Goal: Task Accomplishment & Management: Complete application form

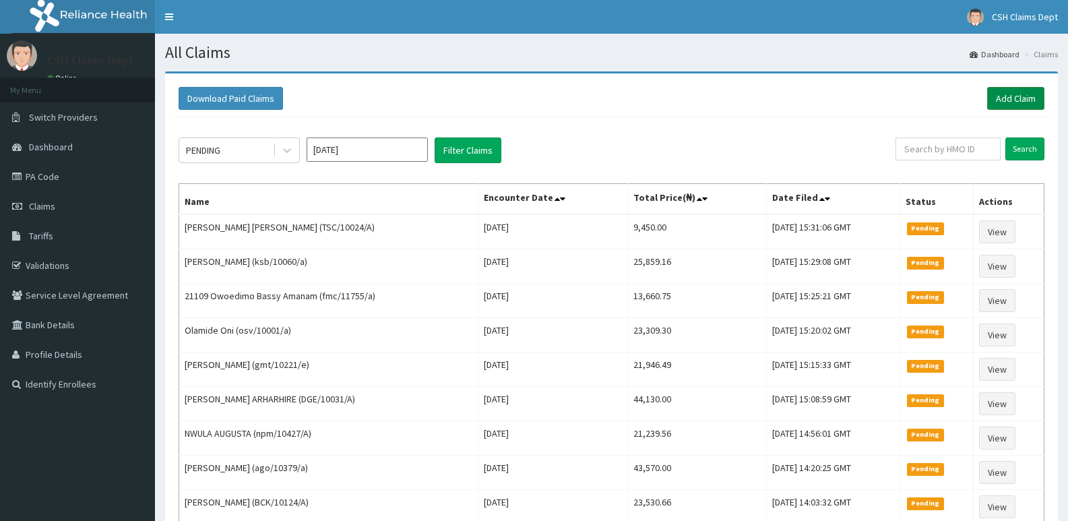
click at [1033, 103] on link "Add Claim" at bounding box center [1016, 98] width 57 height 23
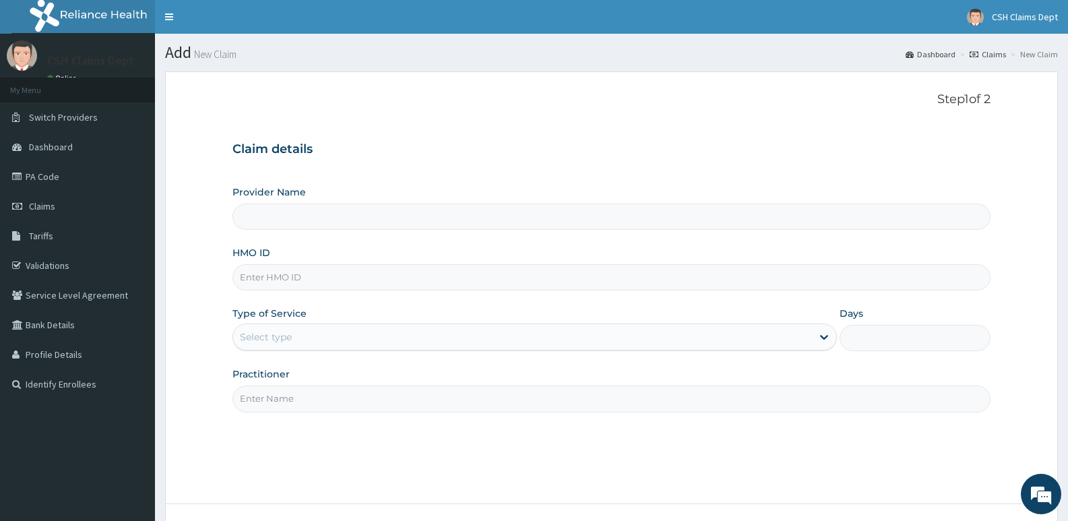
type input "Crystal Specialist Hospital"
click at [359, 281] on input "HMO ID" at bounding box center [612, 277] width 758 height 26
type input "BXX/10001/B"
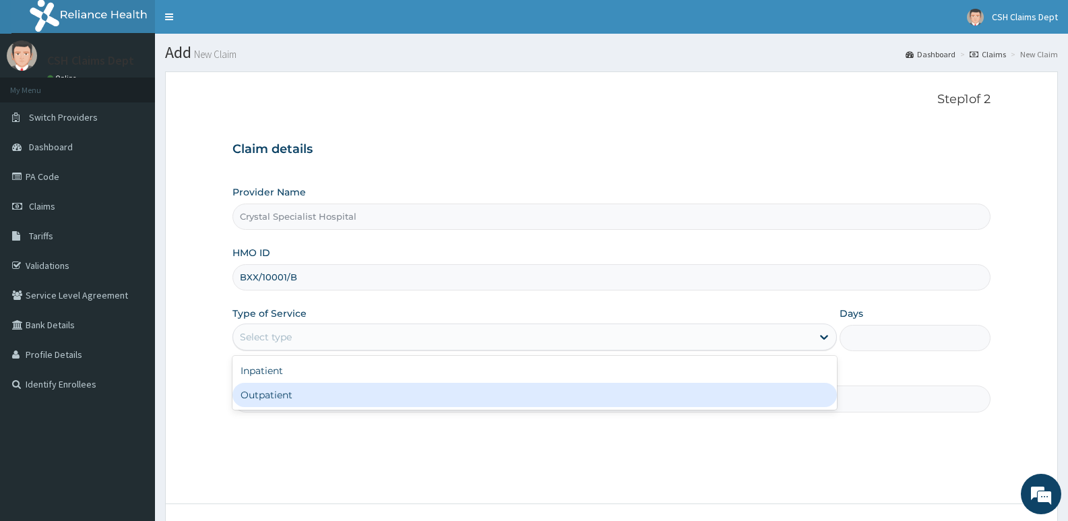
type input "1"
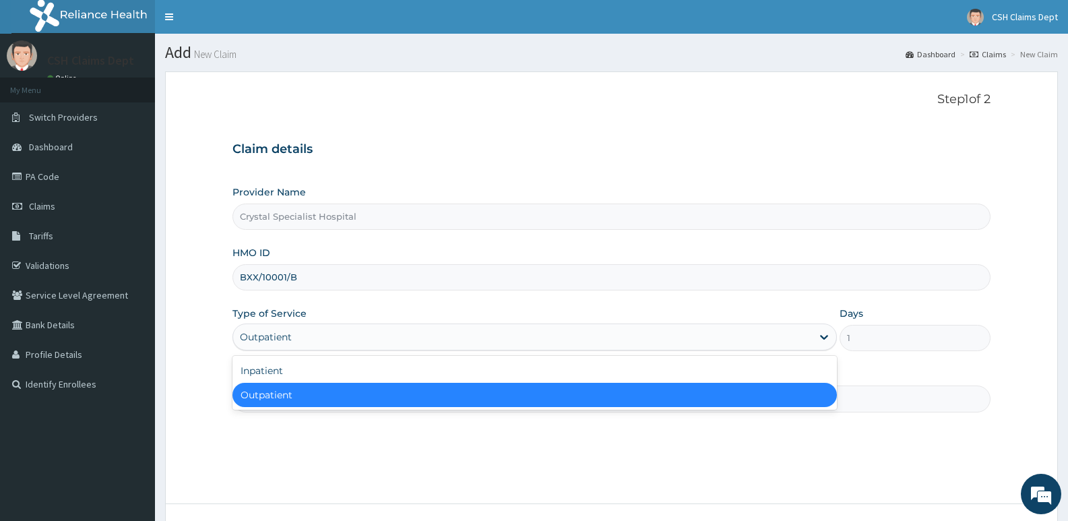
drag, startPoint x: 572, startPoint y: 400, endPoint x: 622, endPoint y: 415, distance: 52.2
click at [575, 400] on div "Outpatient" at bounding box center [535, 395] width 604 height 24
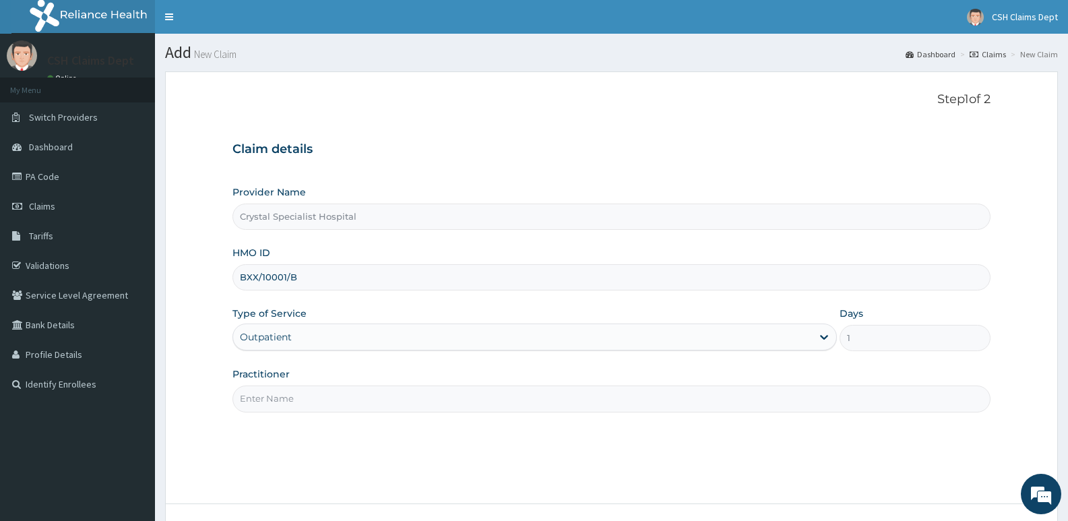
click at [635, 407] on input "Practitioner" at bounding box center [612, 399] width 758 height 26
type input "SAM"
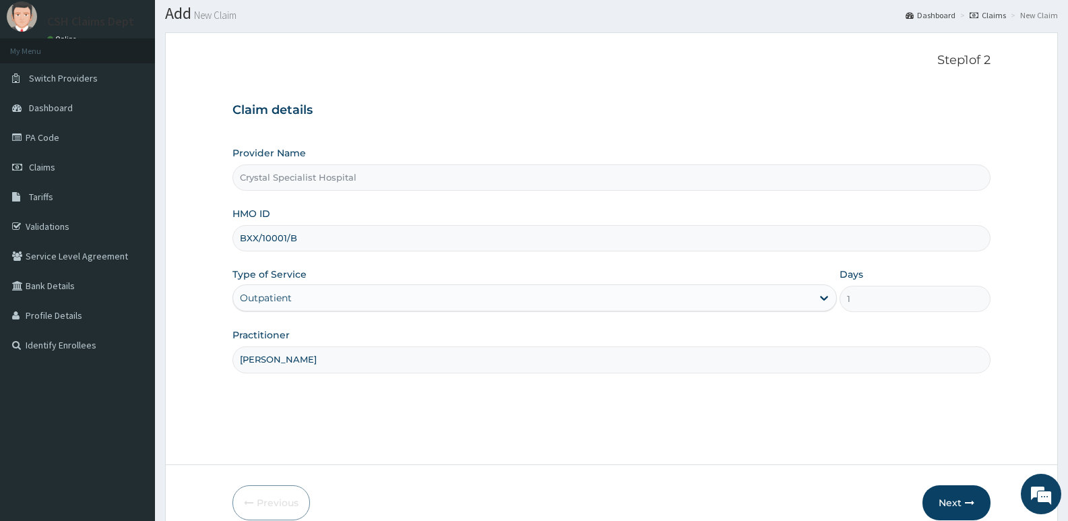
scroll to position [104, 0]
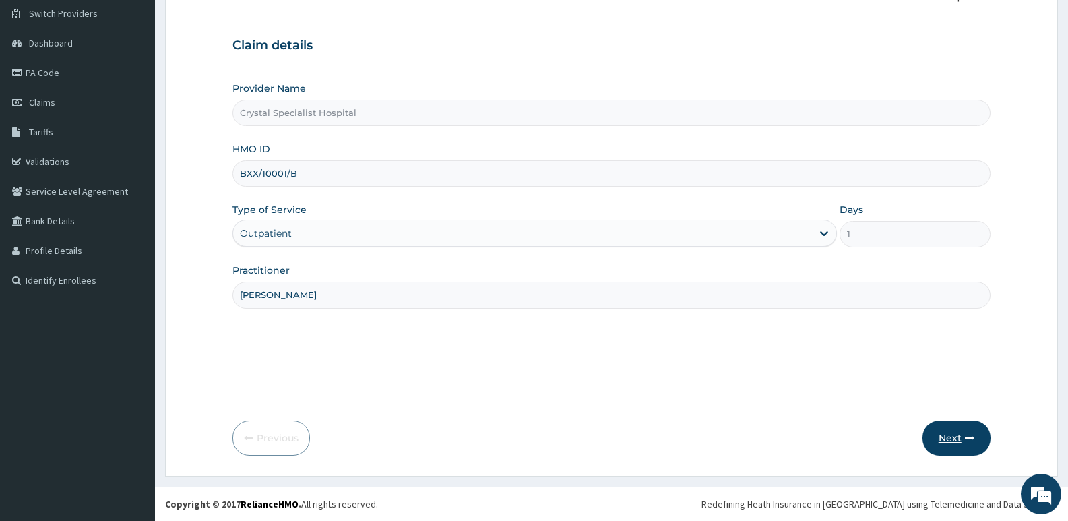
click at [948, 437] on button "Next" at bounding box center [957, 438] width 68 height 35
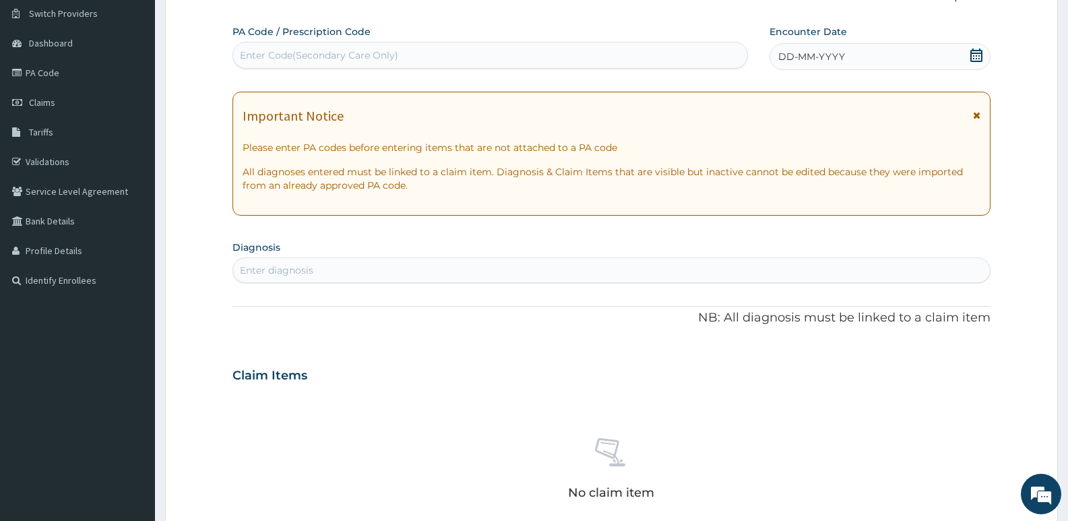
click at [322, 52] on div "Enter Code(Secondary Care Only)" at bounding box center [319, 55] width 158 height 13
type input "PA/7AD98F"
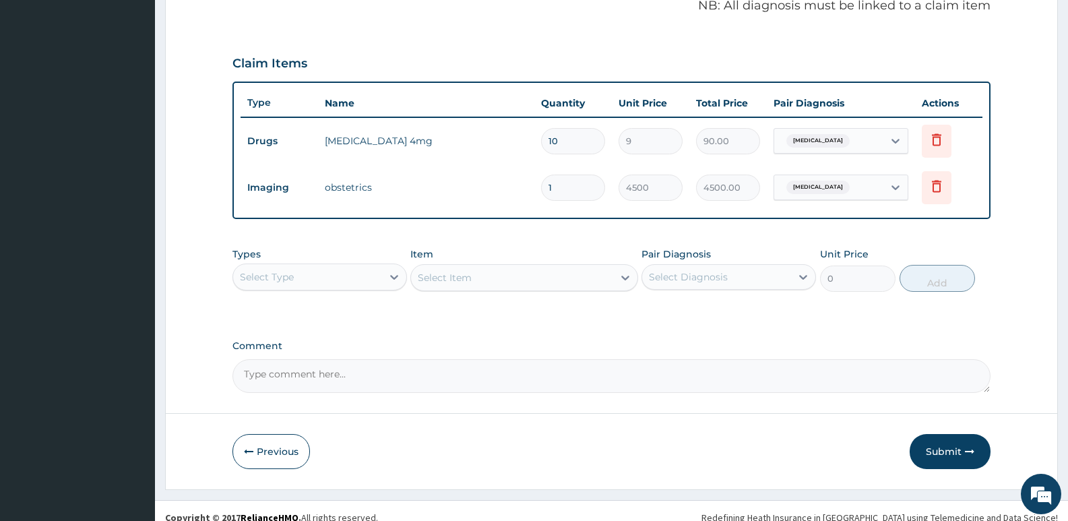
scroll to position [433, 0]
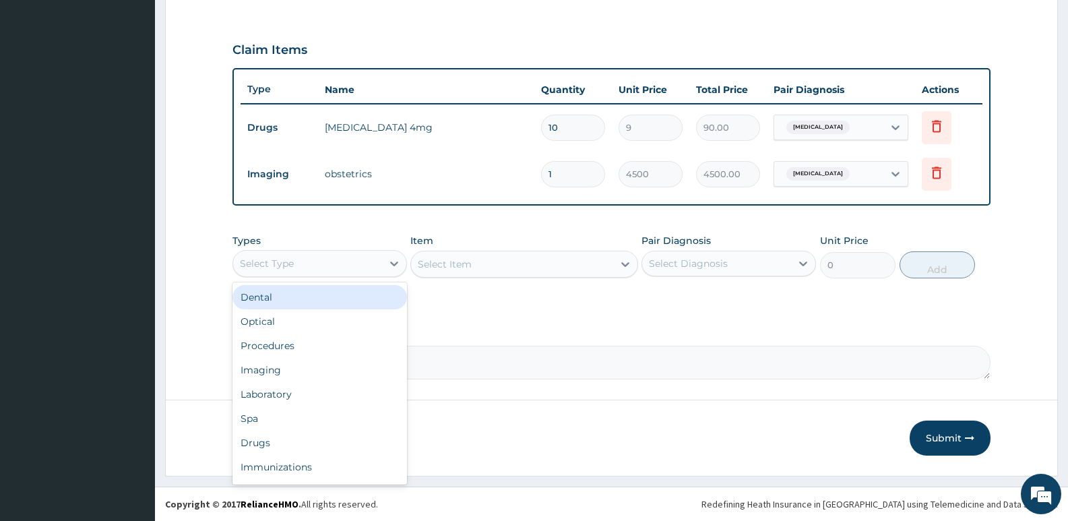
click at [335, 260] on div "Select Type" at bounding box center [307, 264] width 149 height 22
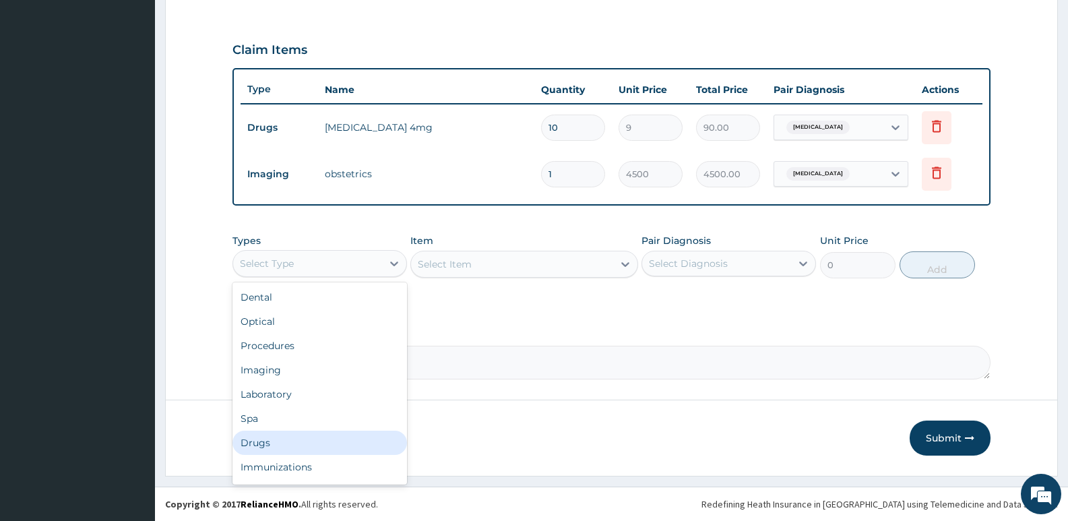
click at [286, 438] on div "Drugs" at bounding box center [320, 443] width 175 height 24
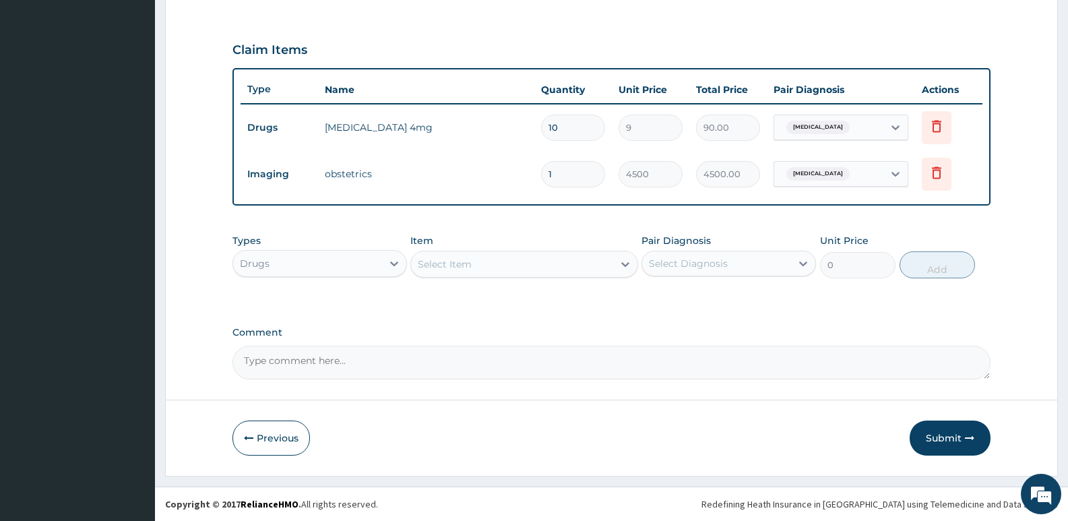
click at [479, 260] on div "Select Item" at bounding box center [512, 264] width 202 height 22
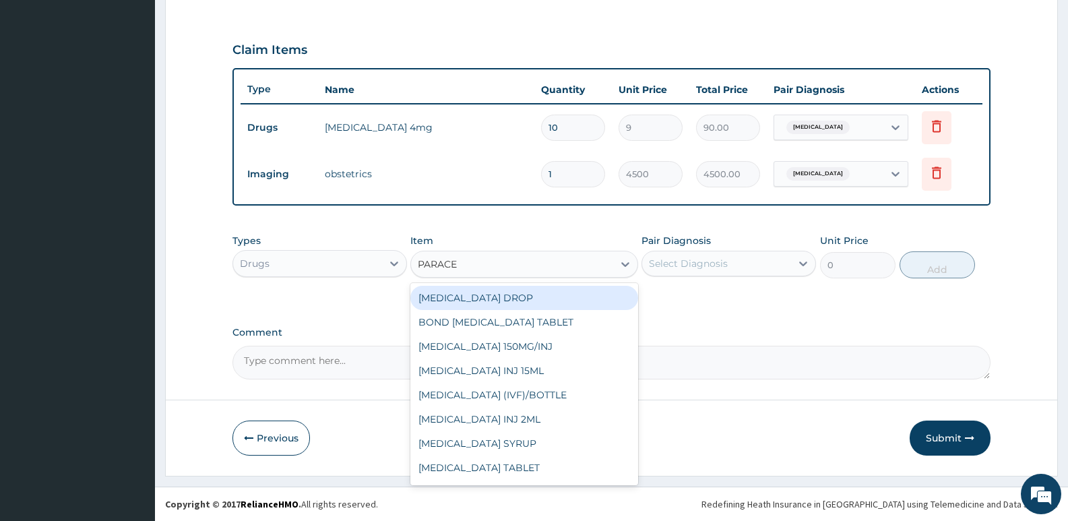
type input "PARACET"
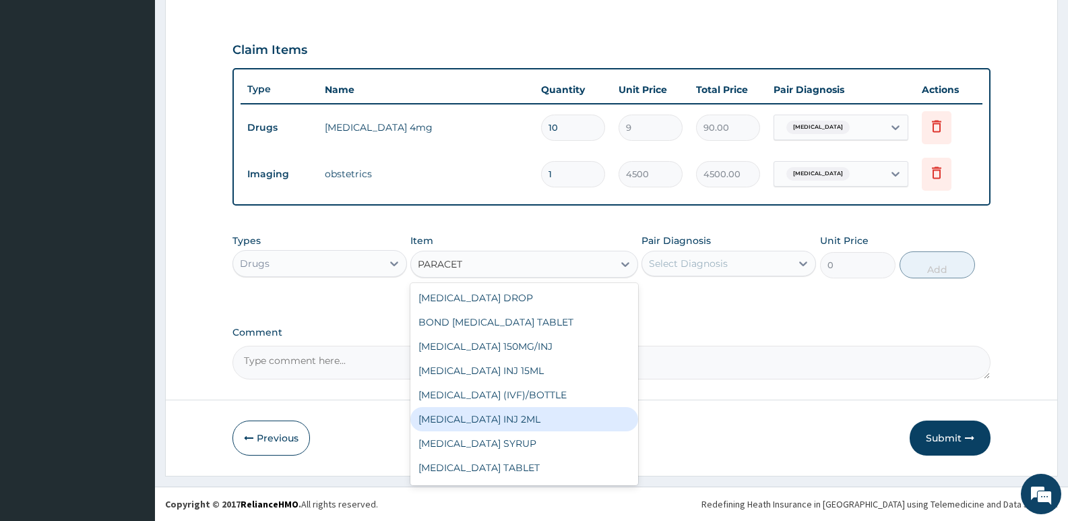
scroll to position [22, 0]
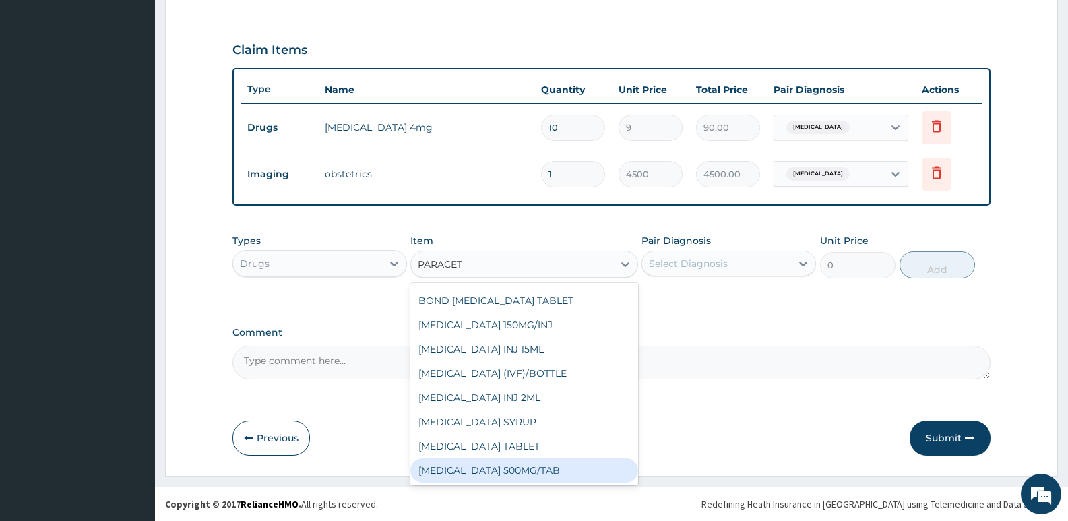
drag, startPoint x: 528, startPoint y: 464, endPoint x: 548, endPoint y: 460, distance: 20.0
click at [530, 464] on div "PARACETAMOL 500MG/TAB" at bounding box center [524, 470] width 227 height 24
type input "22.625"
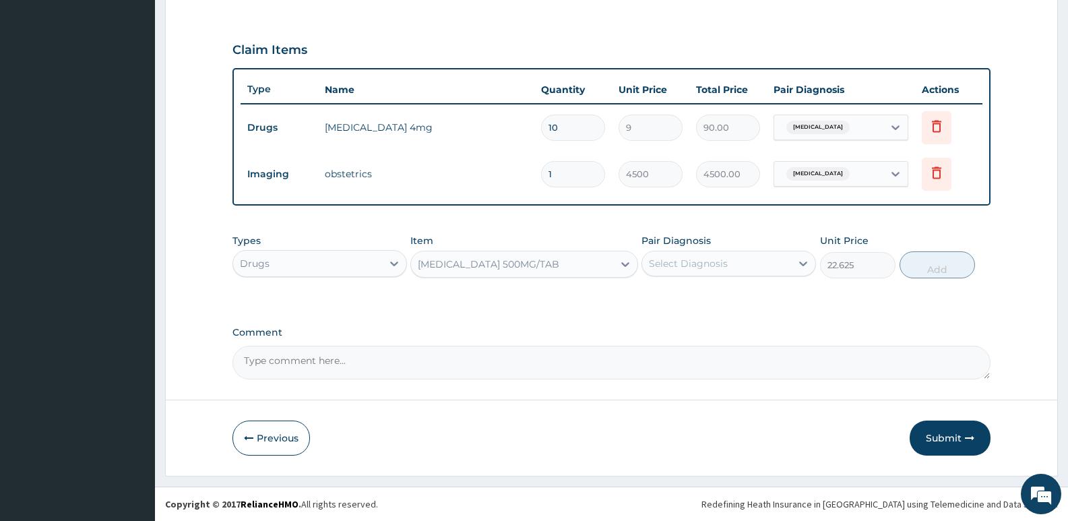
click at [731, 261] on div "Select Diagnosis" at bounding box center [716, 264] width 149 height 22
click at [713, 295] on label "Premature labor" at bounding box center [706, 296] width 84 height 13
checkbox input "true"
click at [929, 271] on button "Add" at bounding box center [937, 264] width 75 height 27
type input "0"
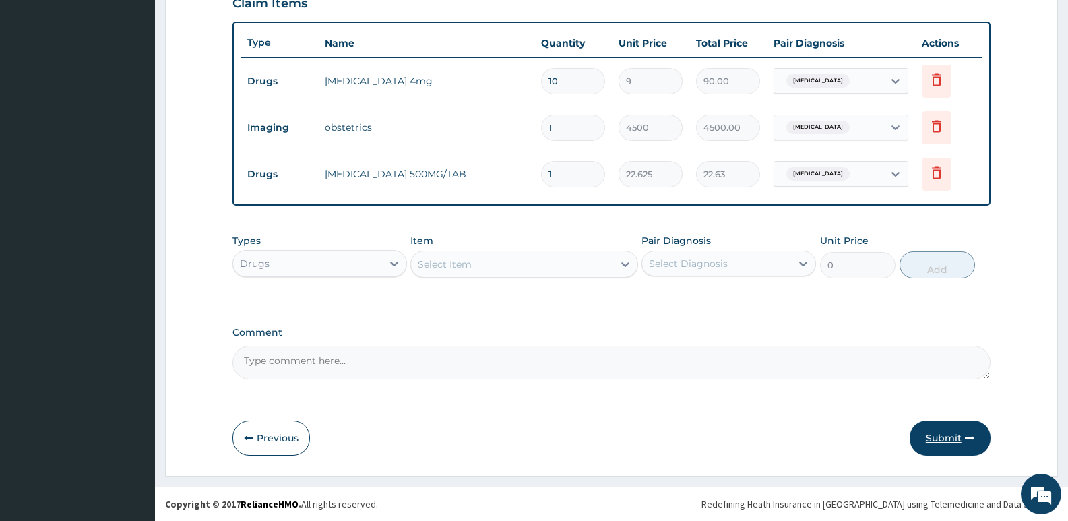
click at [941, 440] on button "Submit" at bounding box center [950, 438] width 81 height 35
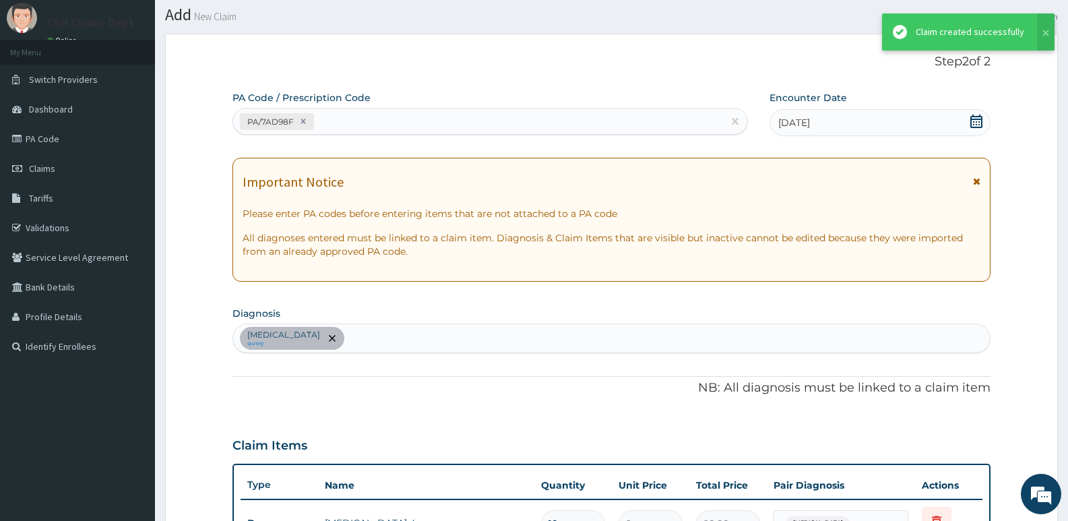
scroll to position [480, 0]
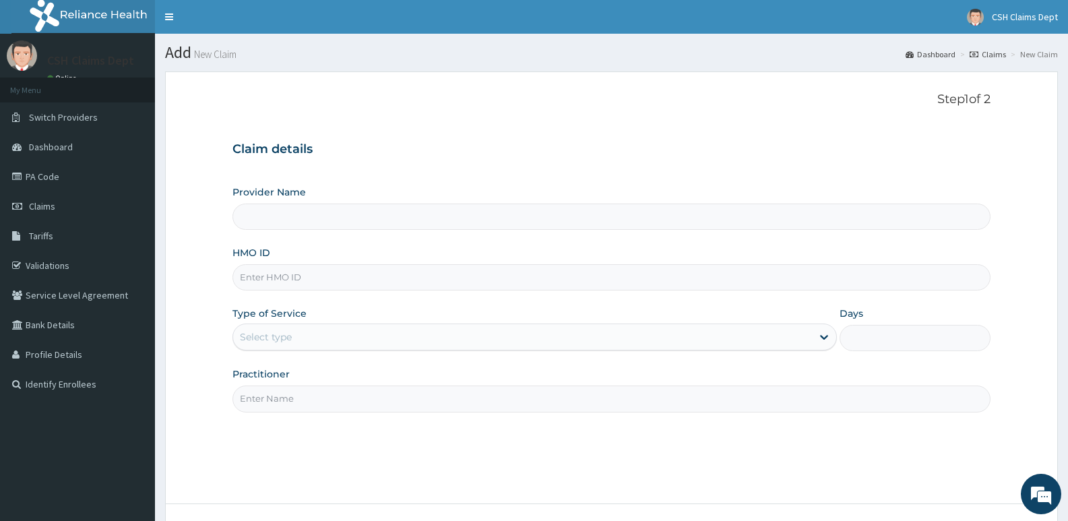
type input "Crystal Specialist Hospital"
click at [328, 274] on input "HMO ID" at bounding box center [612, 277] width 758 height 26
type input "CHL/10524/B"
click at [331, 340] on div "Select type" at bounding box center [522, 337] width 578 height 22
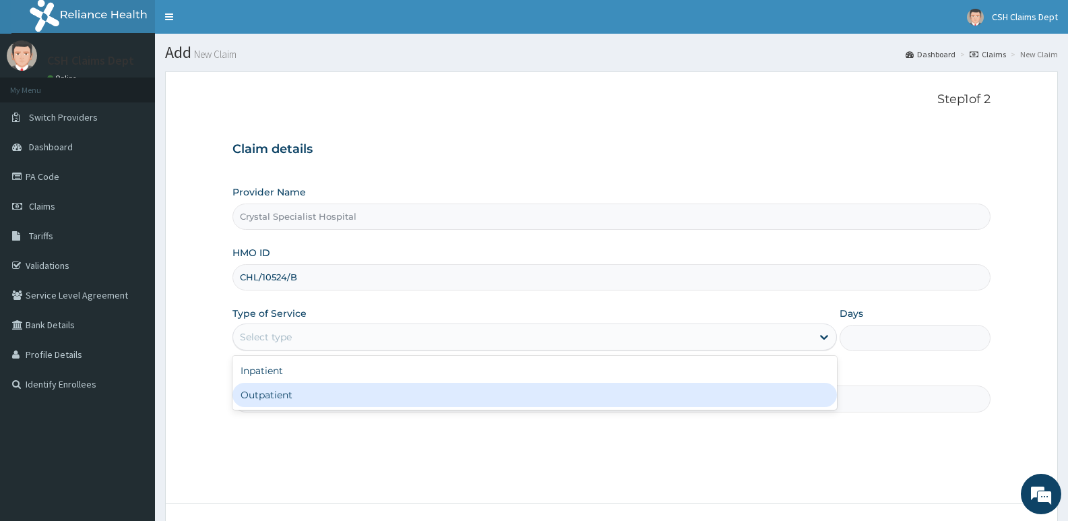
click at [306, 396] on div "Outpatient" at bounding box center [535, 395] width 604 height 24
type input "1"
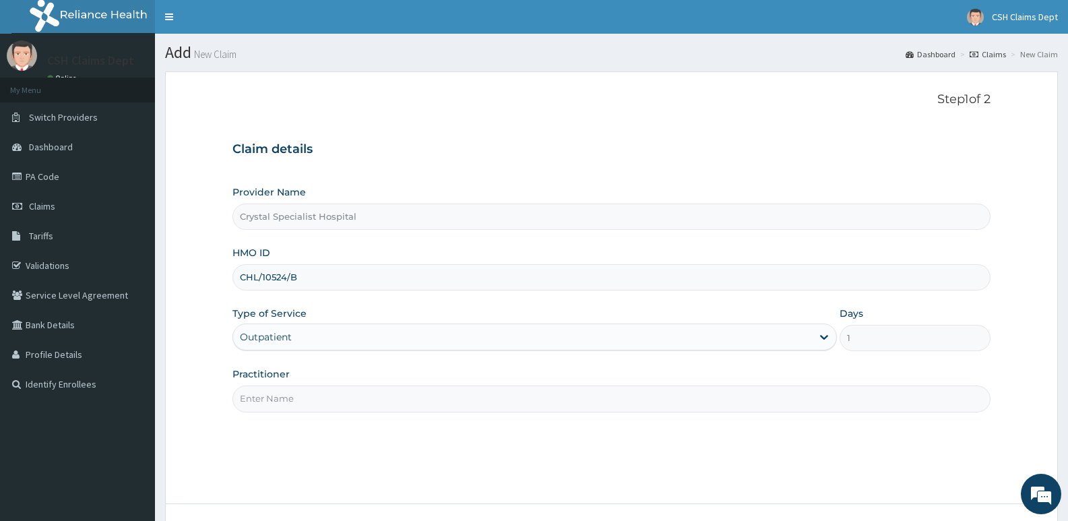
click at [290, 396] on input "Practitioner" at bounding box center [612, 399] width 758 height 26
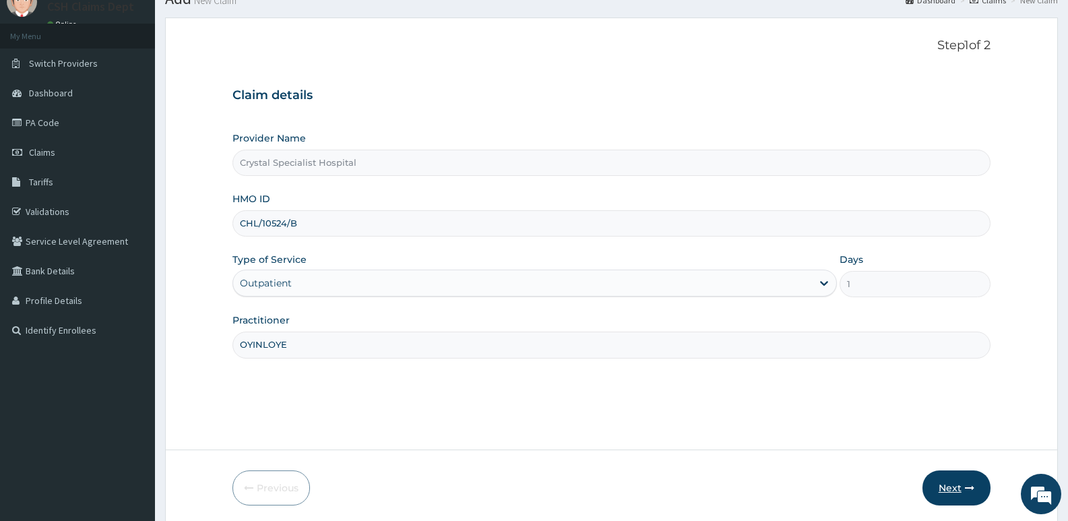
scroll to position [104, 0]
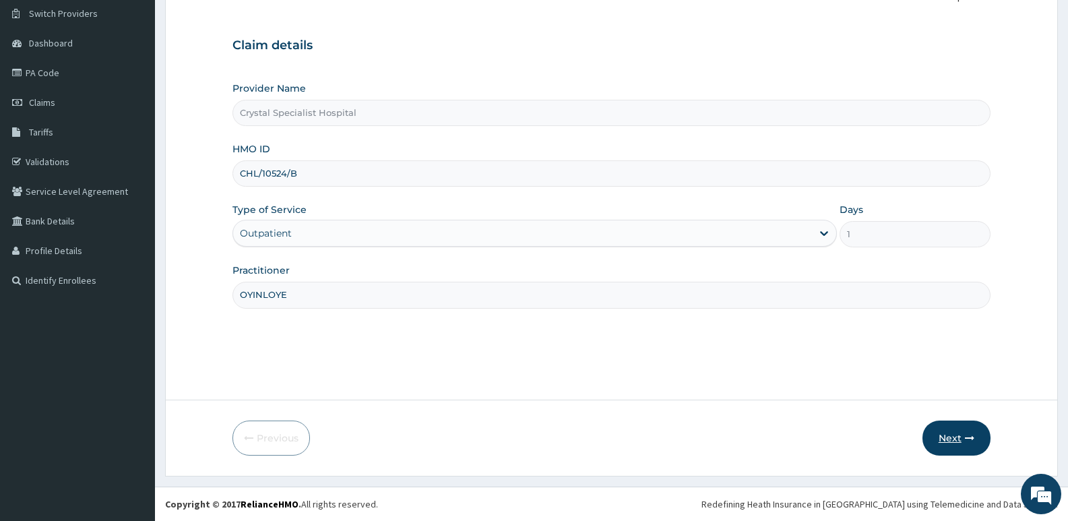
type input "OYINLOYE"
click at [965, 443] on icon "button" at bounding box center [969, 437] width 9 height 9
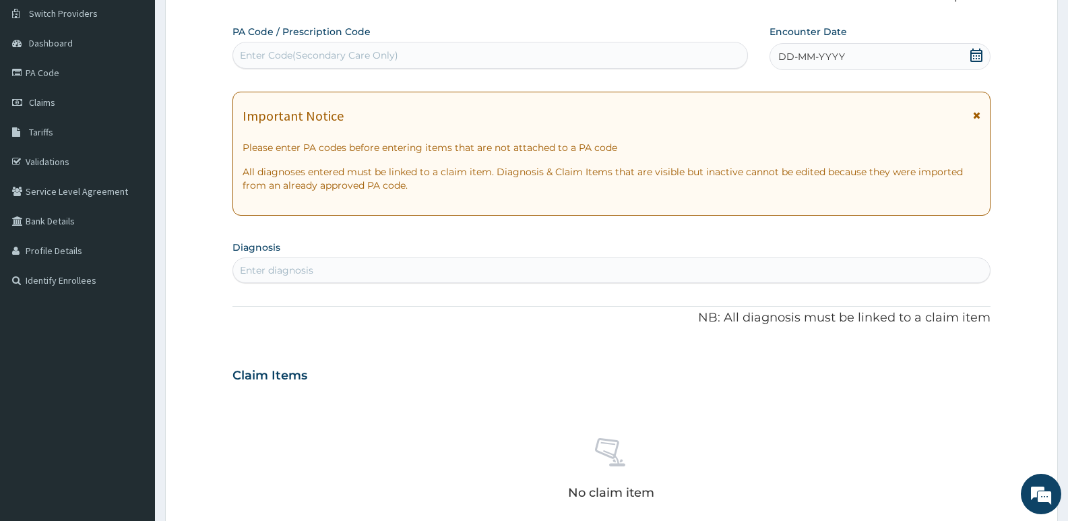
click at [975, 57] on icon at bounding box center [976, 55] width 13 height 13
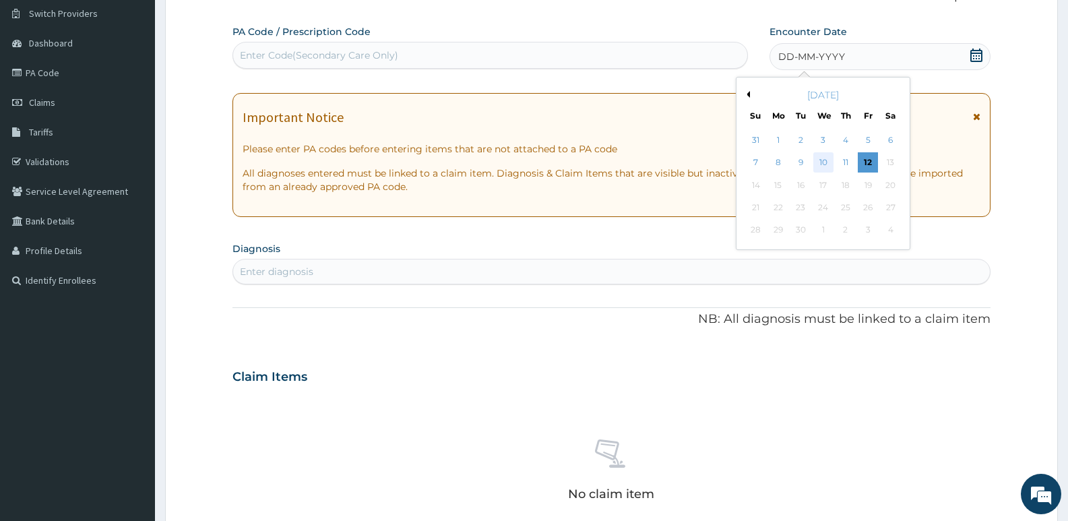
click at [824, 162] on div "10" at bounding box center [824, 163] width 20 height 20
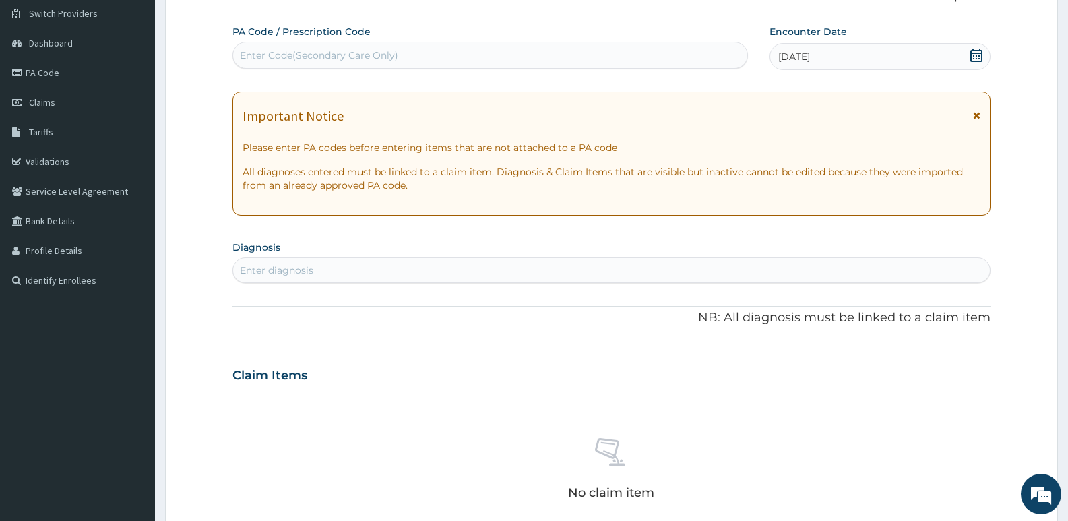
click at [524, 270] on div "Enter diagnosis" at bounding box center [611, 271] width 757 height 22
type input "[MEDICAL_DATA]"
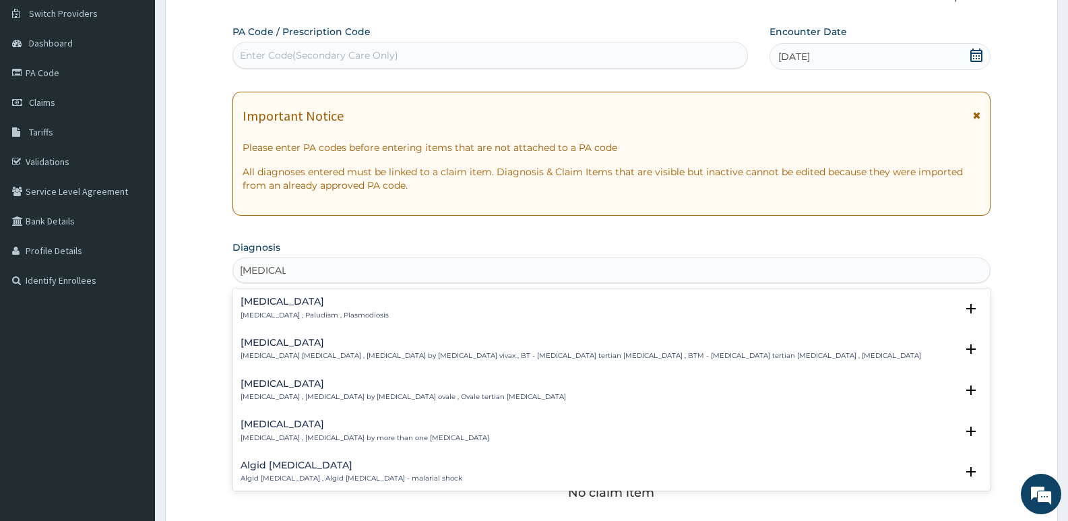
click at [291, 306] on h4 "[MEDICAL_DATA]" at bounding box center [315, 302] width 148 height 10
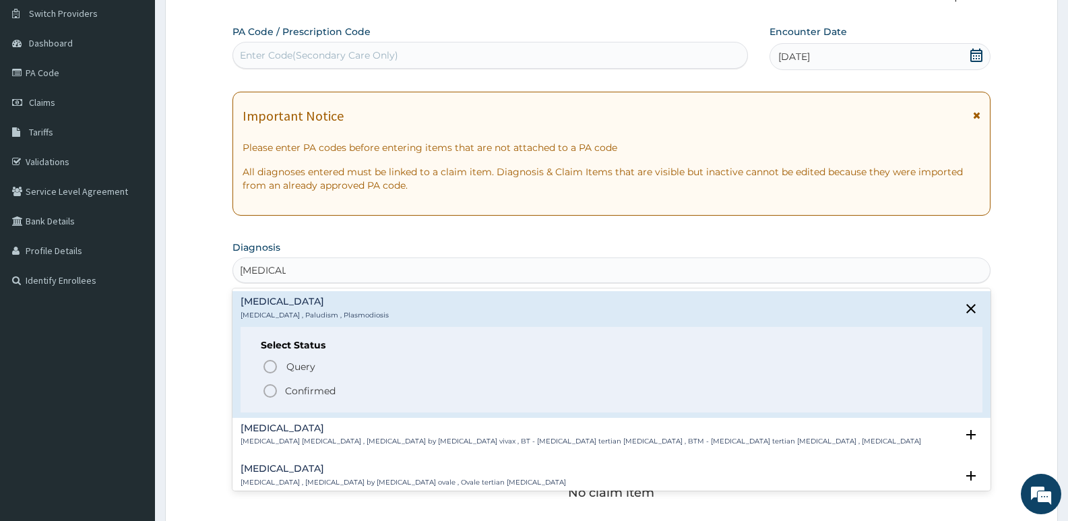
click at [306, 388] on p "Confirmed" at bounding box center [310, 390] width 51 height 13
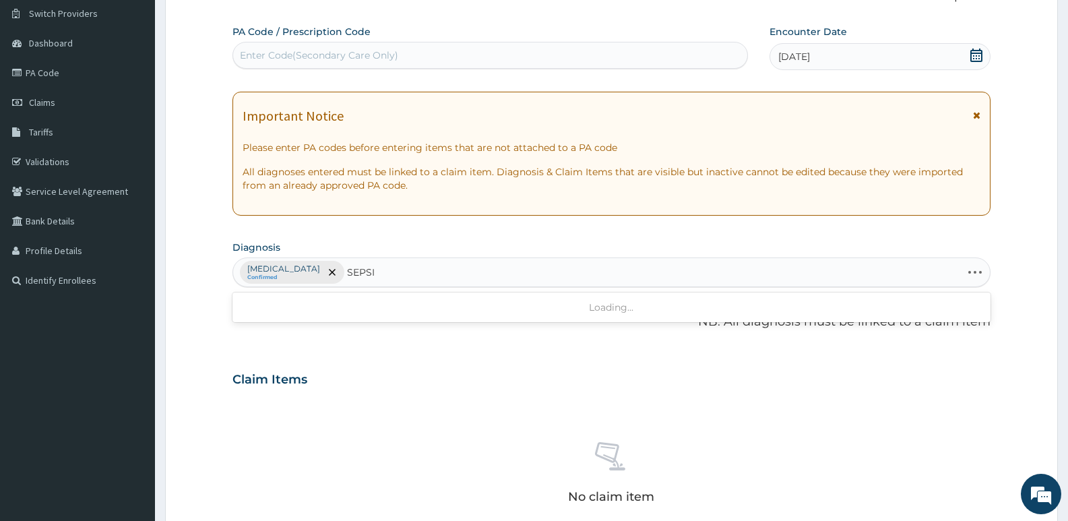
type input "[MEDICAL_DATA]"
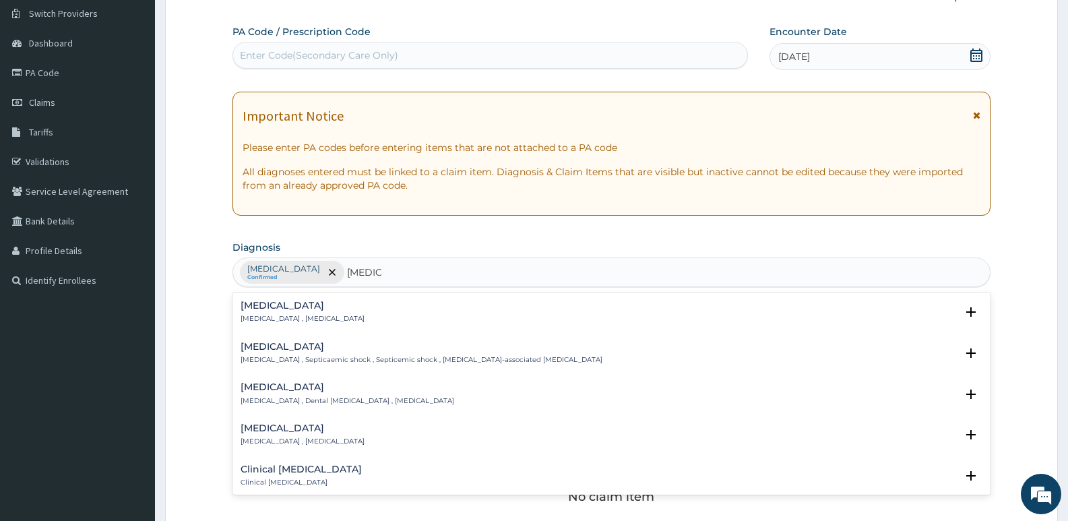
click at [268, 310] on h4 "[MEDICAL_DATA]" at bounding box center [303, 306] width 124 height 10
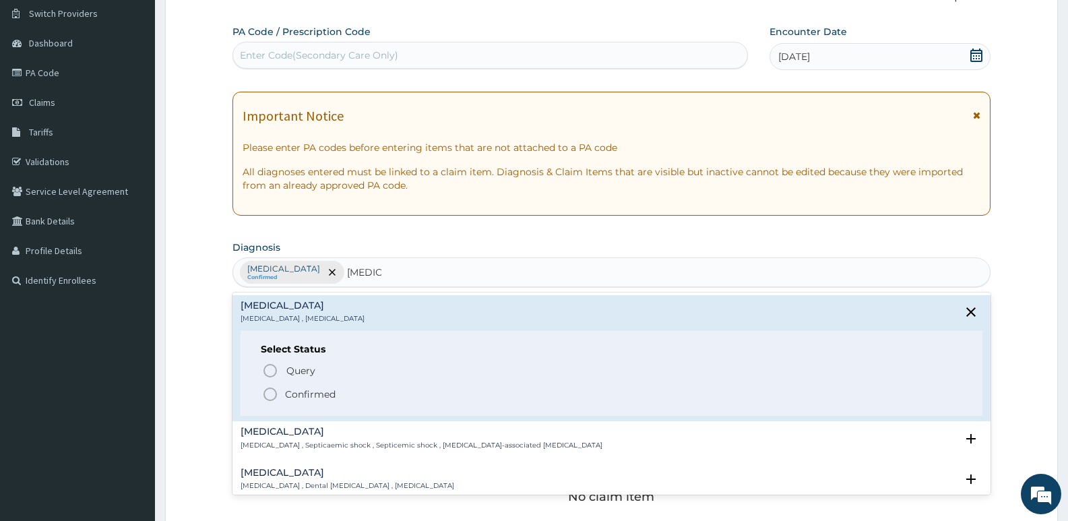
drag, startPoint x: 299, startPoint y: 394, endPoint x: 311, endPoint y: 319, distance: 76.6
click at [299, 395] on p "Confirmed" at bounding box center [310, 394] width 51 height 13
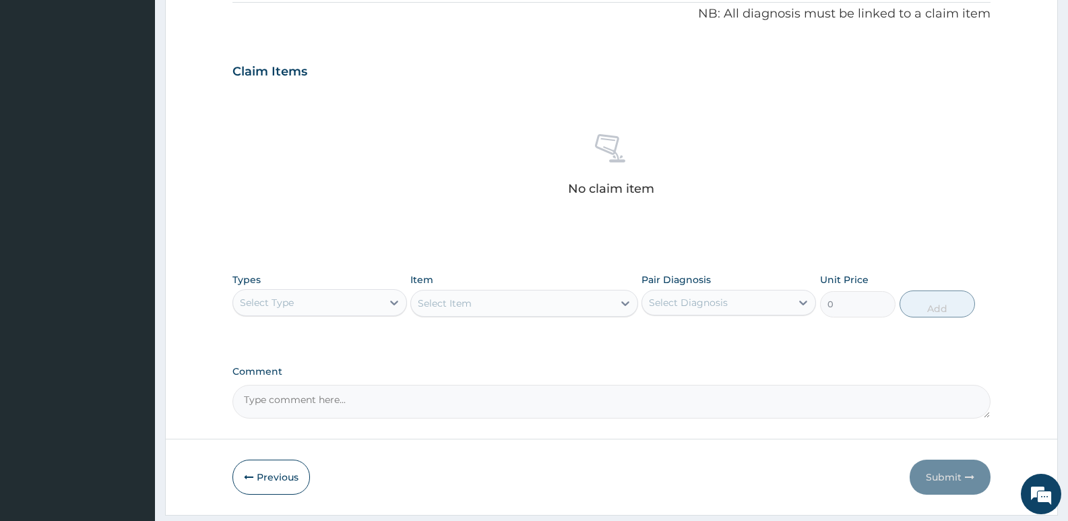
scroll to position [451, 0]
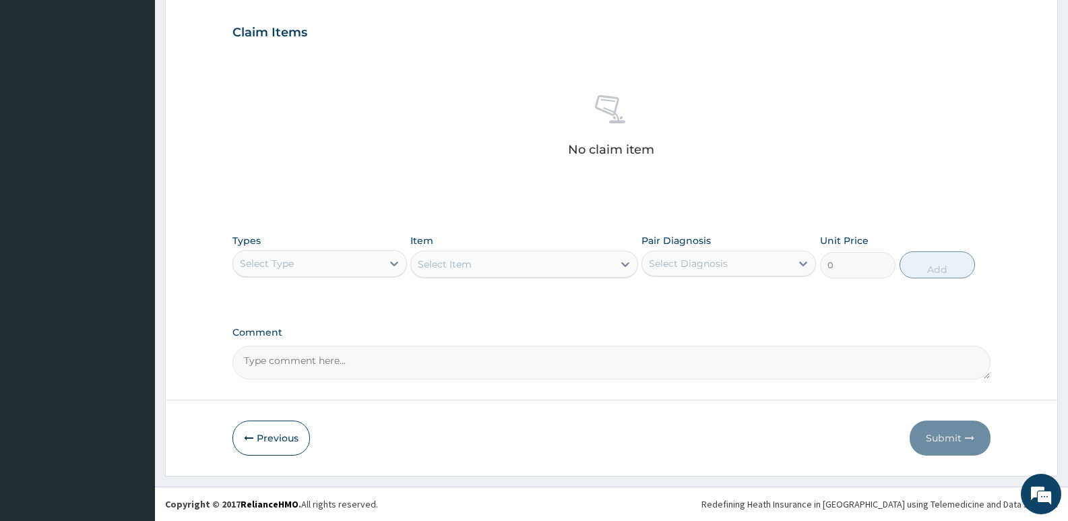
click at [346, 262] on div "Select Type" at bounding box center [307, 264] width 149 height 22
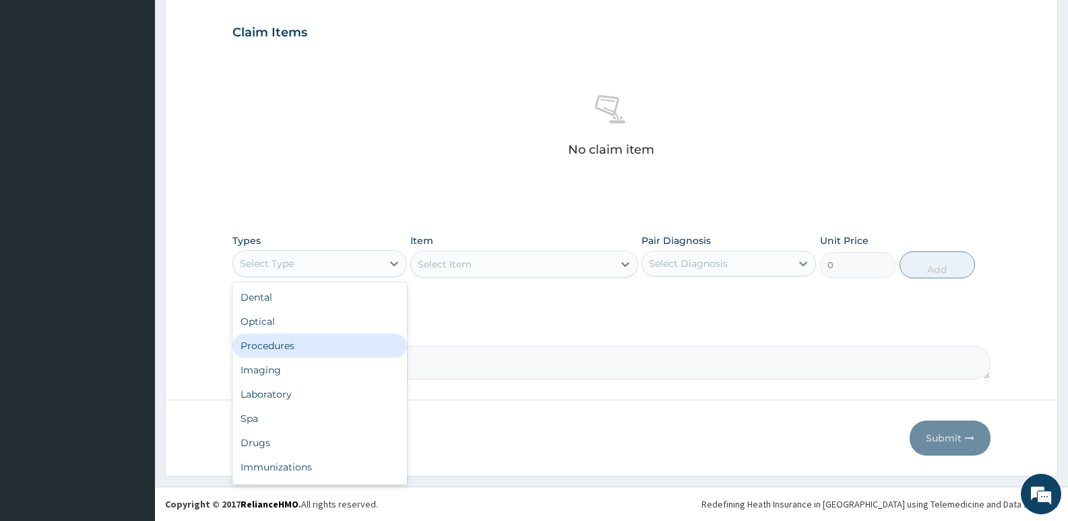
click at [318, 342] on div "Procedures" at bounding box center [320, 346] width 175 height 24
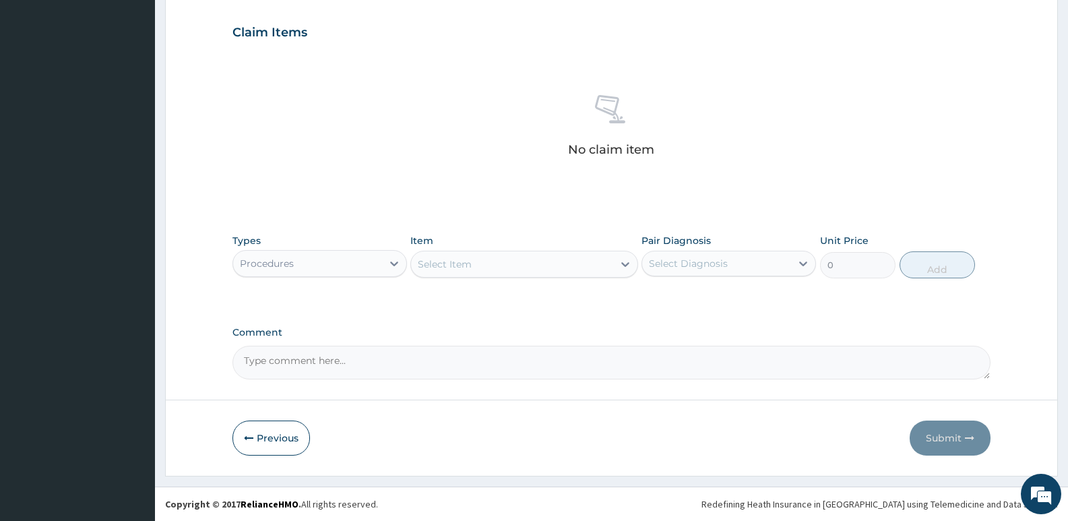
click at [520, 266] on div "Select Item" at bounding box center [512, 264] width 202 height 22
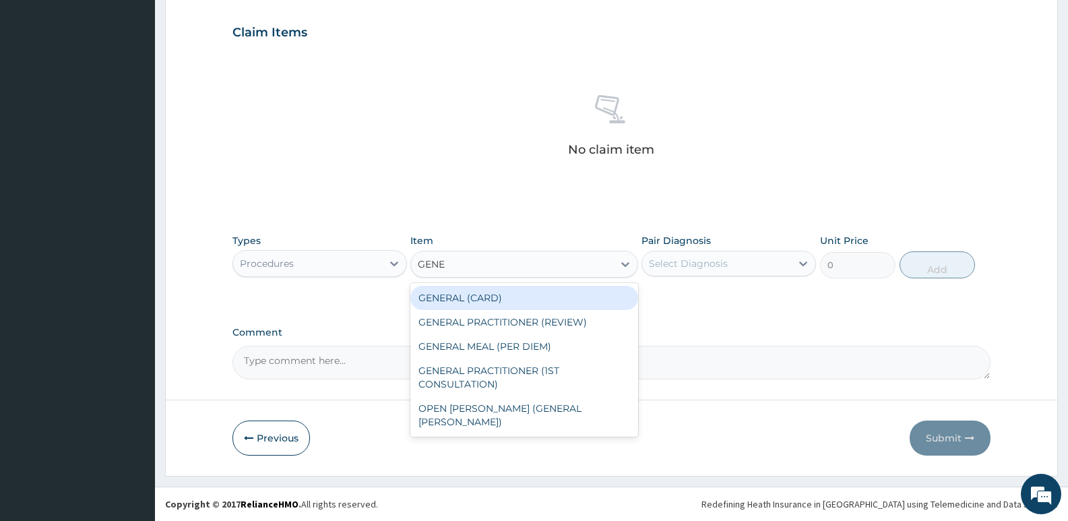
type input "GENER"
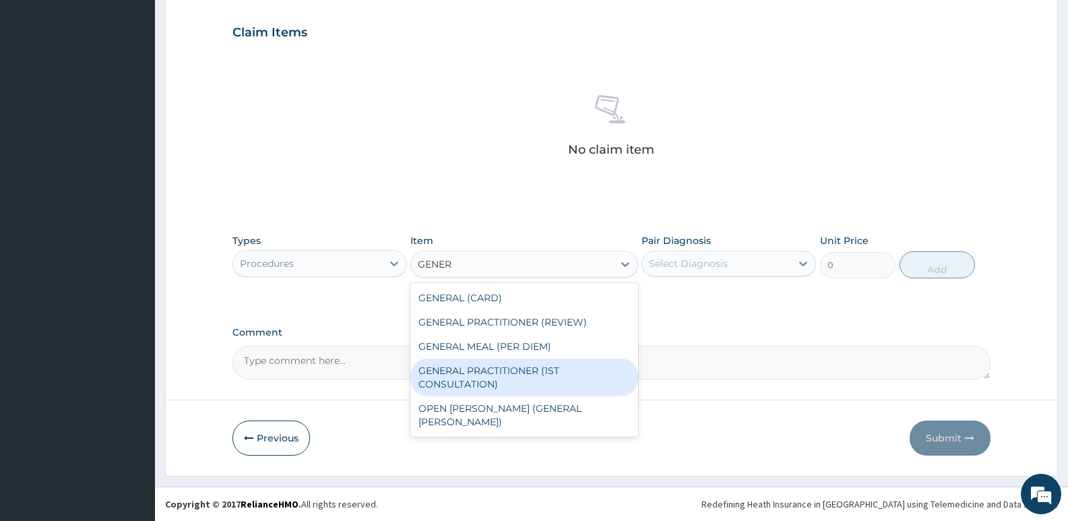
click at [531, 365] on div "GENERAL PRACTITIONER (1ST CONSULTATION)" at bounding box center [524, 378] width 227 height 38
type input "3490"
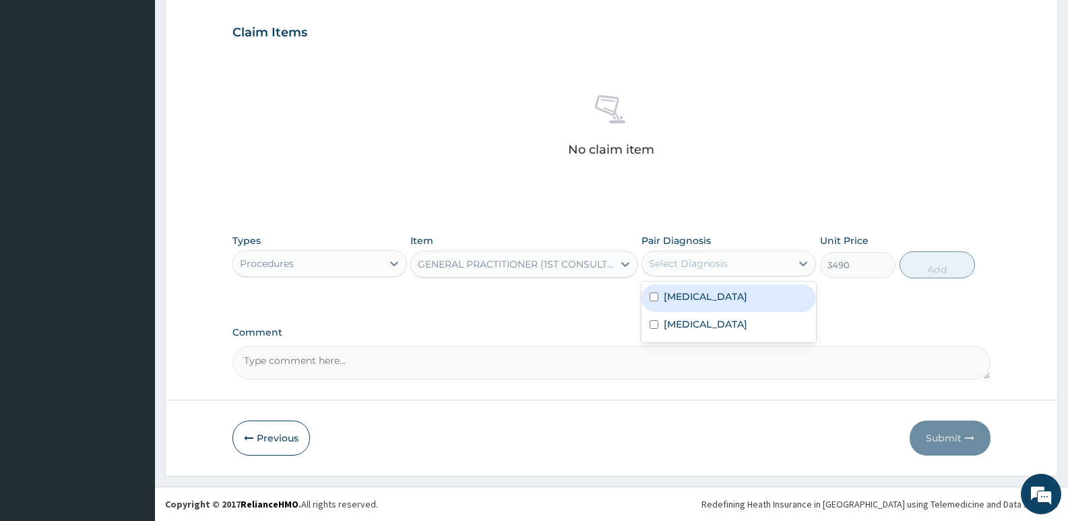
click at [757, 263] on div "Select Diagnosis" at bounding box center [716, 264] width 149 height 22
click at [729, 296] on div "Malaria" at bounding box center [729, 298] width 175 height 28
checkbox input "true"
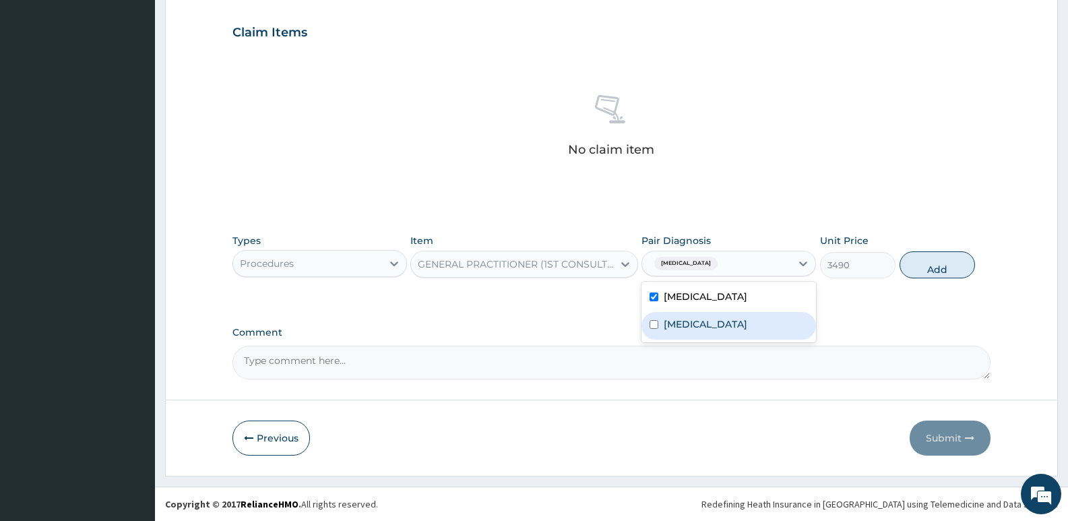
click at [696, 328] on div "Sepsis" at bounding box center [729, 326] width 175 height 28
checkbox input "true"
click at [940, 268] on button "Add" at bounding box center [937, 264] width 75 height 27
type input "0"
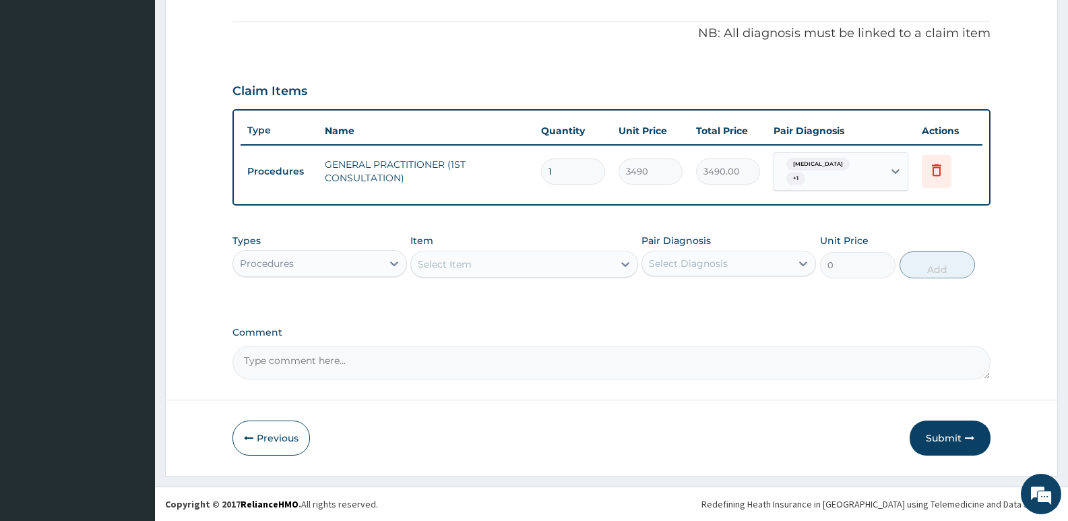
scroll to position [387, 0]
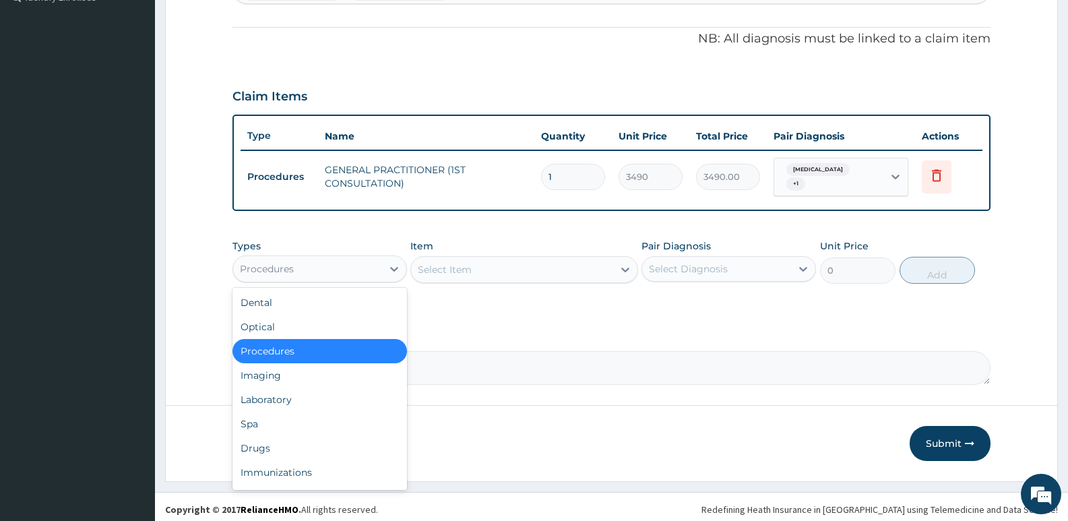
click at [322, 272] on div "Procedures" at bounding box center [307, 269] width 149 height 22
drag, startPoint x: 297, startPoint y: 440, endPoint x: 497, endPoint y: 231, distance: 289.9
click at [298, 441] on div "Drugs" at bounding box center [320, 448] width 175 height 24
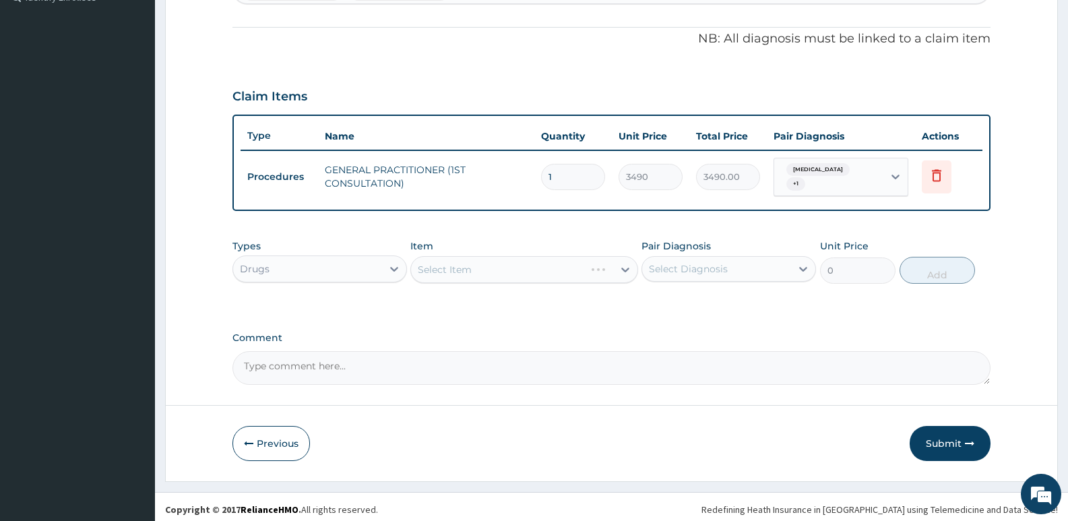
click at [452, 268] on div "Select Item" at bounding box center [524, 269] width 227 height 27
click at [495, 268] on div "Select Item" at bounding box center [512, 270] width 202 height 22
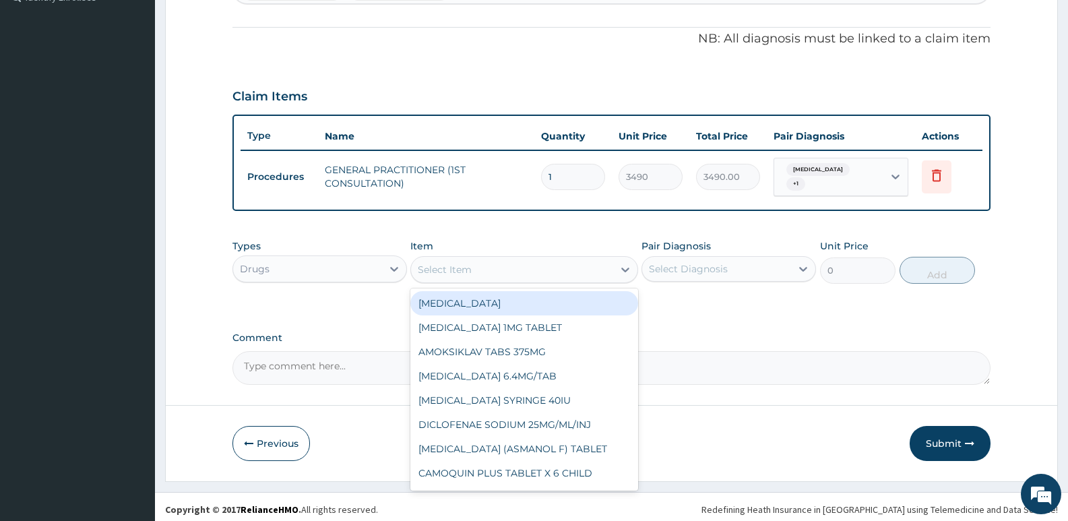
type input "C"
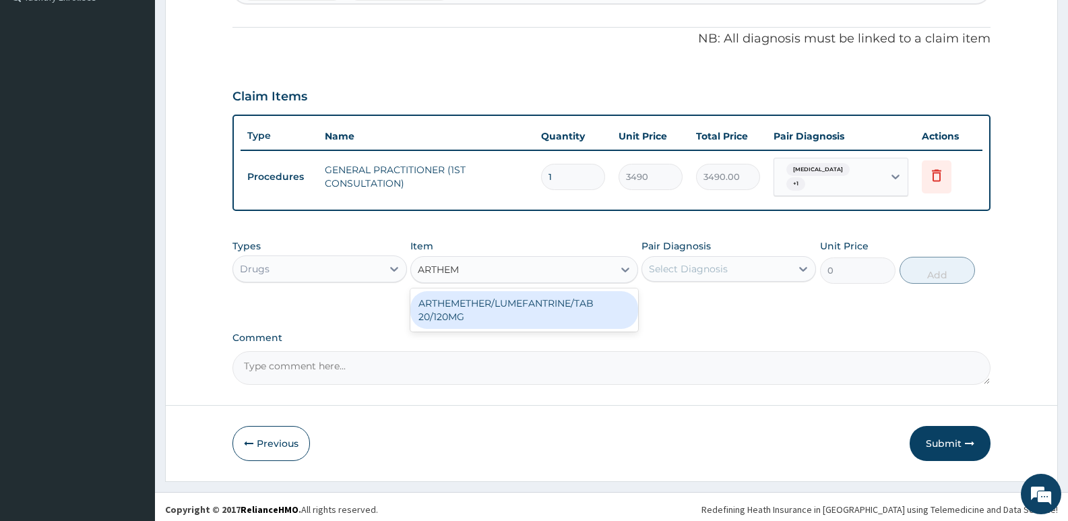
type input "ARTHEME"
click at [537, 306] on div "ARTHEMETHER/LUMEFANTRINE/TAB 20/120MG" at bounding box center [524, 310] width 227 height 38
type input "130"
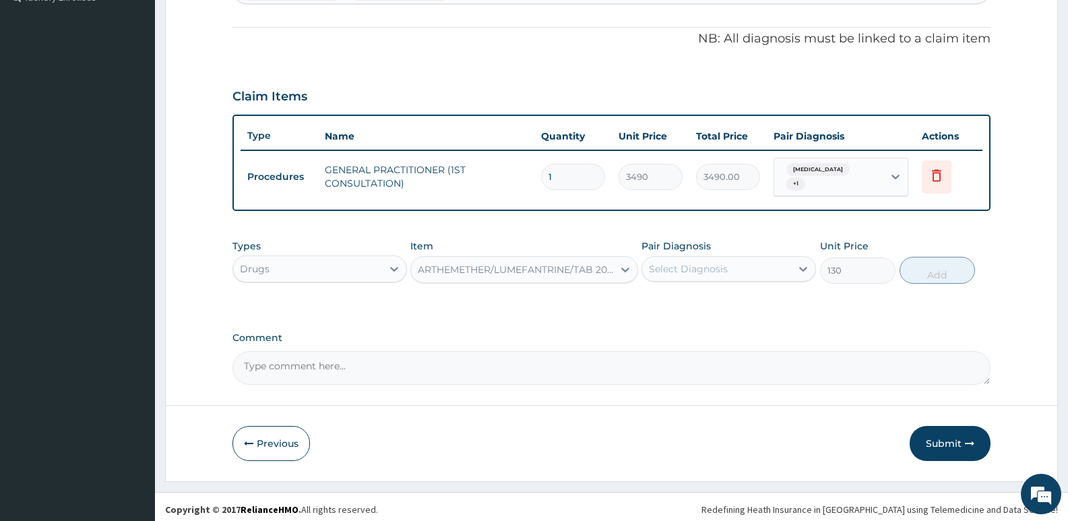
click at [719, 262] on div "Select Diagnosis" at bounding box center [688, 268] width 79 height 13
click at [708, 303] on div "Malaria" at bounding box center [729, 304] width 175 height 28
checkbox input "true"
click at [917, 276] on button "Add" at bounding box center [937, 270] width 75 height 27
type input "0"
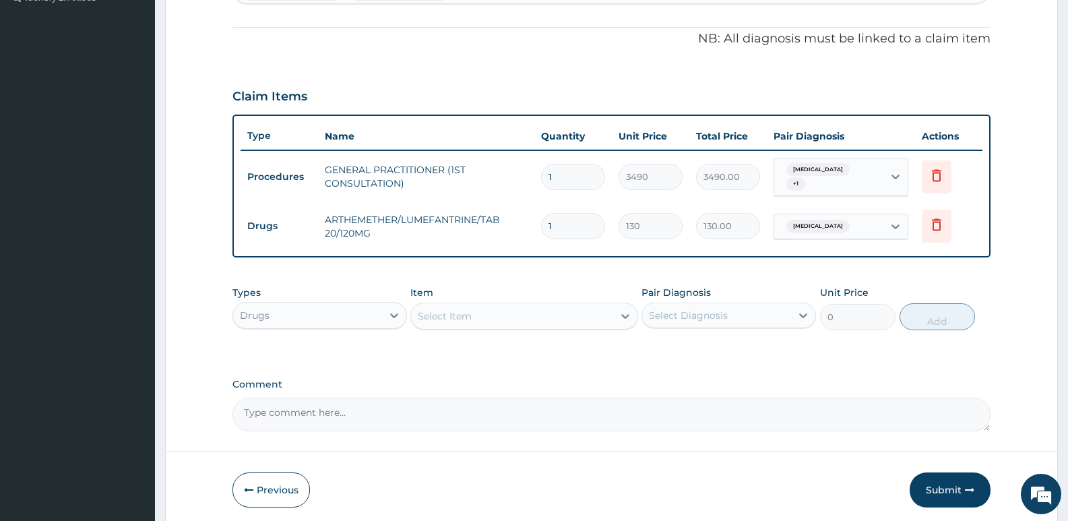
click at [571, 305] on div "Select Item" at bounding box center [512, 316] width 202 height 22
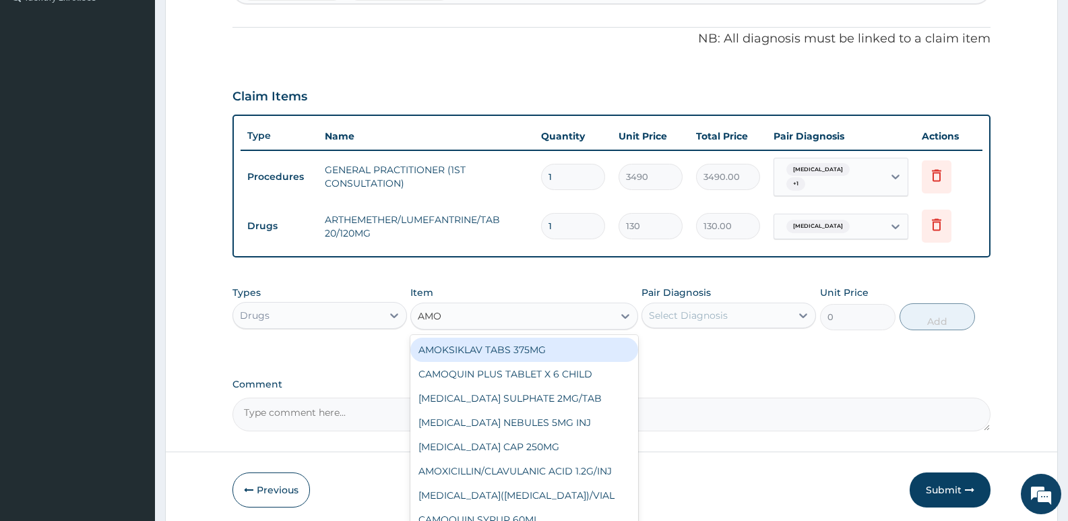
type input "AMOX"
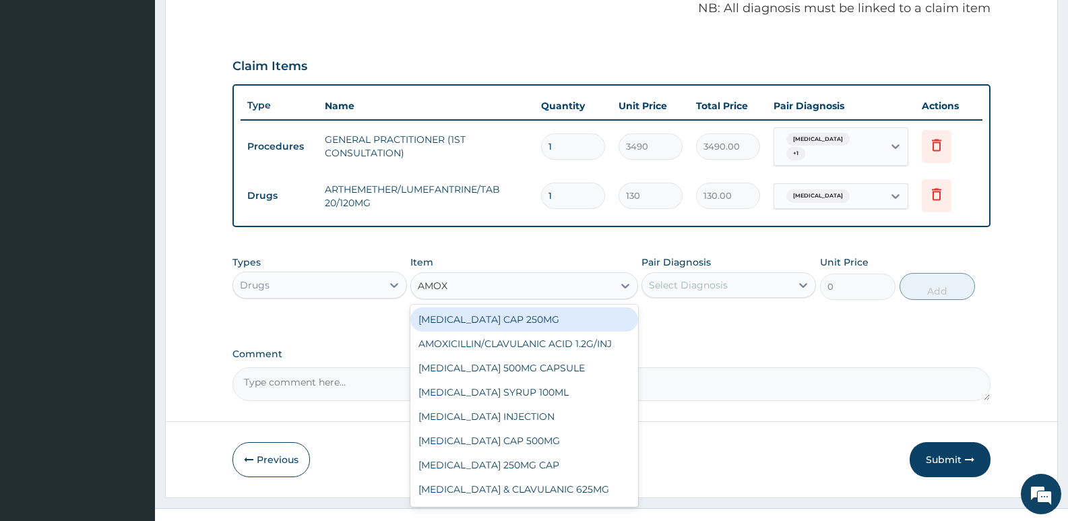
scroll to position [433, 0]
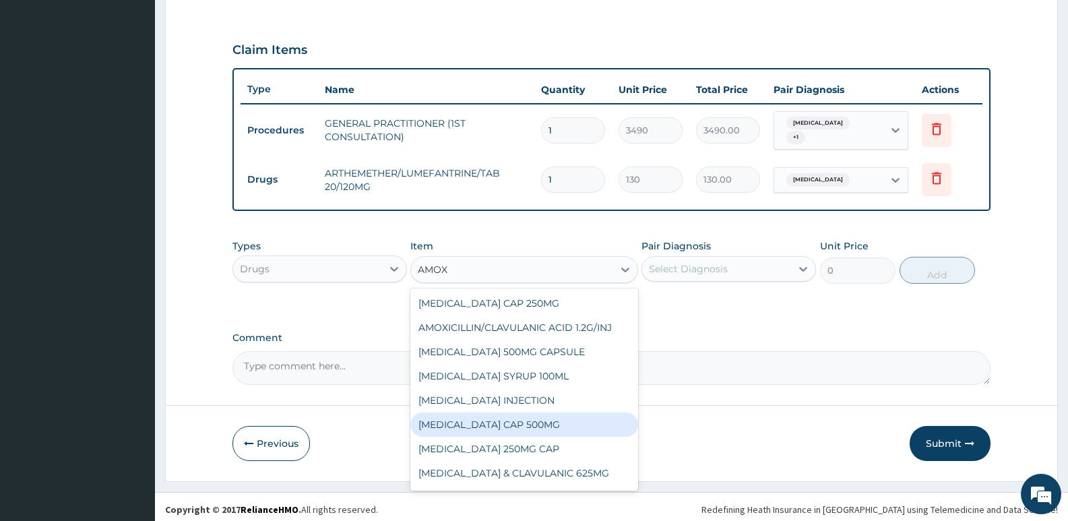
click at [531, 421] on div "[MEDICAL_DATA] CAP 500MG" at bounding box center [524, 425] width 227 height 24
type input "221.4550018310547"
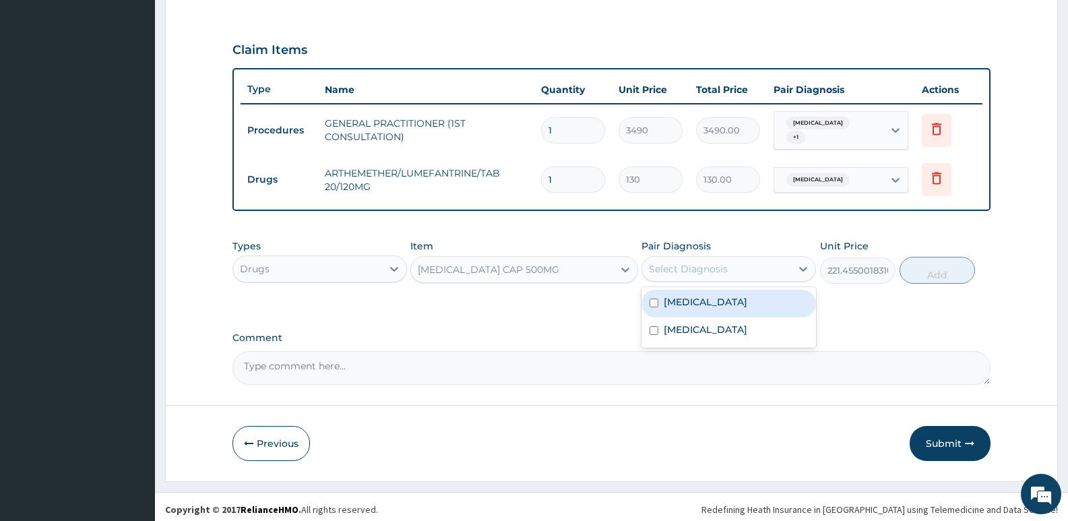
click at [670, 258] on div "Select Diagnosis" at bounding box center [716, 269] width 149 height 22
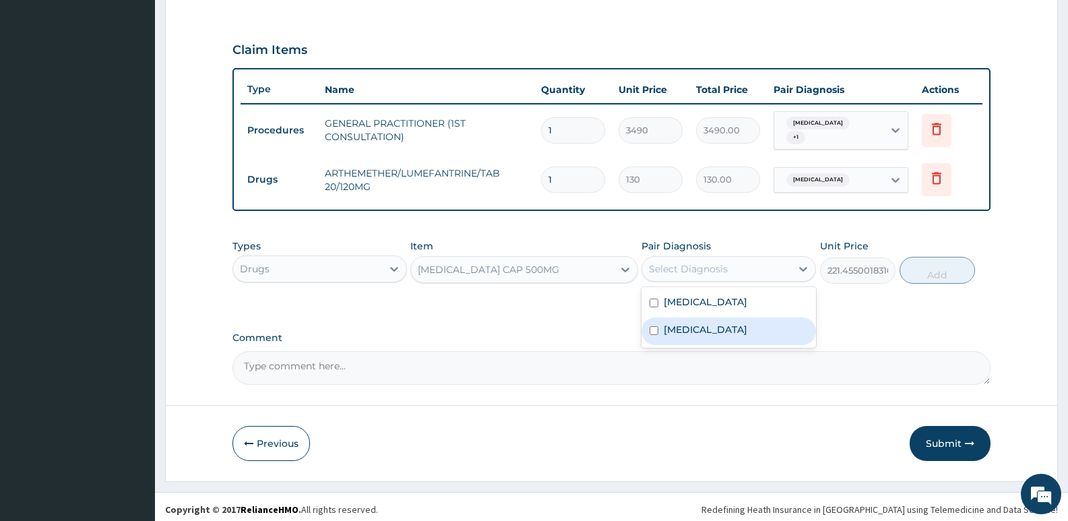
click at [694, 323] on label "Sepsis" at bounding box center [706, 329] width 84 height 13
checkbox input "true"
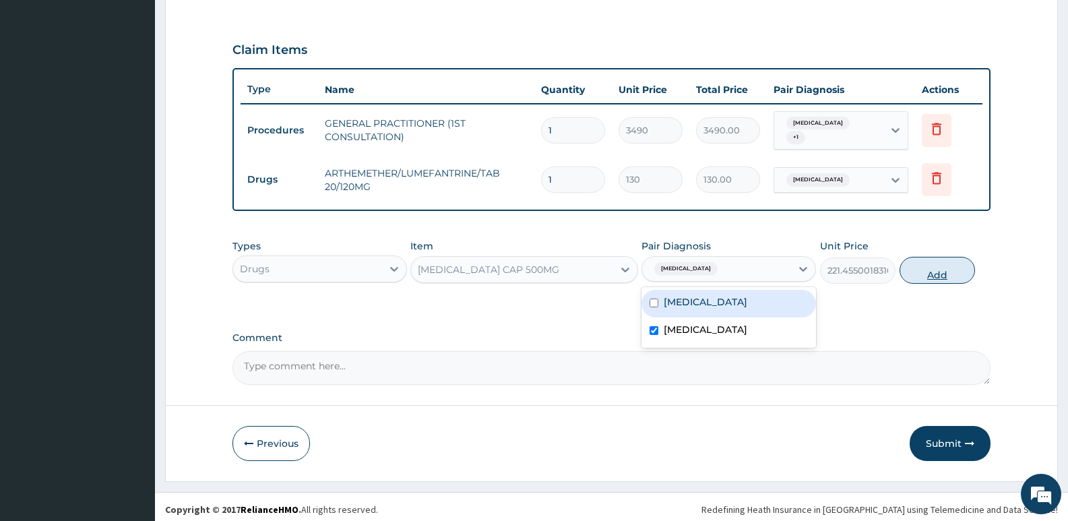
click at [939, 269] on button "Add" at bounding box center [937, 270] width 75 height 27
type input "0"
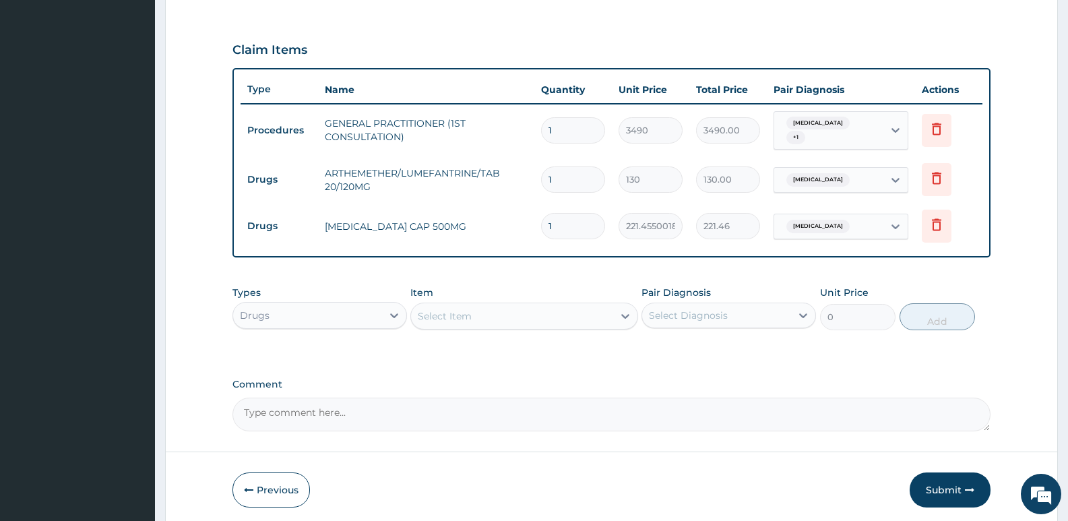
drag, startPoint x: 572, startPoint y: 219, endPoint x: 486, endPoint y: 229, distance: 86.2
click at [488, 229] on tr "Drugs AMOXIL CAP 500MG 1 221.4550018310547 221.46 Sepsis Delete" at bounding box center [612, 226] width 742 height 47
type input "10"
type input "2214.55"
type input "10"
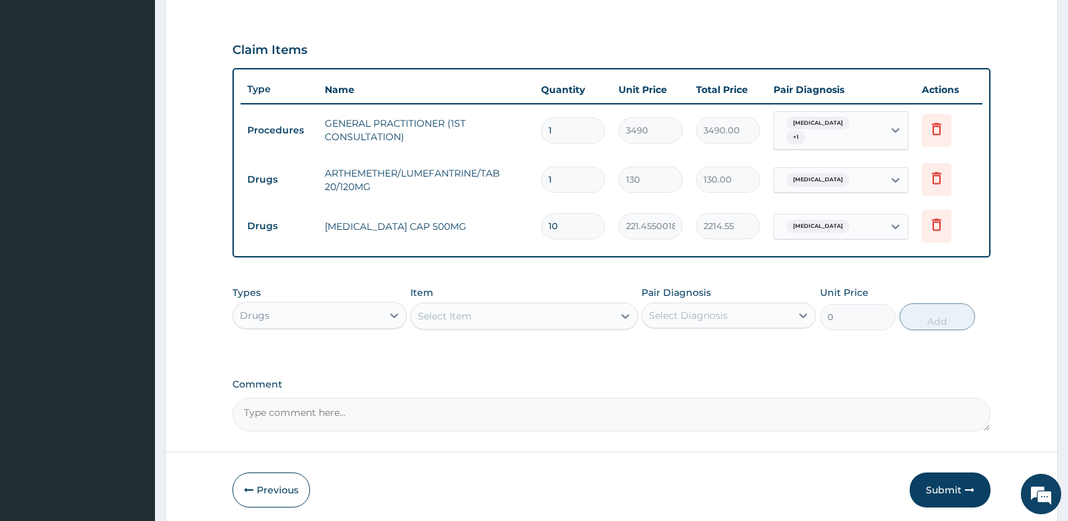
drag, startPoint x: 560, startPoint y: 177, endPoint x: 497, endPoint y: 175, distance: 62.1
click at [497, 175] on tr "Drugs ARTHEMETHER/LUMEFANTRINE/TAB 20/120MG 1 130 130.00 Malaria Delete" at bounding box center [612, 179] width 742 height 47
type input "2"
type input "260.00"
type input "24"
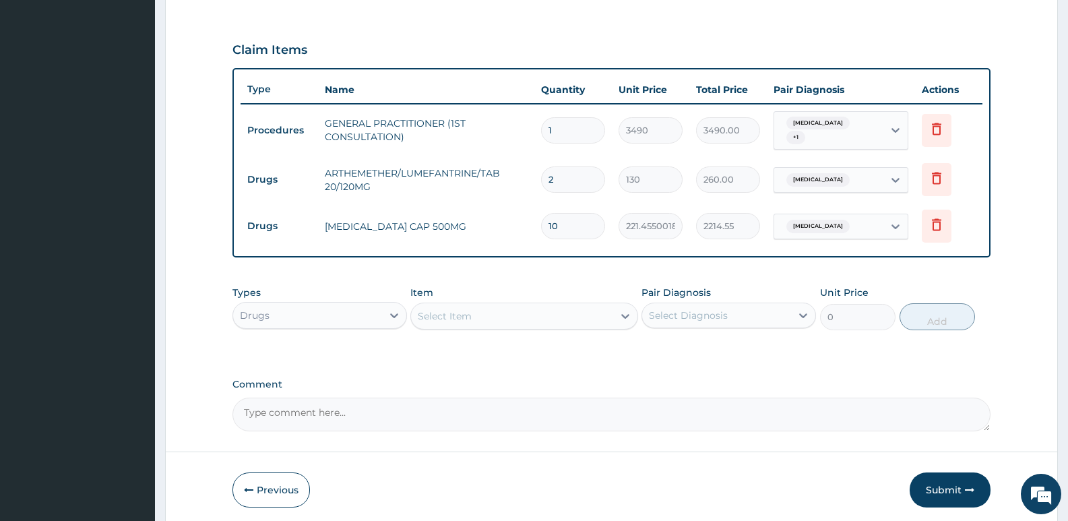
type input "3120.00"
type input "24"
click at [948, 482] on button "Submit" at bounding box center [950, 490] width 81 height 35
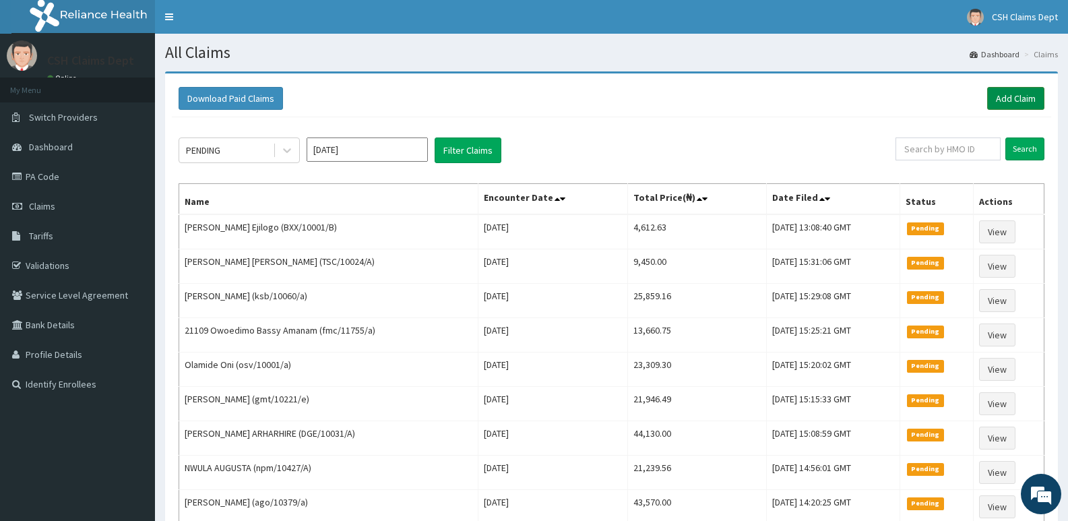
click at [1022, 89] on link "Add Claim" at bounding box center [1016, 98] width 57 height 23
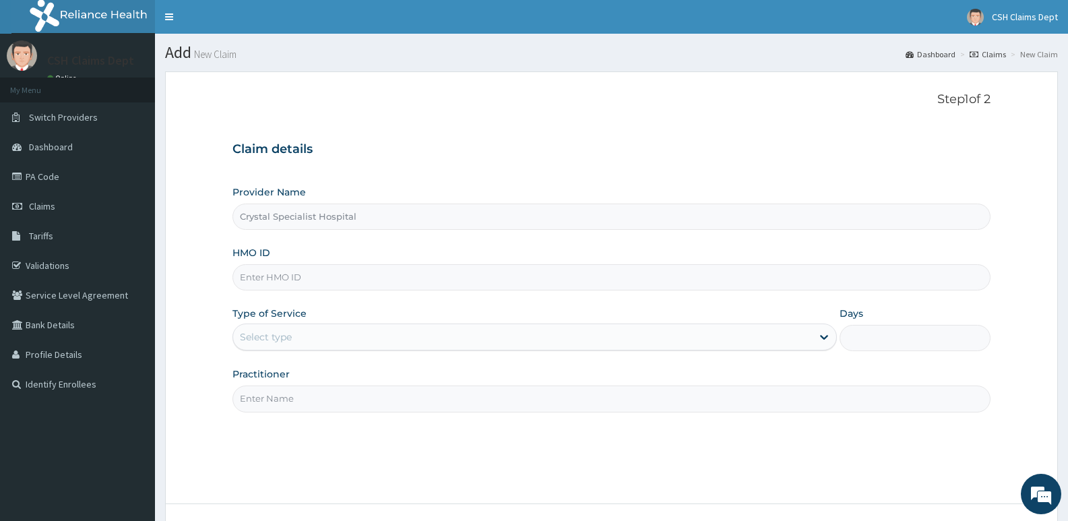
click at [314, 287] on input "HMO ID" at bounding box center [612, 277] width 758 height 26
type input "RET/42531/A"
drag, startPoint x: 284, startPoint y: 336, endPoint x: 278, endPoint y: 355, distance: 19.0
click at [284, 338] on div "Select type" at bounding box center [266, 336] width 52 height 13
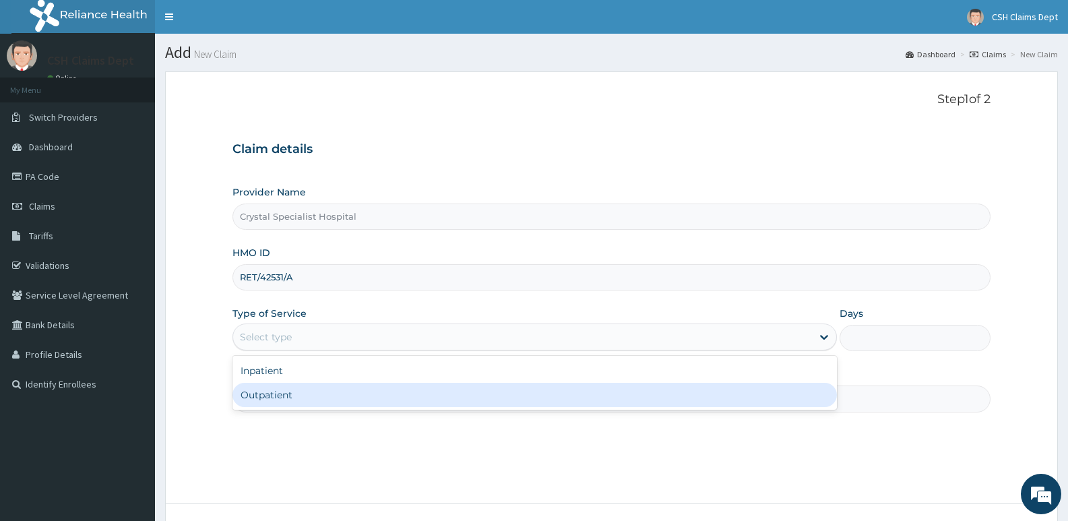
click at [274, 393] on div "Outpatient" at bounding box center [535, 395] width 604 height 24
type input "1"
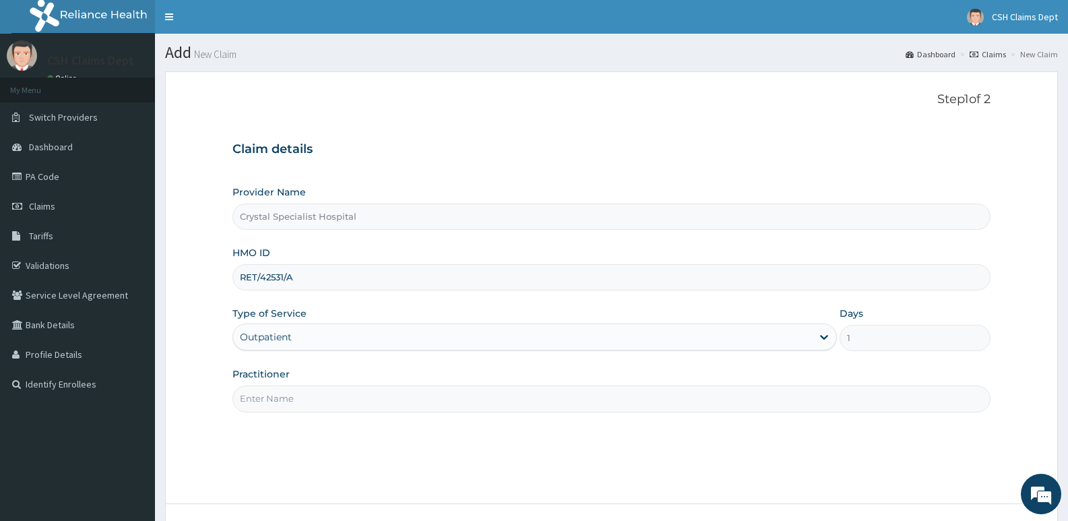
click at [273, 402] on input "Practitioner" at bounding box center [612, 399] width 758 height 26
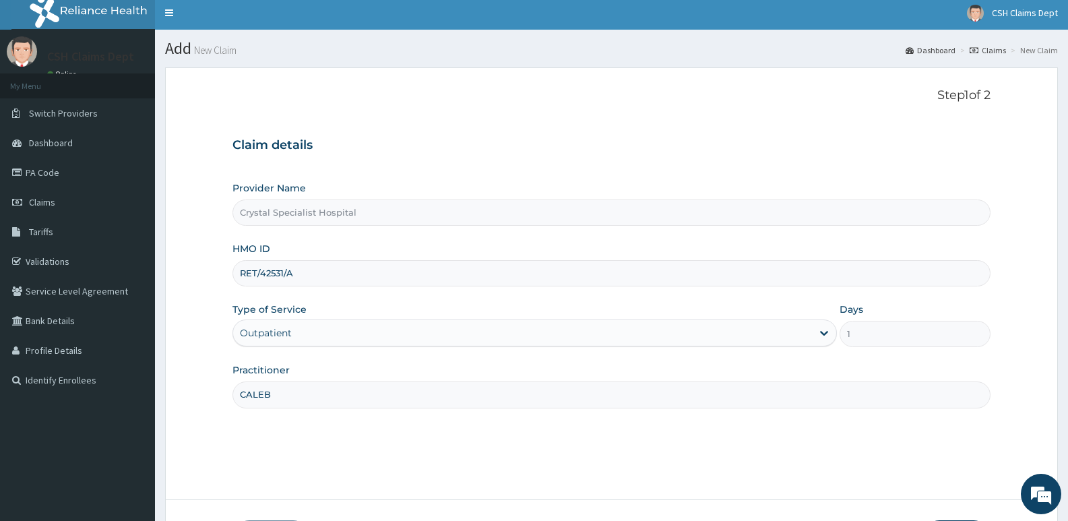
scroll to position [104, 0]
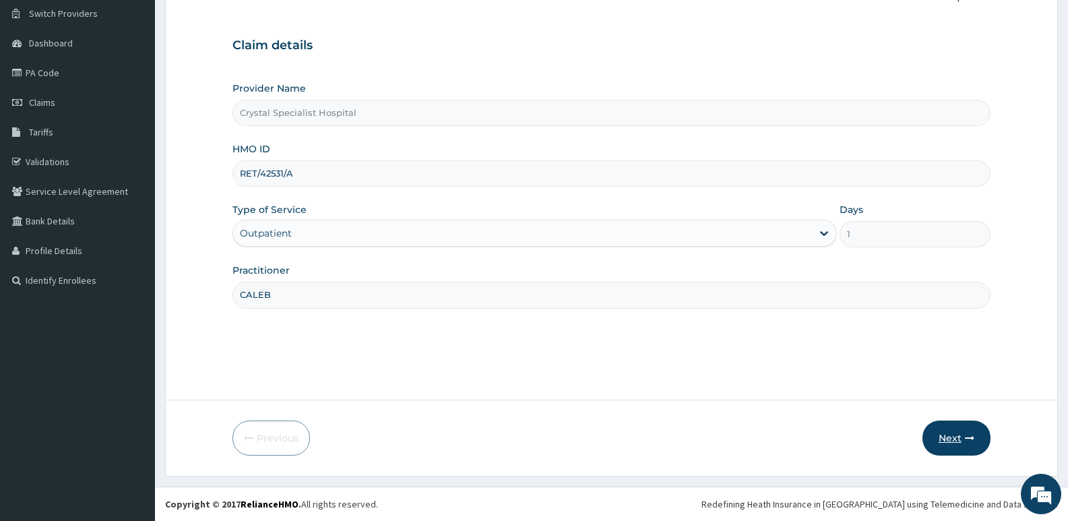
type input "CALEB"
click at [953, 435] on button "Next" at bounding box center [957, 438] width 68 height 35
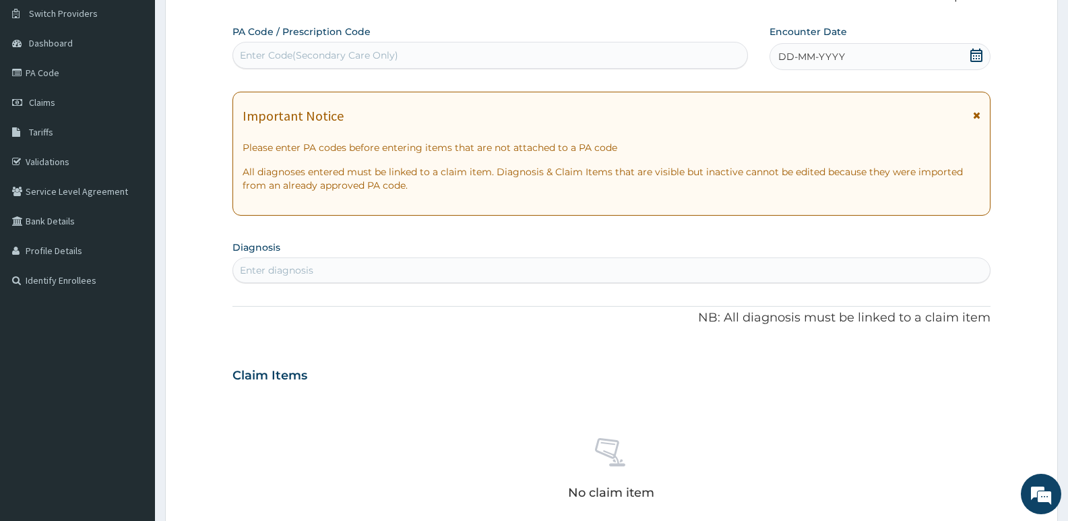
click at [336, 54] on div "Enter Code(Secondary Care Only)" at bounding box center [319, 55] width 158 height 13
type input "PA/A04529"
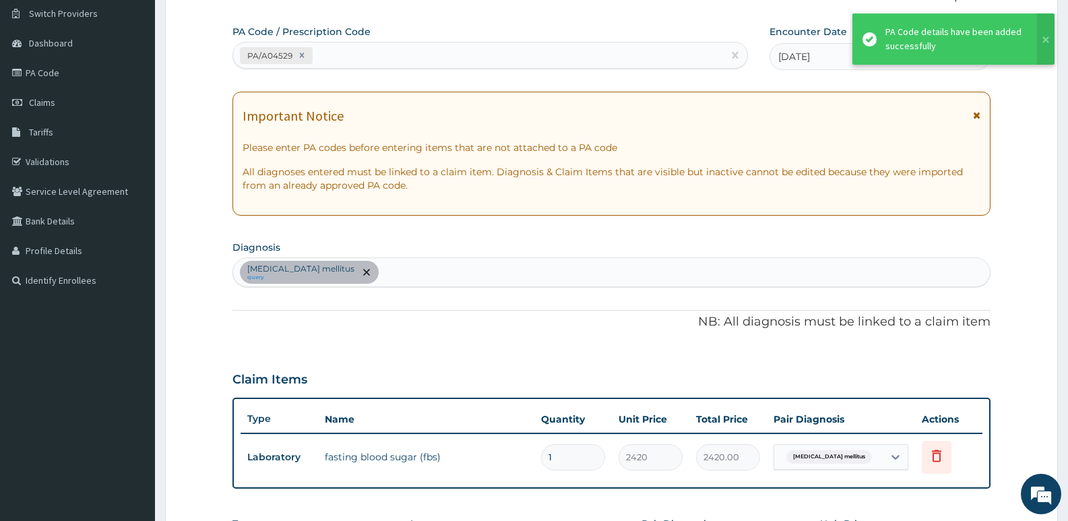
click at [403, 54] on div "PA/A04529" at bounding box center [478, 55] width 490 height 22
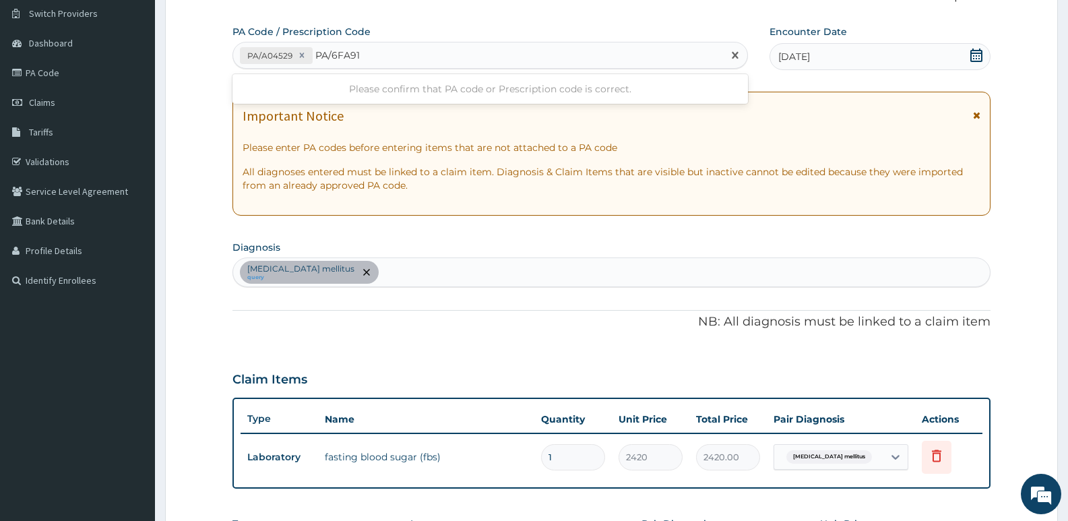
type input "PA/6FA91E"
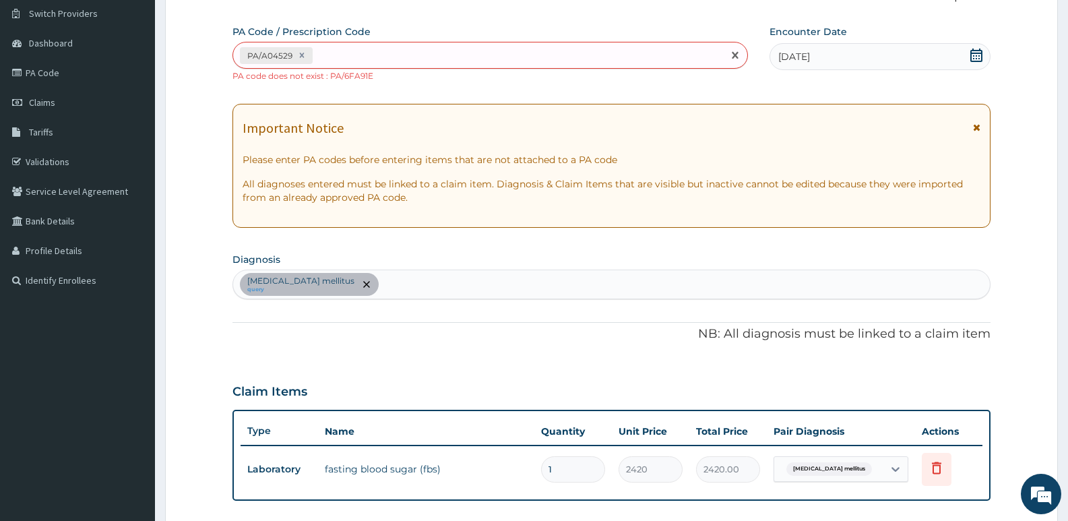
click at [417, 59] on div "PA/A04529" at bounding box center [478, 55] width 490 height 22
paste input "PA/6FA91F"
type input "PA/6FA91F"
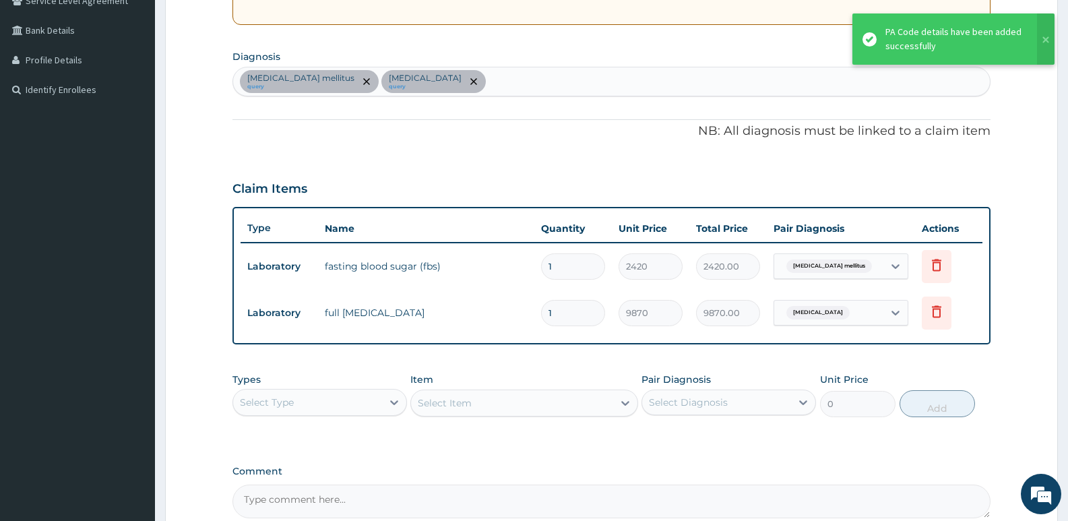
scroll to position [171, 0]
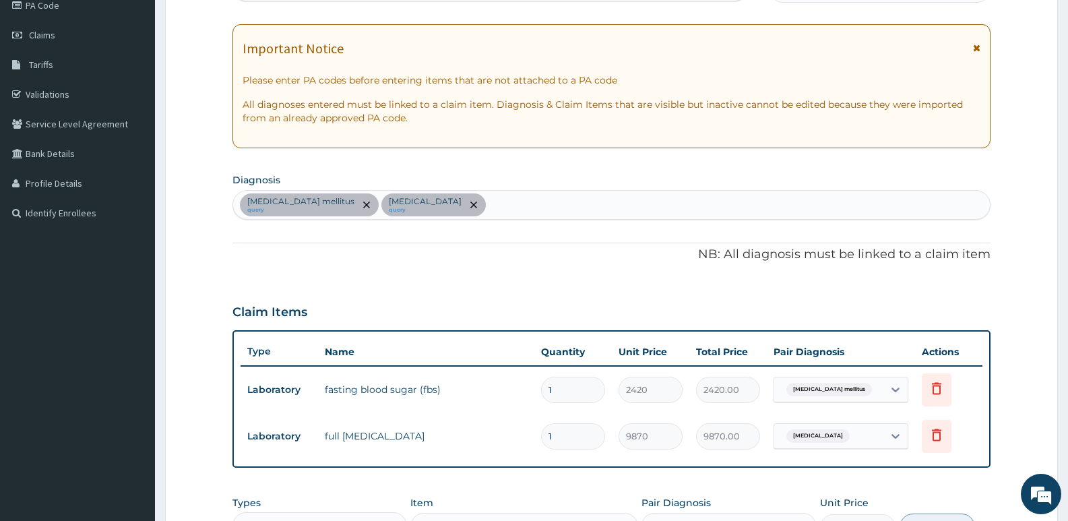
click at [508, 206] on div "Diabetes mellitus query Hyperlipidemia query" at bounding box center [611, 205] width 757 height 28
type input "SEPSIS"
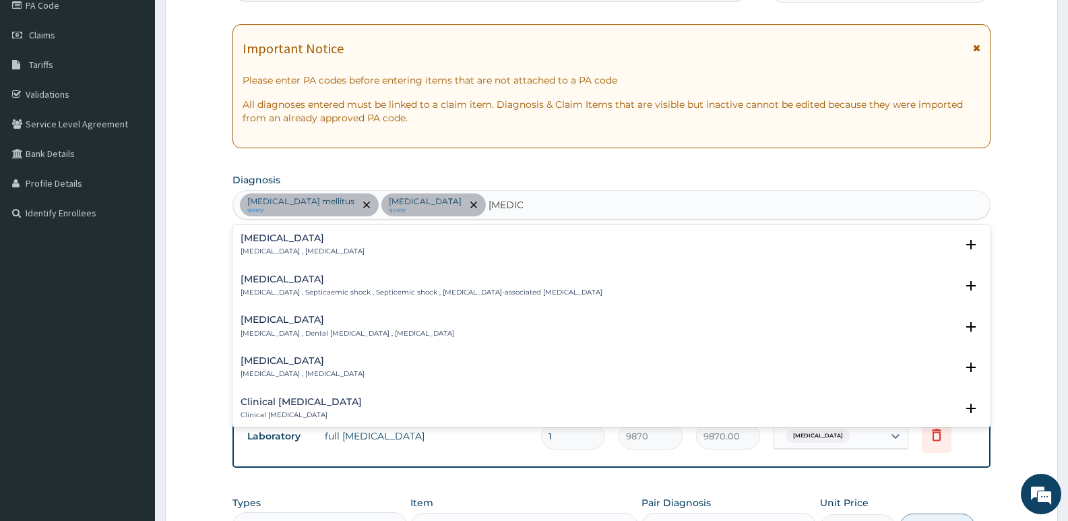
click at [307, 244] on div "Sepsis Systemic infection , Sepsis" at bounding box center [303, 245] width 124 height 24
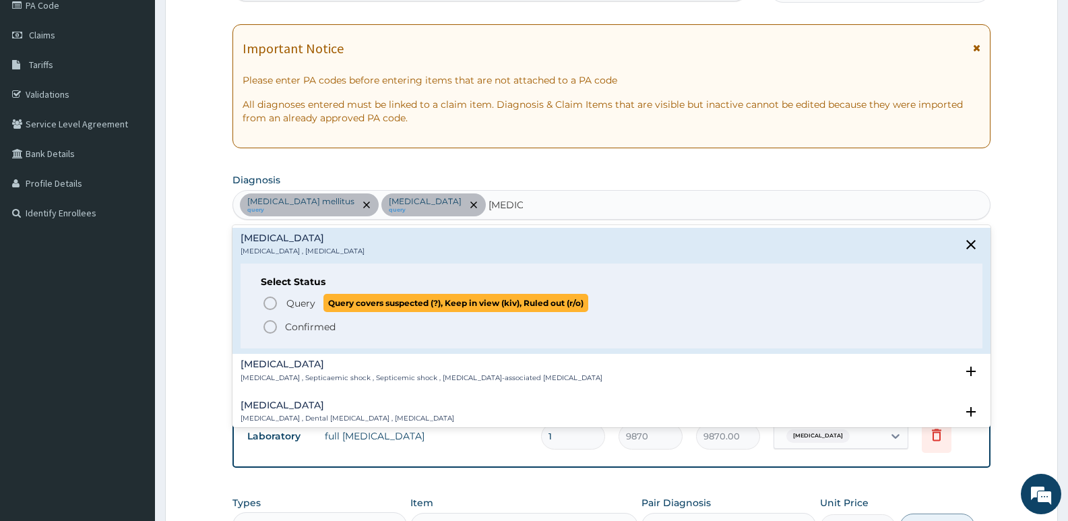
click at [306, 302] on span "Query" at bounding box center [300, 303] width 29 height 13
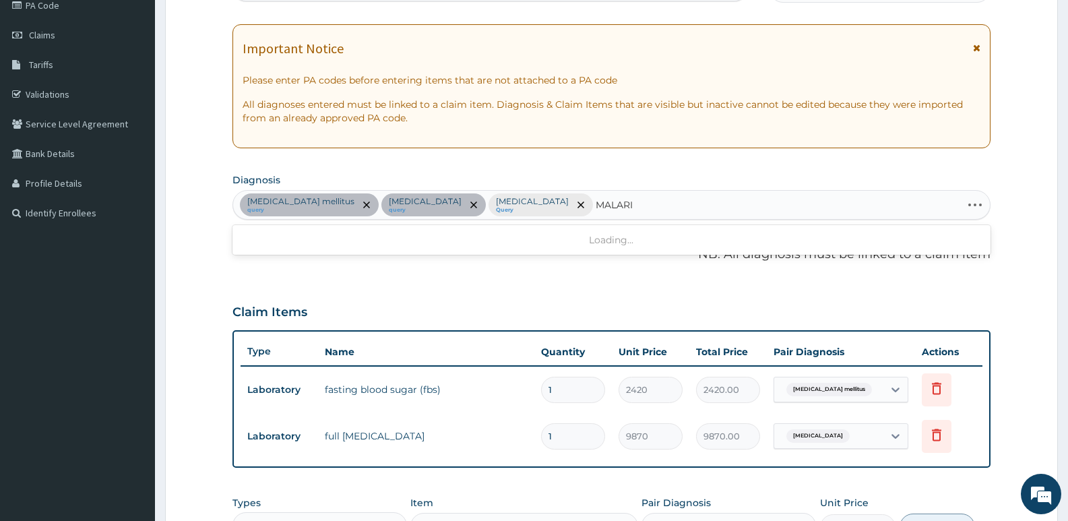
type input "MALARIA"
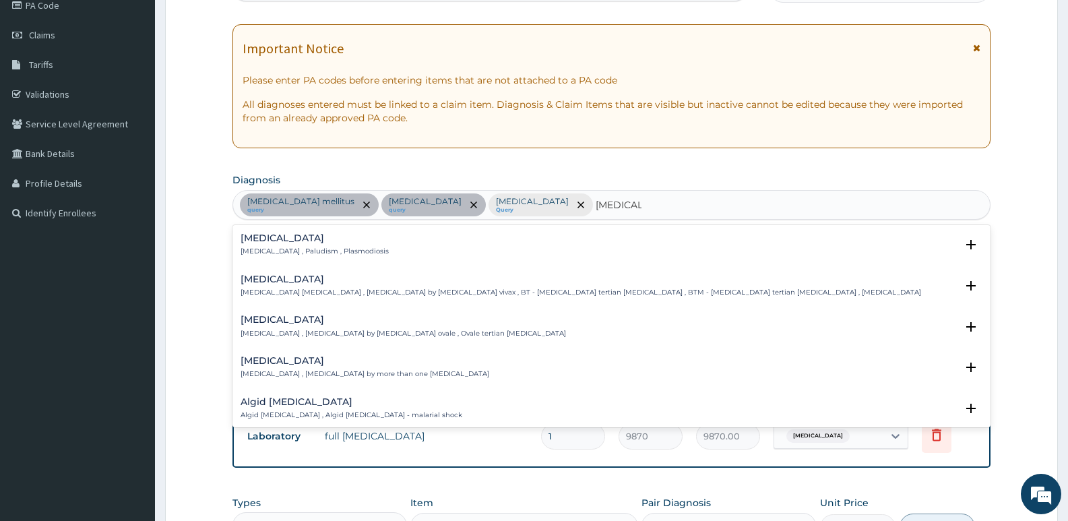
click at [262, 248] on p "Malaria , Paludism , Plasmodiosis" at bounding box center [315, 251] width 148 height 9
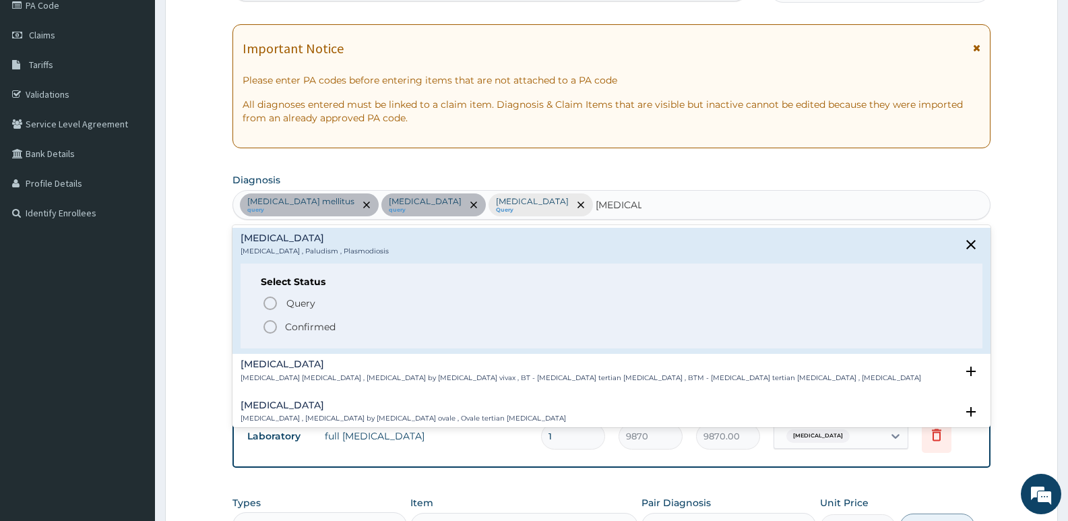
click at [307, 329] on p "Confirmed" at bounding box center [310, 326] width 51 height 13
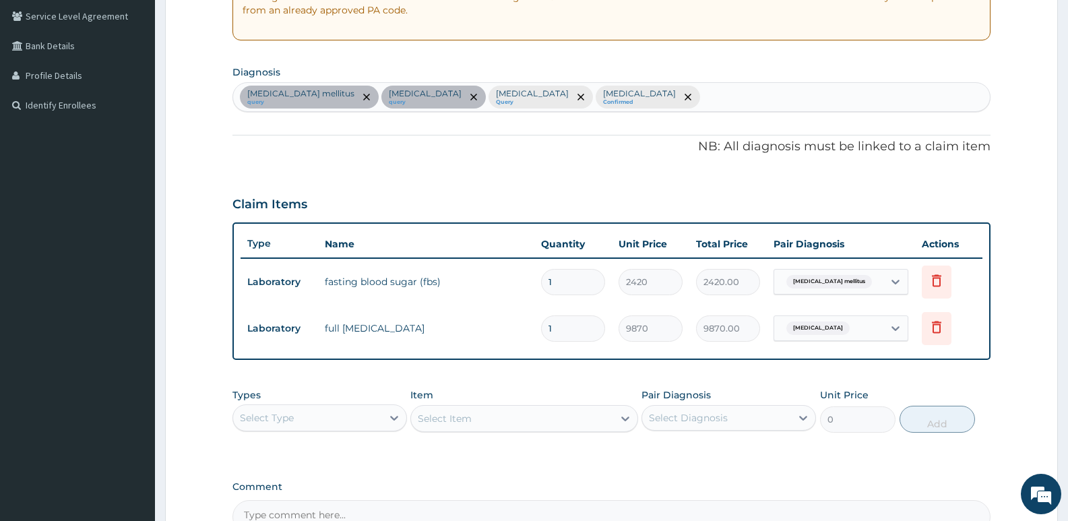
scroll to position [433, 0]
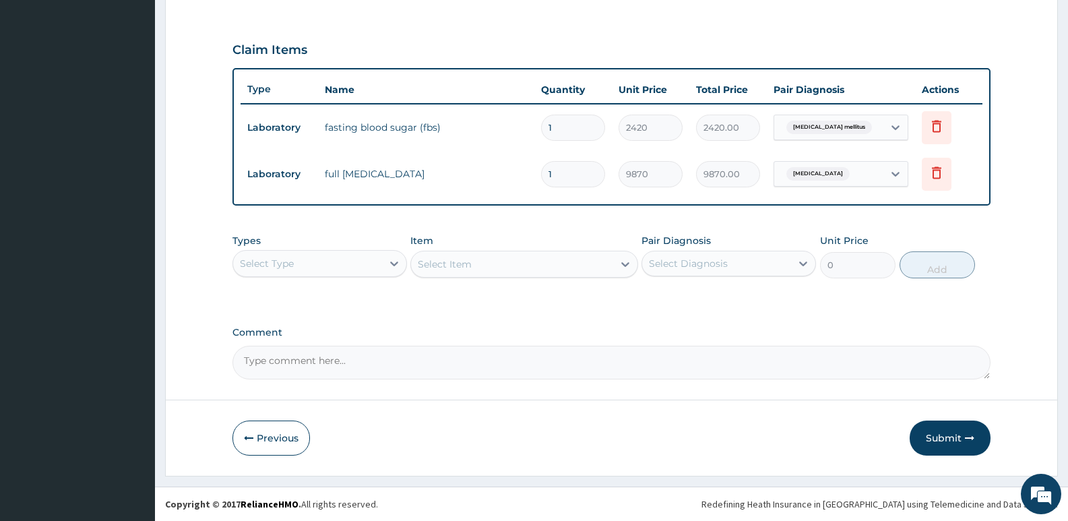
click at [334, 272] on div "Select Type" at bounding box center [307, 264] width 149 height 22
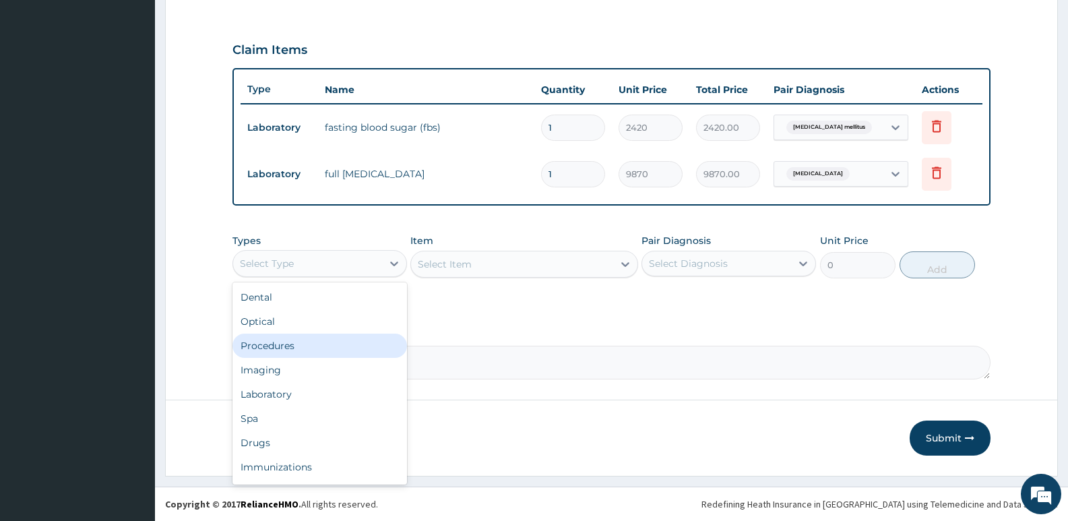
click at [293, 353] on div "Procedures" at bounding box center [320, 346] width 175 height 24
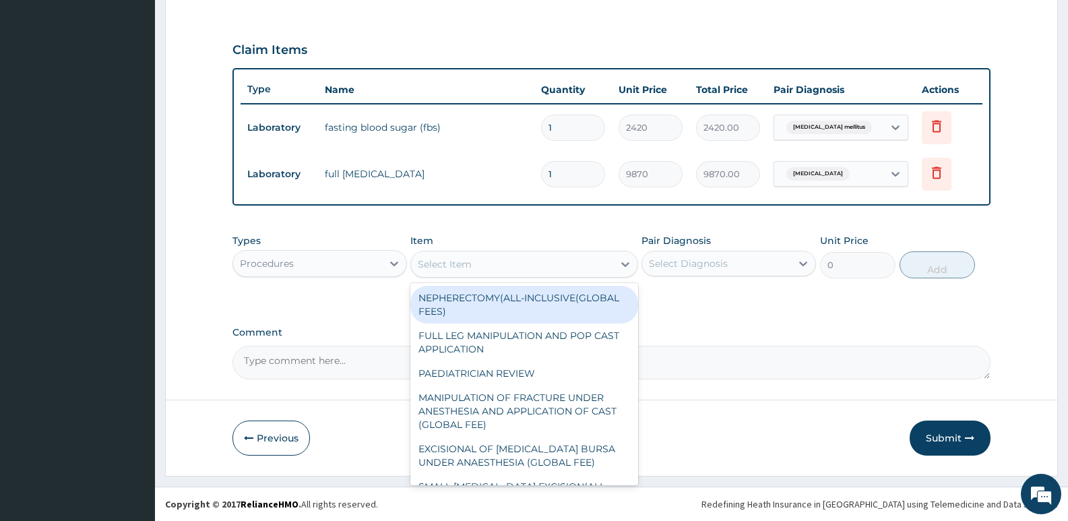
click at [452, 268] on div "Select Item" at bounding box center [445, 264] width 54 height 13
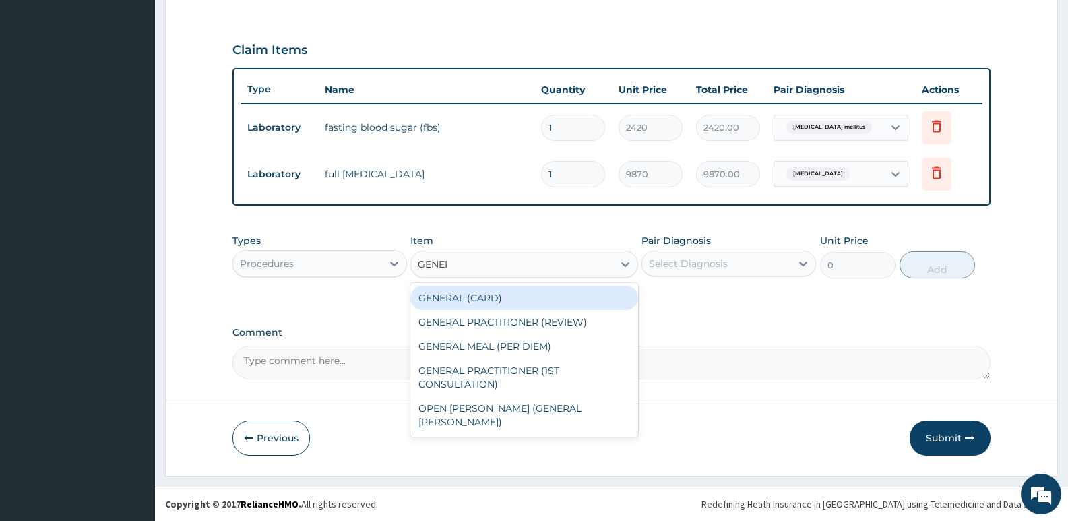
type input "GENERA"
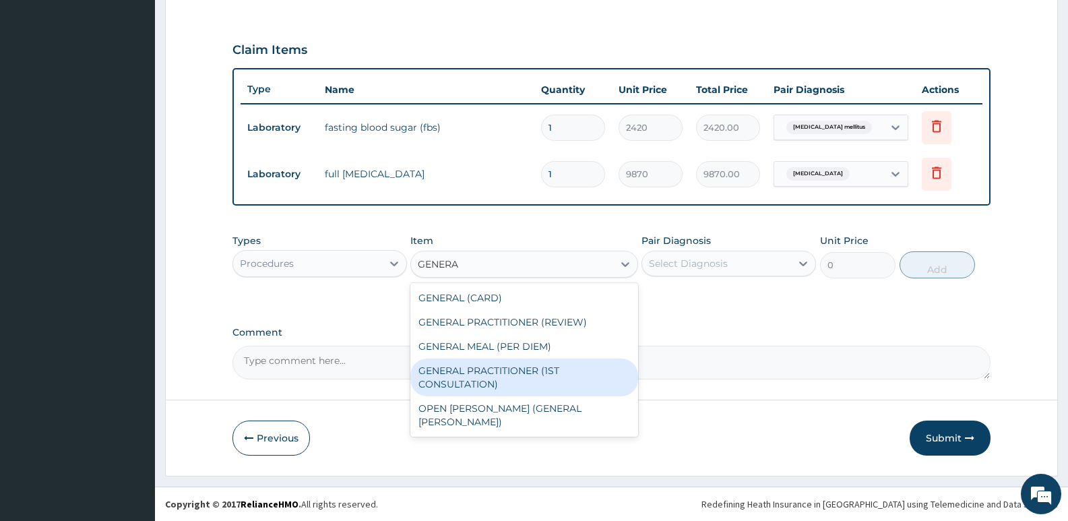
click at [524, 380] on div "GENERAL PRACTITIONER (1ST CONSULTATION)" at bounding box center [524, 378] width 227 height 38
type input "3490"
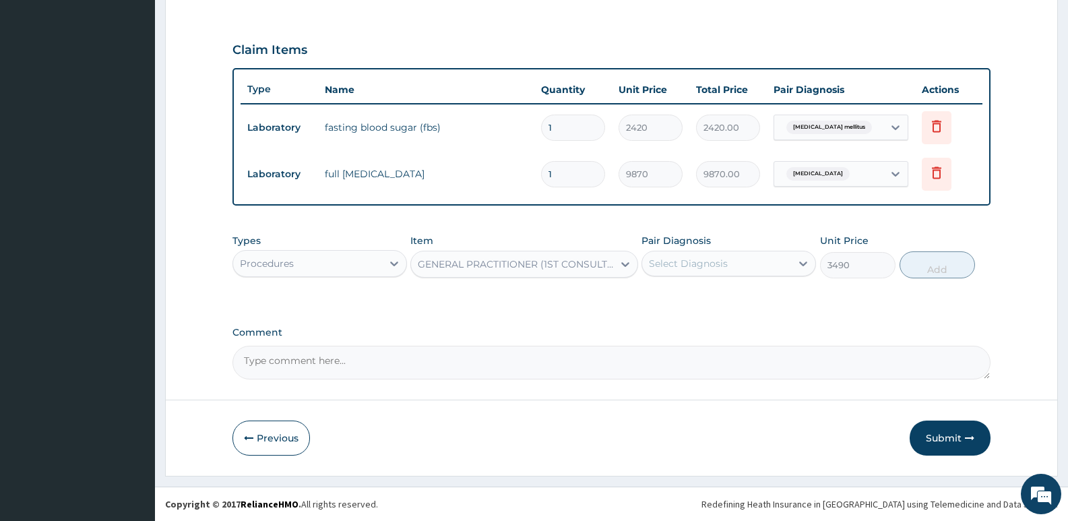
click at [760, 262] on div "Select Diagnosis" at bounding box center [716, 264] width 149 height 22
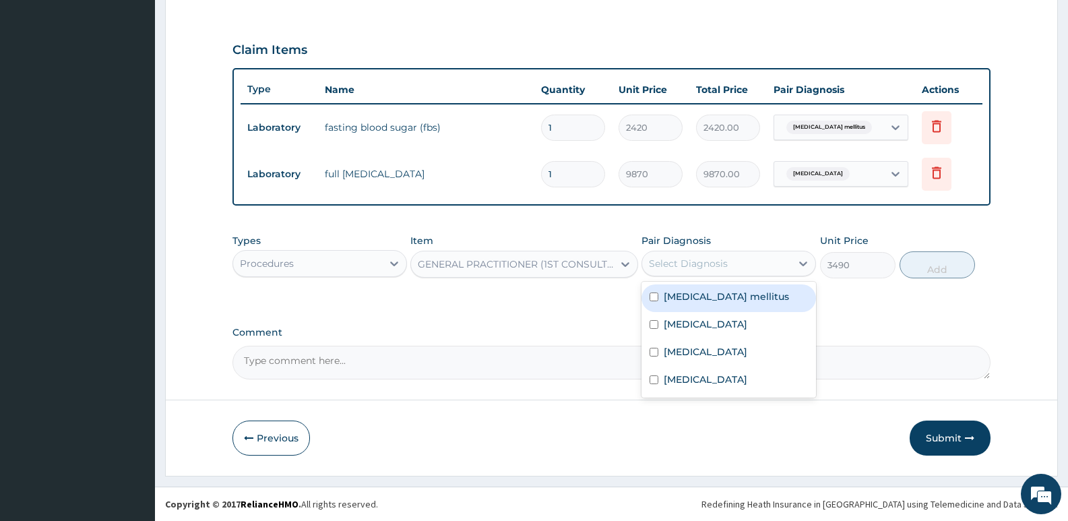
click at [748, 298] on div "Diabetes mellitus" at bounding box center [729, 298] width 175 height 28
checkbox input "true"
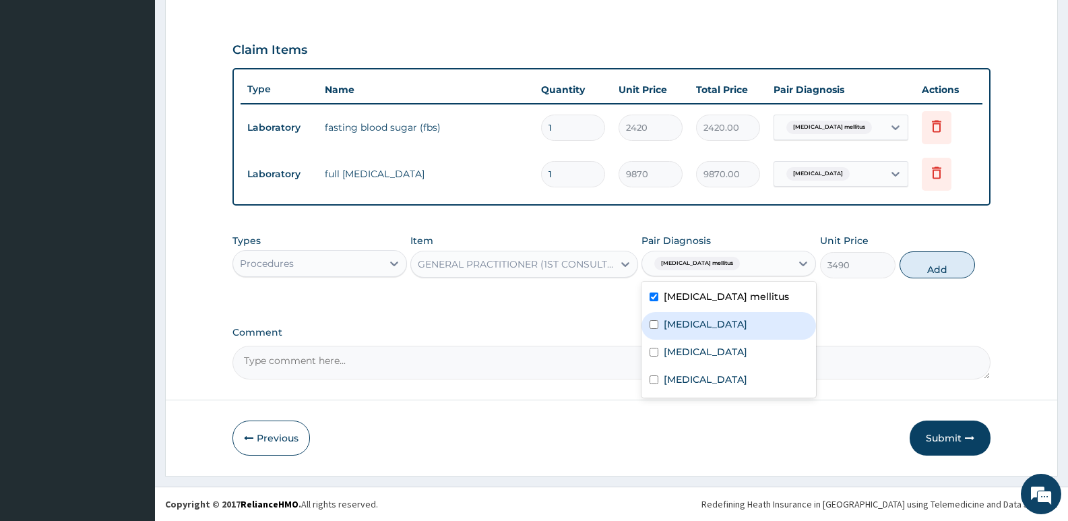
click at [738, 317] on div "Hyperlipidemia" at bounding box center [729, 326] width 175 height 28
checkbox input "true"
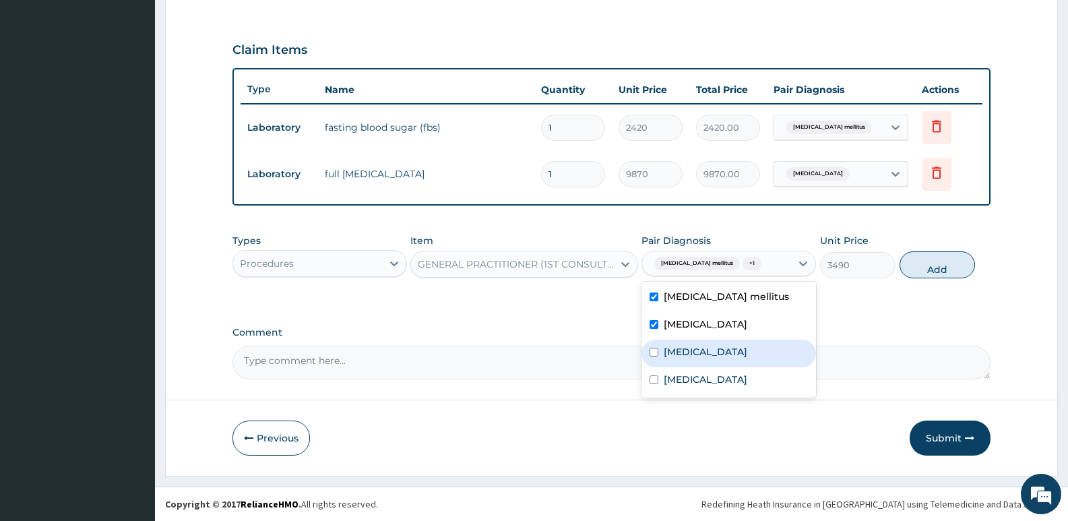
click at [729, 344] on div "Sepsis" at bounding box center [729, 354] width 175 height 28
checkbox input "true"
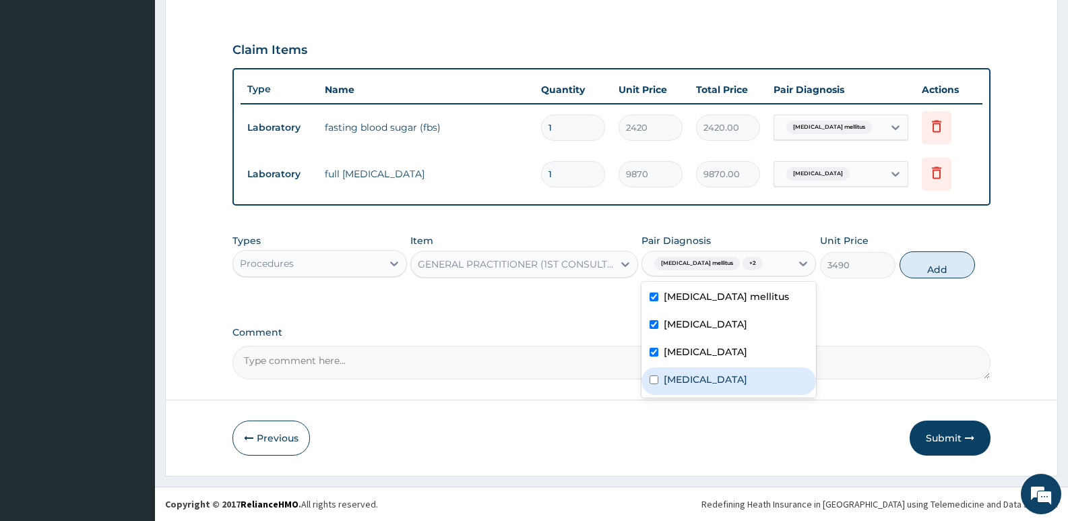
click at [718, 384] on div "Malaria" at bounding box center [729, 381] width 175 height 28
checkbox input "true"
click at [942, 269] on button "Add" at bounding box center [937, 264] width 75 height 27
type input "0"
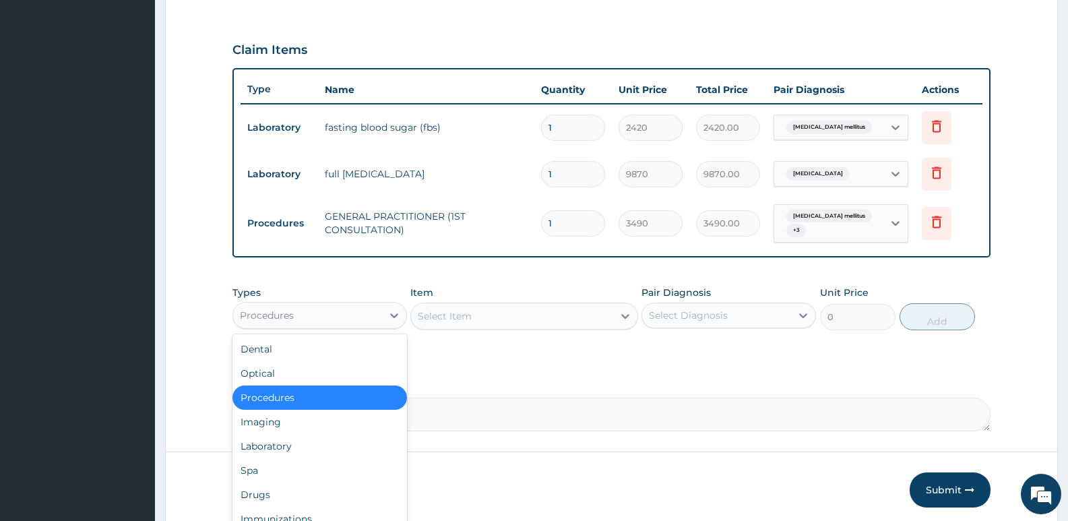
click at [326, 311] on div "Procedures" at bounding box center [307, 316] width 149 height 22
click at [320, 455] on div "Laboratory" at bounding box center [320, 446] width 175 height 24
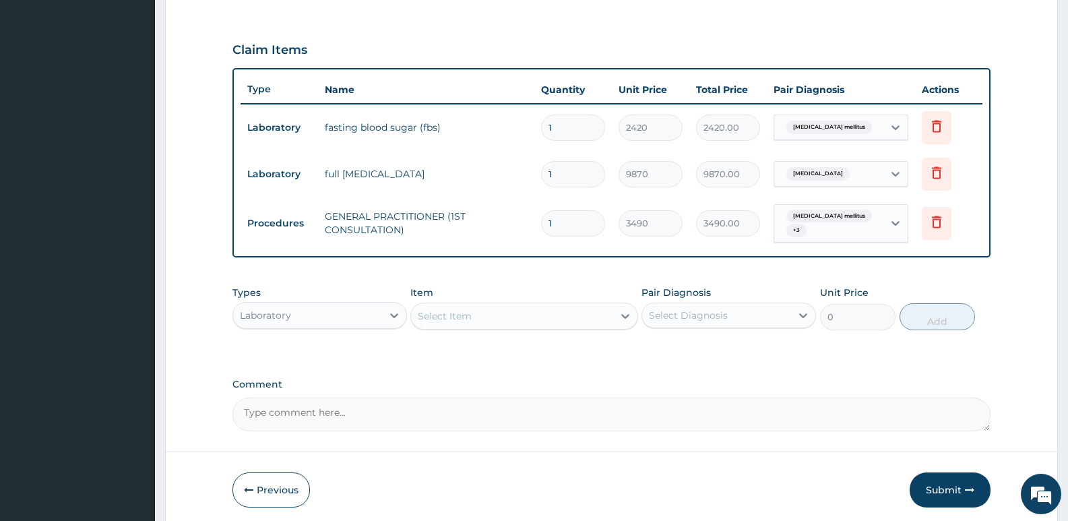
click at [448, 318] on div "Select Item" at bounding box center [445, 315] width 54 height 13
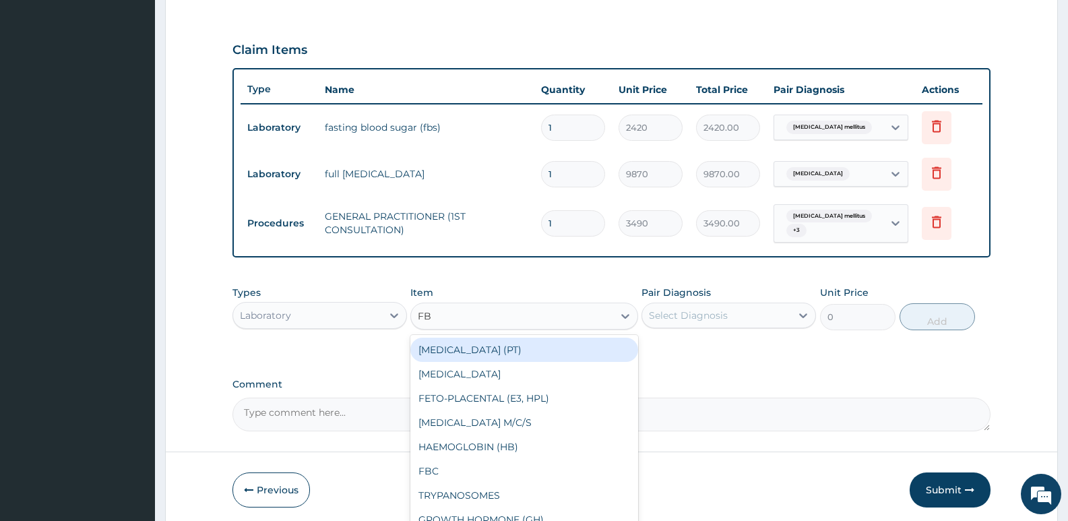
type input "FBC"
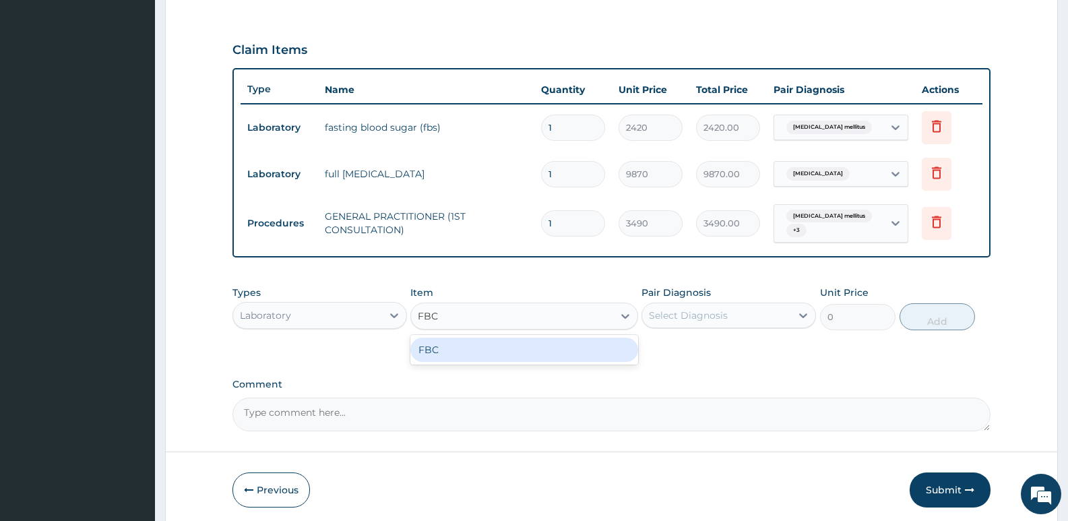
drag, startPoint x: 481, startPoint y: 353, endPoint x: 493, endPoint y: 349, distance: 11.9
click at [482, 353] on div "FBC" at bounding box center [524, 350] width 227 height 24
type input "4700"
drag, startPoint x: 686, startPoint y: 315, endPoint x: 693, endPoint y: 323, distance: 11.0
click at [686, 314] on div "Select Diagnosis" at bounding box center [688, 315] width 79 height 13
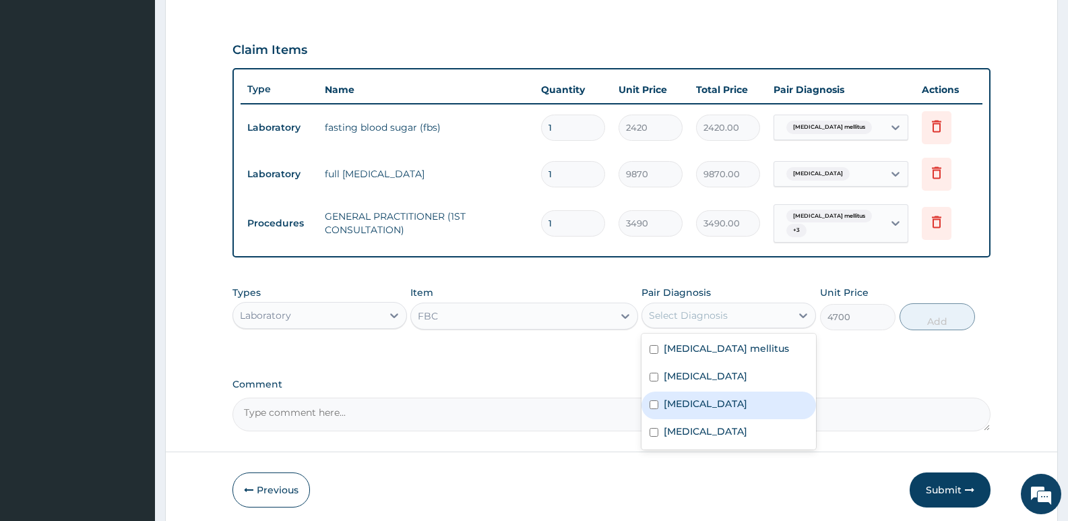
click at [709, 414] on div "Sepsis" at bounding box center [729, 406] width 175 height 28
checkbox input "true"
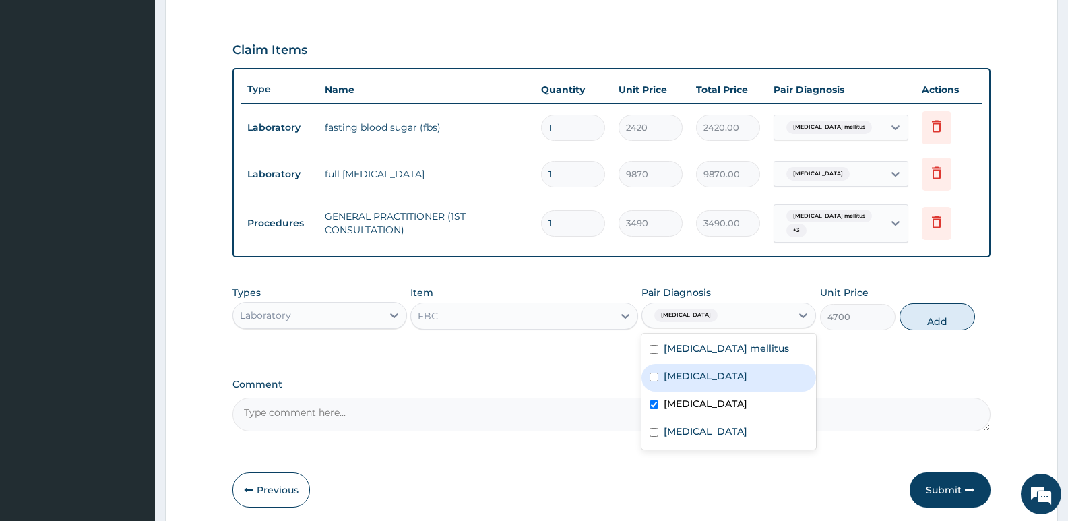
click at [923, 322] on button "Add" at bounding box center [937, 316] width 75 height 27
type input "0"
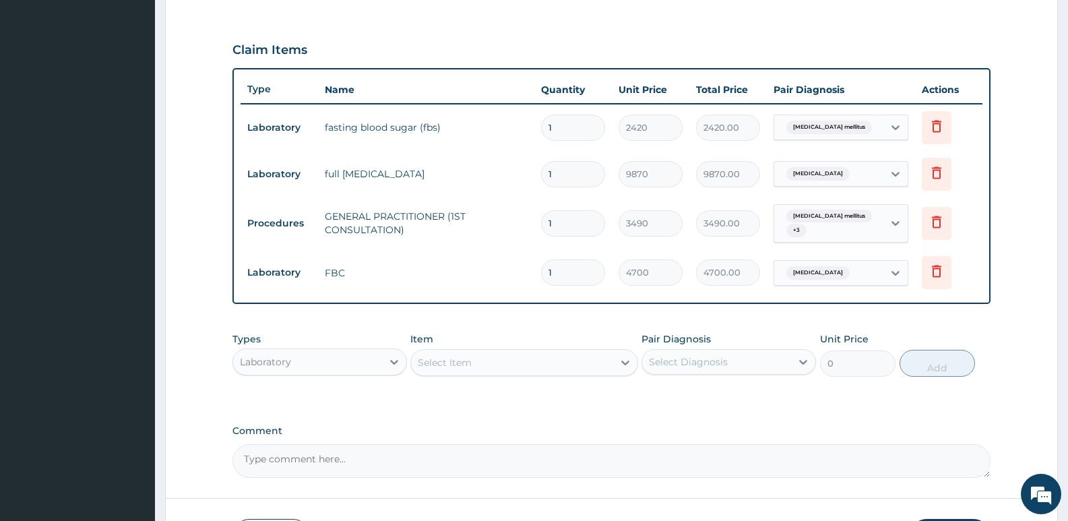
click at [556, 358] on div "Select Item" at bounding box center [512, 363] width 202 height 22
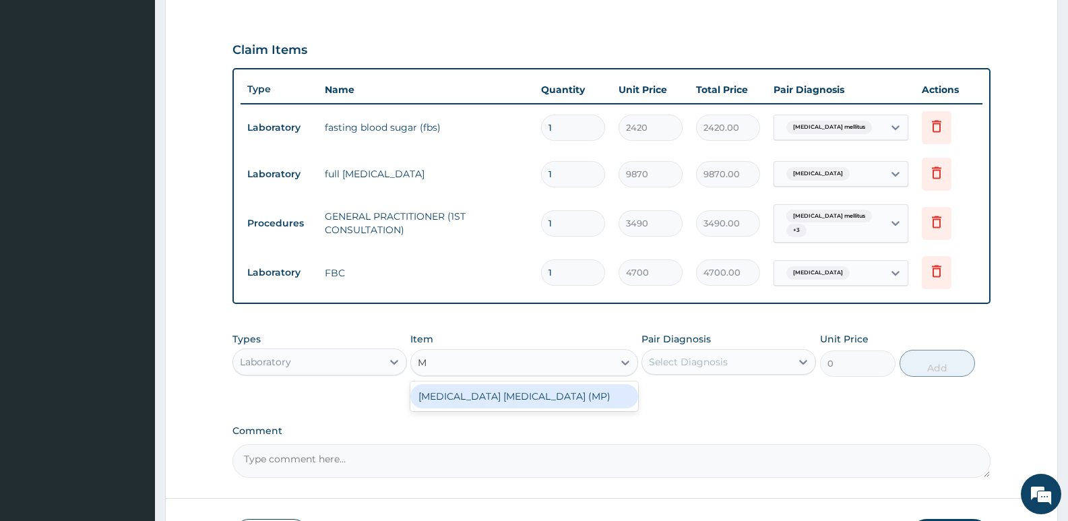
type input "MP"
click at [582, 400] on div "MALARIA PARASITE (MP)" at bounding box center [524, 396] width 227 height 24
type input "2740"
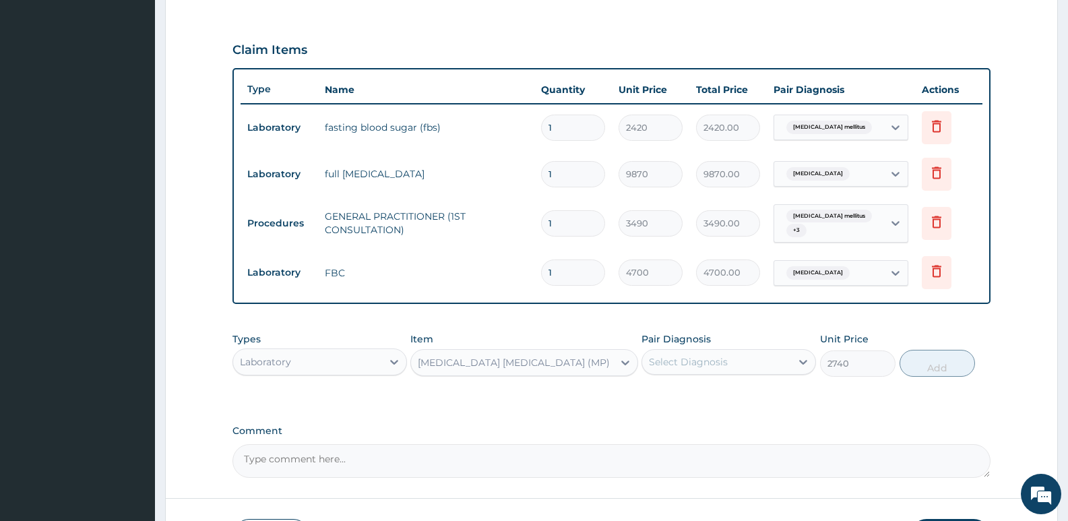
click at [689, 369] on div "Select Diagnosis" at bounding box center [716, 362] width 149 height 22
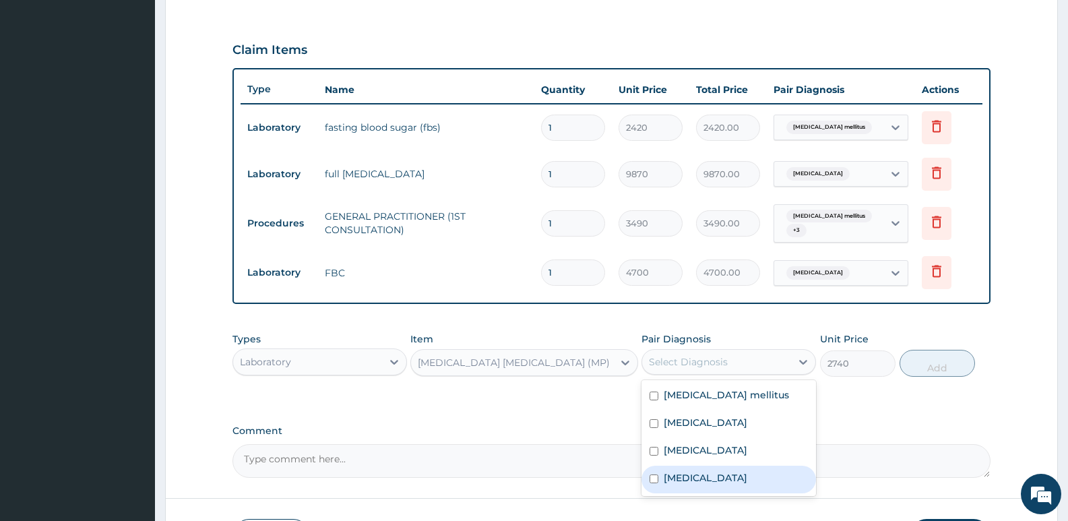
click at [704, 478] on div "Malaria" at bounding box center [729, 480] width 175 height 28
checkbox input "true"
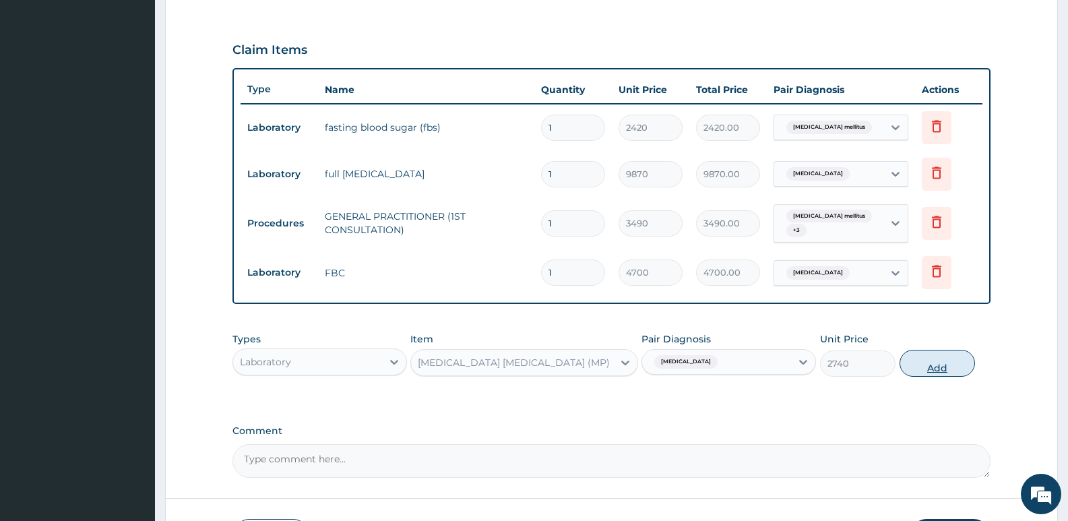
click at [948, 375] on button "Add" at bounding box center [937, 363] width 75 height 27
type input "0"
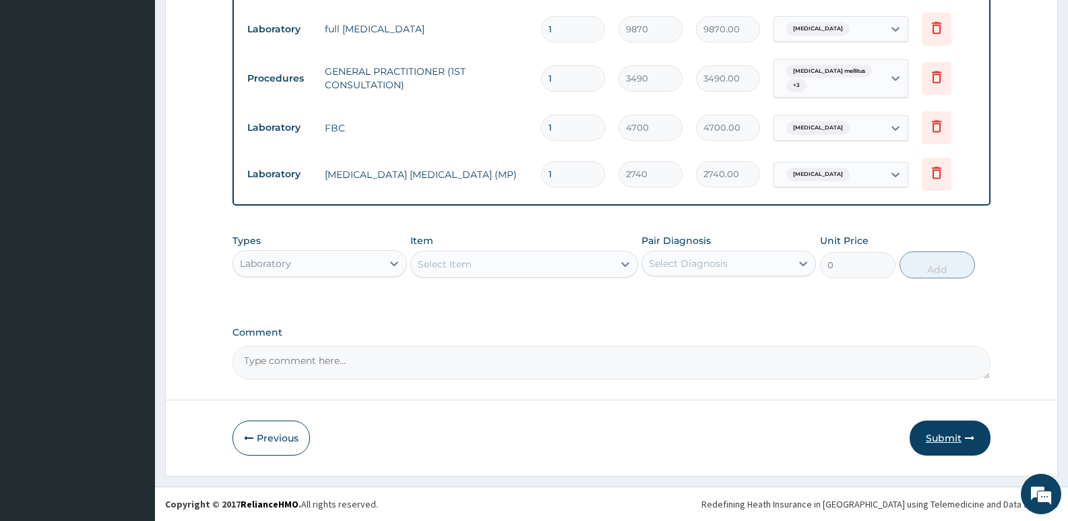
click at [933, 439] on button "Submit" at bounding box center [950, 438] width 81 height 35
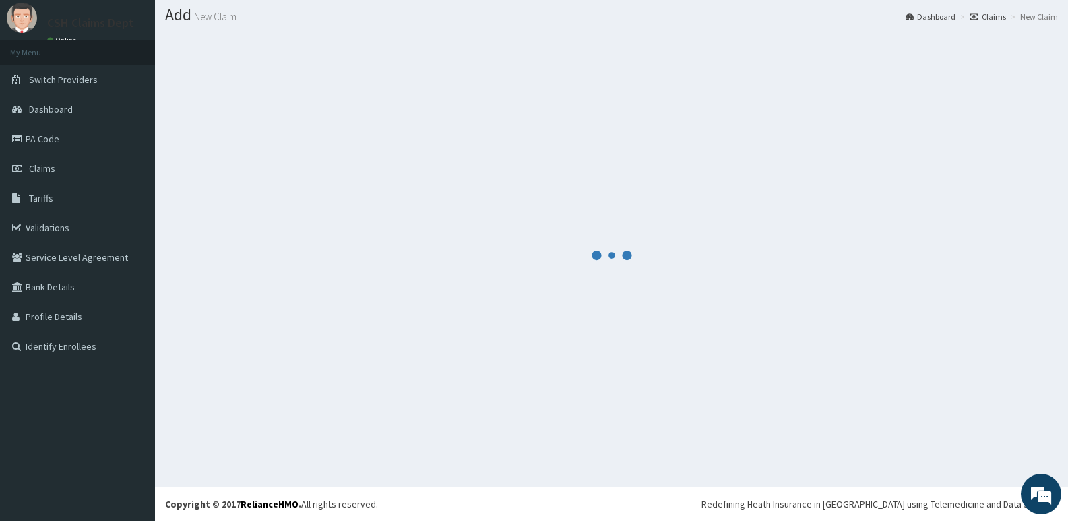
scroll to position [38, 0]
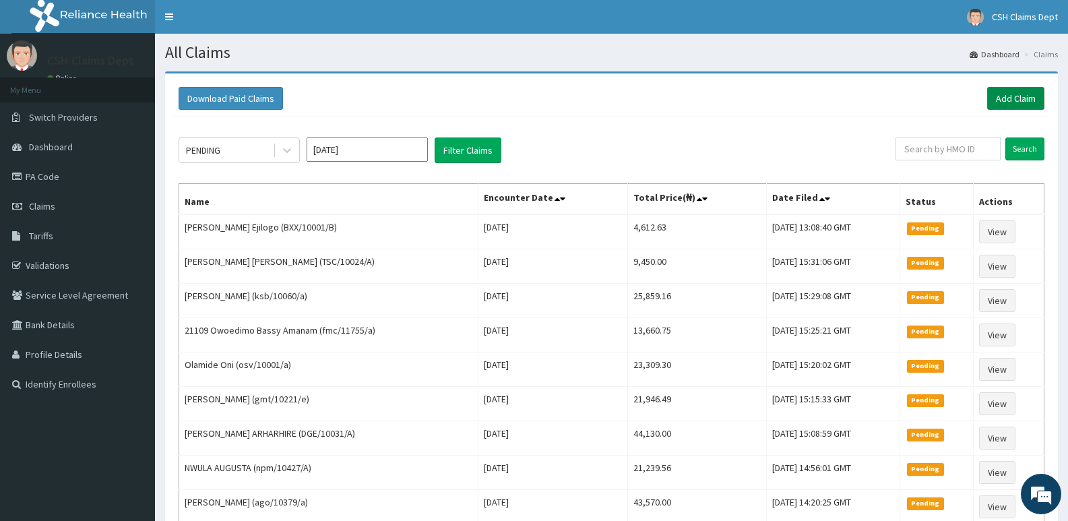
click at [1012, 107] on link "Add Claim" at bounding box center [1016, 98] width 57 height 23
click at [49, 179] on link "PA Code" at bounding box center [77, 177] width 155 height 30
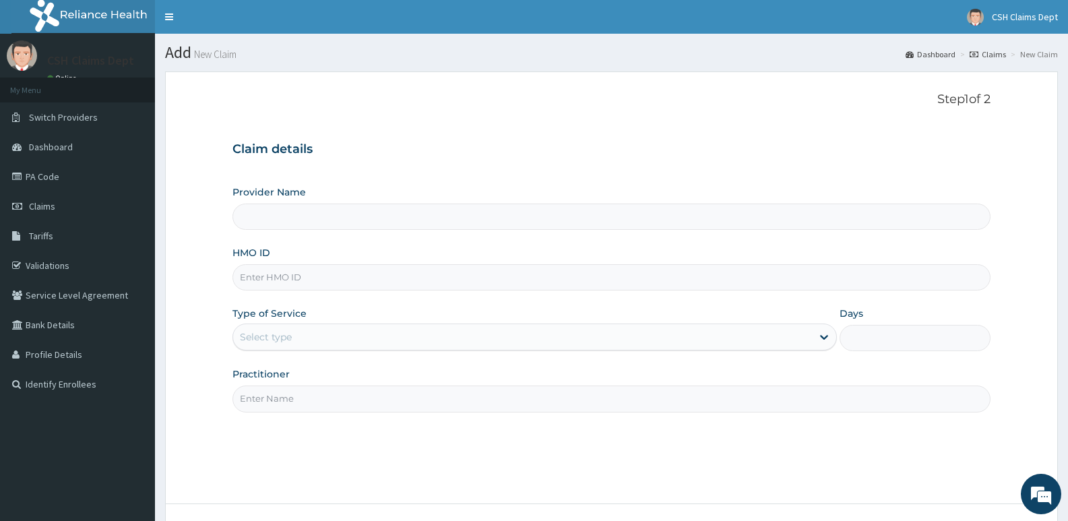
type input "Crystal Specialist Hospital"
click at [357, 274] on input "HMO ID" at bounding box center [612, 277] width 758 height 26
type input "CHC/10020/B"
click at [269, 337] on div "Select type" at bounding box center [266, 336] width 52 height 13
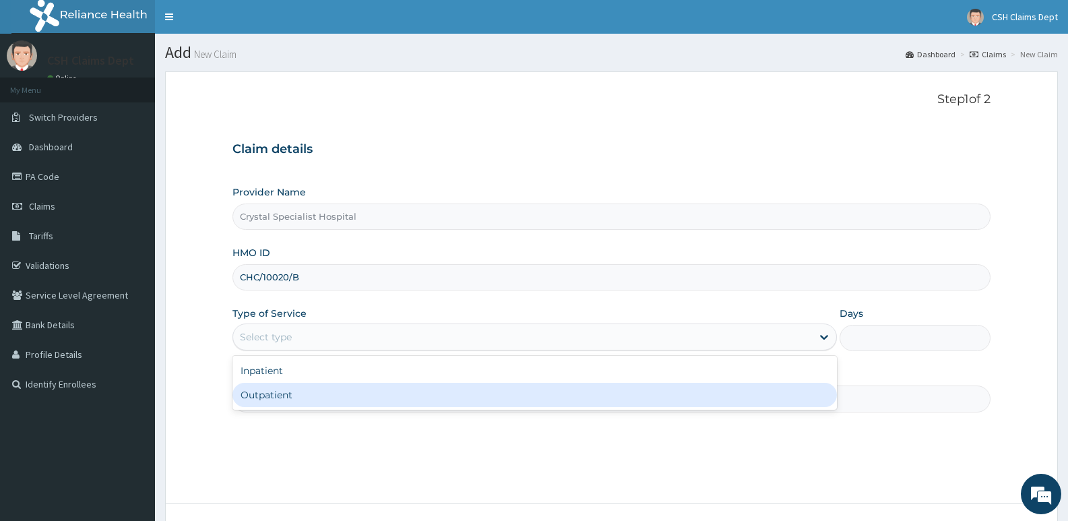
click at [291, 397] on div "Outpatient" at bounding box center [535, 395] width 604 height 24
type input "1"
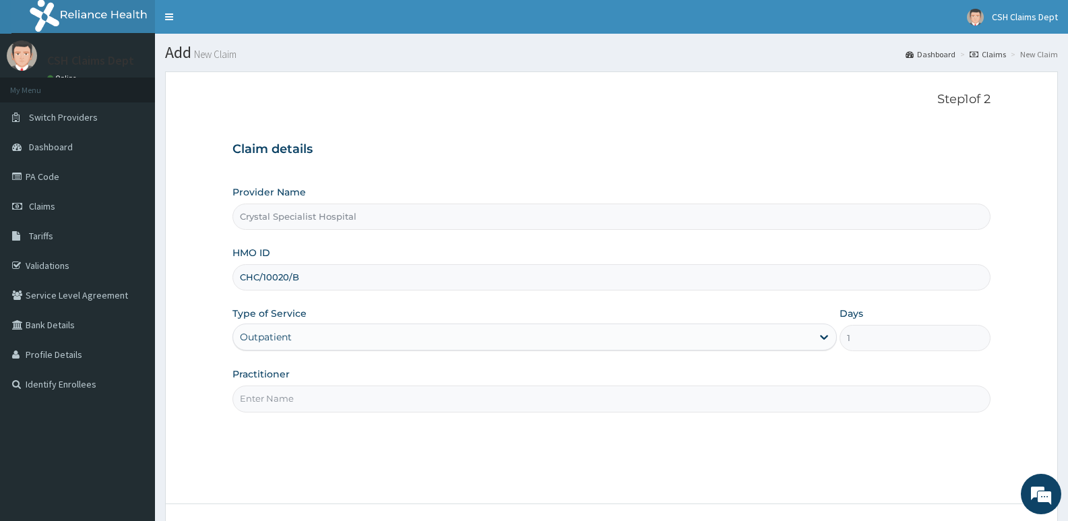
click at [291, 398] on input "Practitioner" at bounding box center [612, 399] width 758 height 26
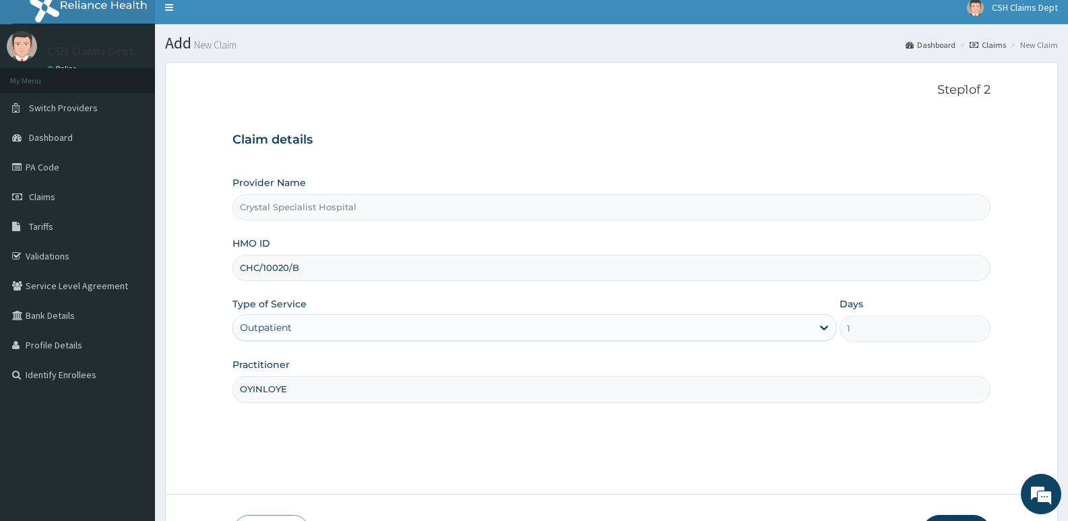
scroll to position [104, 0]
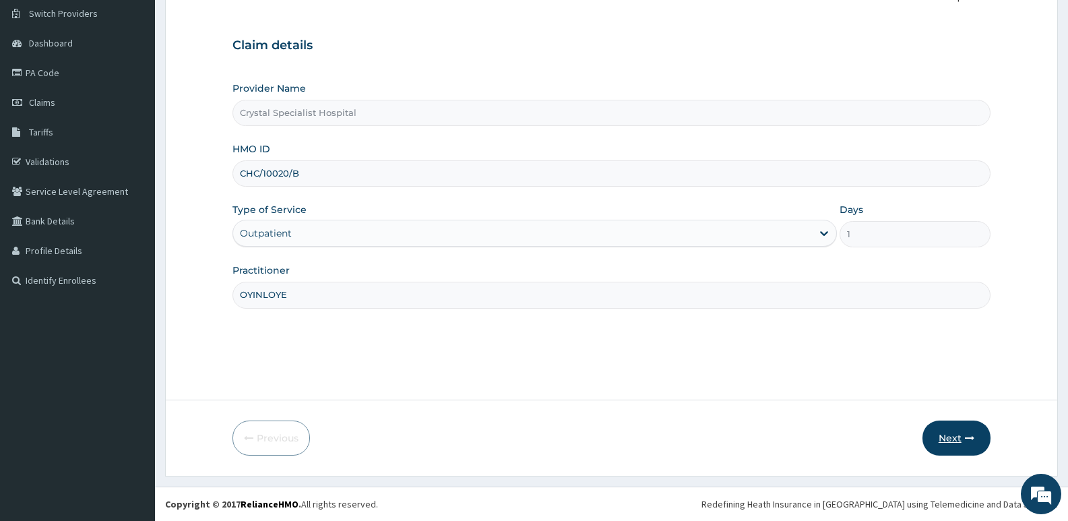
type input "OYINLOYE"
click at [965, 444] on button "Next" at bounding box center [957, 438] width 68 height 35
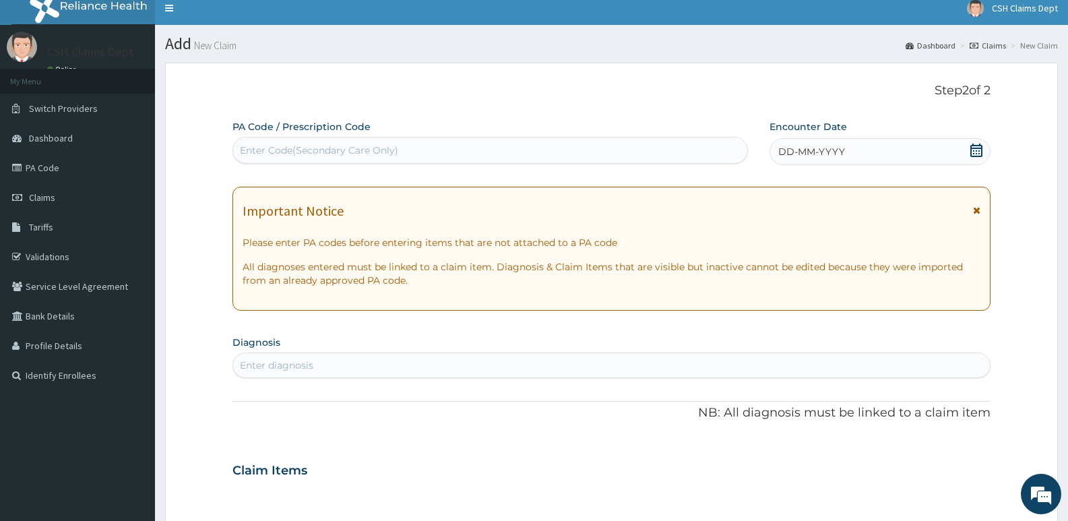
scroll to position [0, 0]
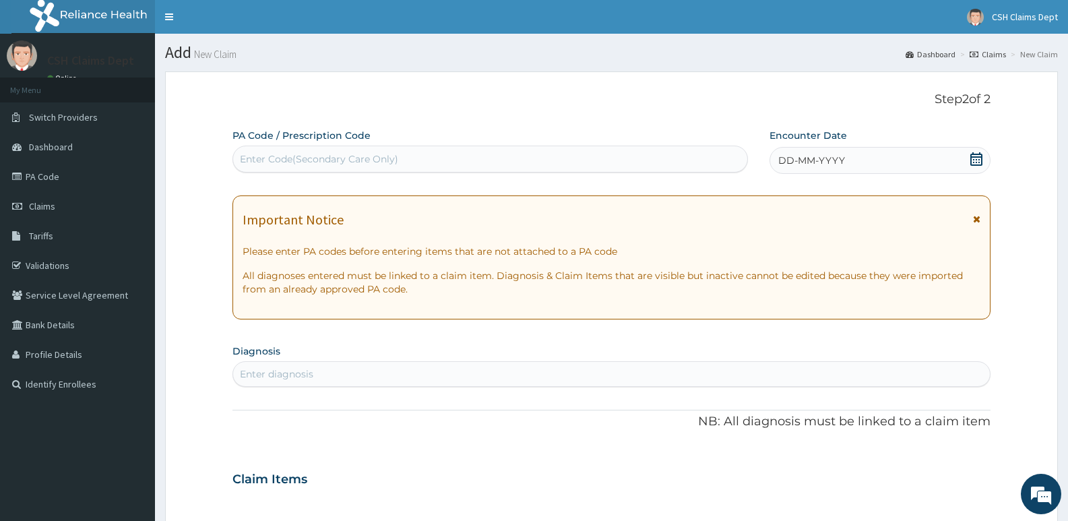
click at [433, 151] on div "Enter Code(Secondary Care Only)" at bounding box center [490, 159] width 514 height 22
type input "PA/F0CC76"
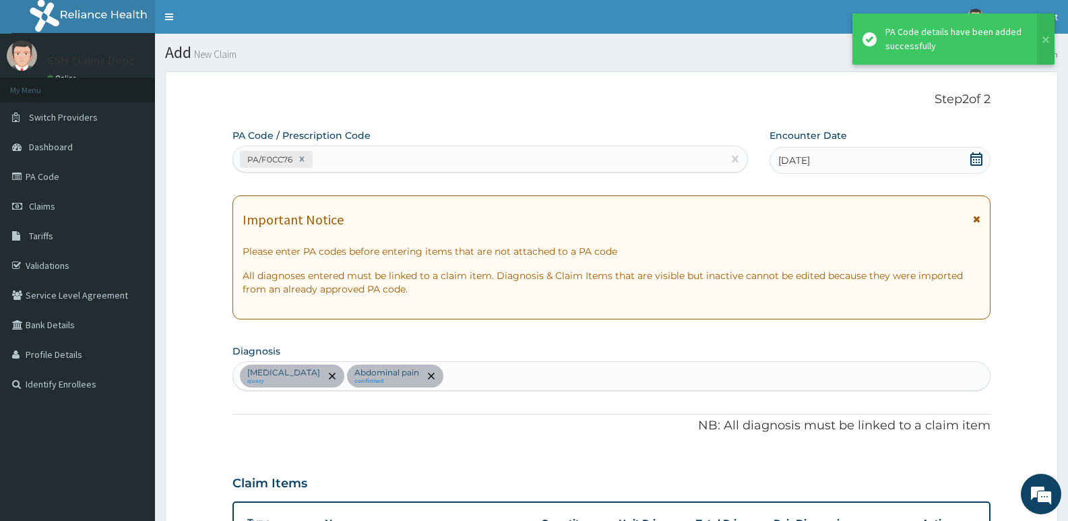
click at [420, 161] on div "PA/F0CC76" at bounding box center [478, 159] width 490 height 22
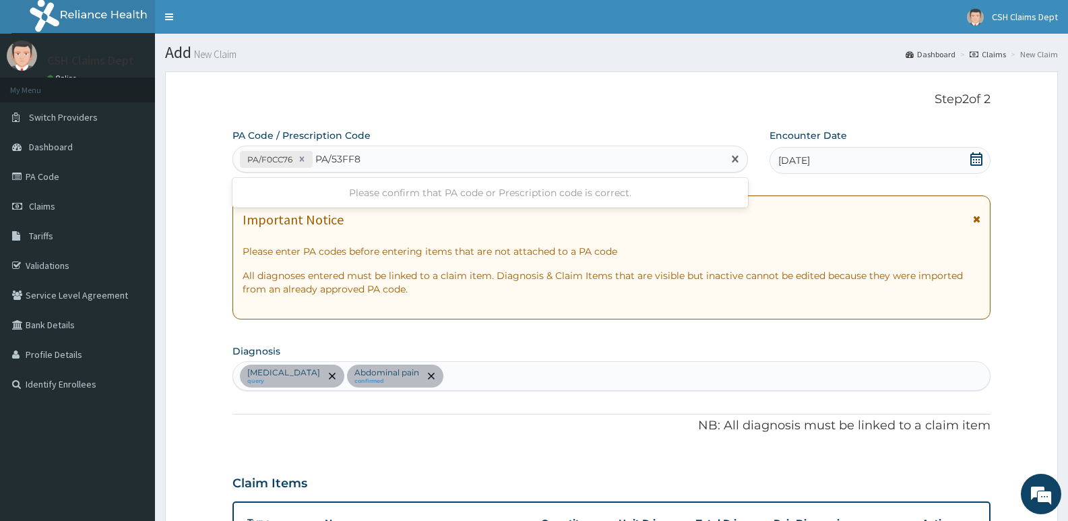
type input "PA/53FF8A"
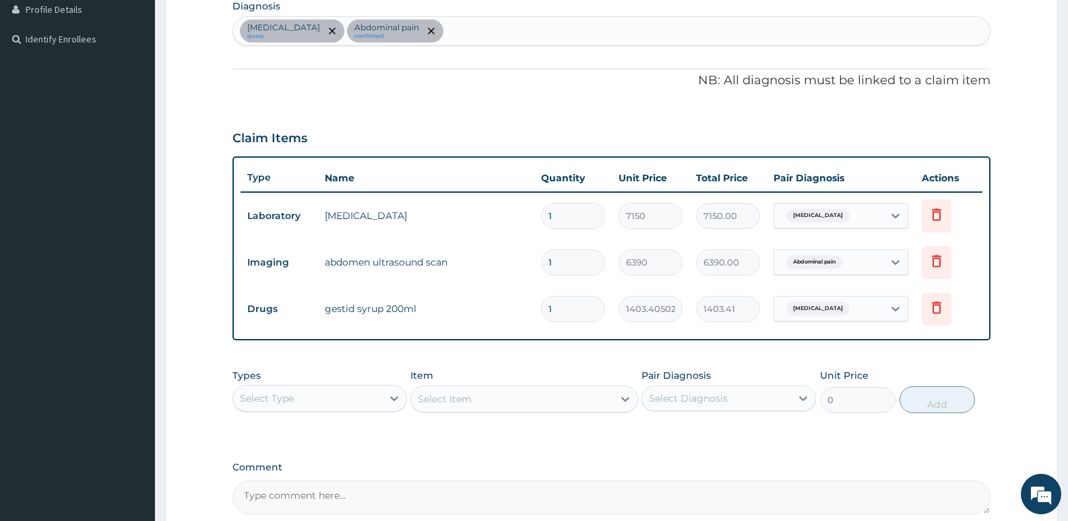
scroll to position [461, 0]
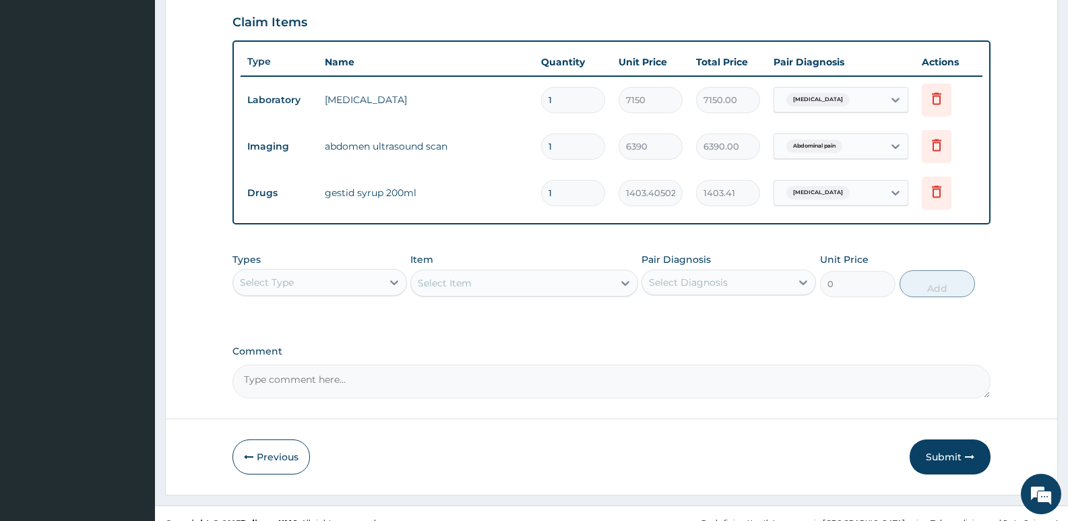
click at [293, 283] on div "Select Type" at bounding box center [267, 282] width 54 height 13
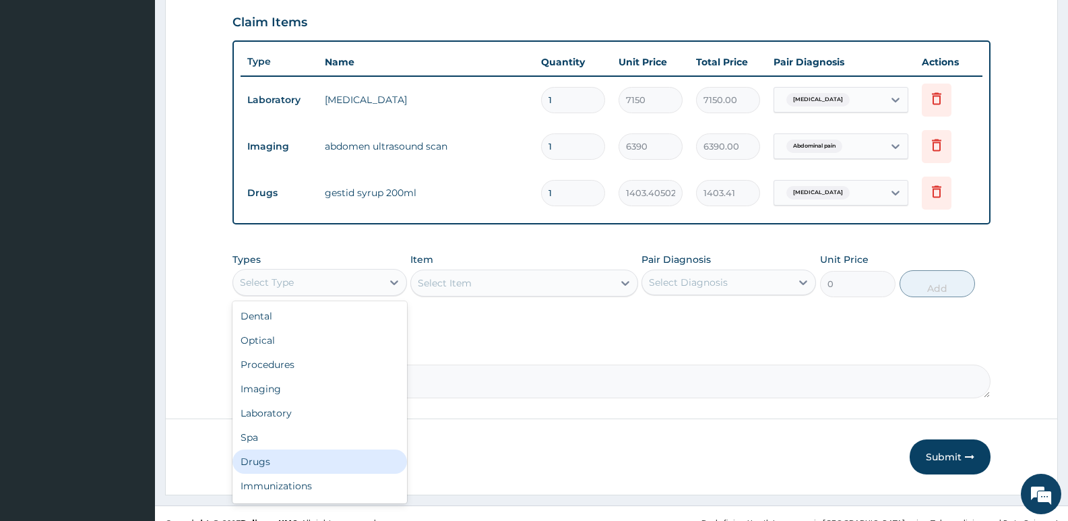
click at [272, 460] on div "Drugs" at bounding box center [320, 462] width 175 height 24
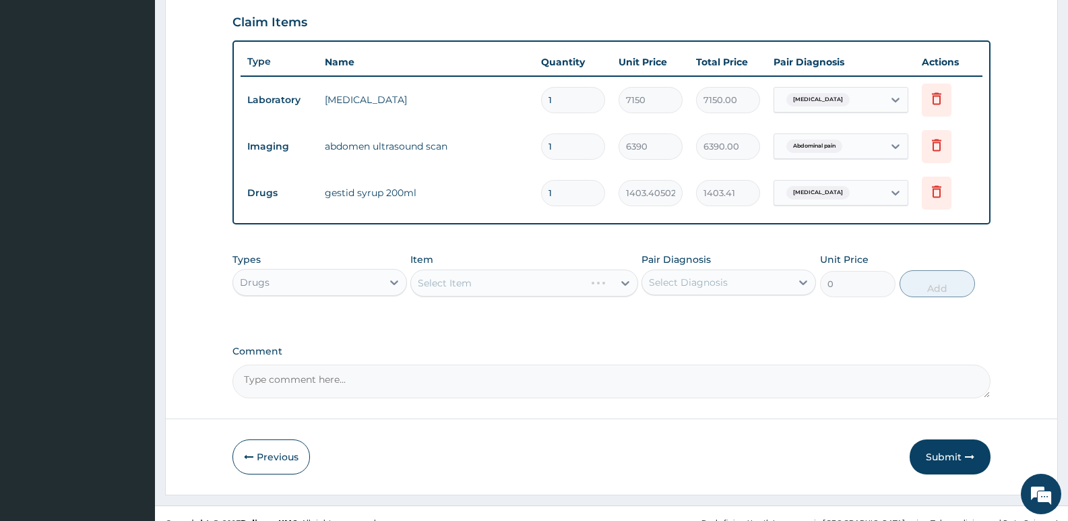
click at [535, 290] on div "Select Item" at bounding box center [524, 283] width 227 height 27
click at [527, 289] on div "Select Item" at bounding box center [512, 283] width 202 height 22
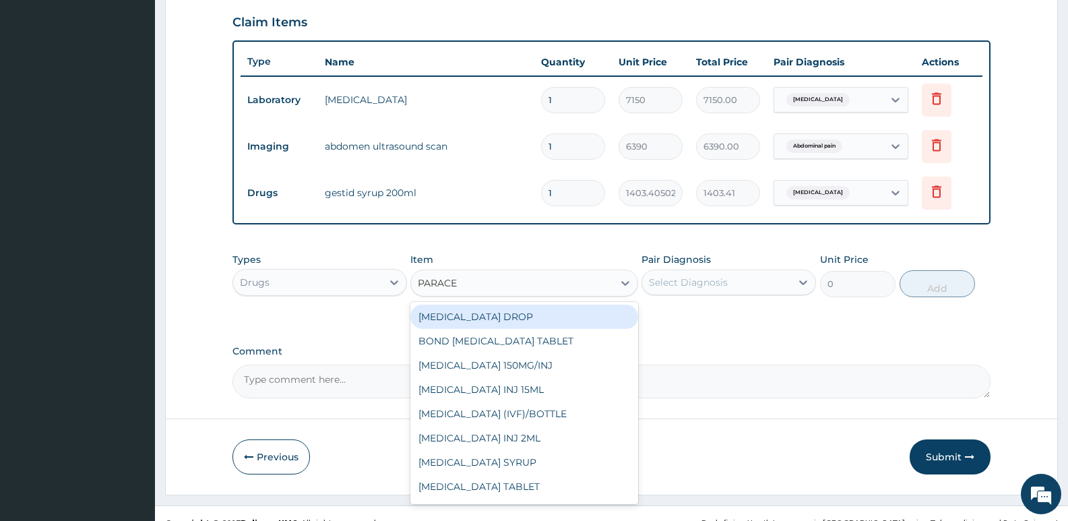
type input "PARACET"
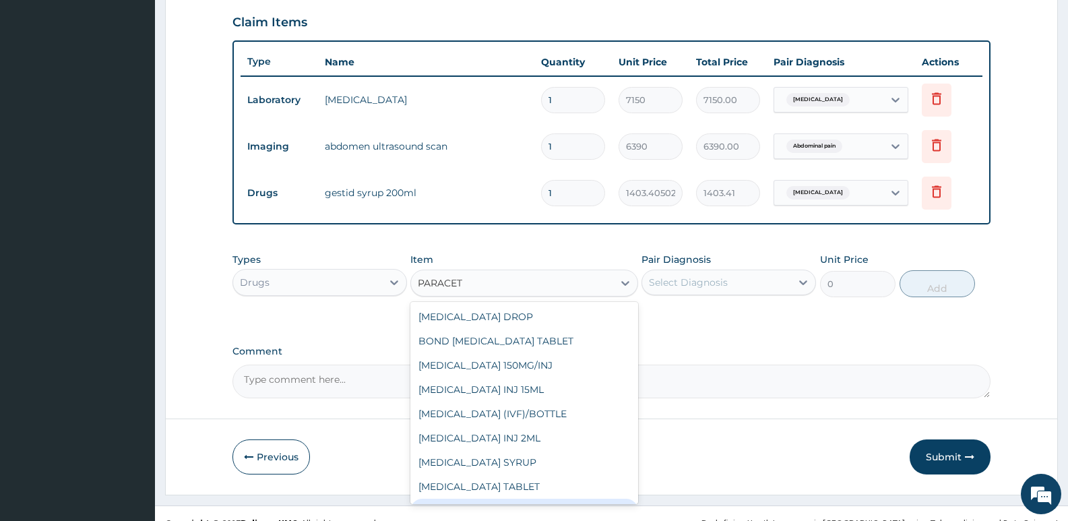
scroll to position [22, 0]
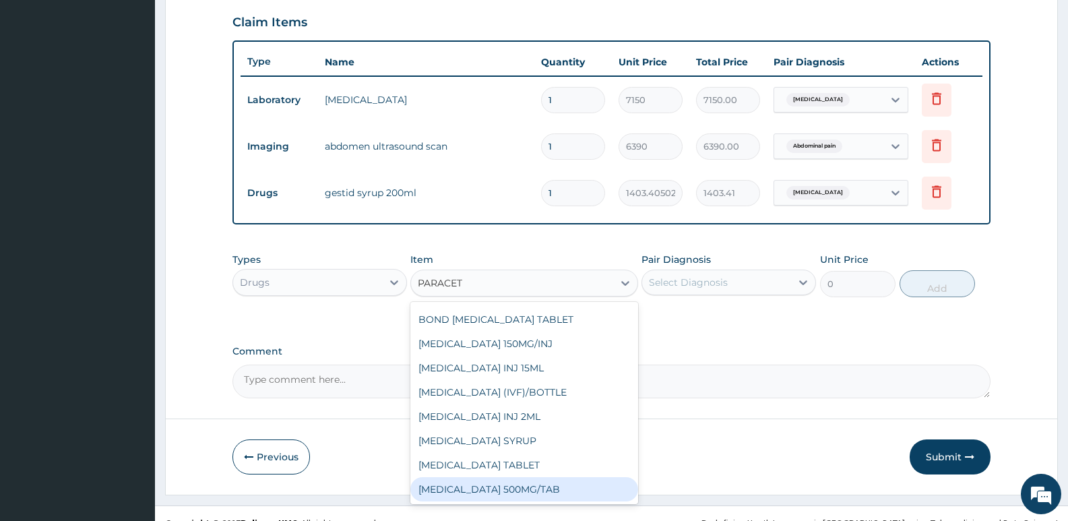
click at [526, 484] on div "PARACETAMOL 500MG/TAB" at bounding box center [524, 489] width 227 height 24
type input "22.625"
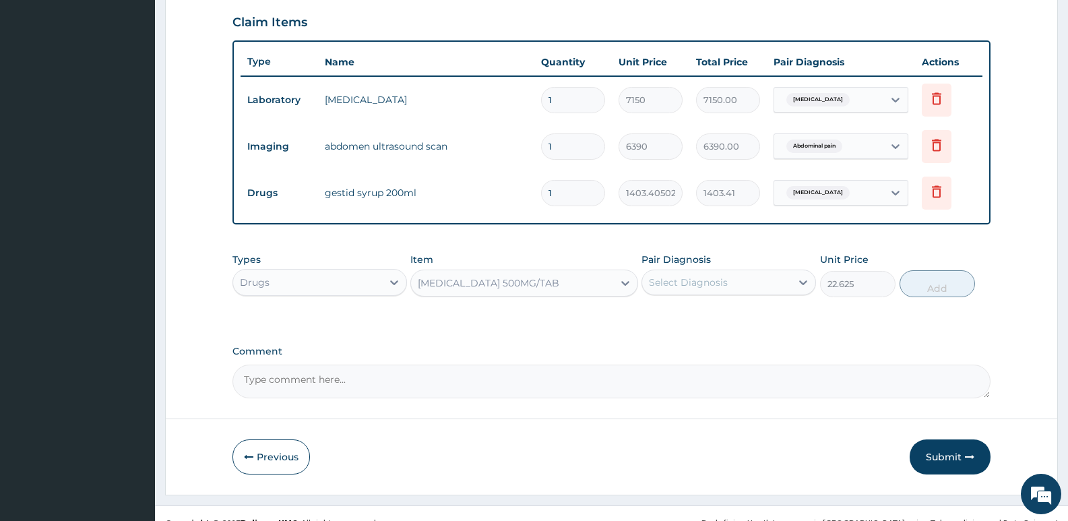
click at [726, 284] on div "Select Diagnosis" at bounding box center [688, 282] width 79 height 13
click at [715, 338] on label "Abdominal pain" at bounding box center [703, 342] width 78 height 13
checkbox input "true"
click at [945, 284] on button "Add" at bounding box center [937, 283] width 75 height 27
type input "0"
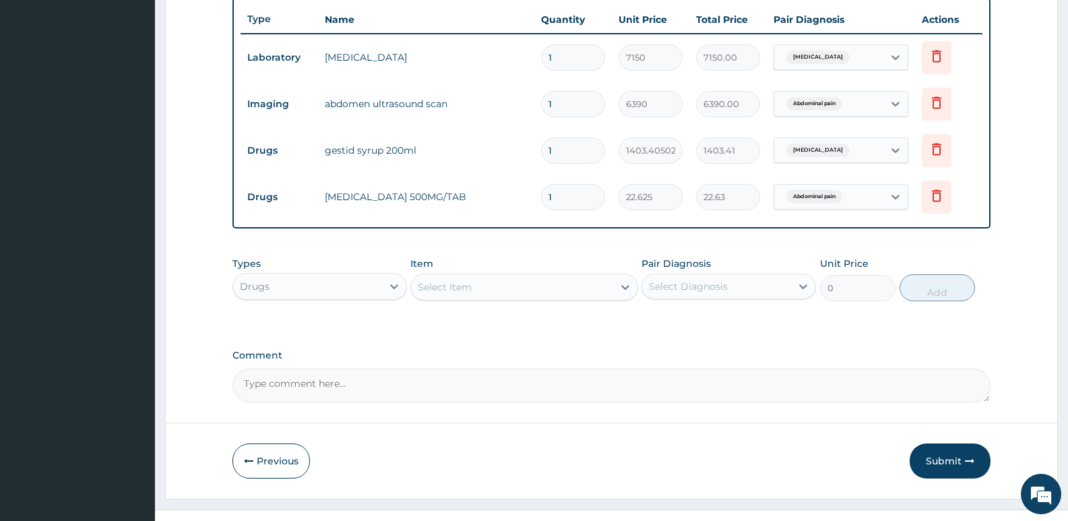
scroll to position [526, 0]
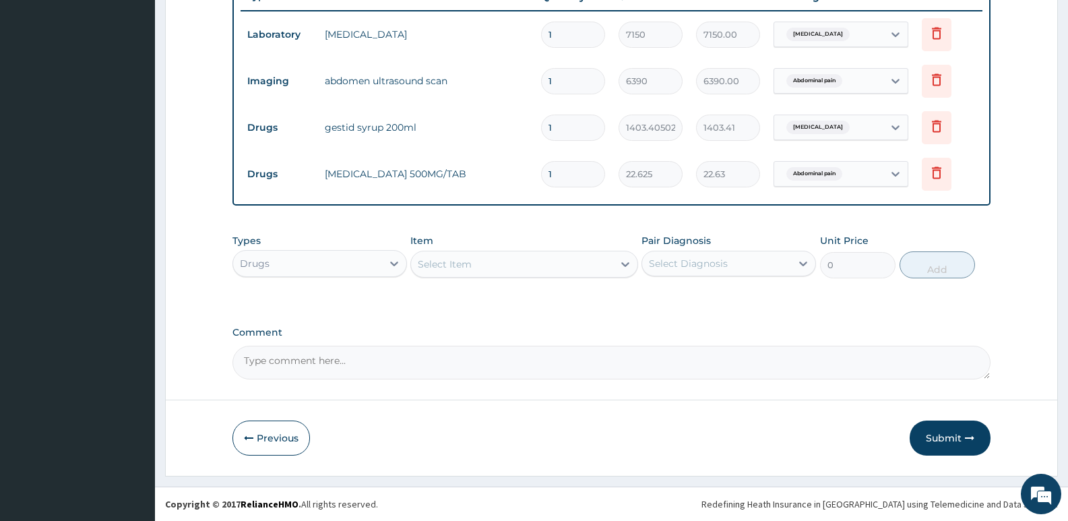
click at [302, 281] on div "Types Drugs Item Select Item Pair Diagnosis Select Diagnosis Unit Price 0 Add" at bounding box center [612, 256] width 758 height 58
click at [268, 264] on div "Drugs" at bounding box center [255, 263] width 30 height 13
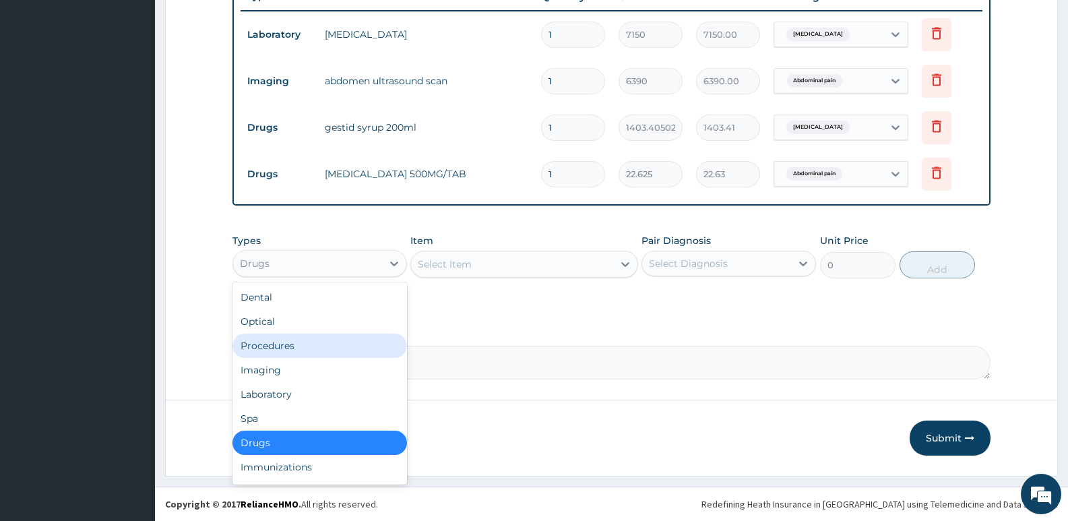
click at [282, 344] on div "Procedures" at bounding box center [320, 346] width 175 height 24
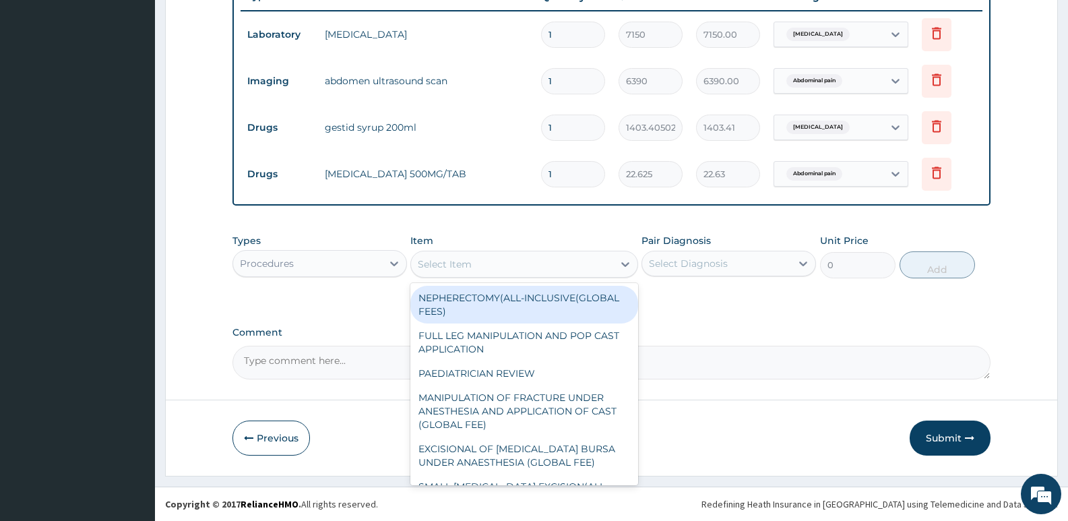
click at [442, 264] on div "Select Item" at bounding box center [445, 264] width 54 height 13
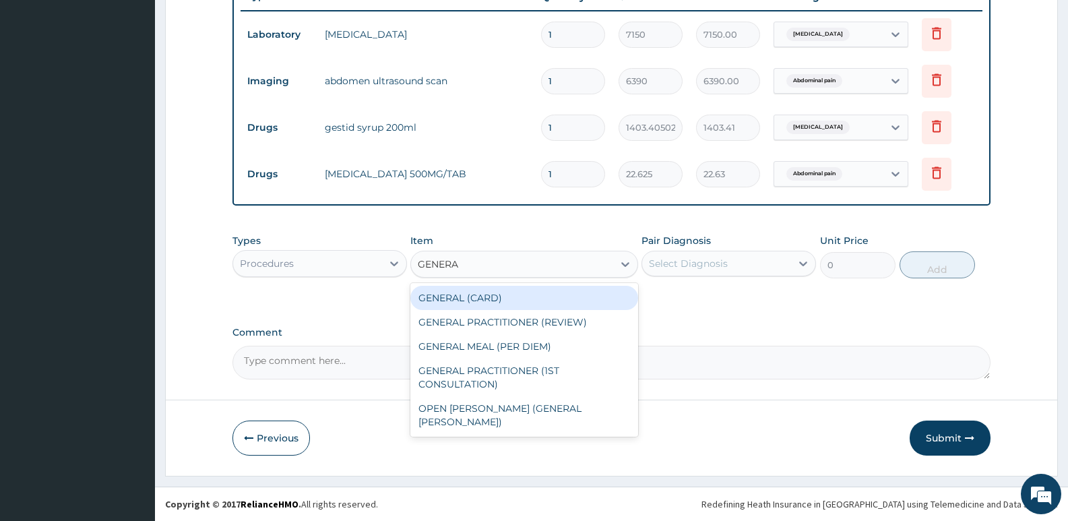
type input "GENERAL"
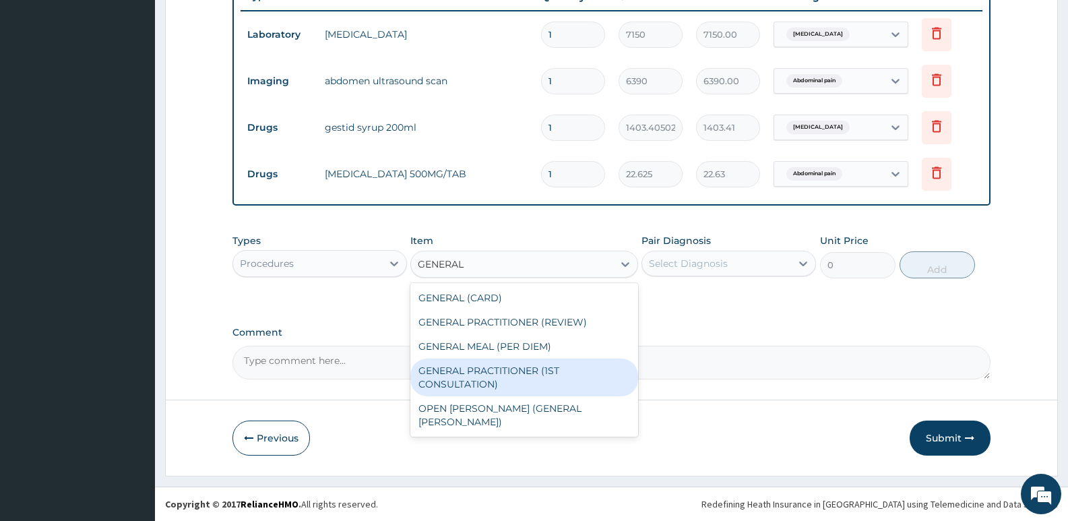
click at [555, 382] on div "GENERAL PRACTITIONER (1ST CONSULTATION)" at bounding box center [524, 378] width 227 height 38
type input "3490"
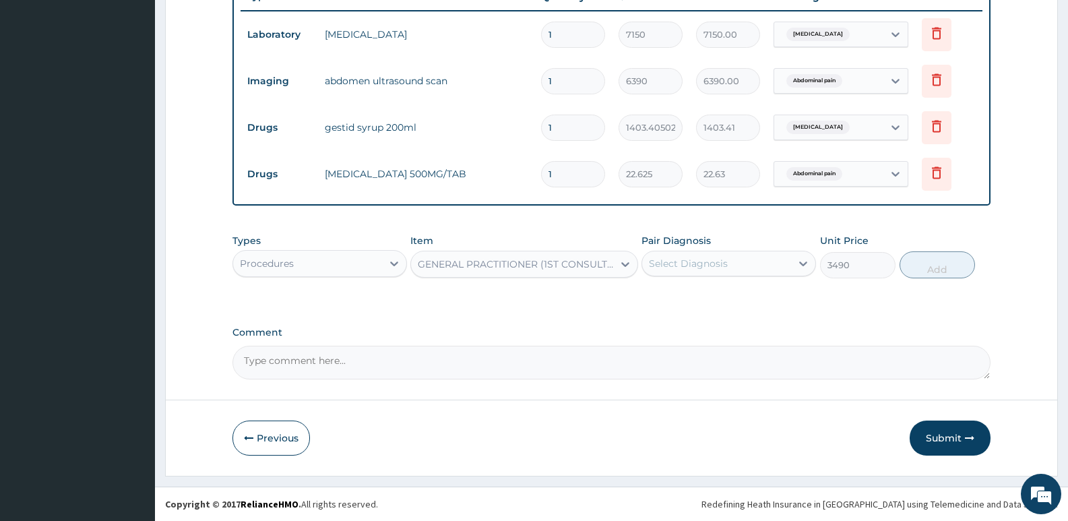
click at [732, 261] on div "Select Diagnosis" at bounding box center [716, 264] width 149 height 22
click at [715, 304] on div "Peptic ulcer" at bounding box center [729, 298] width 175 height 28
checkbox input "true"
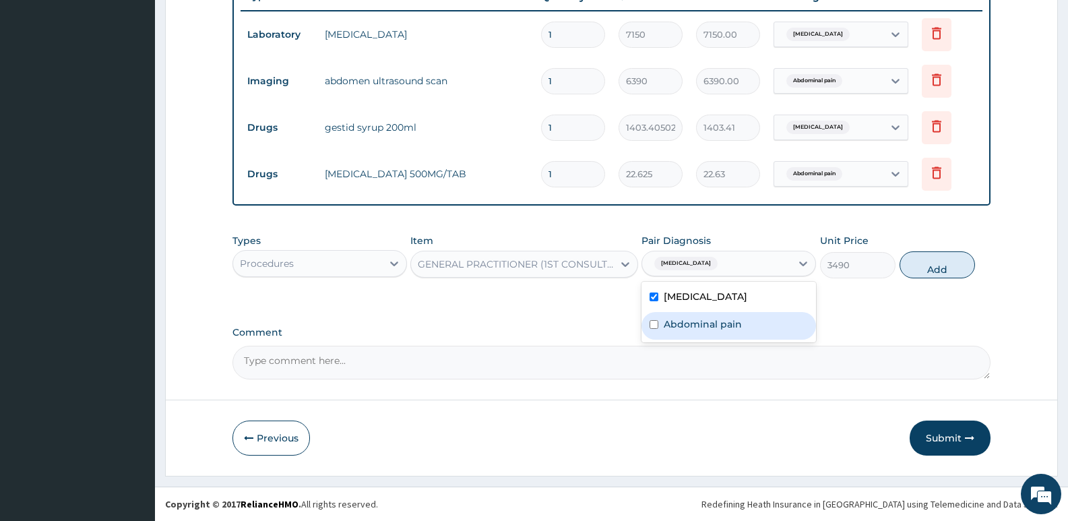
click at [720, 320] on label "Abdominal pain" at bounding box center [703, 324] width 78 height 13
checkbox input "true"
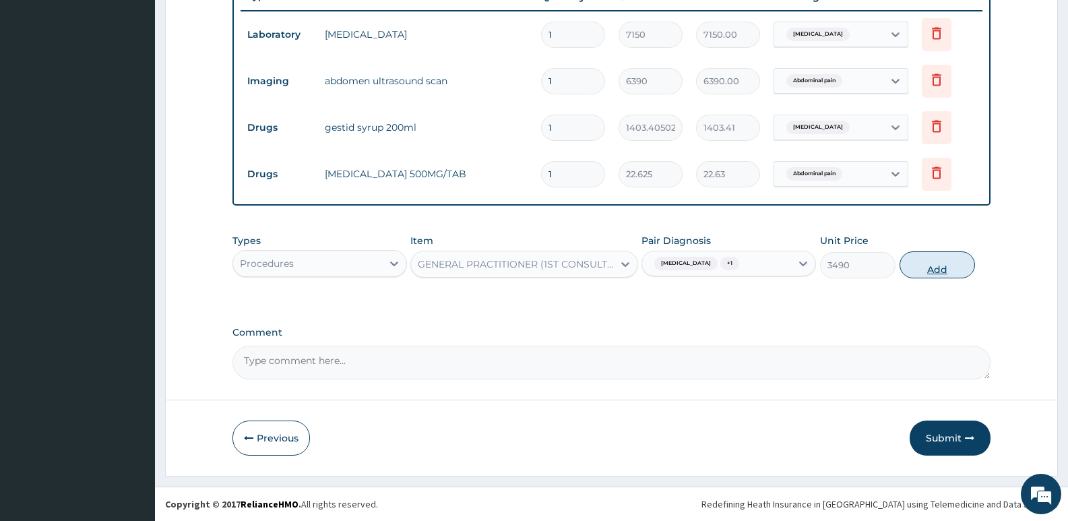
click at [919, 266] on button "Add" at bounding box center [937, 264] width 75 height 27
type input "0"
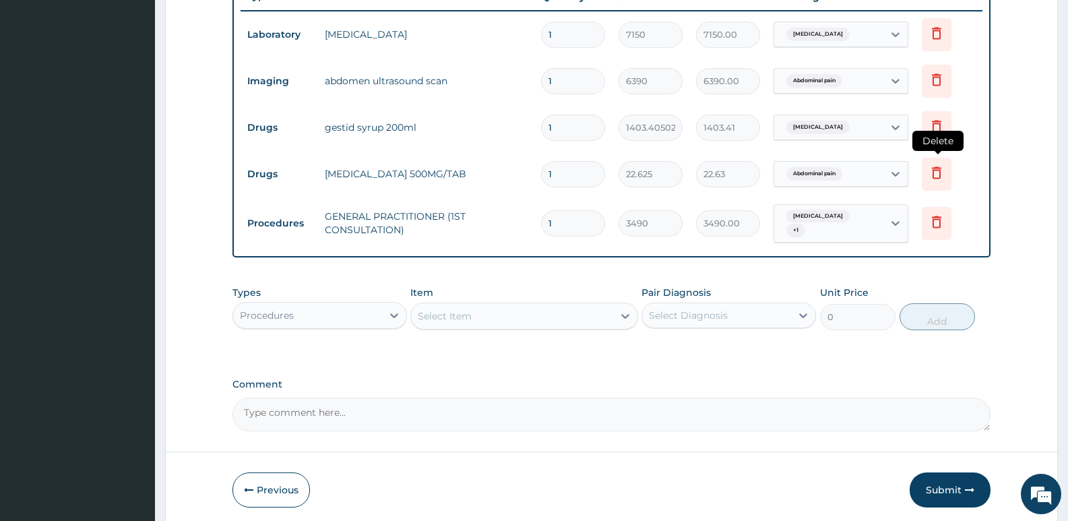
click at [937, 174] on icon at bounding box center [937, 172] width 16 height 16
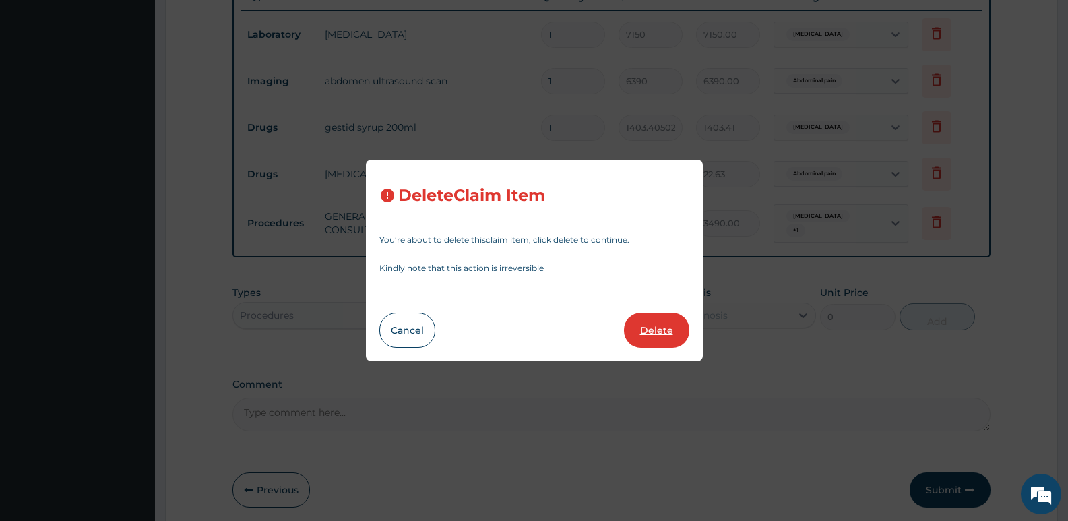
click at [687, 326] on button "Delete" at bounding box center [656, 330] width 65 height 35
type input "3490"
type input "3490.00"
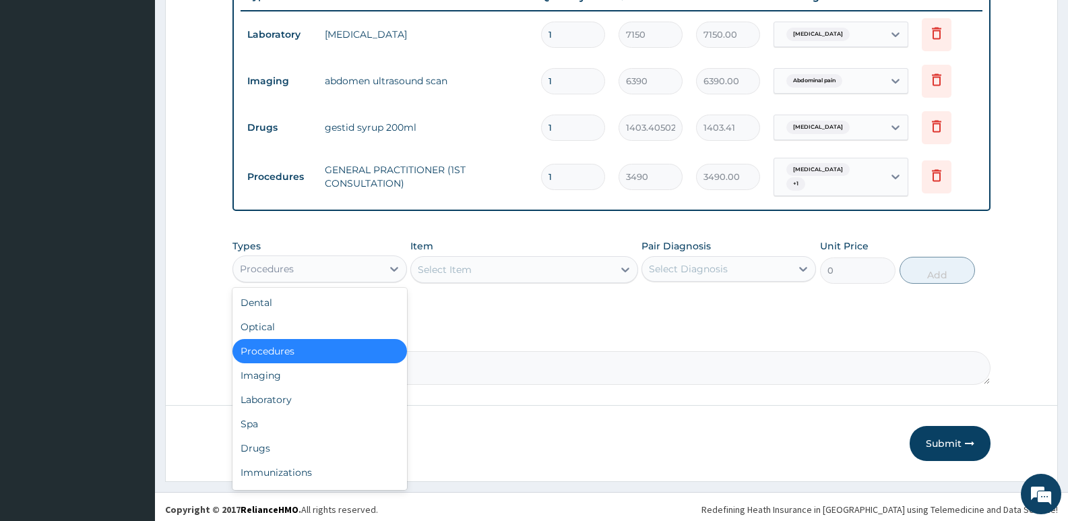
click at [276, 258] on div "Procedures" at bounding box center [307, 269] width 149 height 22
click at [295, 444] on div "Drugs" at bounding box center [320, 448] width 175 height 24
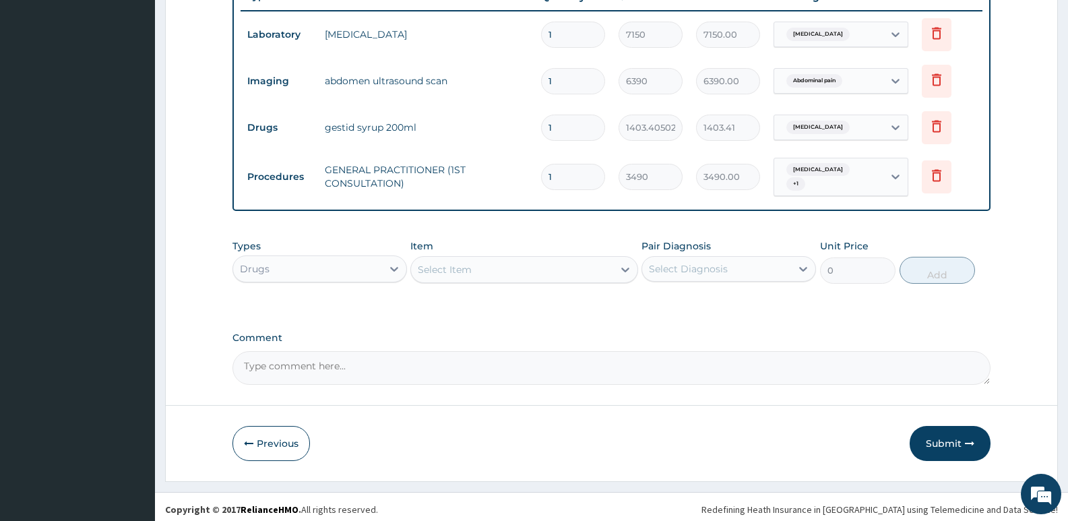
click at [473, 267] on div "Select Item" at bounding box center [512, 270] width 202 height 22
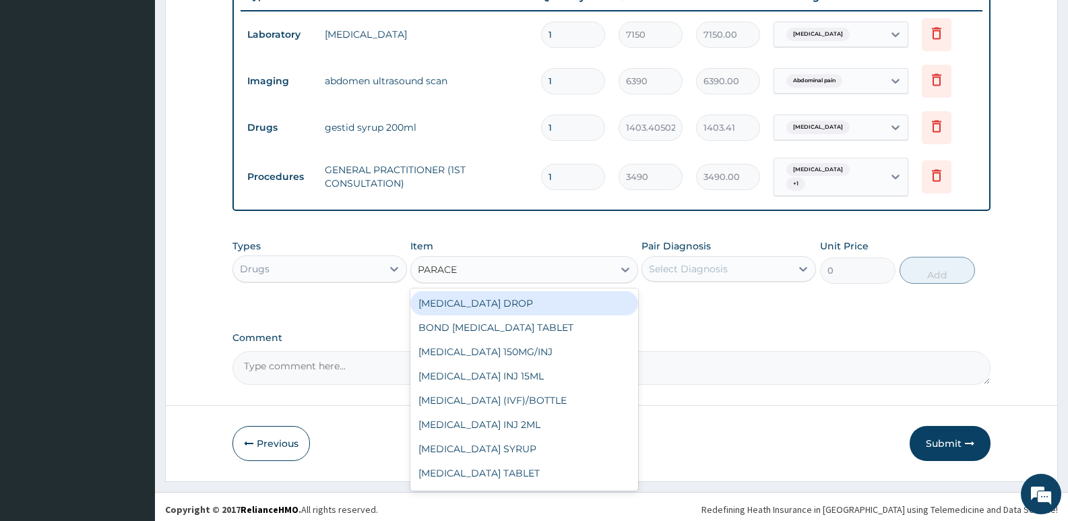
type input "PARACET"
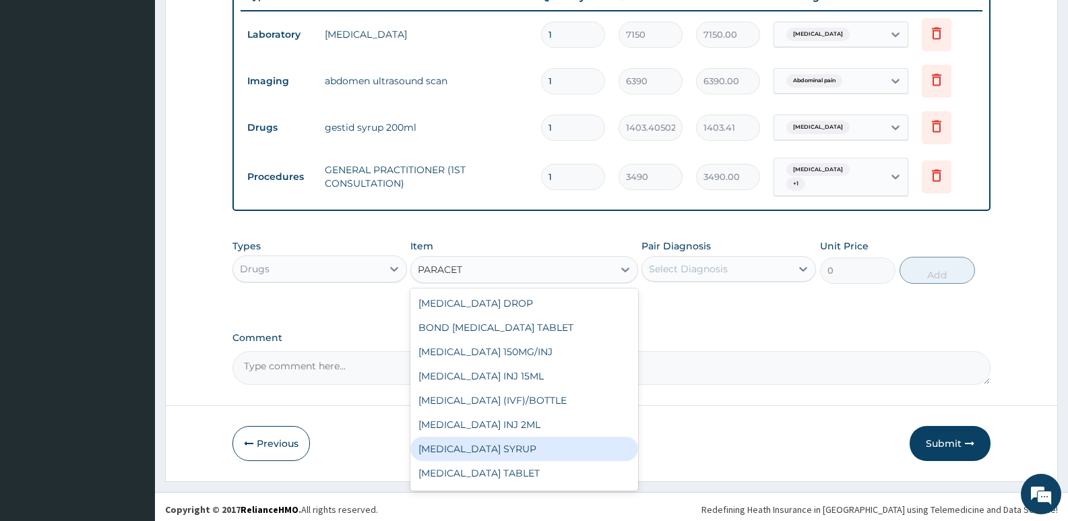
click at [537, 448] on div "PARACETAMOL SYRUP" at bounding box center [524, 449] width 227 height 24
type input "840.5150146484375"
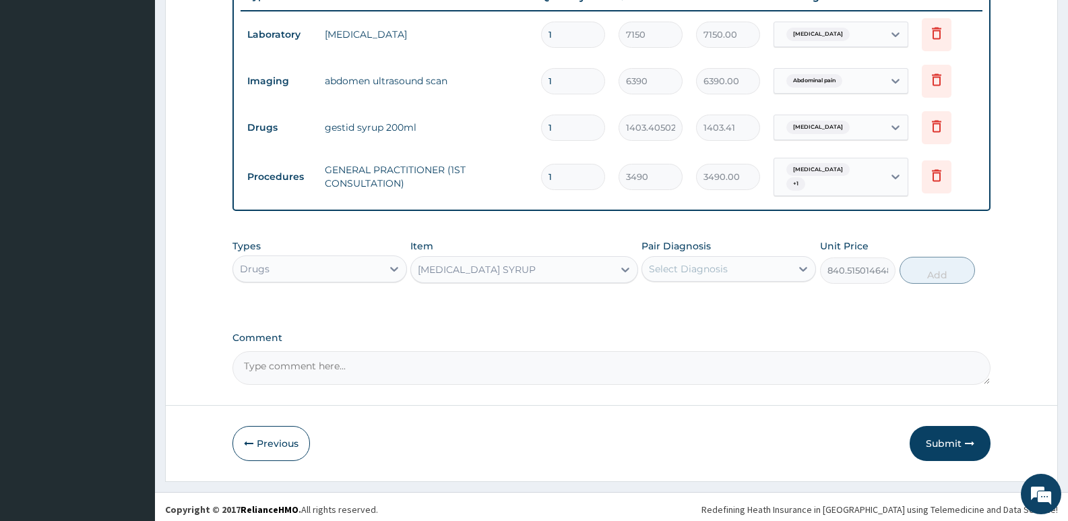
click at [736, 266] on div "Select Diagnosis" at bounding box center [716, 269] width 149 height 22
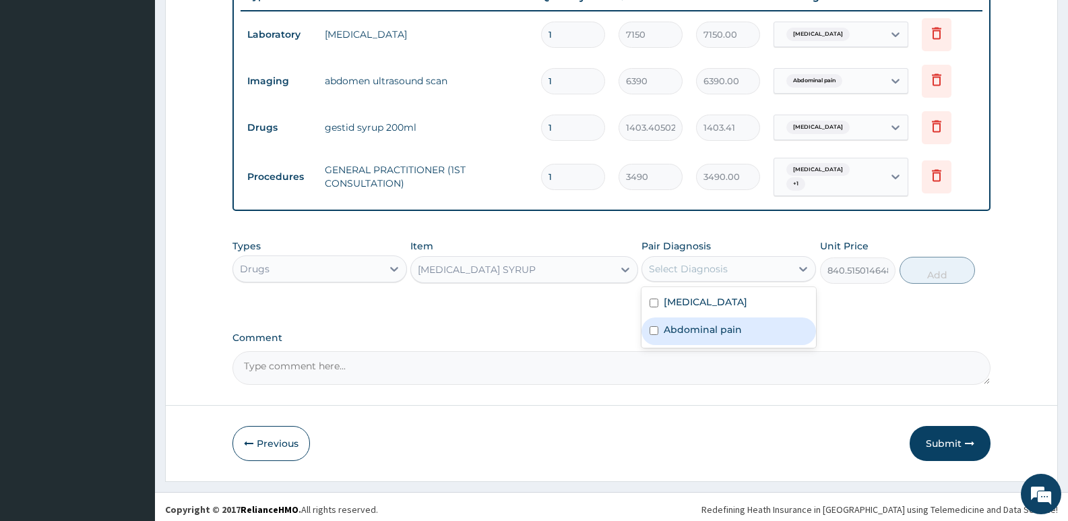
click at [731, 323] on label "Abdominal pain" at bounding box center [703, 329] width 78 height 13
checkbox input "true"
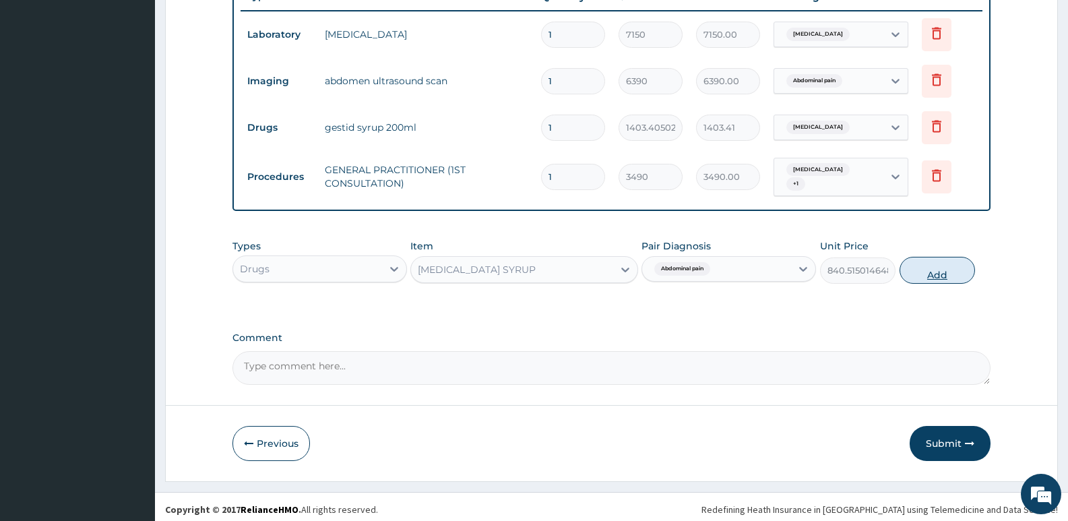
click at [943, 268] on button "Add" at bounding box center [937, 270] width 75 height 27
type input "0"
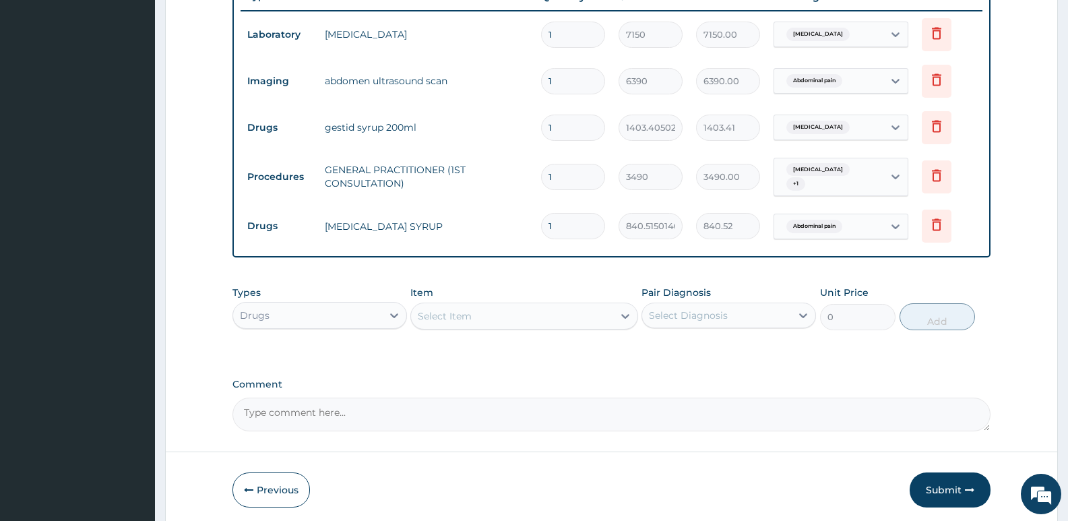
scroll to position [573, 0]
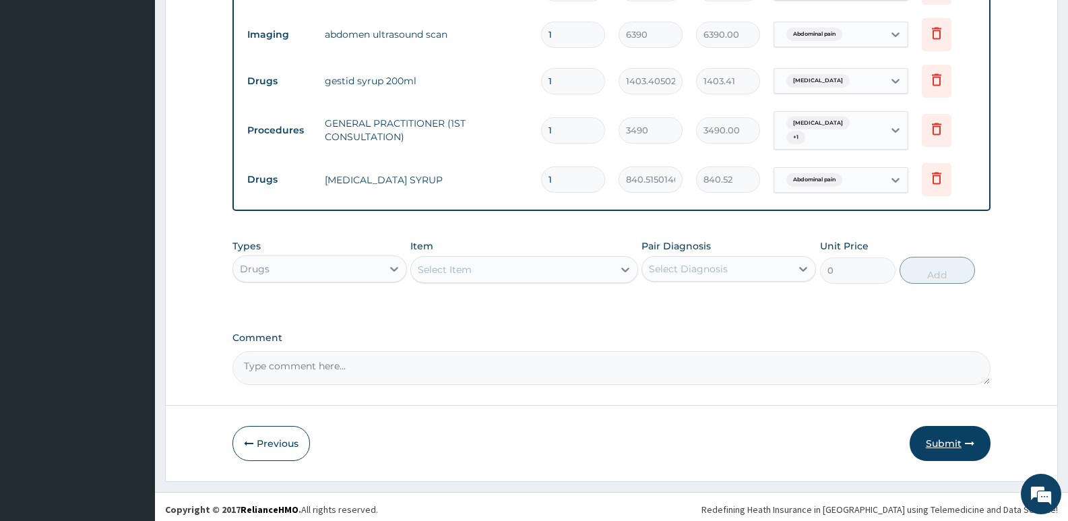
click at [961, 440] on button "Submit" at bounding box center [950, 443] width 81 height 35
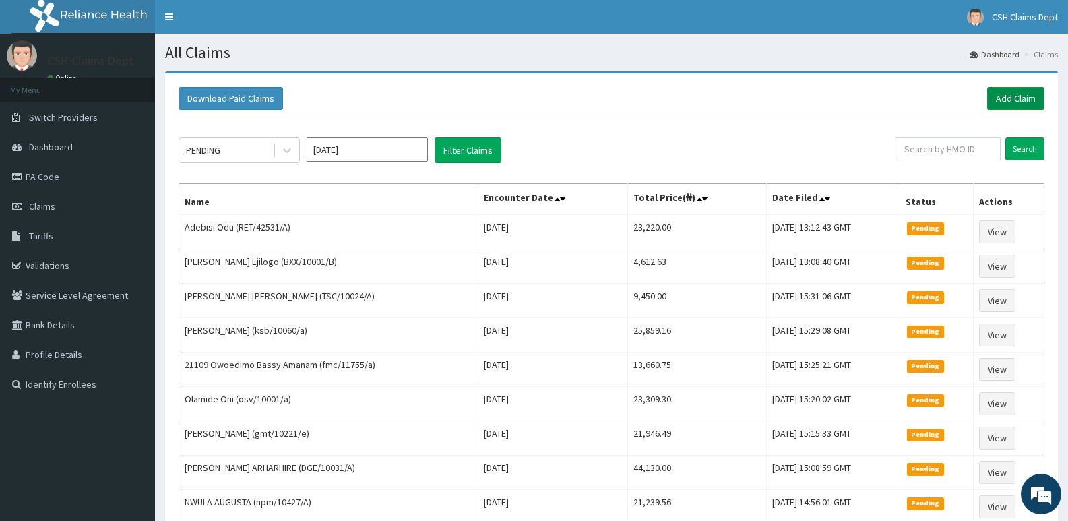
click at [1030, 96] on link "Add Claim" at bounding box center [1016, 98] width 57 height 23
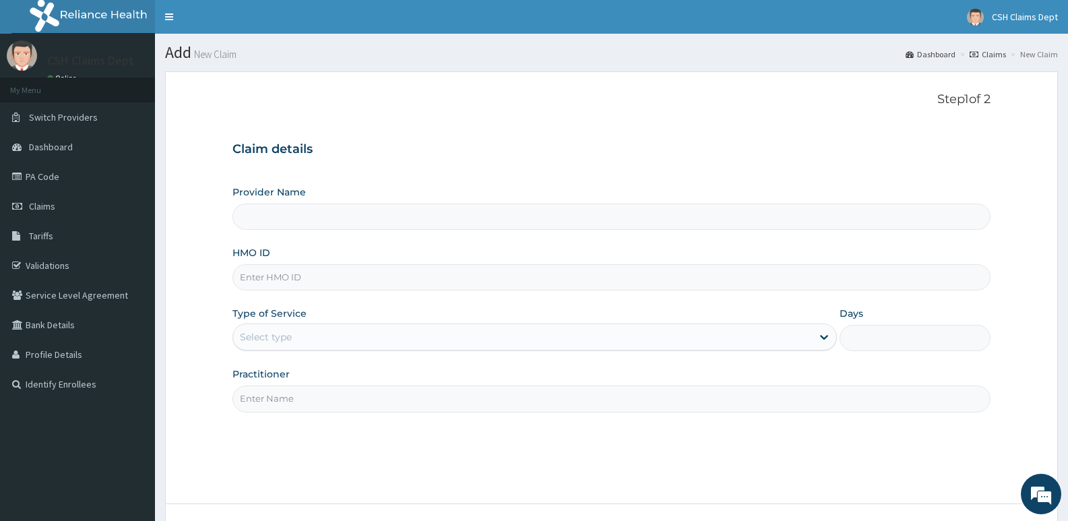
type input "Crystal Specialist Hospital"
click at [340, 280] on input "HMO ID" at bounding box center [612, 277] width 758 height 26
type input "FMC/11788/A"
click at [369, 341] on div "Select type" at bounding box center [522, 337] width 578 height 22
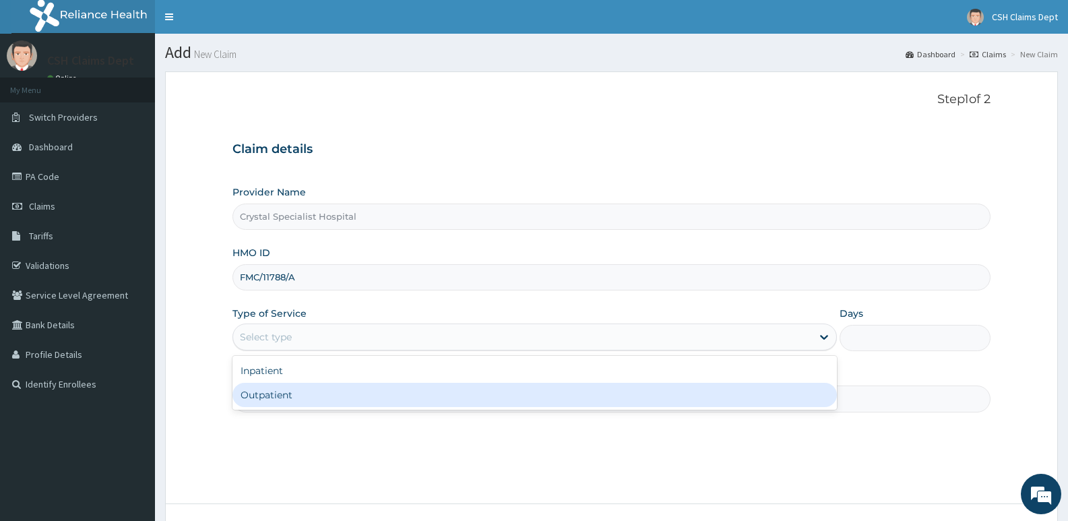
click at [334, 393] on div "Outpatient" at bounding box center [535, 395] width 604 height 24
type input "1"
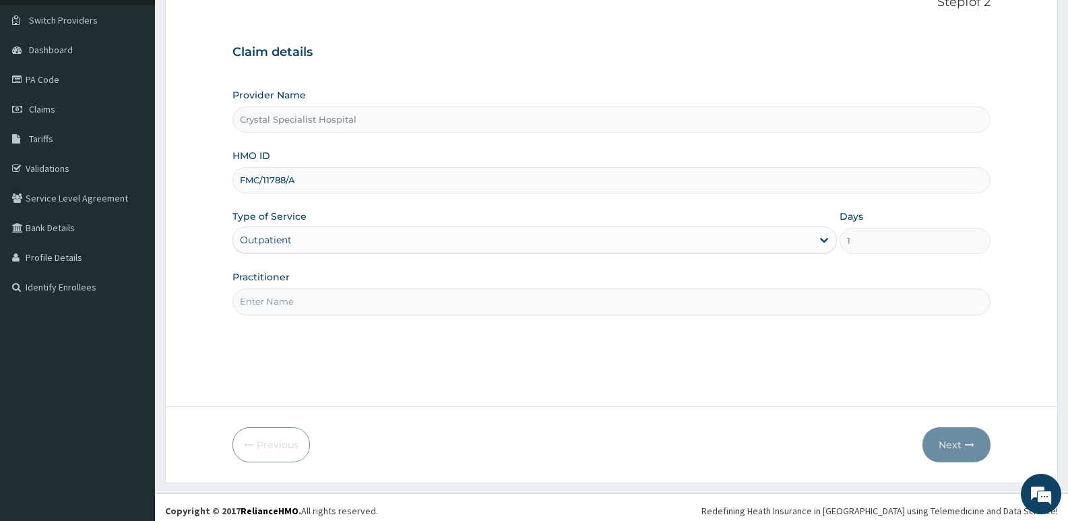
scroll to position [104, 0]
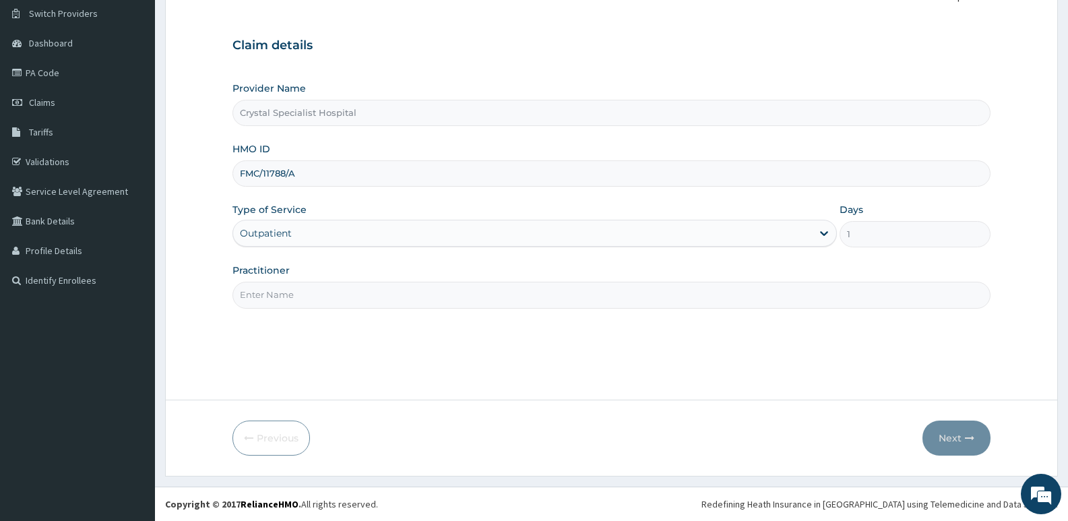
click at [349, 291] on input "Practitioner" at bounding box center [612, 295] width 758 height 26
type input "OLUSOJI"
click at [950, 425] on button "Next" at bounding box center [957, 438] width 68 height 35
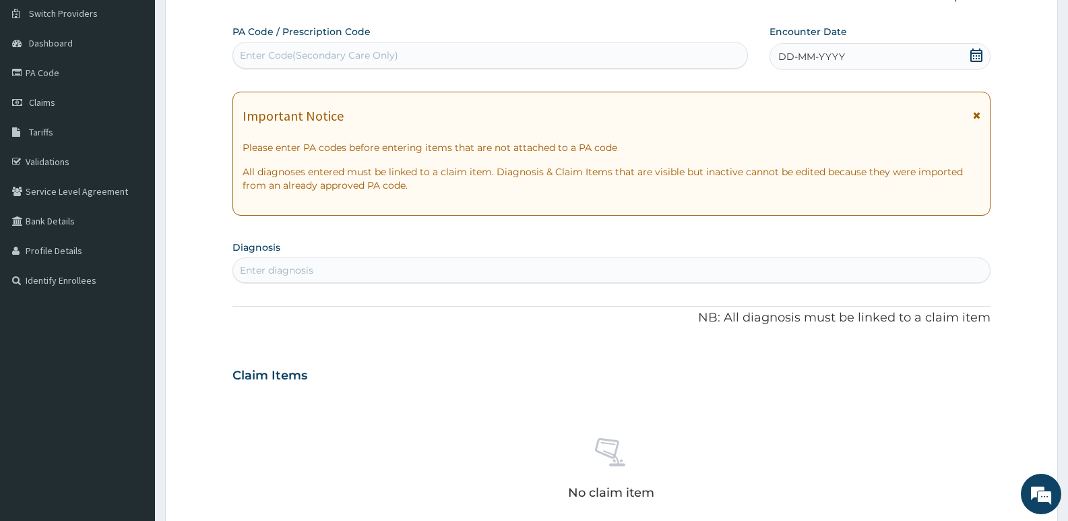
click at [701, 53] on div "Enter Code(Secondary Care Only)" at bounding box center [490, 55] width 514 height 22
type input "PA/7140E4"
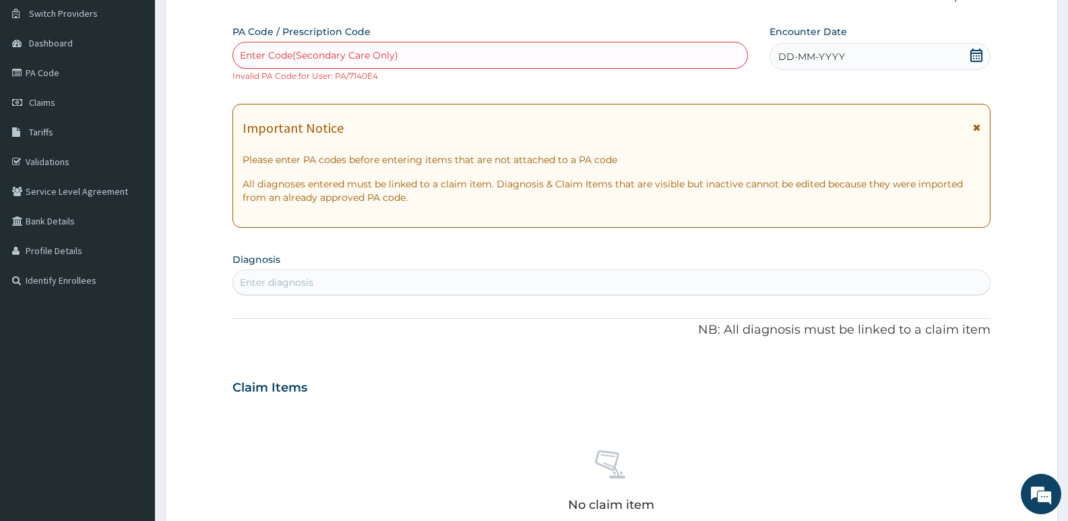
click at [429, 44] on div "Enter Code(Secondary Care Only)" at bounding box center [490, 55] width 514 height 22
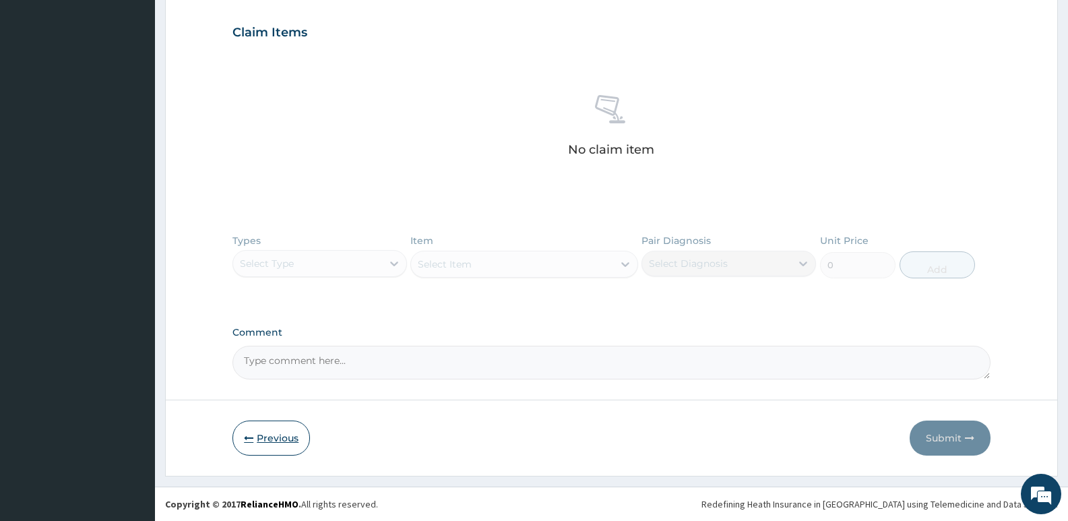
click at [271, 436] on button "Previous" at bounding box center [272, 438] width 78 height 35
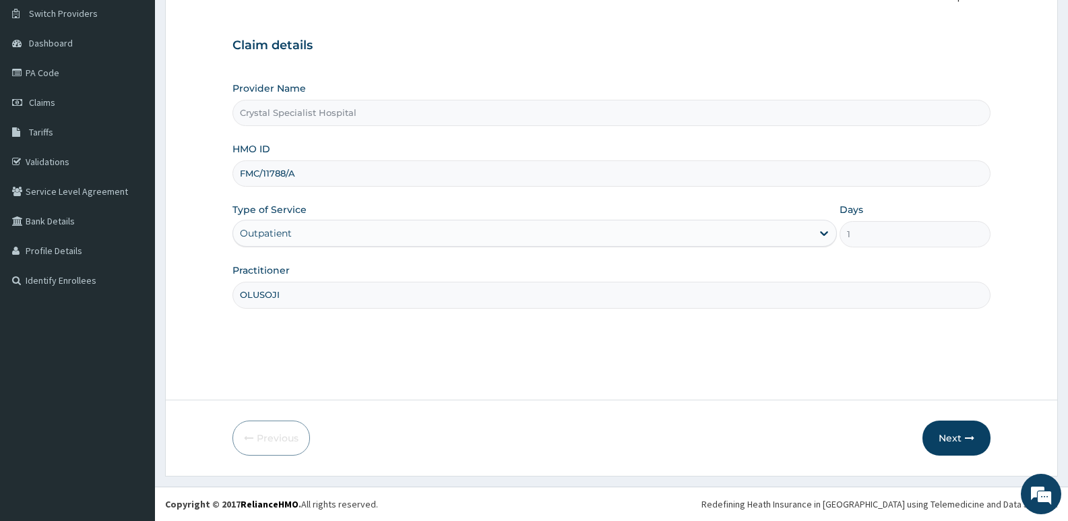
click at [260, 173] on input "FMC/11788/A" at bounding box center [612, 173] width 758 height 26
click at [286, 174] on input "FMC/11788/A" at bounding box center [612, 173] width 758 height 26
type input "FMC/11782/A"
click at [965, 446] on button "Next" at bounding box center [957, 438] width 68 height 35
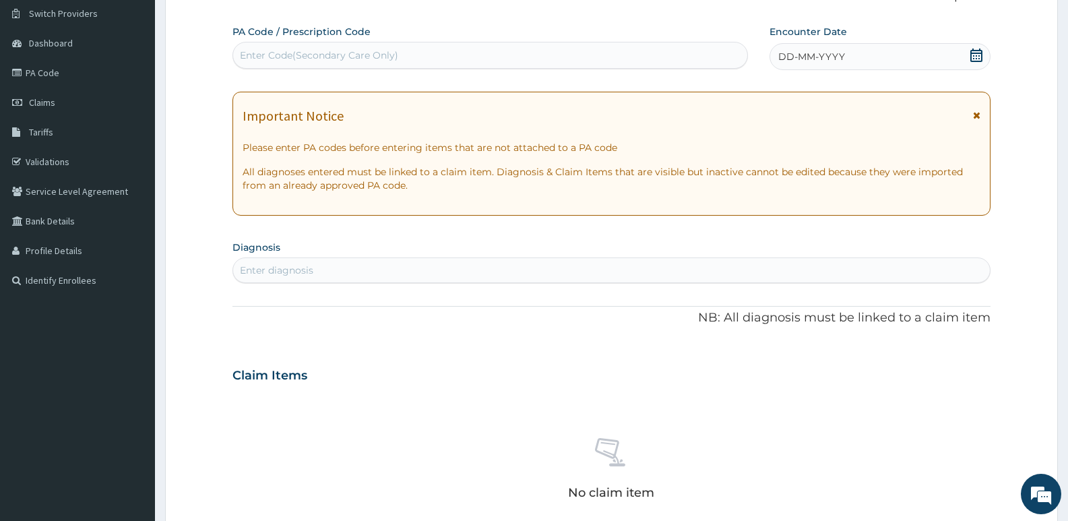
click at [381, 57] on div "Enter Code(Secondary Care Only)" at bounding box center [319, 55] width 158 height 13
type input "PA/7140E4"
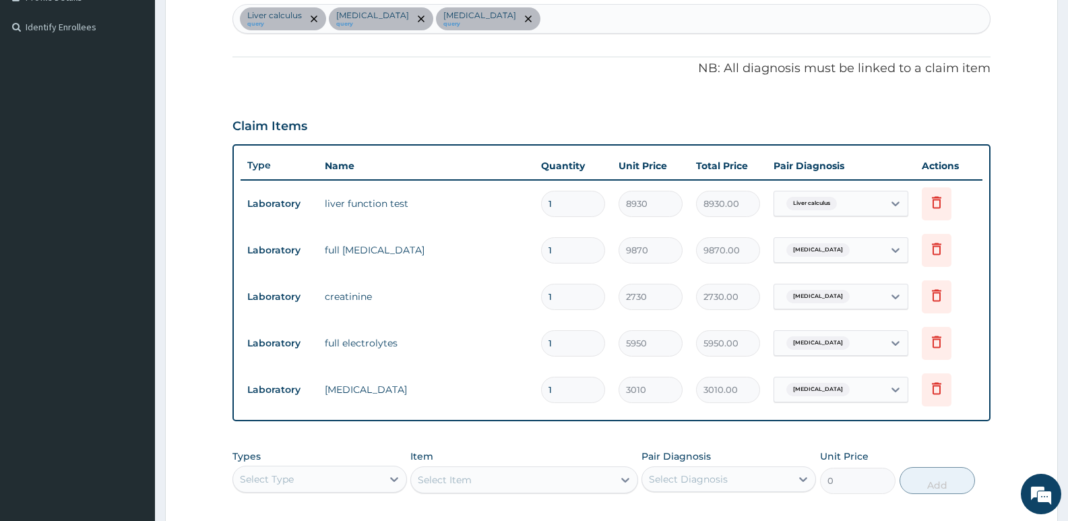
scroll to position [352, 0]
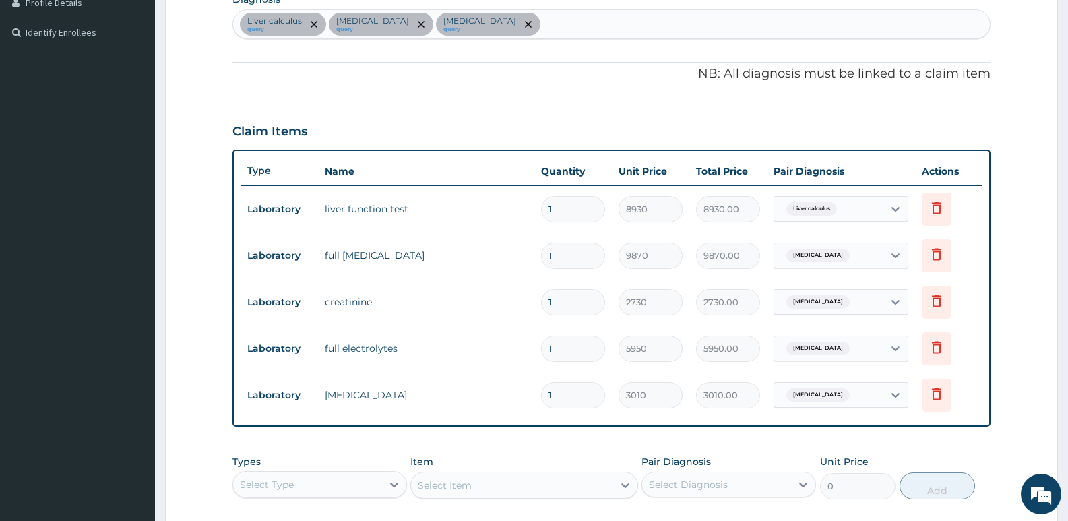
click at [572, 28] on div "Liver calculus query Hyperlipidemia query Electrolyte imbalance query" at bounding box center [611, 24] width 757 height 28
type input "SEPSIS"
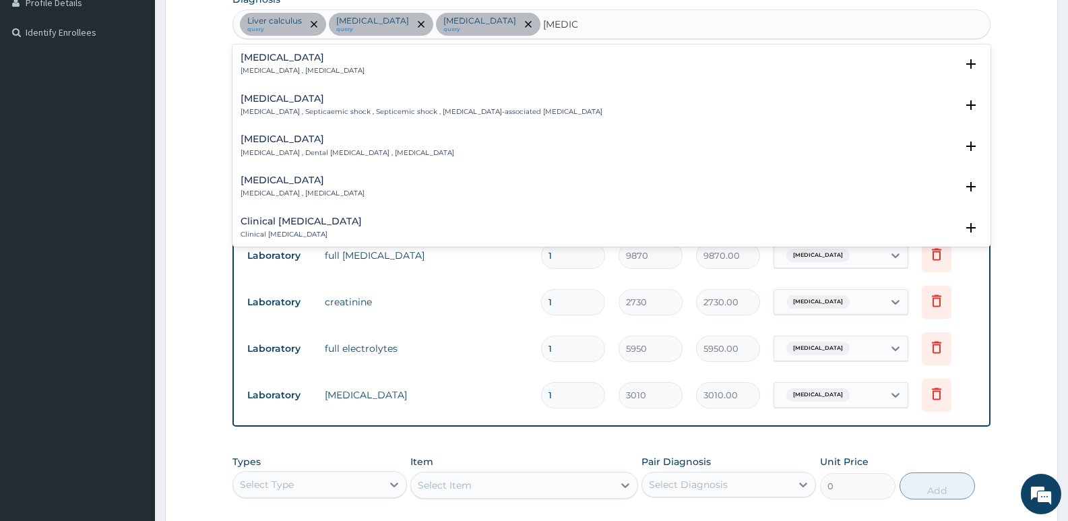
click at [286, 71] on p "Systemic infection , Sepsis" at bounding box center [303, 70] width 124 height 9
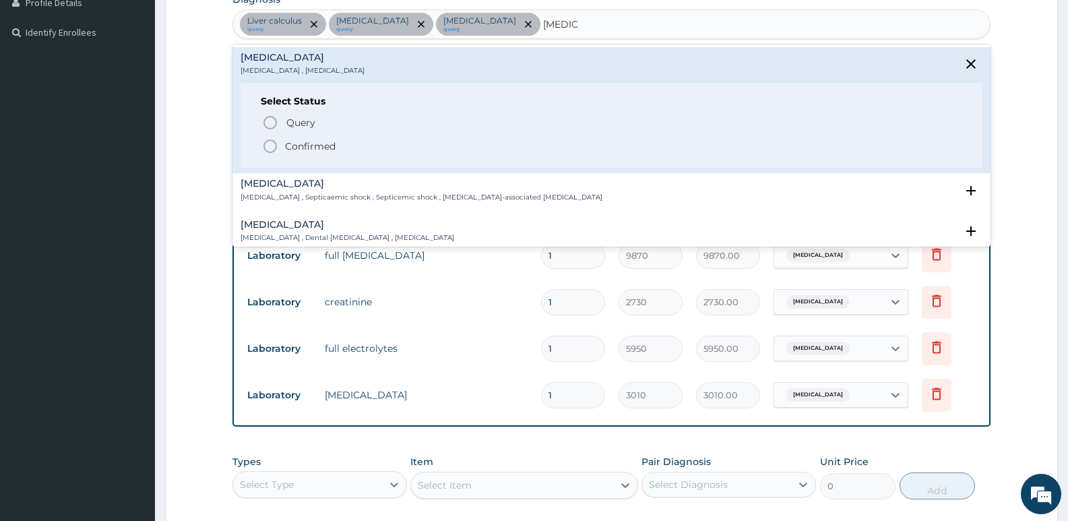
click at [301, 146] on p "Confirmed" at bounding box center [310, 146] width 51 height 13
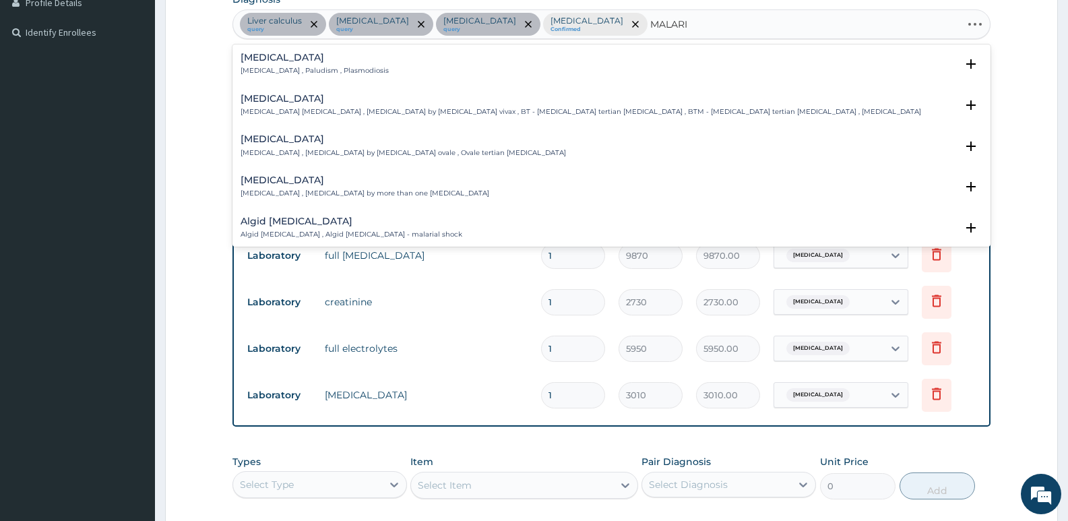
type input "MALARIA"
click at [295, 65] on div "Malaria Malaria , Paludism , Plasmodiosis" at bounding box center [315, 65] width 148 height 24
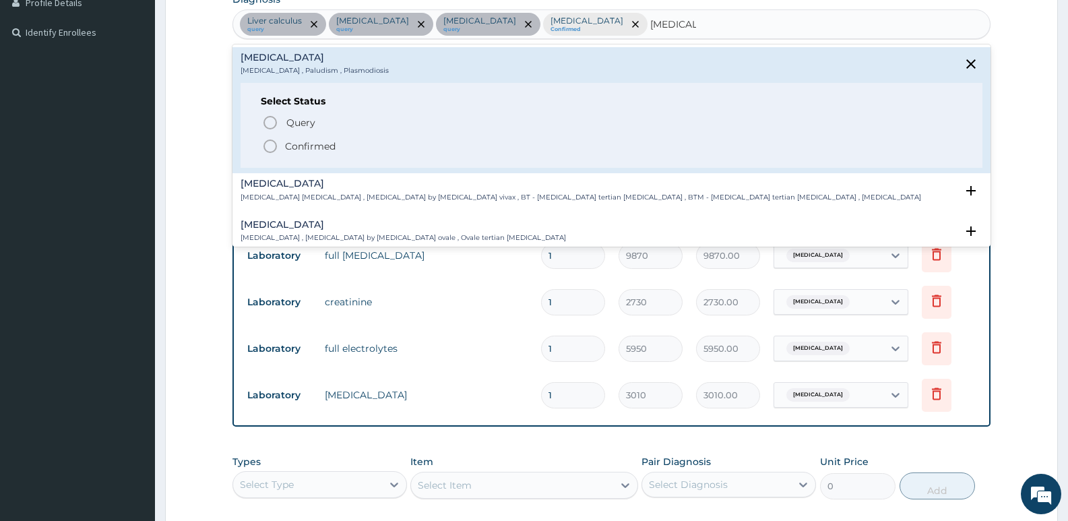
click at [309, 146] on p "Confirmed" at bounding box center [310, 146] width 51 height 13
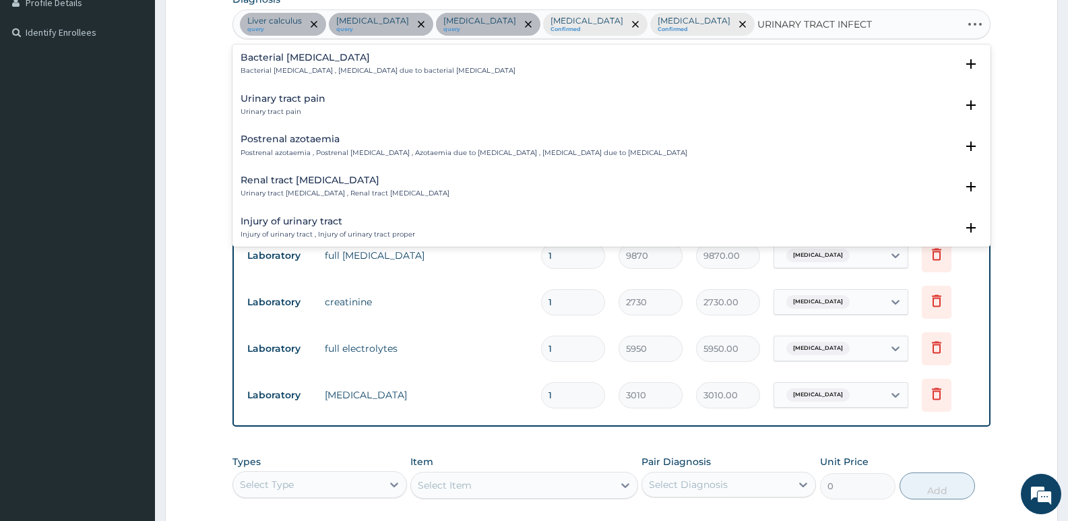
type input "URINARY TRACT INFECTI"
click at [311, 180] on h4 "Upper urinary tract infection" at bounding box center [299, 180] width 117 height 10
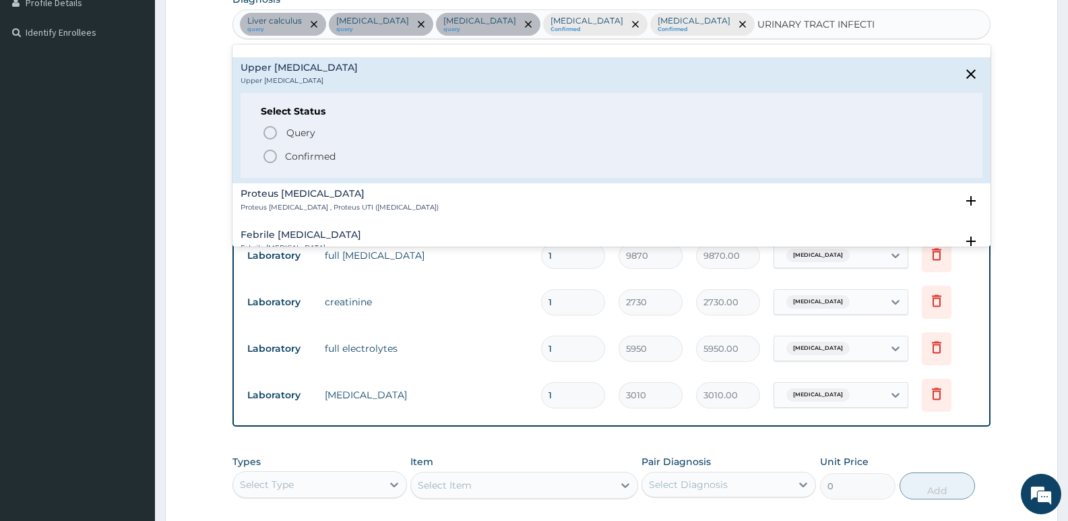
scroll to position [135, 0]
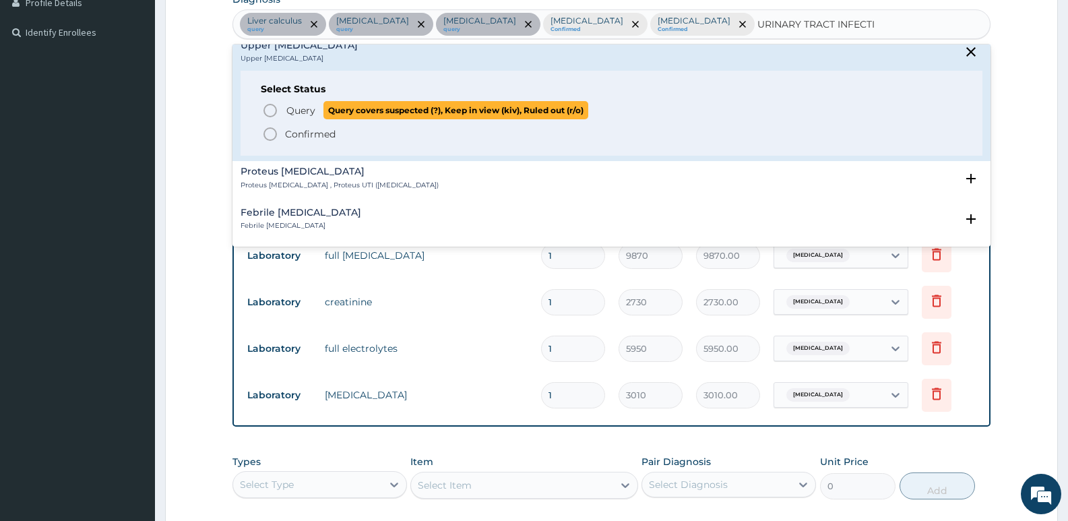
click at [298, 110] on span "Query" at bounding box center [300, 110] width 29 height 13
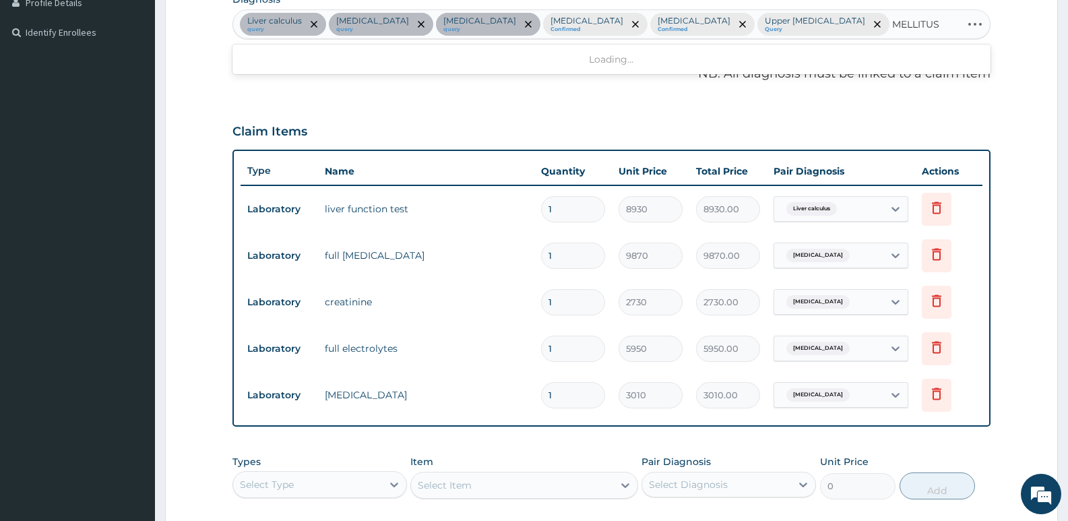
type input "MELLITUS"
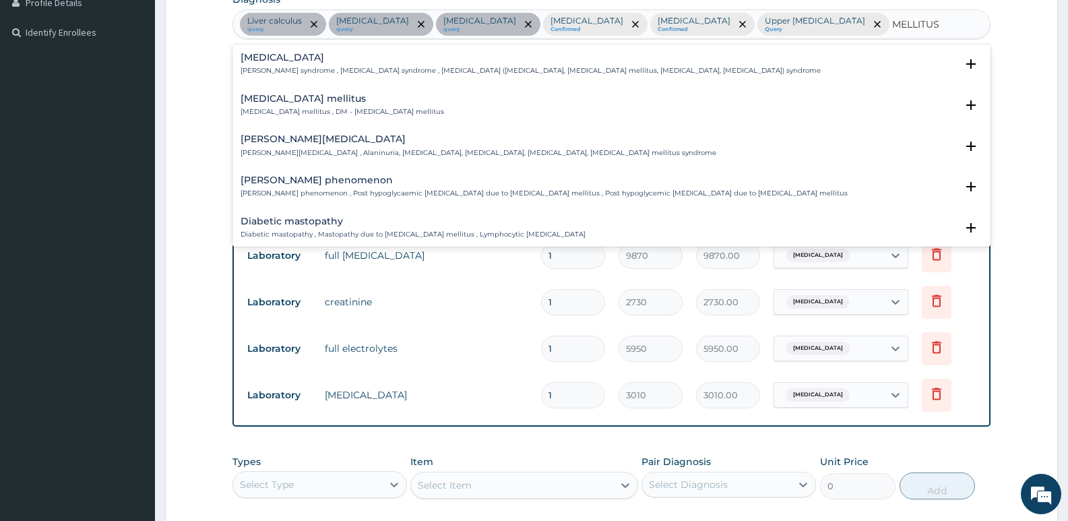
click at [273, 104] on div "Diabetes mellitus Diabetes mellitus , DM - Diabetes mellitus" at bounding box center [343, 106] width 204 height 24
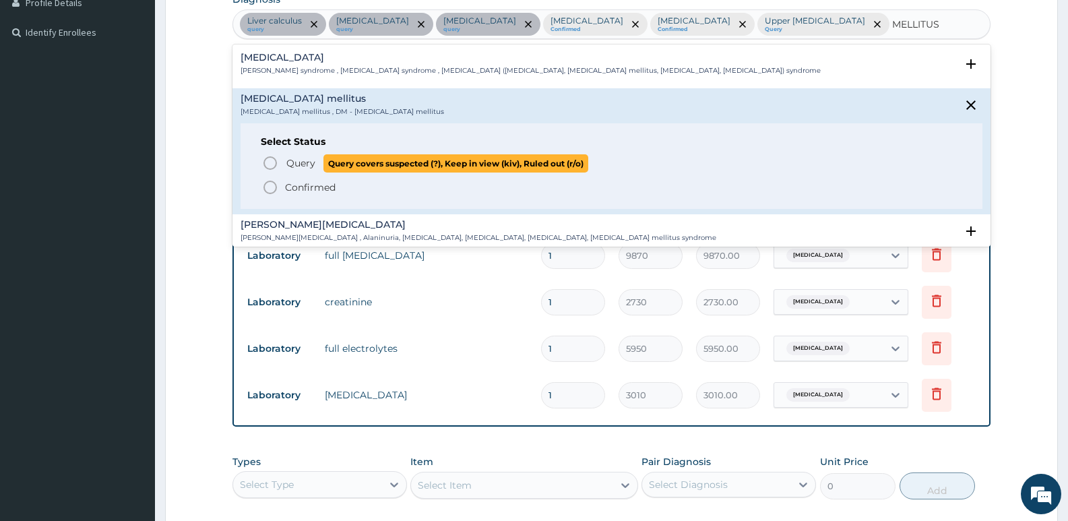
click at [297, 169] on span "Query" at bounding box center [300, 162] width 29 height 13
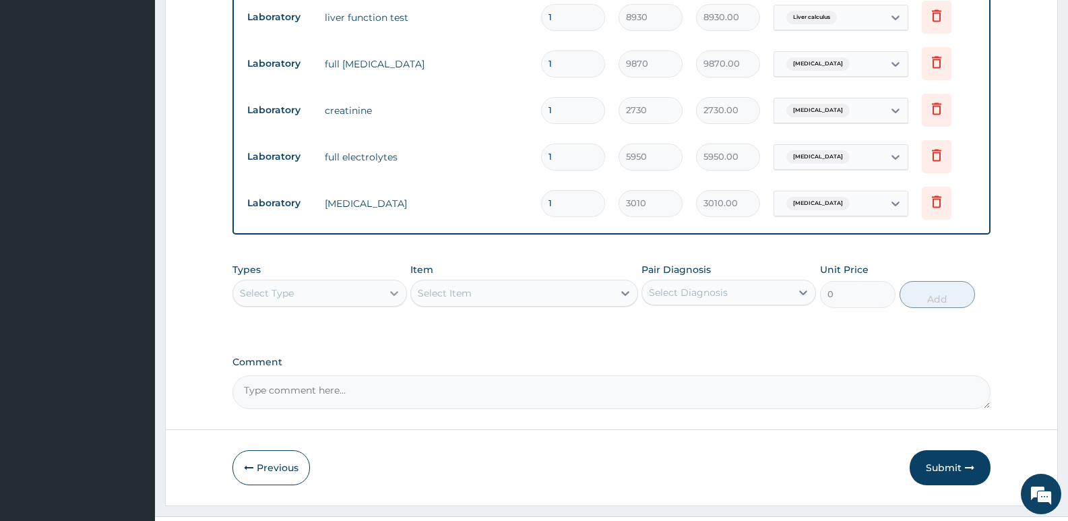
scroll to position [573, 0]
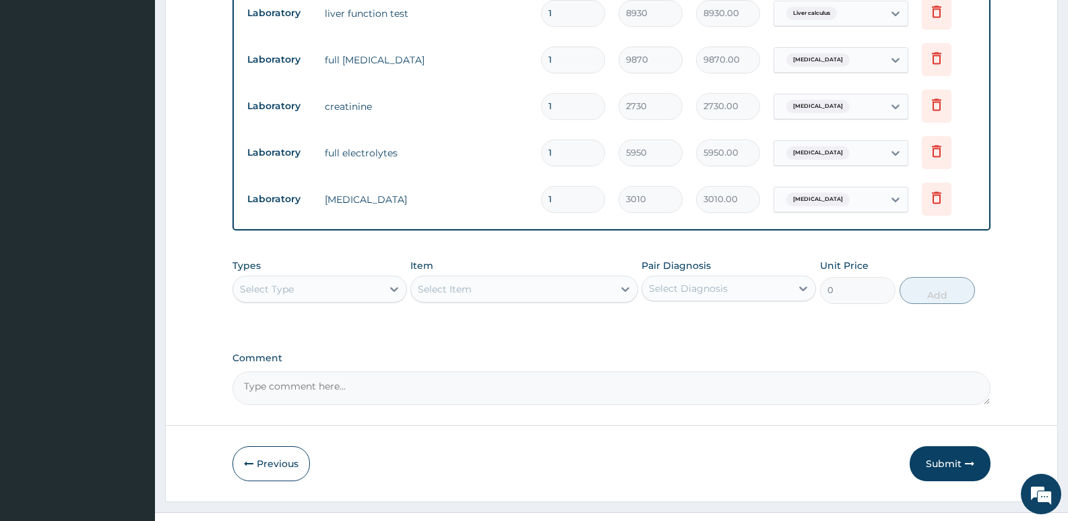
click at [326, 276] on div "Select Type" at bounding box center [320, 289] width 175 height 27
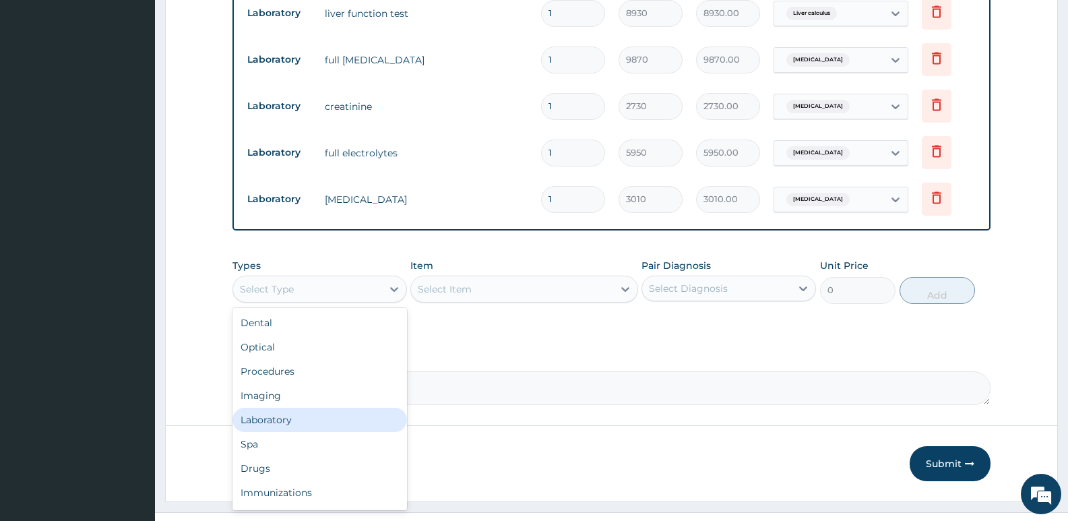
click at [289, 408] on div "Laboratory" at bounding box center [320, 420] width 175 height 24
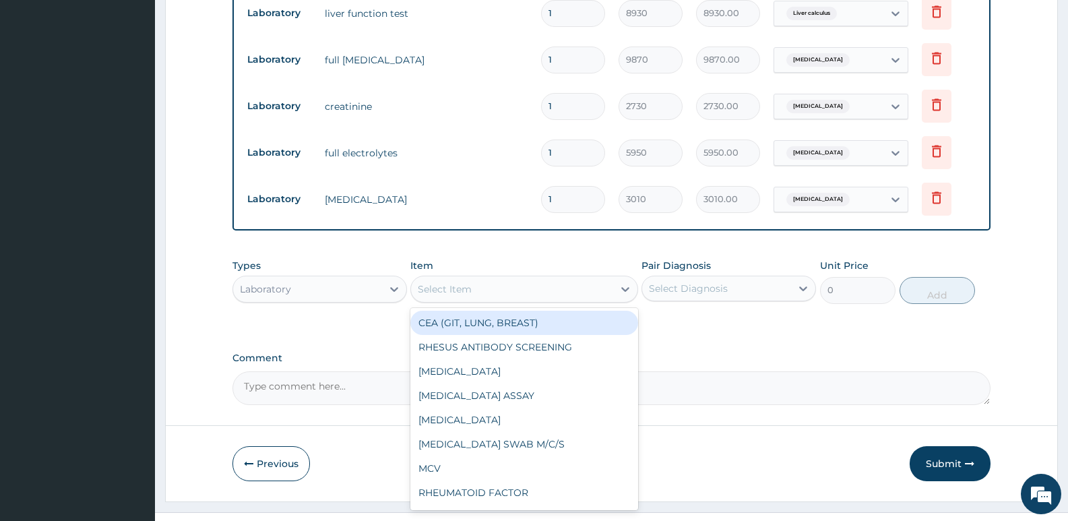
click at [469, 278] on div "Select Item" at bounding box center [512, 289] width 202 height 22
type input "FBC"
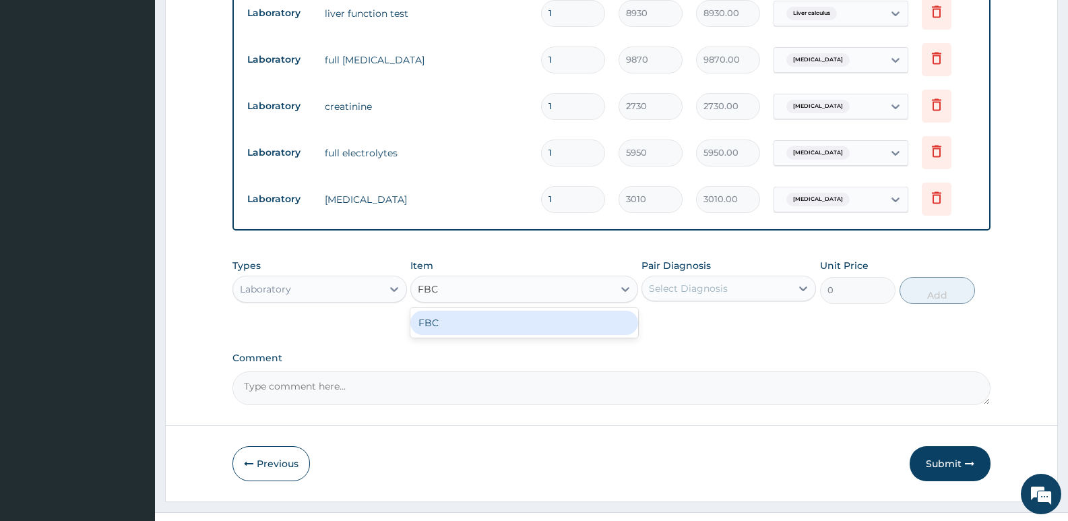
click at [436, 311] on div "FBC" at bounding box center [524, 323] width 227 height 24
type input "4700"
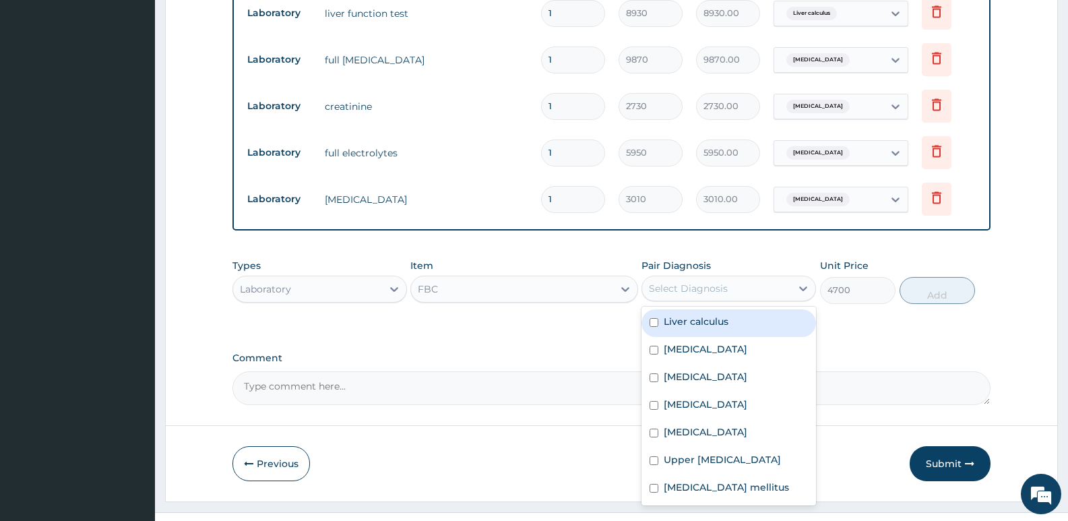
drag, startPoint x: 674, startPoint y: 266, endPoint x: 676, endPoint y: 278, distance: 11.6
click at [676, 282] on div "Select Diagnosis" at bounding box center [688, 288] width 79 height 13
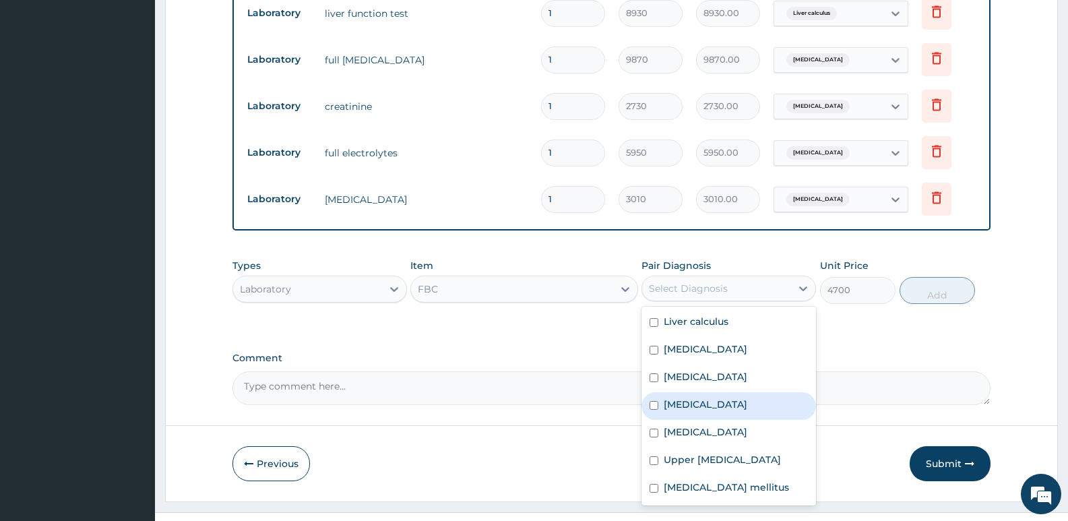
click at [698, 392] on div "Sepsis" at bounding box center [729, 406] width 175 height 28
checkbox input "true"
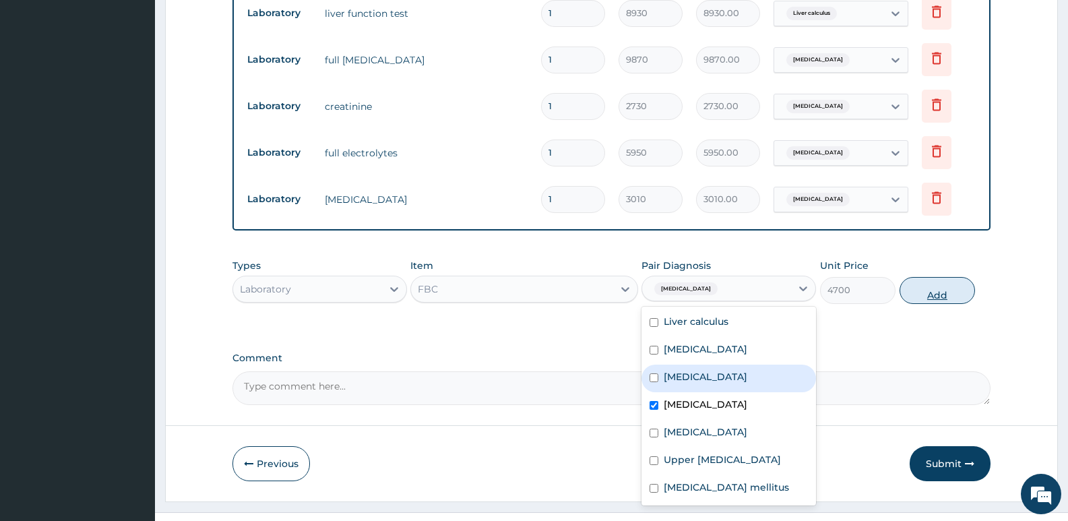
click at [933, 277] on button "Add" at bounding box center [937, 290] width 75 height 27
type input "0"
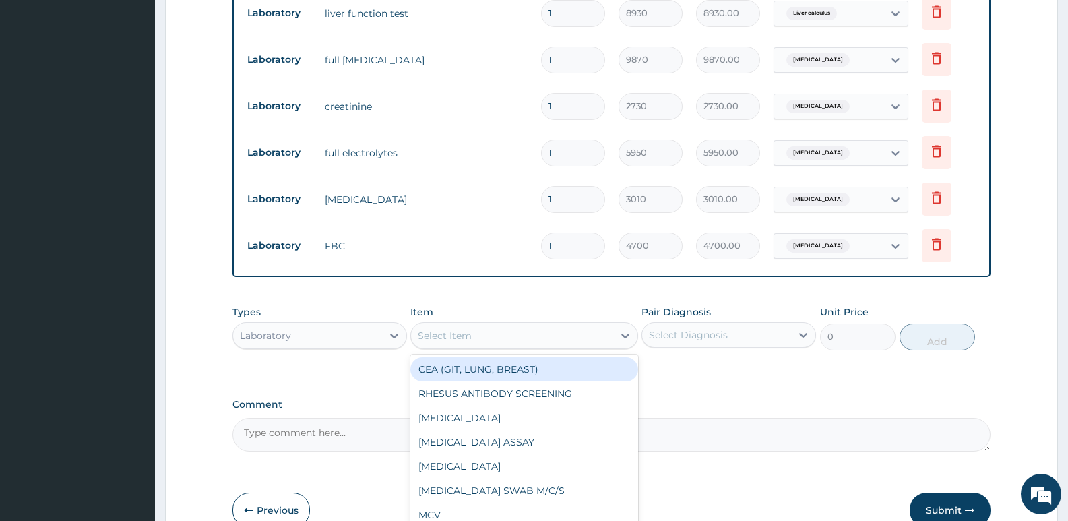
click at [525, 325] on div "Select Item" at bounding box center [512, 336] width 202 height 22
type input "MP"
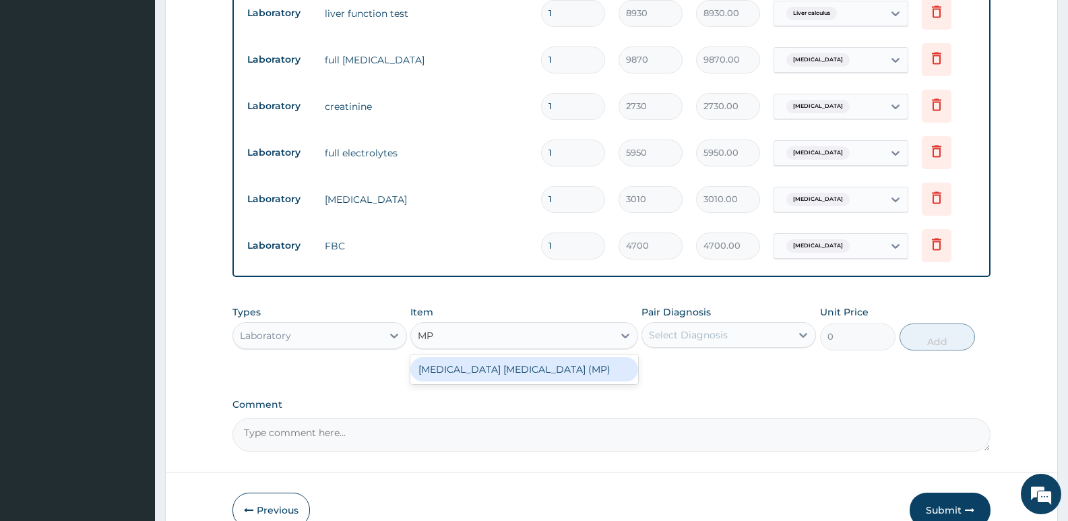
drag, startPoint x: 509, startPoint y: 340, endPoint x: 663, endPoint y: 336, distance: 154.4
click at [510, 357] on div "[MEDICAL_DATA] [MEDICAL_DATA] (MP)" at bounding box center [524, 369] width 227 height 24
type input "2740"
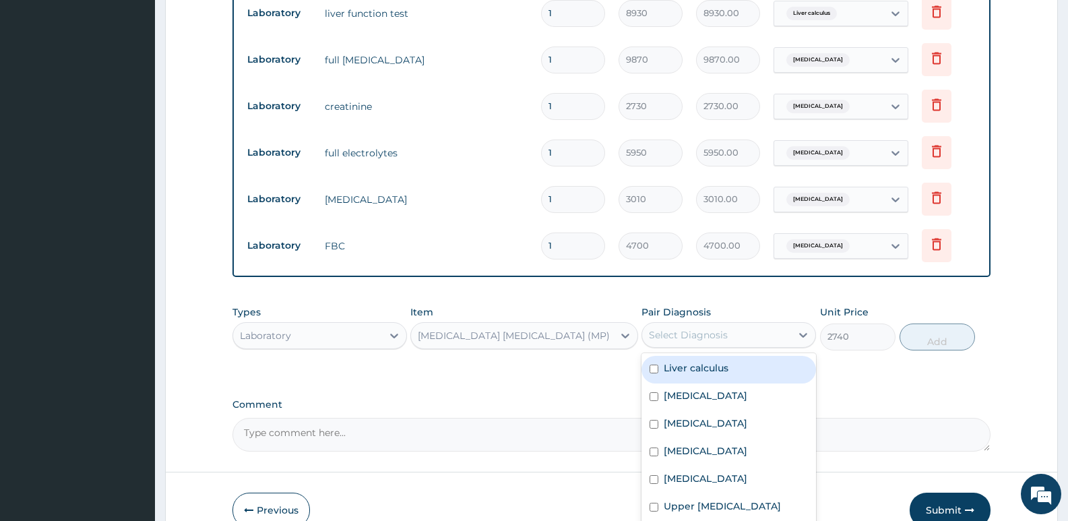
drag, startPoint x: 690, startPoint y: 314, endPoint x: 696, endPoint y: 342, distance: 28.4
click at [690, 328] on div "Select Diagnosis" at bounding box center [688, 334] width 79 height 13
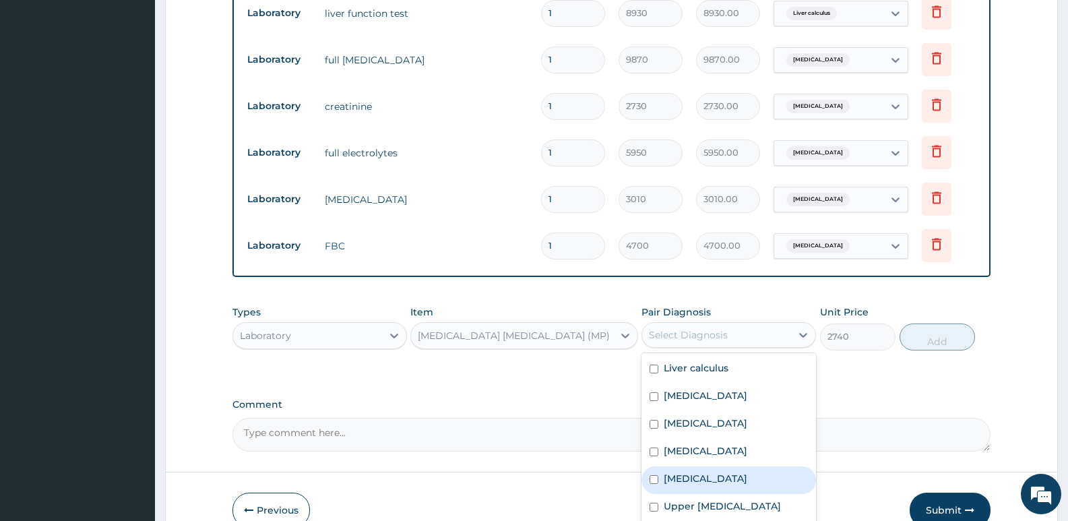
click at [717, 466] on div "Malaria" at bounding box center [729, 480] width 175 height 28
checkbox input "true"
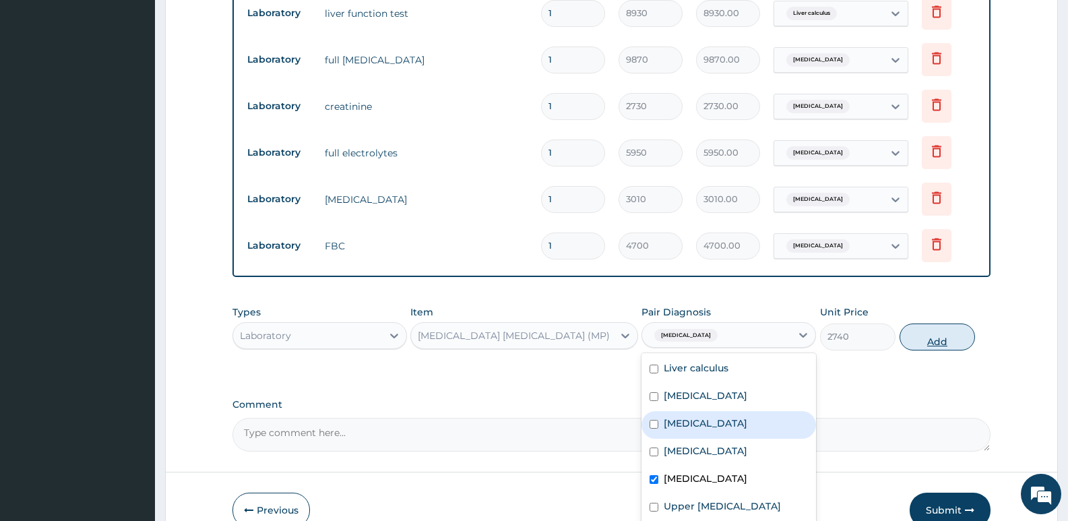
click at [959, 324] on button "Add" at bounding box center [937, 337] width 75 height 27
type input "0"
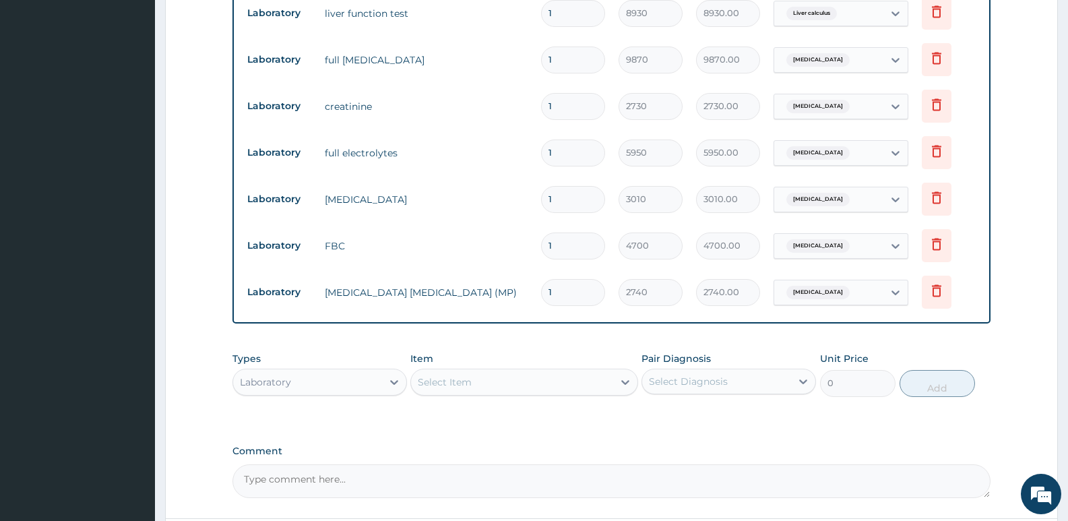
click at [492, 371] on div "Select Item" at bounding box center [512, 382] width 202 height 22
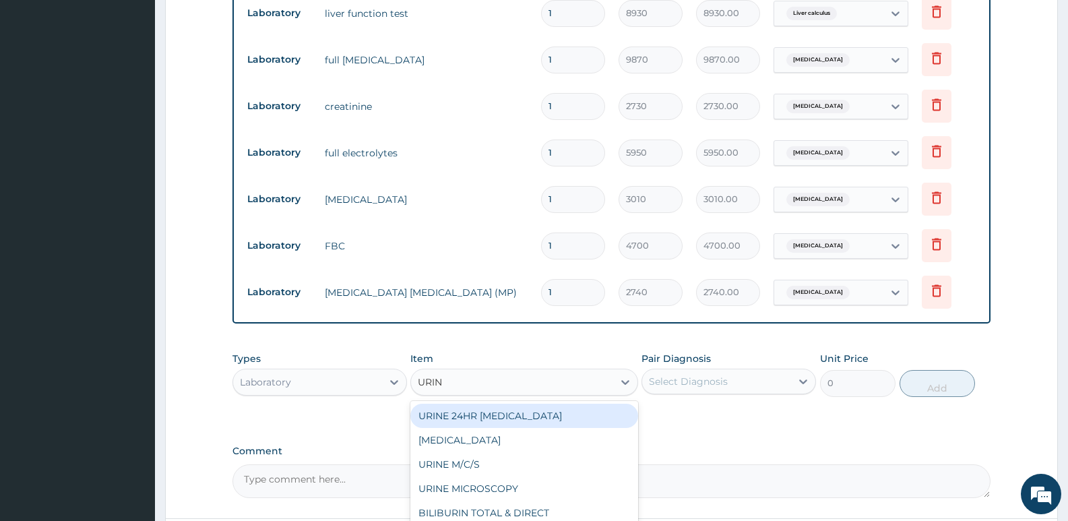
type input "URINA"
click at [456, 404] on div "[MEDICAL_DATA]" at bounding box center [524, 416] width 227 height 24
type input "2450"
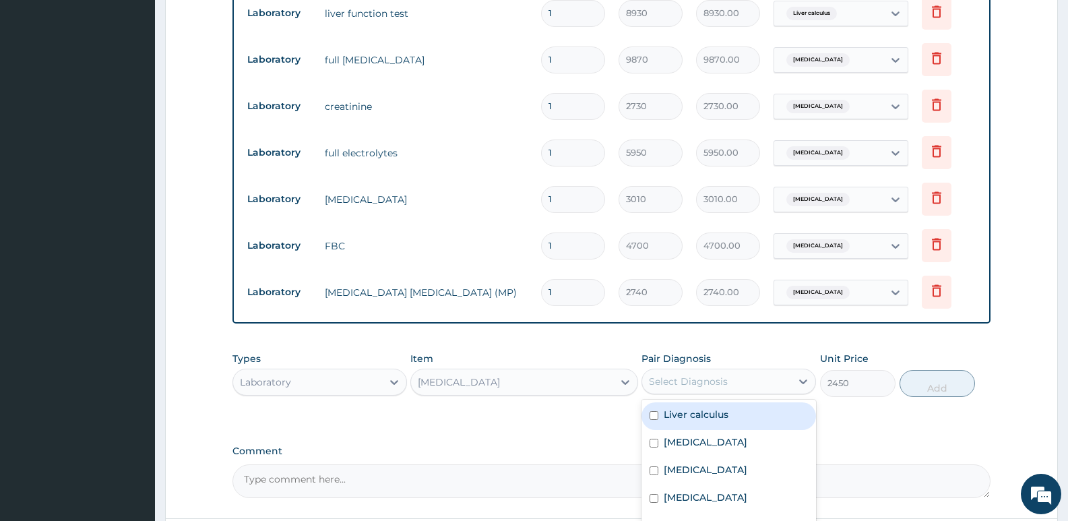
click at [667, 375] on div "Select Diagnosis" at bounding box center [688, 381] width 79 height 13
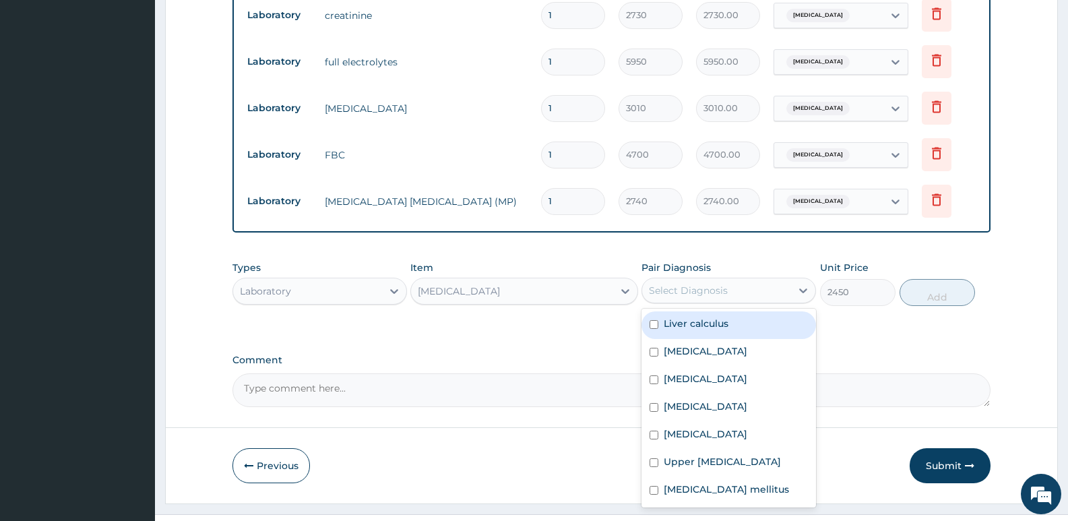
scroll to position [666, 0]
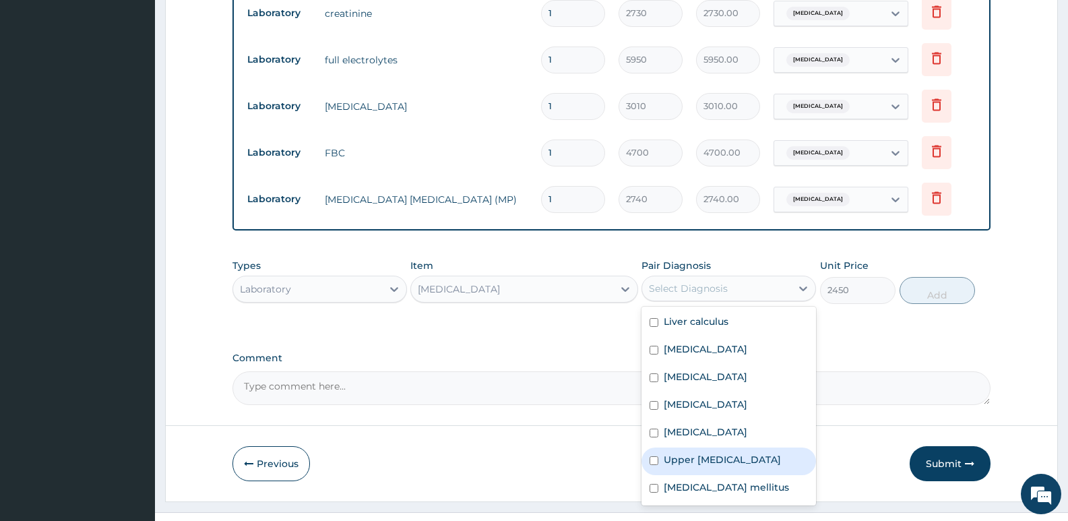
click at [711, 453] on label "Upper urinary tract infection" at bounding box center [722, 459] width 117 height 13
checkbox input "true"
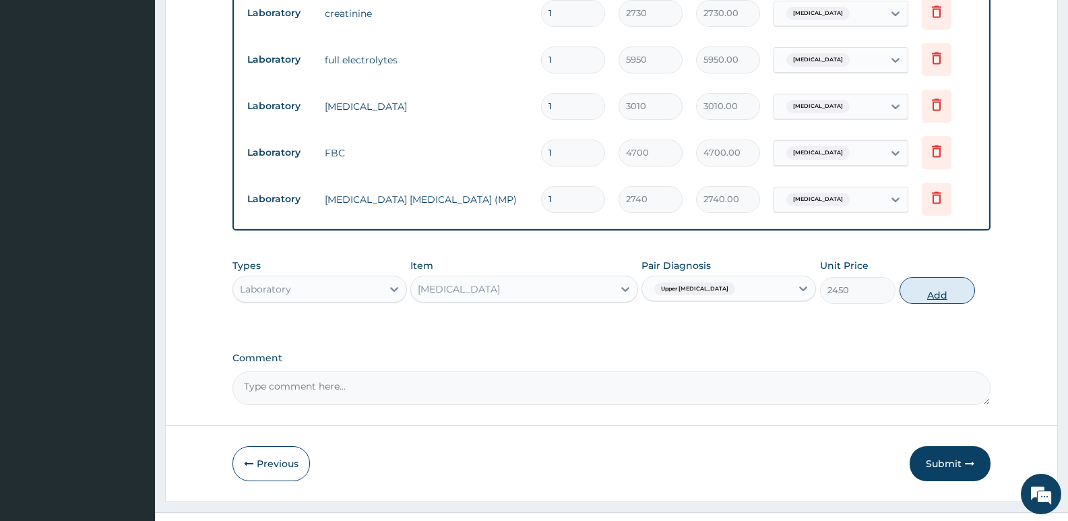
click at [930, 277] on button "Add" at bounding box center [937, 290] width 75 height 27
type input "0"
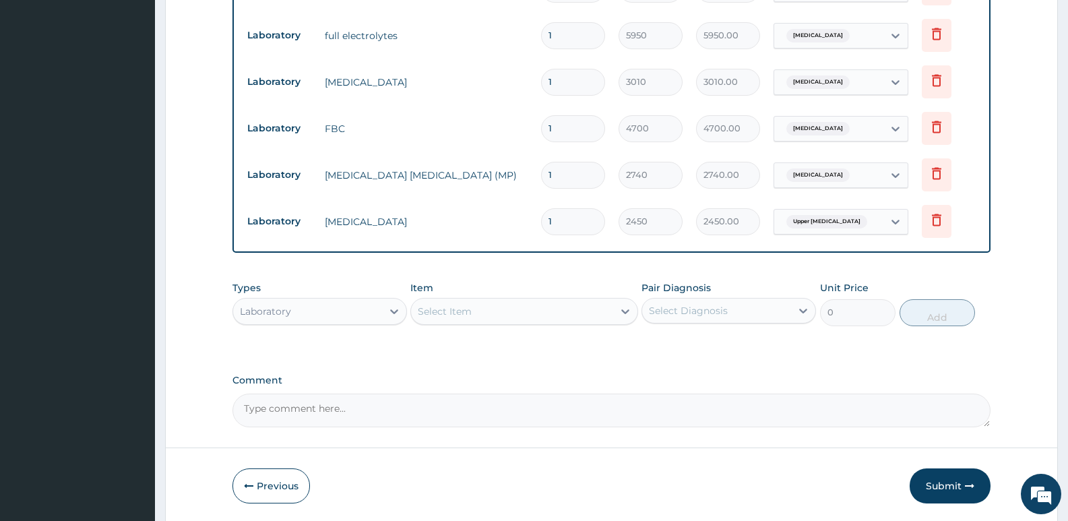
scroll to position [713, 0]
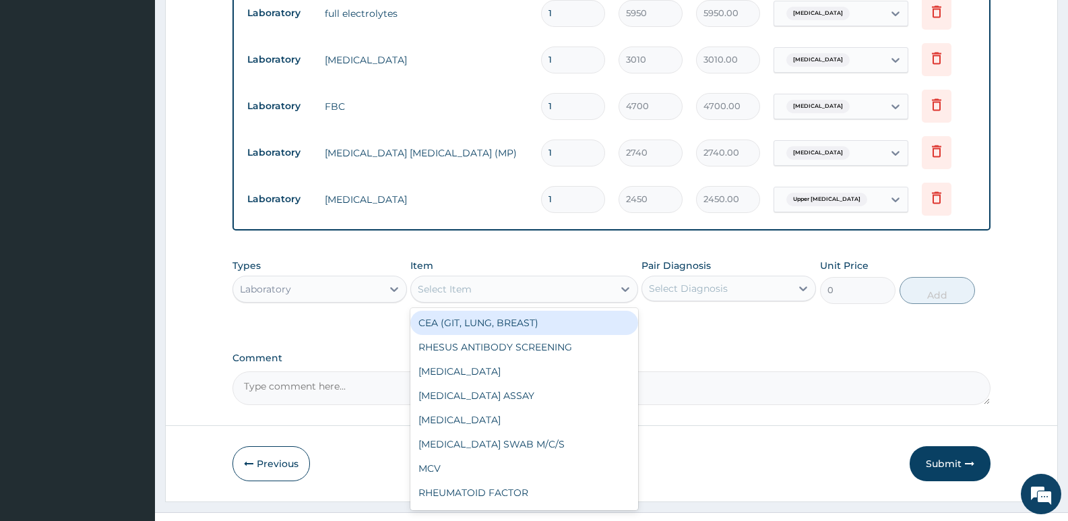
click at [507, 278] on div "Select Item" at bounding box center [512, 289] width 202 height 22
type input "FBS"
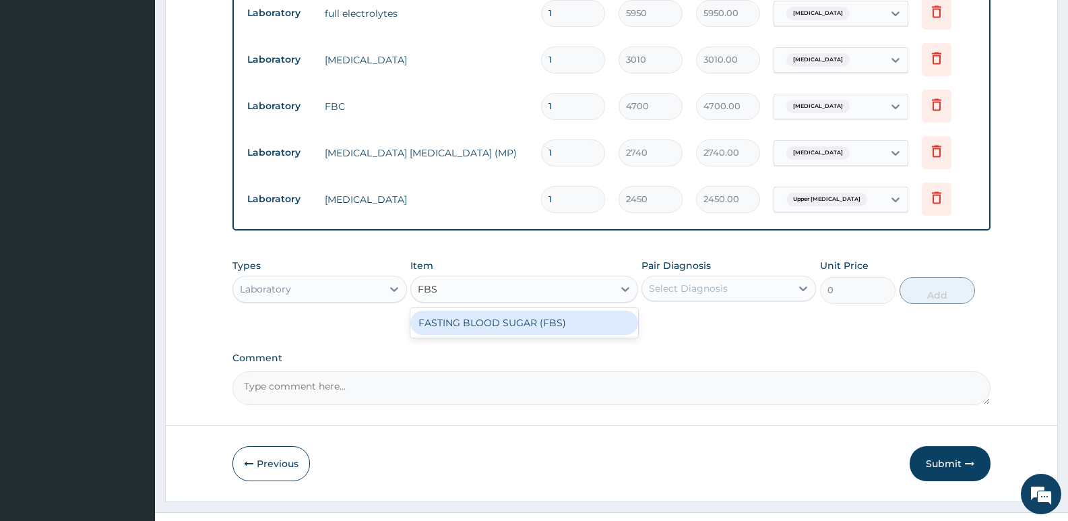
click at [562, 311] on div "FASTING BLOOD SUGAR (FBS)" at bounding box center [524, 323] width 227 height 24
type input "2420"
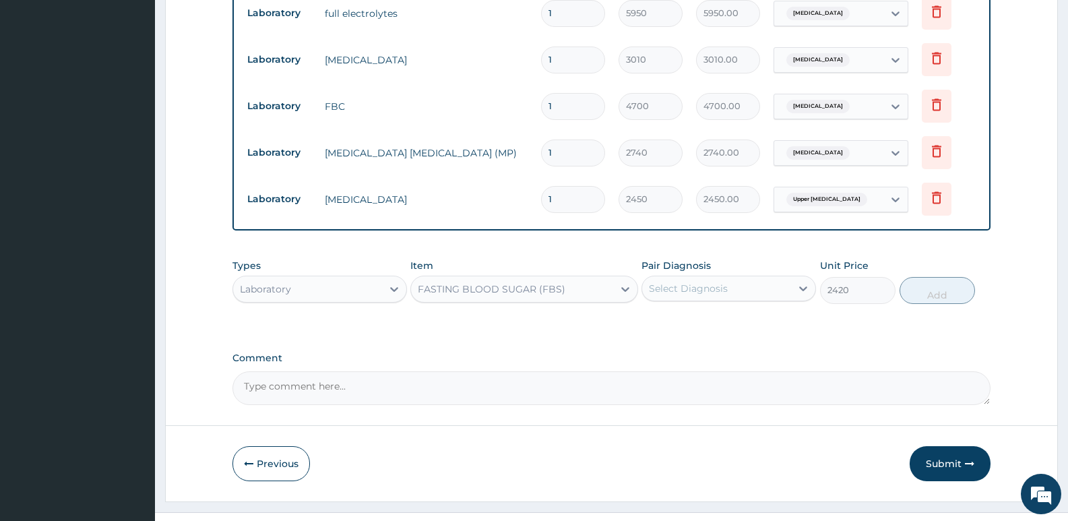
click at [663, 282] on div "Select Diagnosis" at bounding box center [688, 288] width 79 height 13
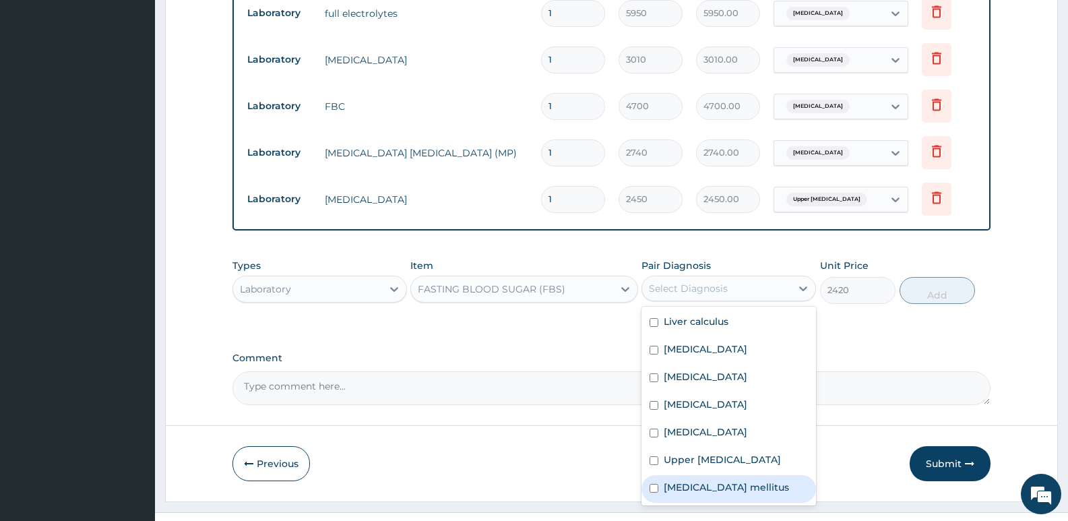
click at [717, 481] on label "Diabetes mellitus" at bounding box center [726, 487] width 125 height 13
checkbox input "true"
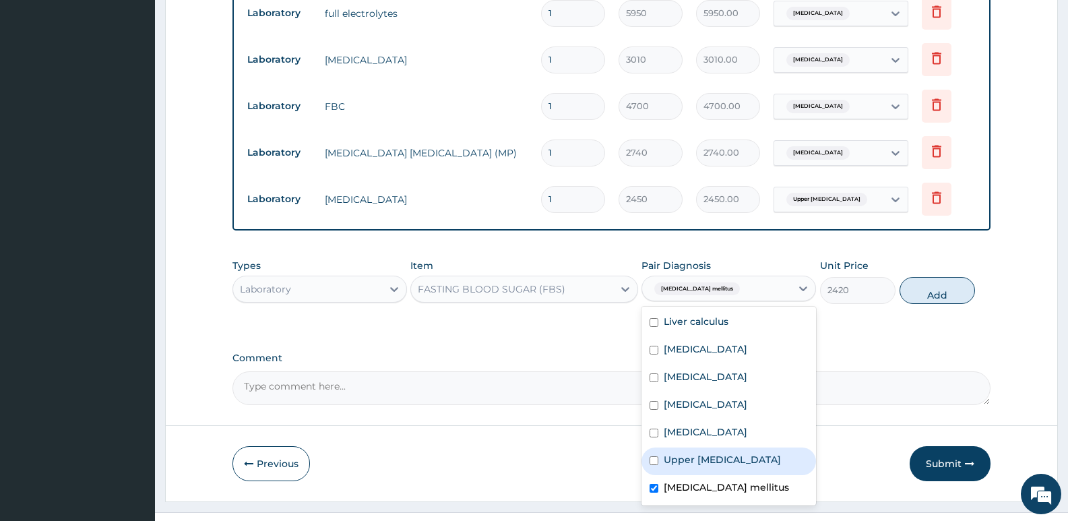
click at [934, 277] on button "Add" at bounding box center [937, 290] width 75 height 27
type input "0"
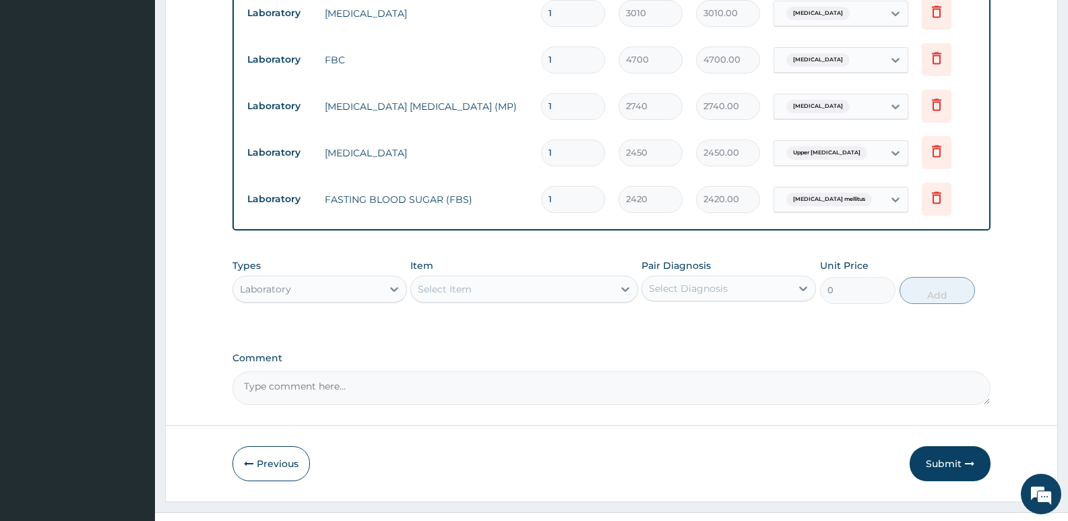
click at [272, 259] on div "Types Laboratory" at bounding box center [320, 281] width 175 height 44
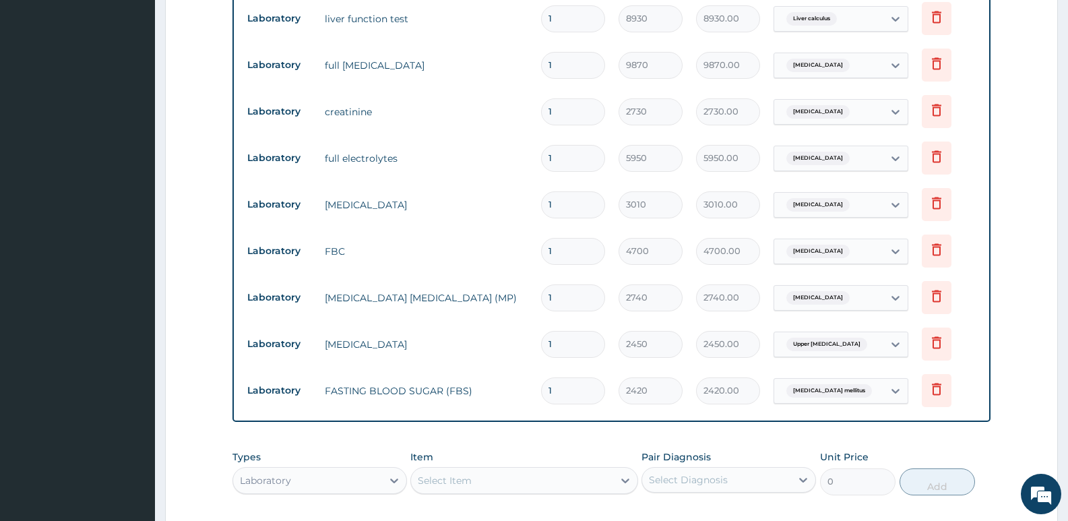
scroll to position [759, 0]
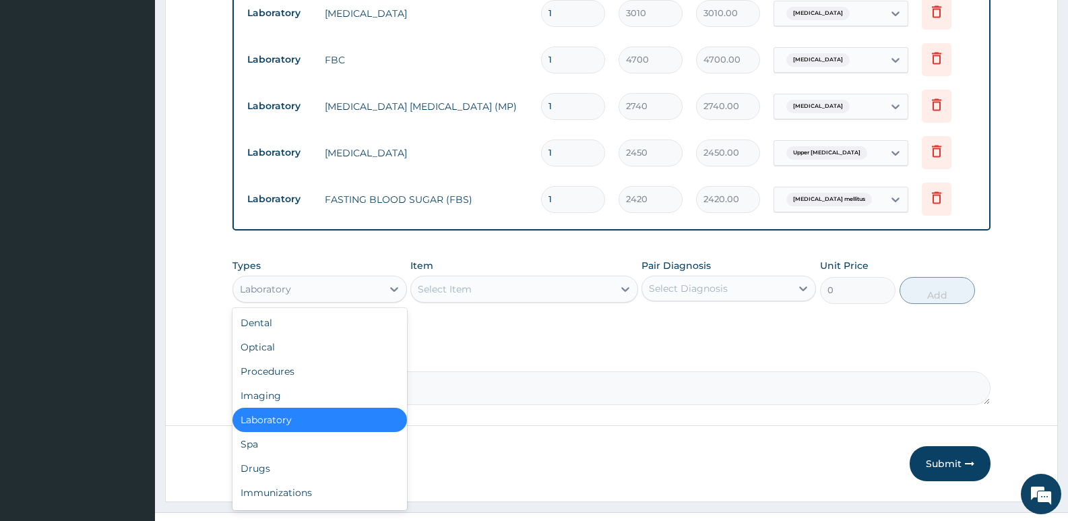
click at [313, 278] on div "Laboratory" at bounding box center [307, 289] width 149 height 22
click at [303, 456] on div "Drugs" at bounding box center [320, 468] width 175 height 24
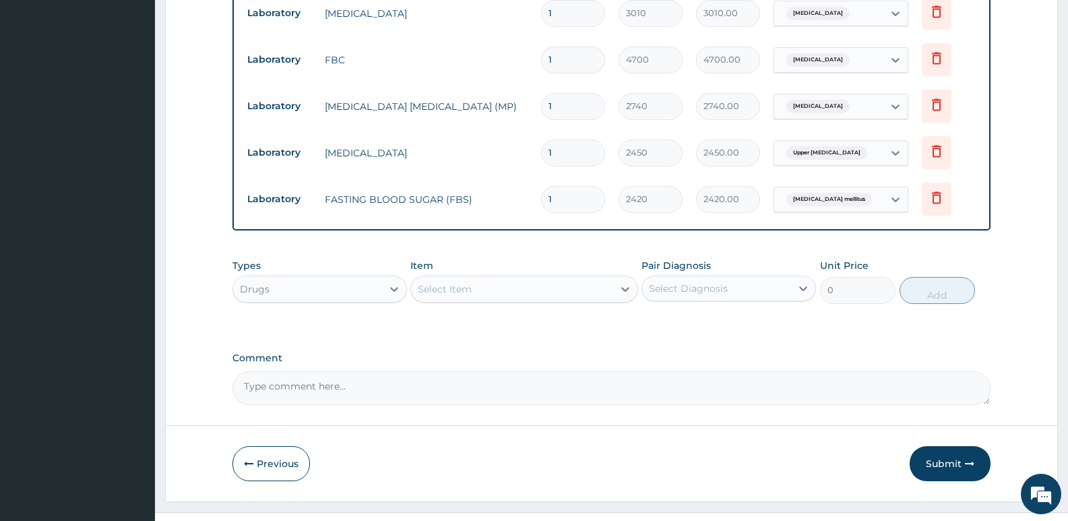
click at [481, 278] on div "Select Item" at bounding box center [512, 289] width 202 height 22
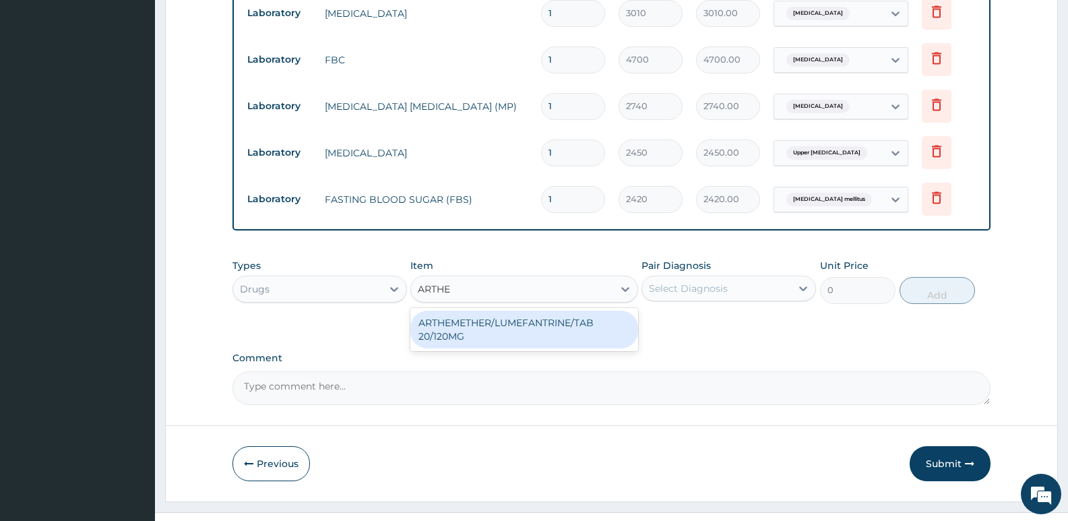
type input "ARTHEM"
drag, startPoint x: 605, startPoint y: 299, endPoint x: 708, endPoint y: 264, distance: 108.3
click at [605, 311] on div "ARTHEMETHER/LUMEFANTRINE/TAB 20/120MG" at bounding box center [524, 330] width 227 height 38
type input "130"
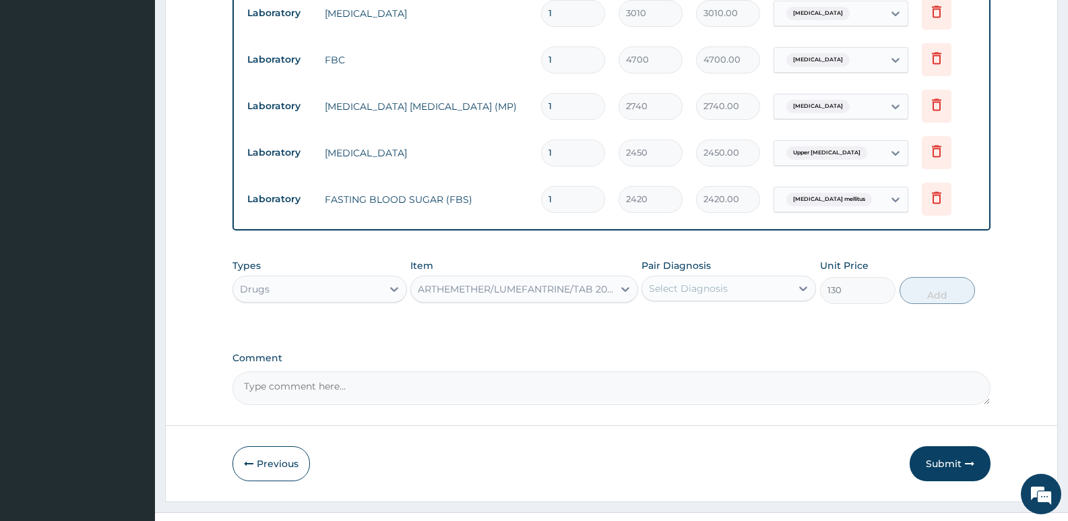
click at [714, 282] on div "Select Diagnosis" at bounding box center [688, 288] width 79 height 13
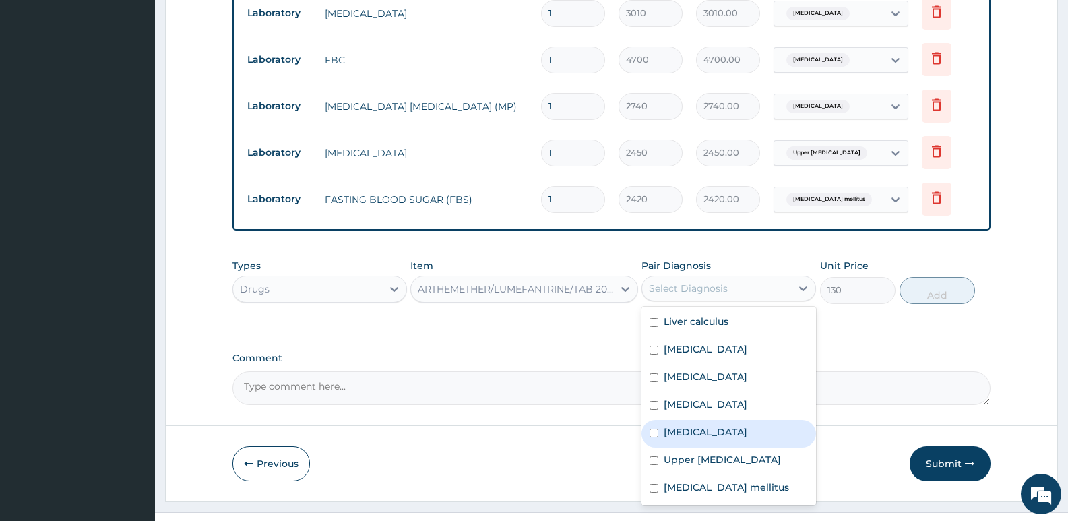
click at [719, 420] on div "[MEDICAL_DATA]" at bounding box center [729, 434] width 175 height 28
checkbox input "true"
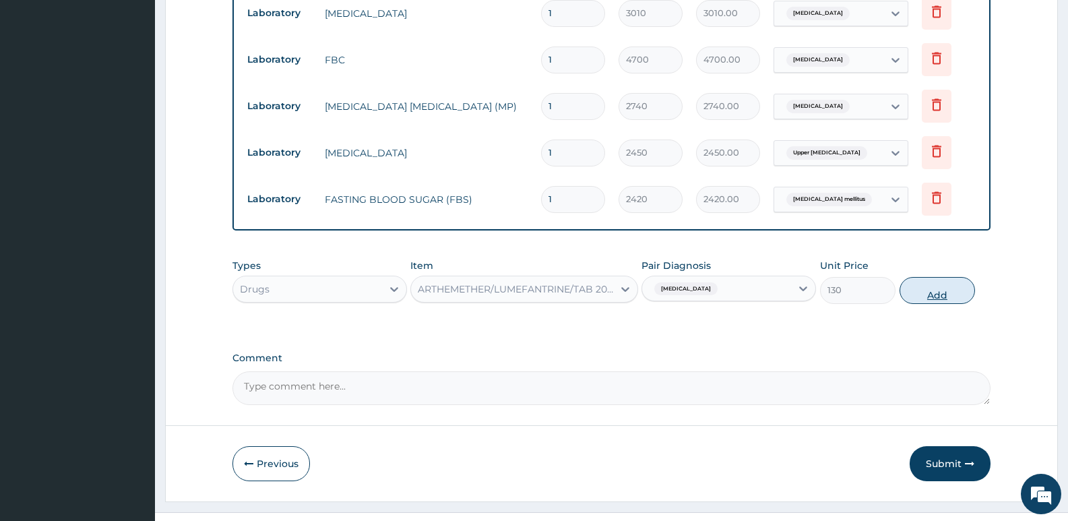
click at [944, 277] on button "Add" at bounding box center [937, 290] width 75 height 27
type input "0"
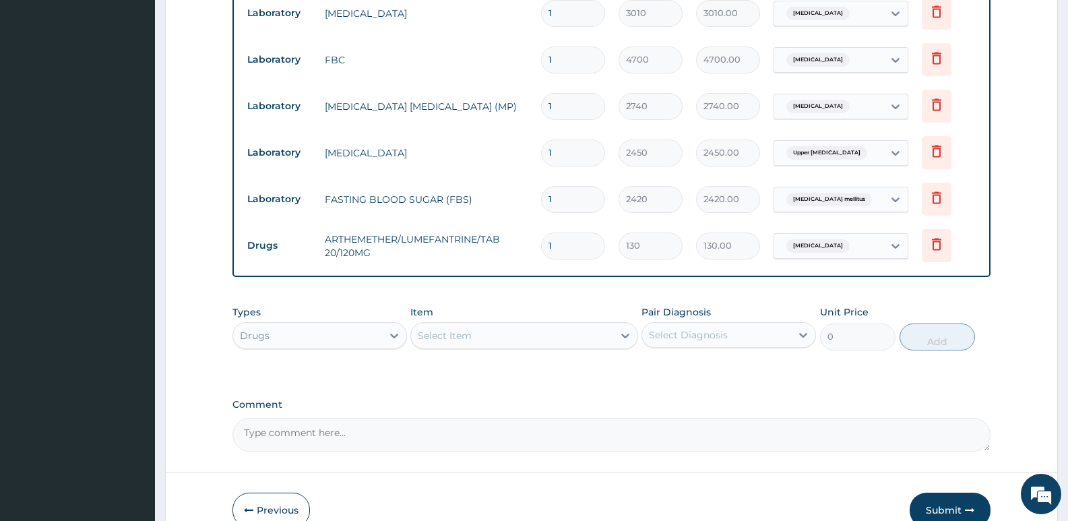
click at [570, 325] on div "Select Item" at bounding box center [512, 336] width 202 height 22
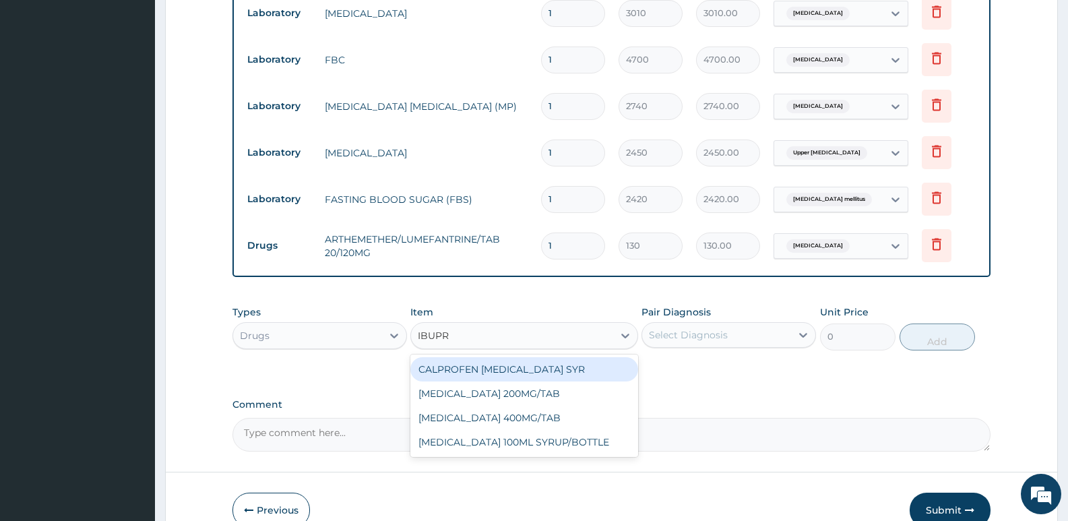
type input "IBUPRO"
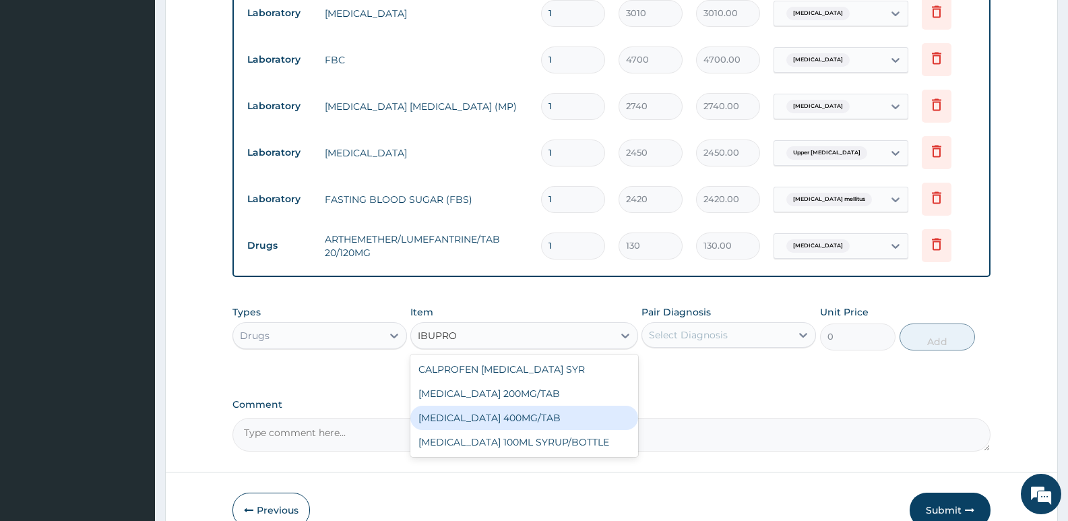
click at [518, 406] on div "[MEDICAL_DATA] 400MG/TAB" at bounding box center [524, 418] width 227 height 24
type input "92.91500091552734"
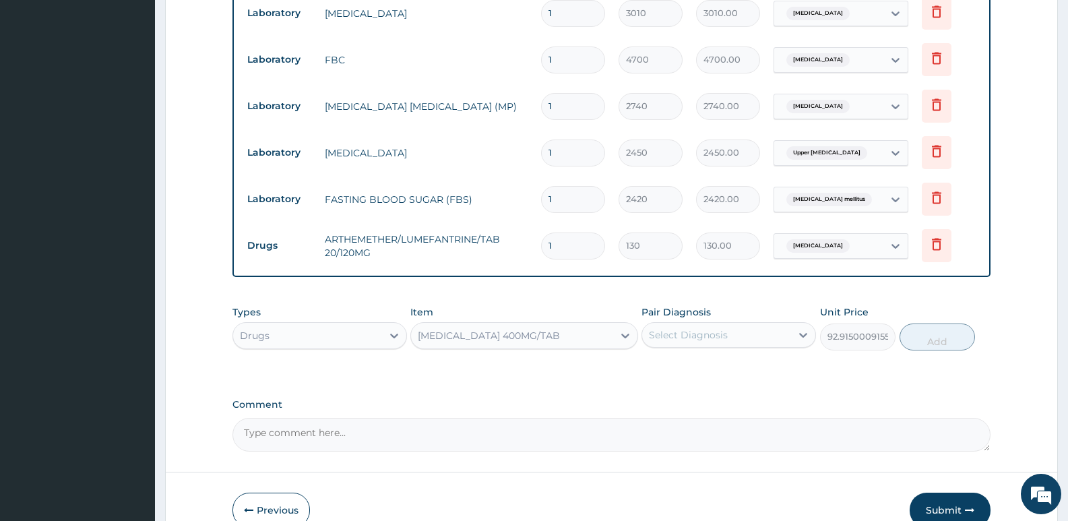
click at [725, 328] on div "Select Diagnosis" at bounding box center [688, 334] width 79 height 13
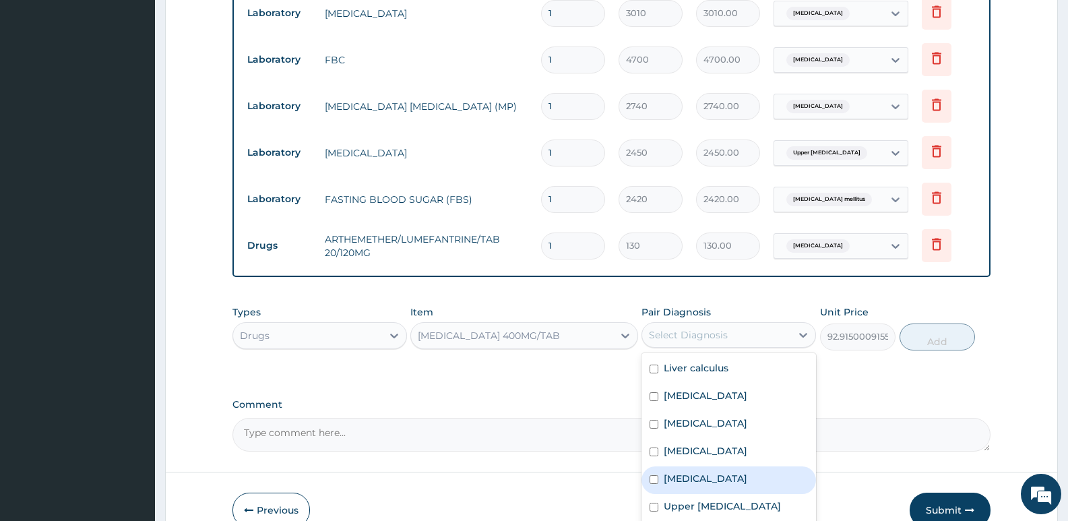
drag, startPoint x: 726, startPoint y: 460, endPoint x: 780, endPoint y: 435, distance: 59.7
click at [727, 466] on div "[MEDICAL_DATA]" at bounding box center [729, 480] width 175 height 28
checkbox input "true"
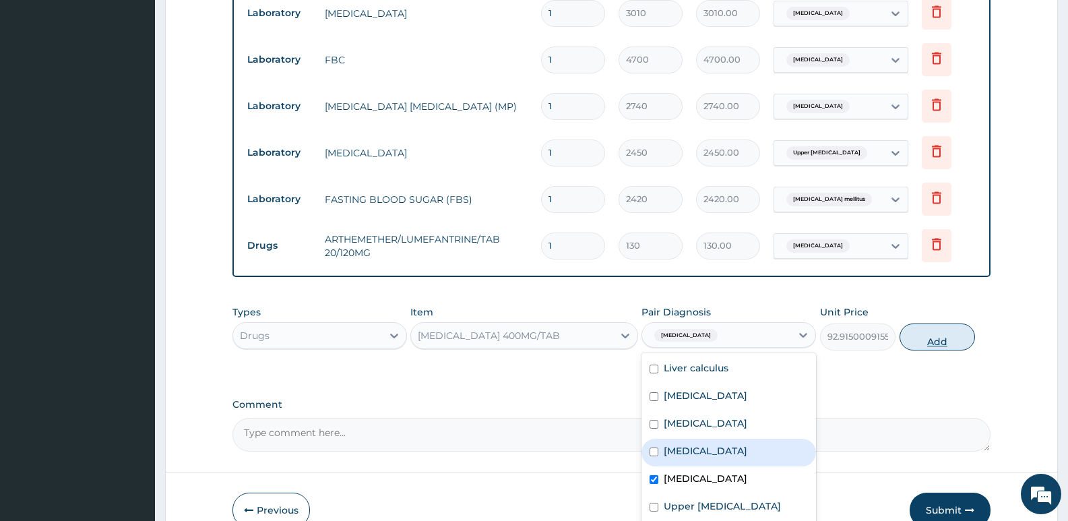
click at [939, 324] on button "Add" at bounding box center [937, 337] width 75 height 27
type input "0"
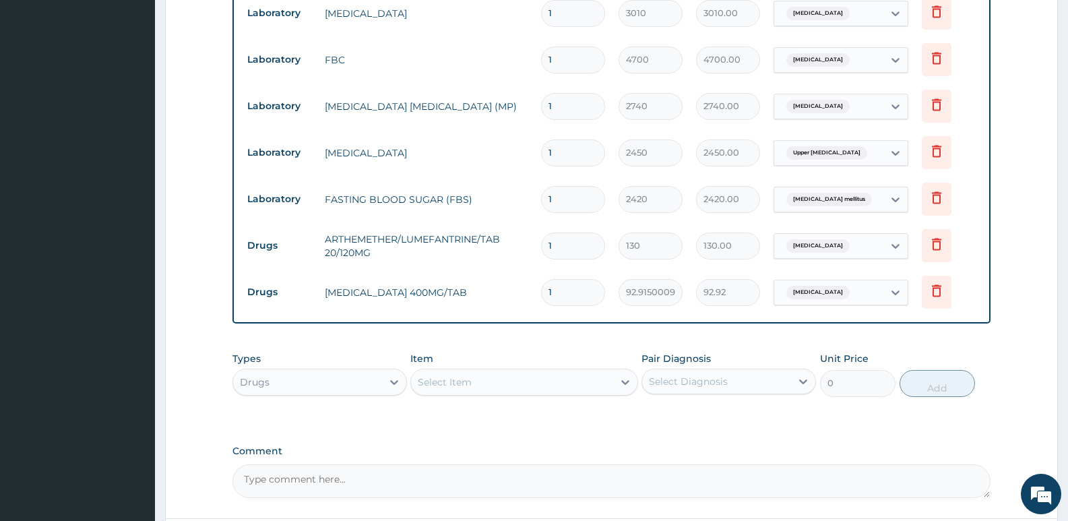
click at [297, 371] on div "Drugs" at bounding box center [307, 382] width 149 height 22
click at [299, 452] on div "Procedures" at bounding box center [320, 464] width 175 height 24
click at [493, 371] on div "Select Item" at bounding box center [512, 382] width 202 height 22
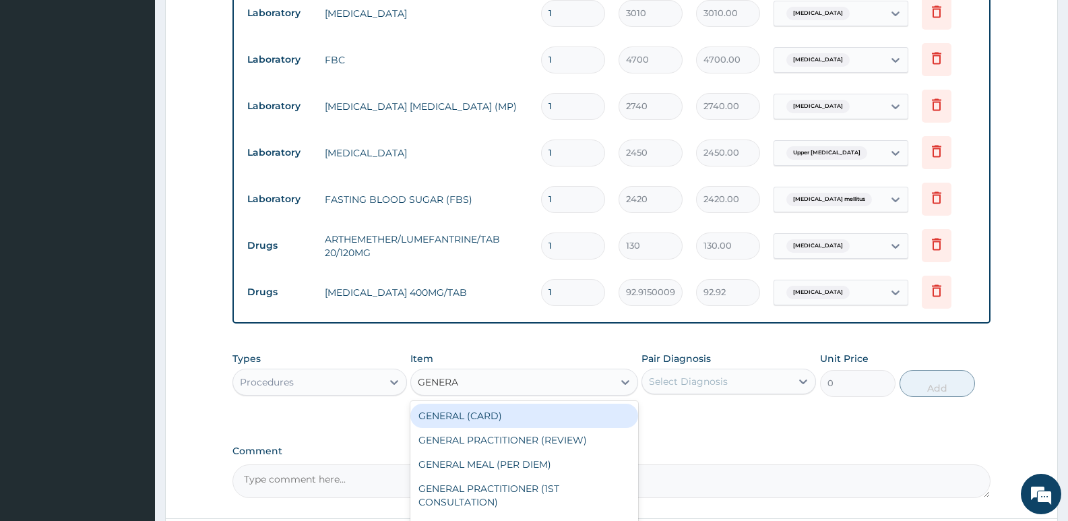
type input "GENERAL"
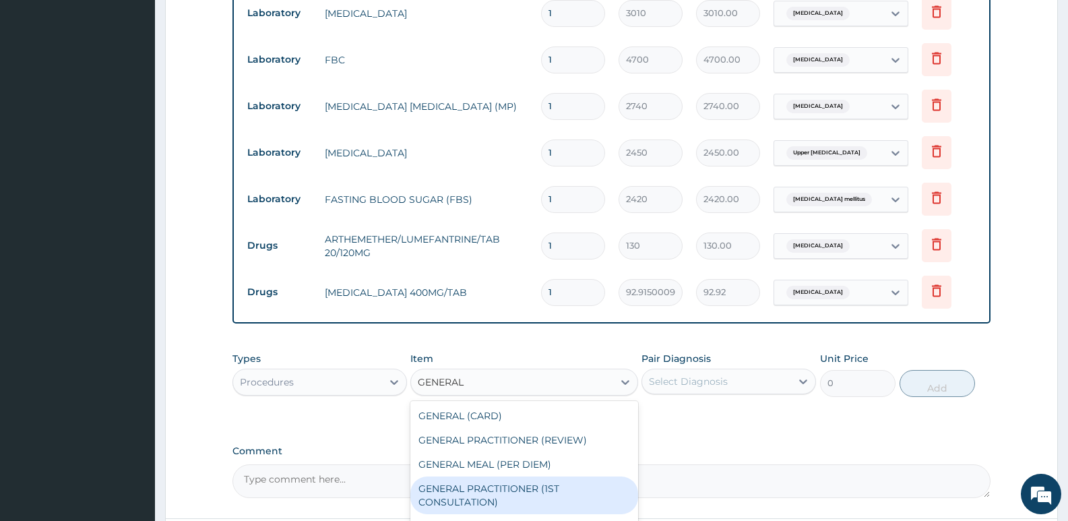
drag, startPoint x: 529, startPoint y: 459, endPoint x: 584, endPoint y: 318, distance: 152.0
click at [528, 477] on div "GENERAL PRACTITIONER (1ST CONSULTATION)" at bounding box center [524, 496] width 227 height 38
type input "3490"
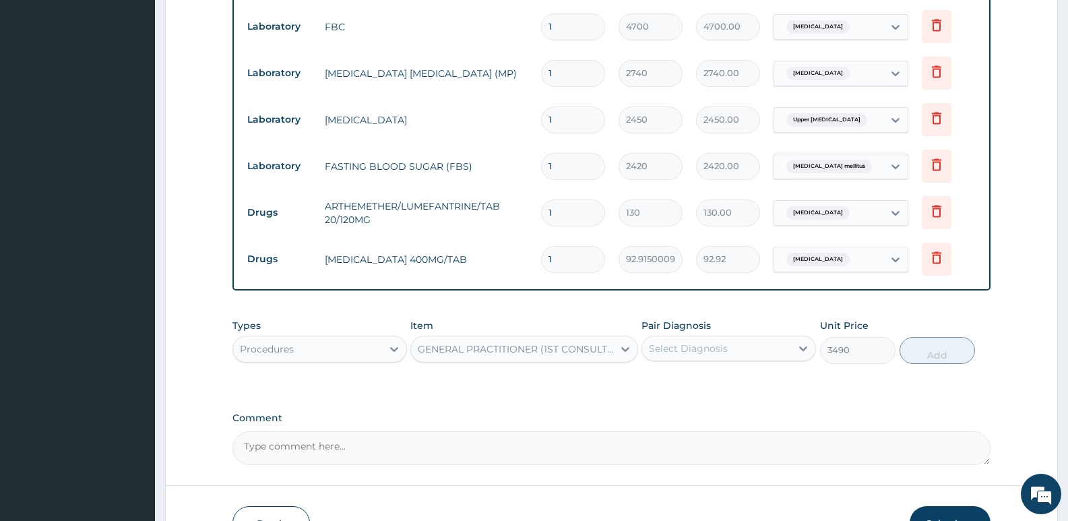
scroll to position [852, 0]
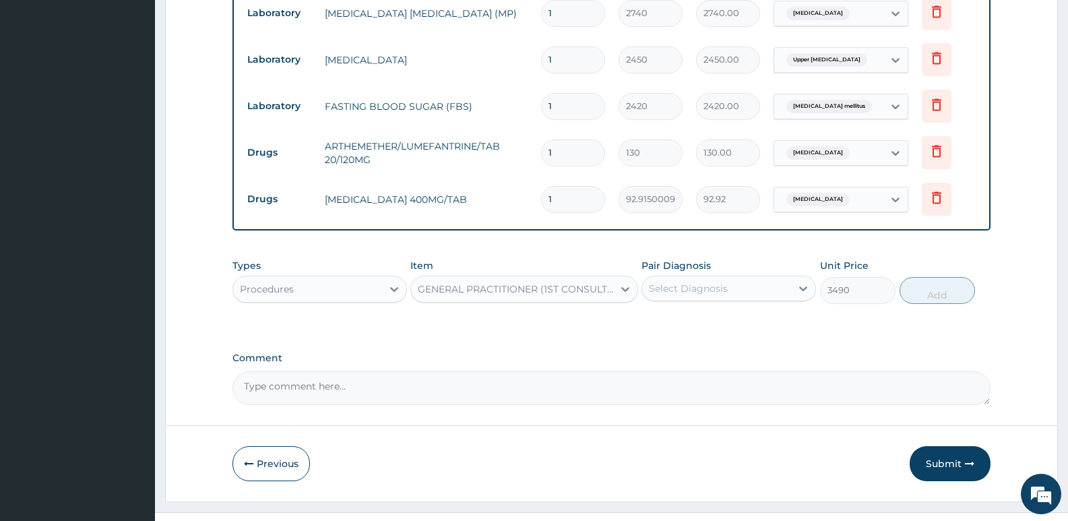
click at [687, 282] on div "Select Diagnosis" at bounding box center [688, 288] width 79 height 13
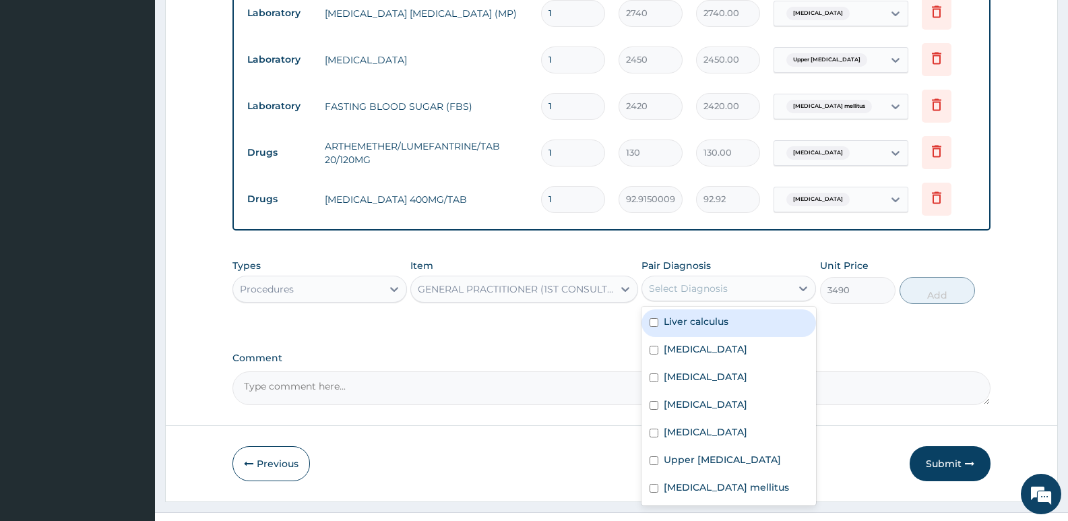
click at [717, 315] on label "Liver calculus" at bounding box center [696, 321] width 65 height 13
checkbox input "true"
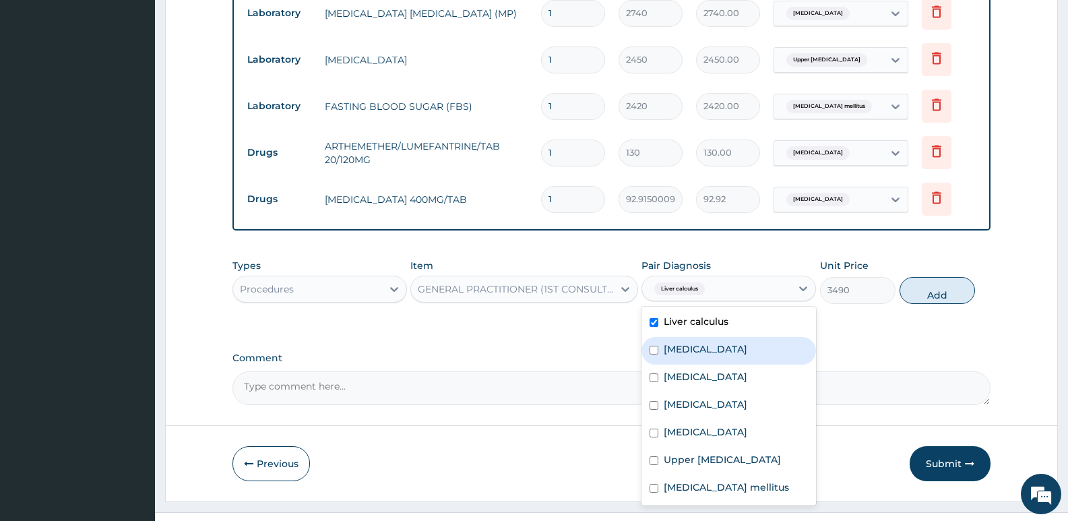
click at [715, 337] on div "Hyperlipidemia" at bounding box center [729, 351] width 175 height 28
checkbox input "true"
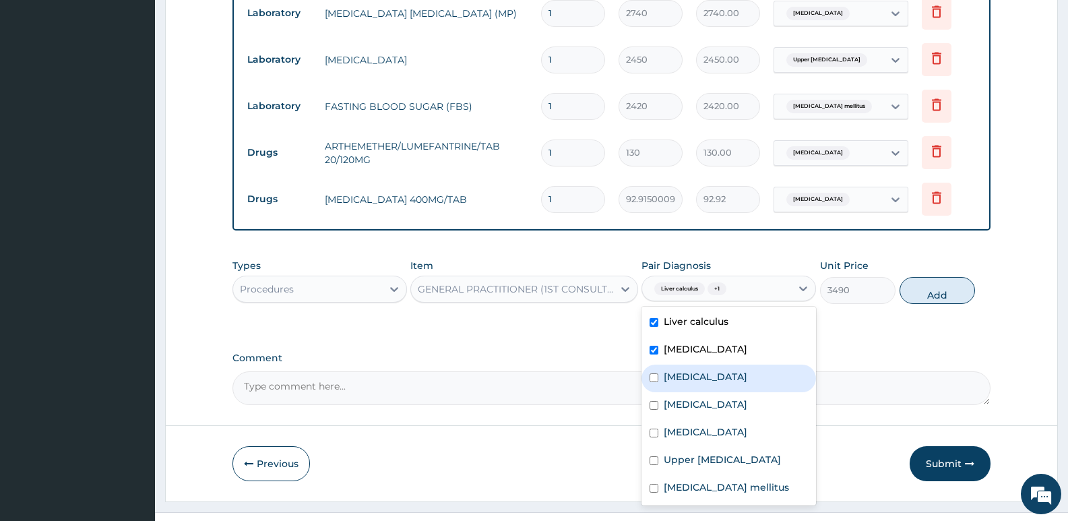
click at [715, 370] on label "Electrolyte imbalance" at bounding box center [706, 376] width 84 height 13
checkbox input "true"
click at [715, 392] on div "[MEDICAL_DATA]" at bounding box center [729, 406] width 175 height 28
checkbox input "true"
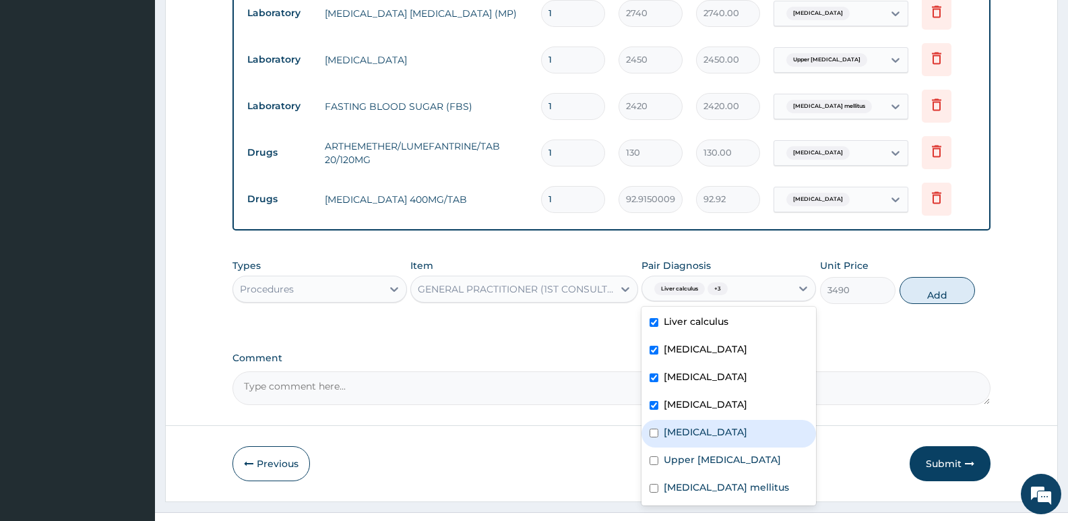
drag, startPoint x: 715, startPoint y: 406, endPoint x: 719, endPoint y: 431, distance: 25.4
click at [715, 420] on div "[MEDICAL_DATA]" at bounding box center [729, 434] width 175 height 28
checkbox input "true"
click at [723, 453] on label "Upper urinary tract infection" at bounding box center [722, 459] width 117 height 13
checkbox input "true"
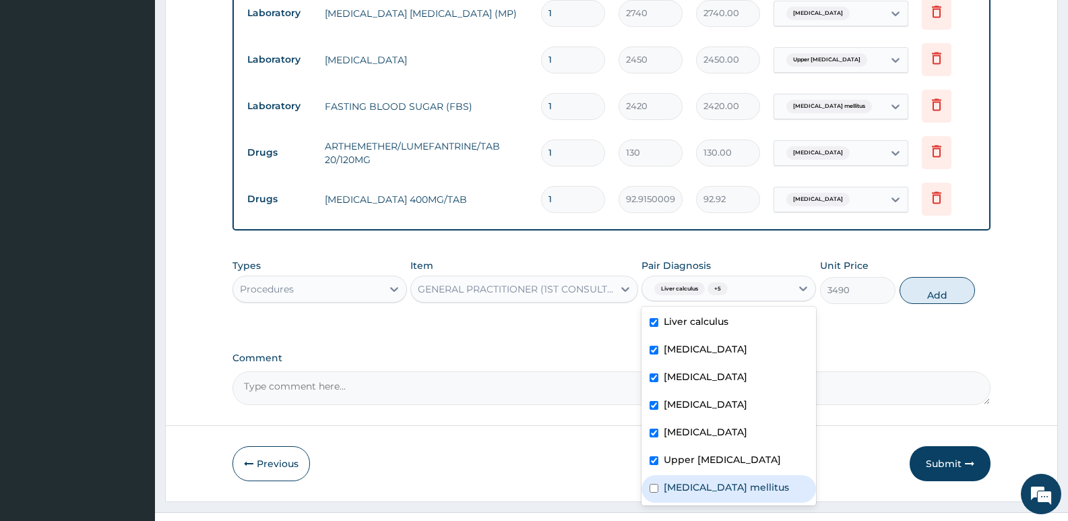
click at [726, 481] on label "Diabetes mellitus" at bounding box center [726, 487] width 125 height 13
checkbox input "true"
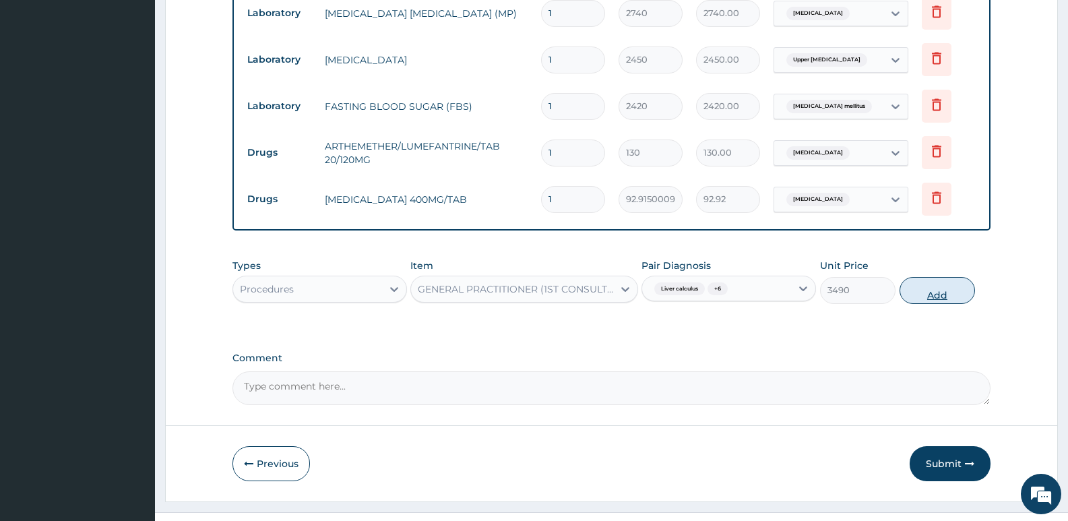
click at [920, 277] on button "Add" at bounding box center [937, 290] width 75 height 27
type input "0"
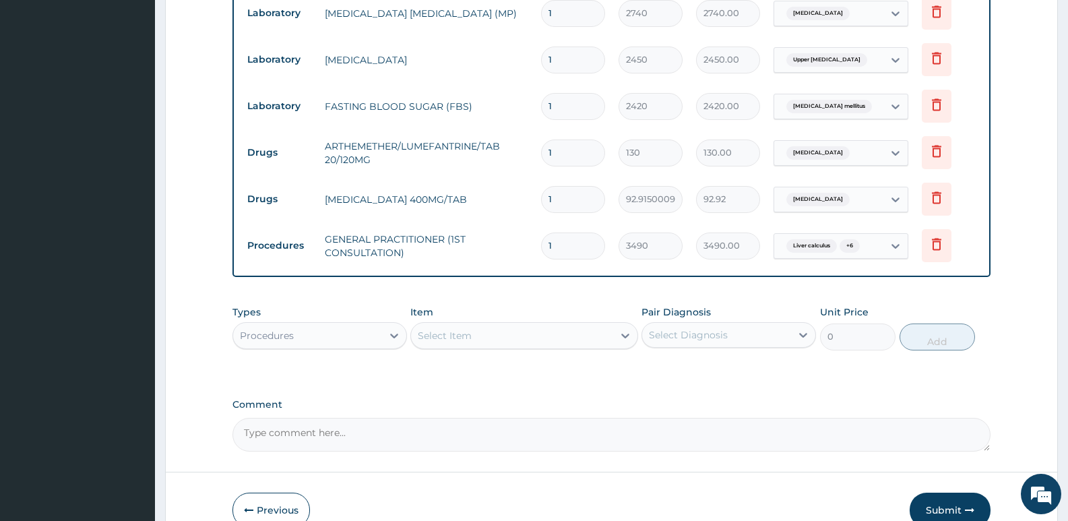
click at [573, 186] on input "1" at bounding box center [573, 199] width 64 height 26
type input "10"
type input "929.15"
type input "10"
drag, startPoint x: 575, startPoint y: 125, endPoint x: 417, endPoint y: 160, distance: 162.2
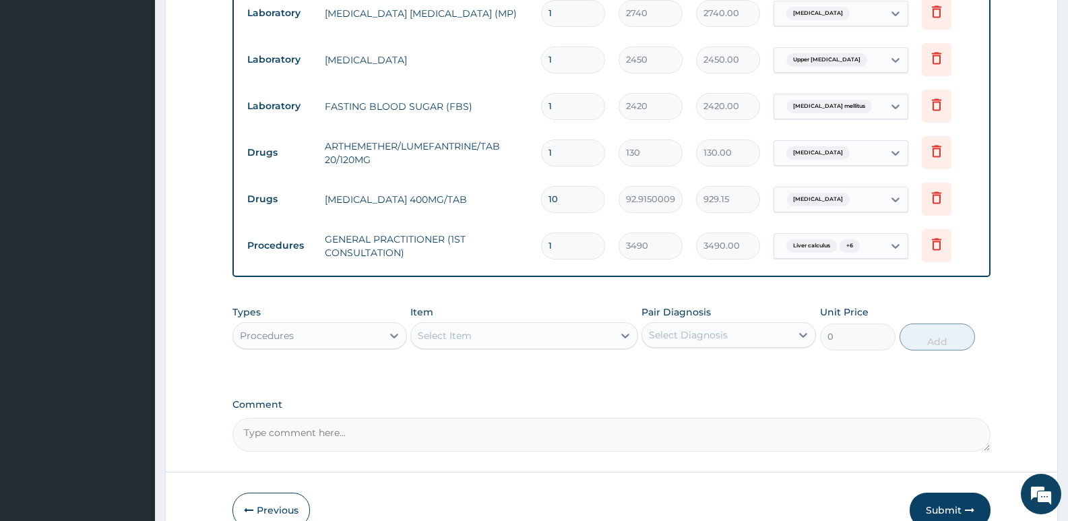
type input "2"
type input "260.00"
type input "24"
type input "3120.00"
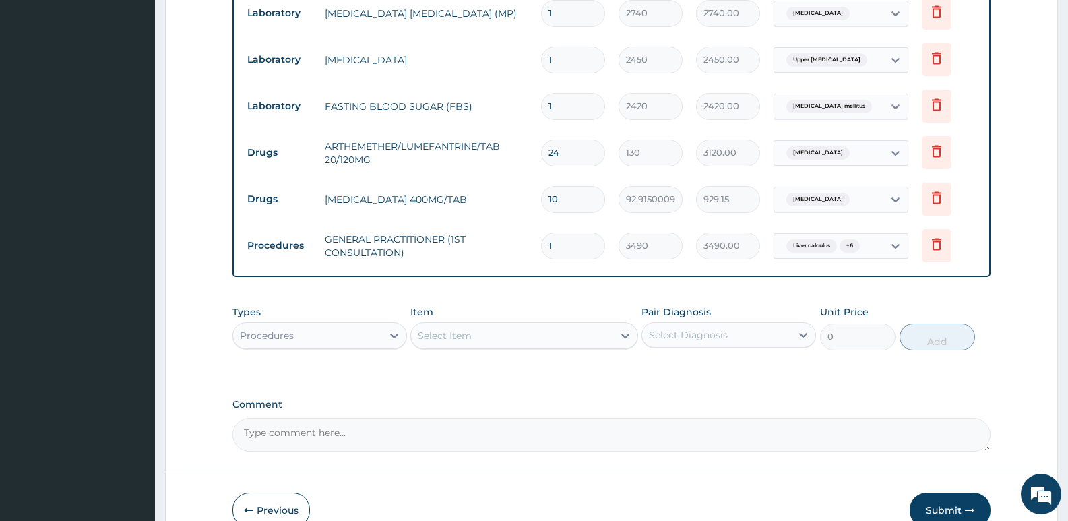
type input "24"
click at [477, 186] on td "[MEDICAL_DATA] 400MG/TAB" at bounding box center [426, 199] width 216 height 27
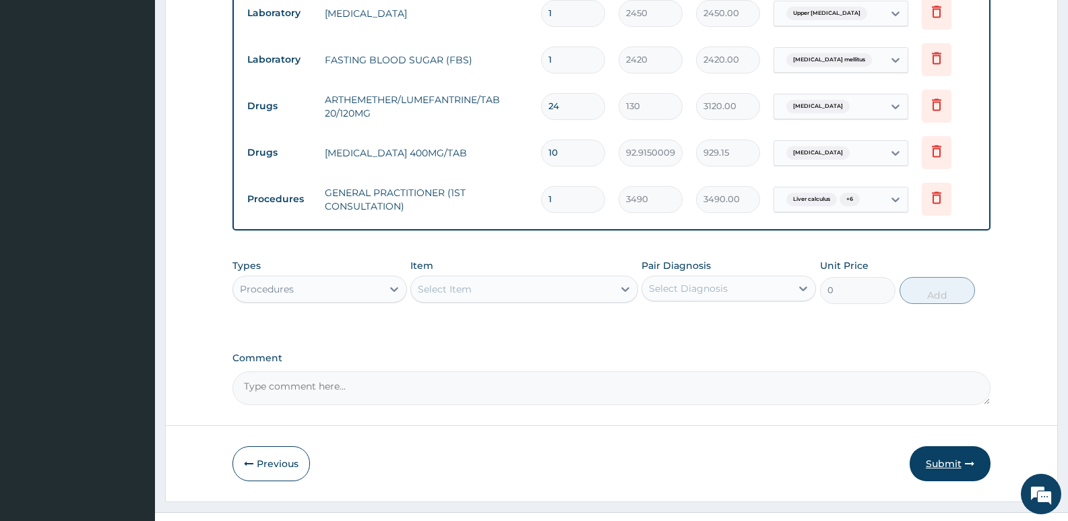
click at [956, 446] on button "Submit" at bounding box center [950, 463] width 81 height 35
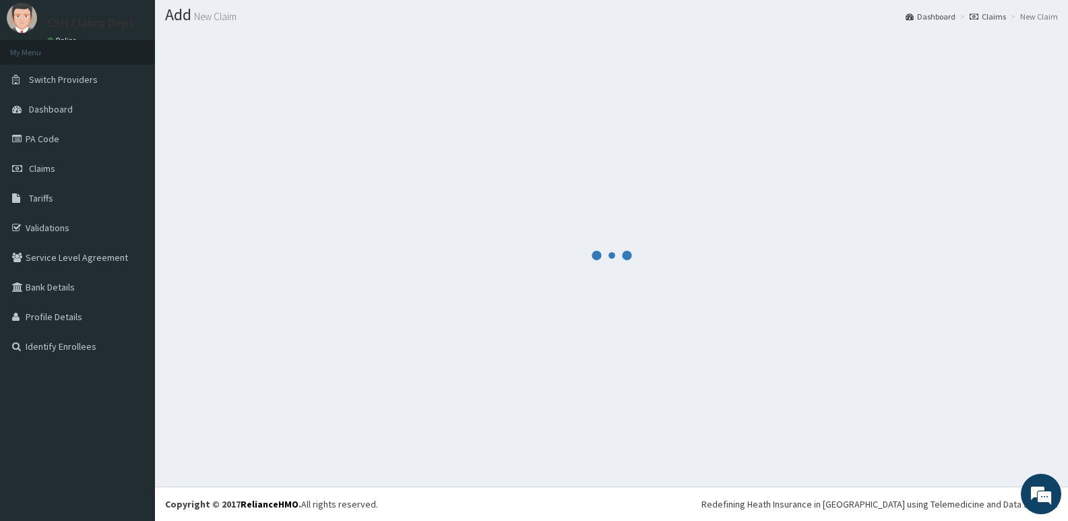
scroll to position [38, 0]
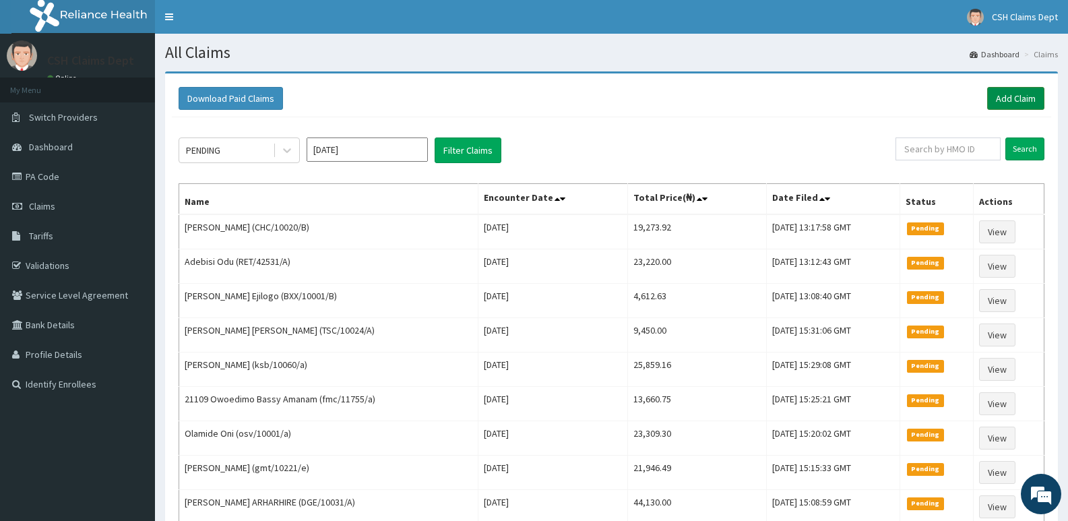
click at [1013, 95] on link "Add Claim" at bounding box center [1016, 98] width 57 height 23
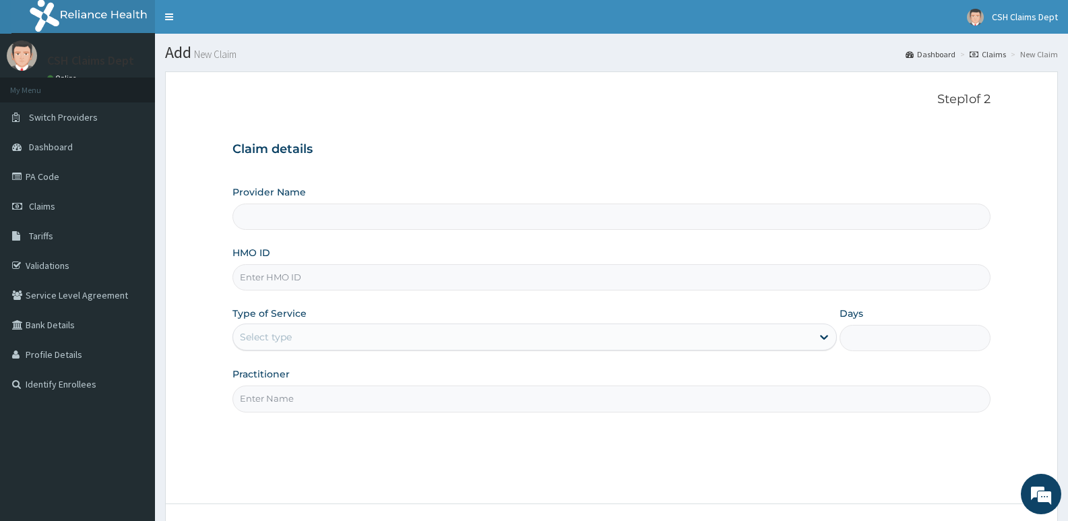
type input "Crystal Specialist Hospital"
click at [349, 280] on input "HMO ID" at bounding box center [612, 277] width 758 height 26
type input "OSV/10001/A"
click at [319, 333] on div "Select type" at bounding box center [522, 337] width 578 height 22
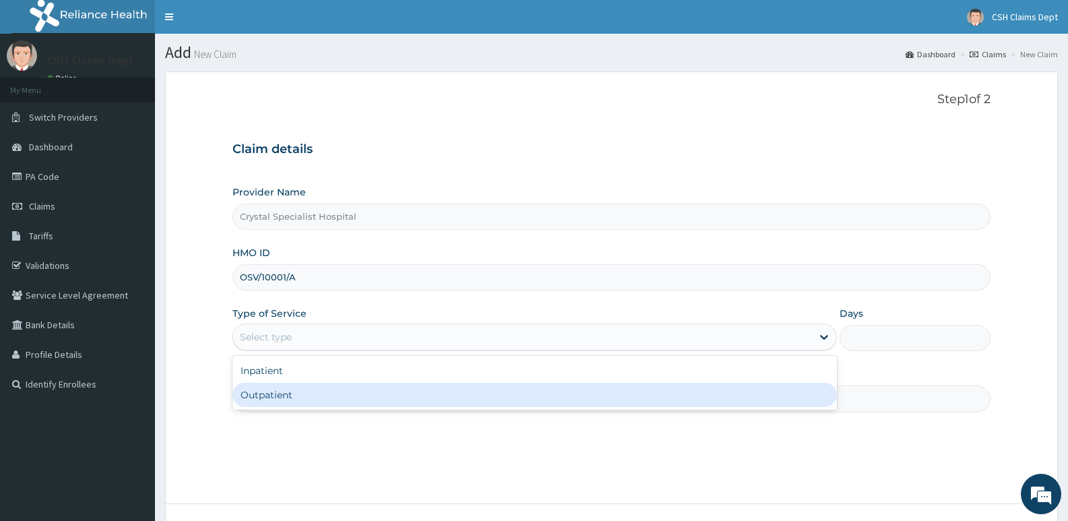
click at [315, 394] on div "Outpatient" at bounding box center [535, 395] width 604 height 24
type input "1"
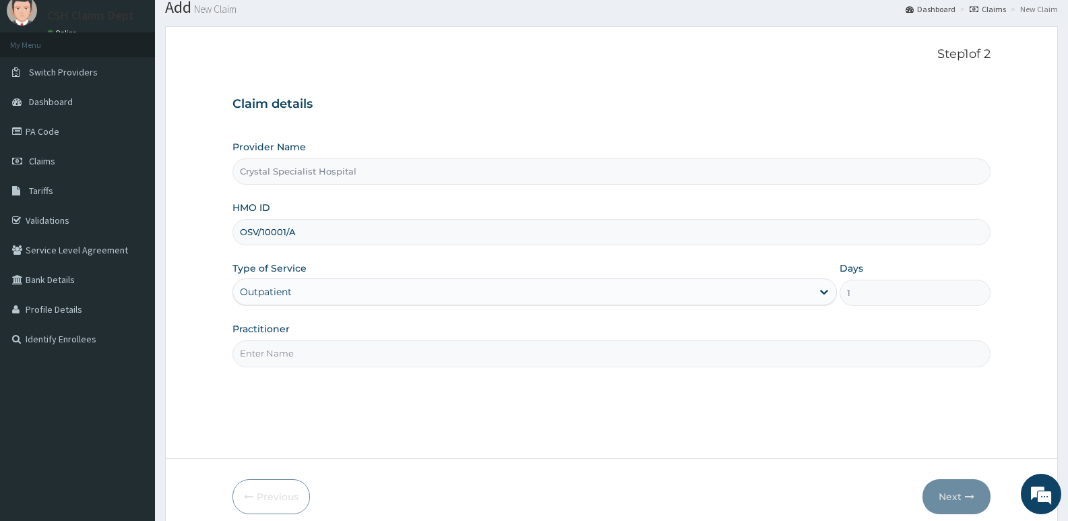
scroll to position [104, 0]
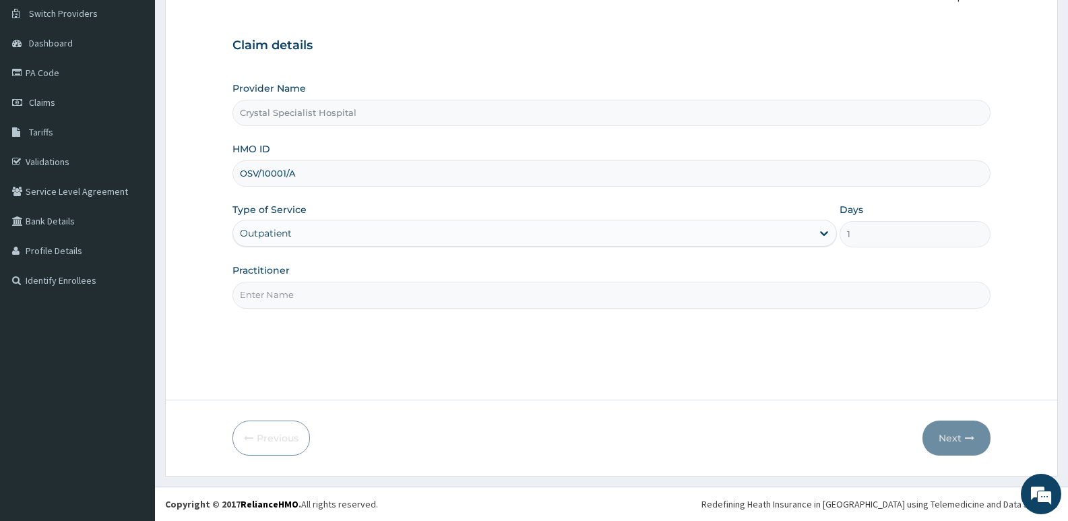
click at [342, 300] on input "Practitioner" at bounding box center [612, 295] width 758 height 26
type input "OYINLOYE"
click at [973, 437] on icon "button" at bounding box center [969, 437] width 9 height 9
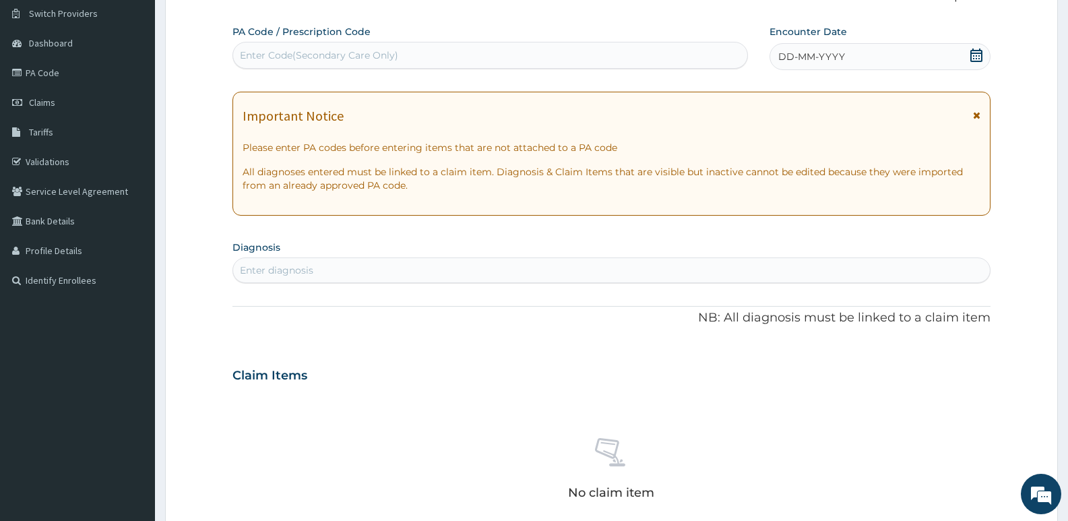
click at [402, 59] on div "Enter Code(Secondary Care Only)" at bounding box center [490, 55] width 514 height 22
type input "PA/FD3298"
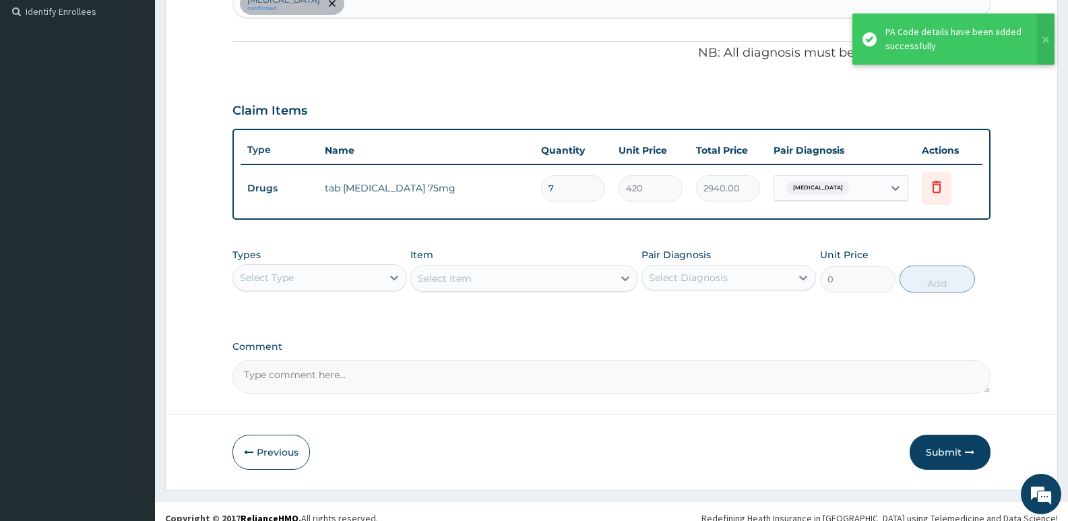
scroll to position [373, 0]
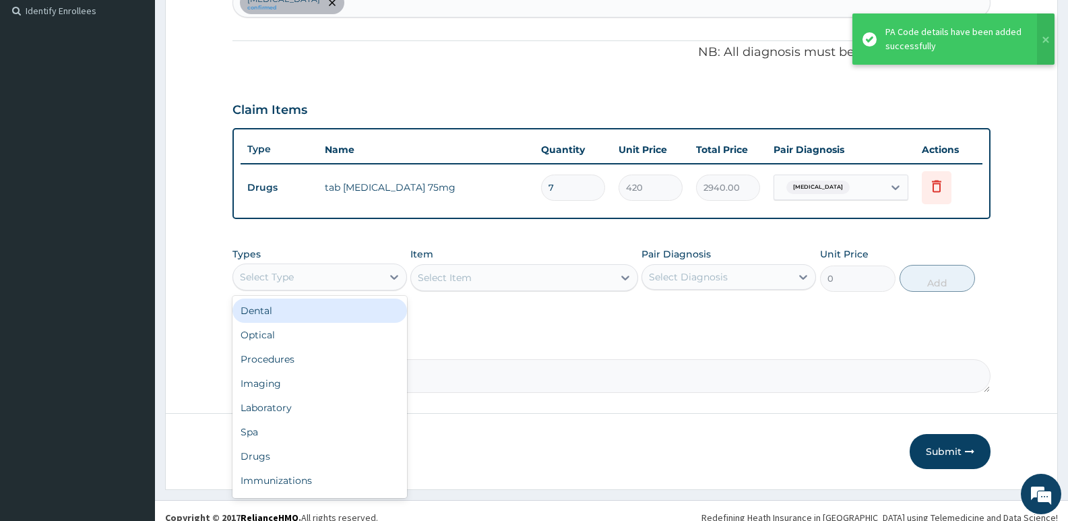
click at [297, 276] on div "Select Type" at bounding box center [307, 277] width 149 height 22
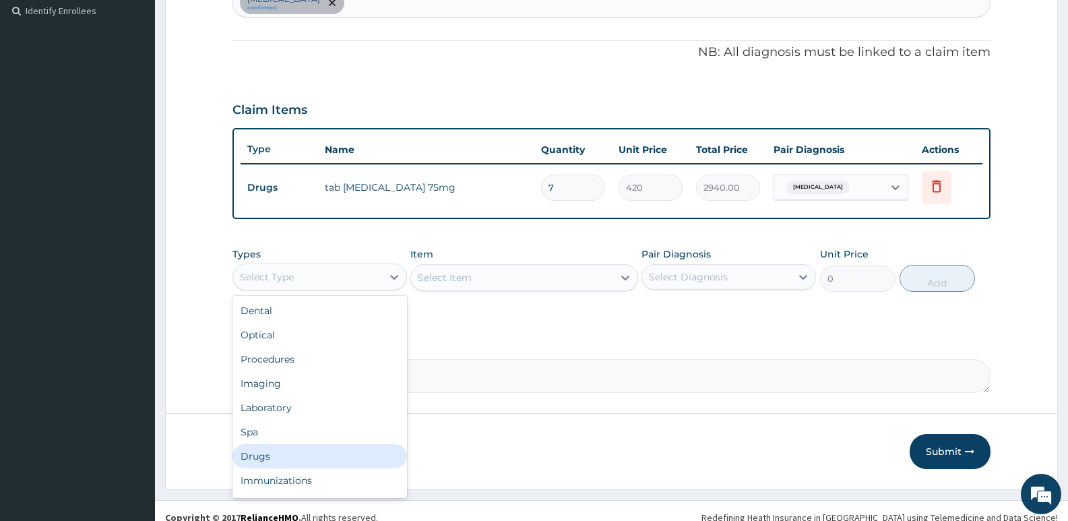
click at [292, 453] on div "Drugs" at bounding box center [320, 456] width 175 height 24
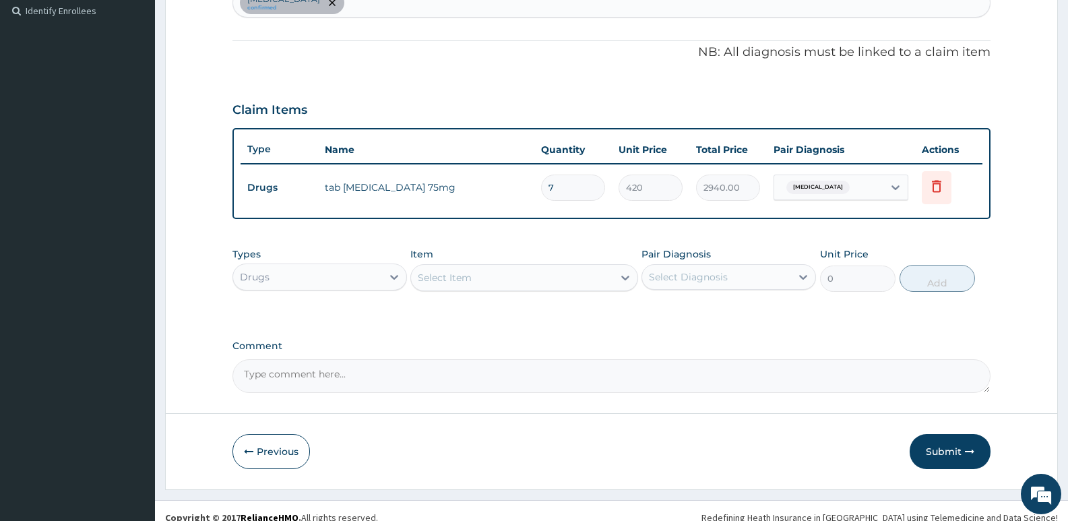
click at [455, 277] on div "Select Item" at bounding box center [445, 277] width 54 height 13
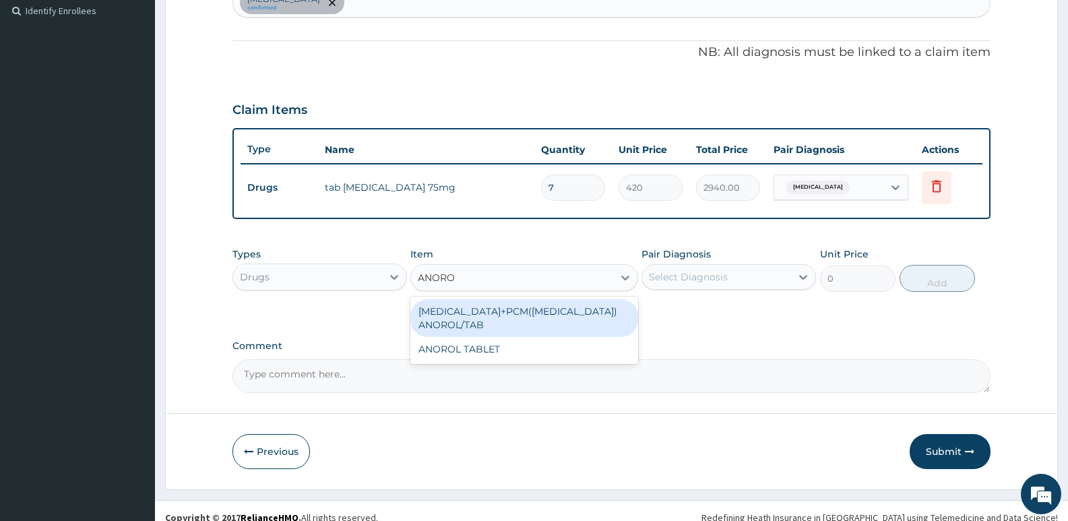
type input "ANOROL"
click at [544, 322] on div "ORPHENADRINE+PCM(MARGESIC) ANOROL/TAB" at bounding box center [524, 318] width 227 height 38
type input "181.0800018310547"
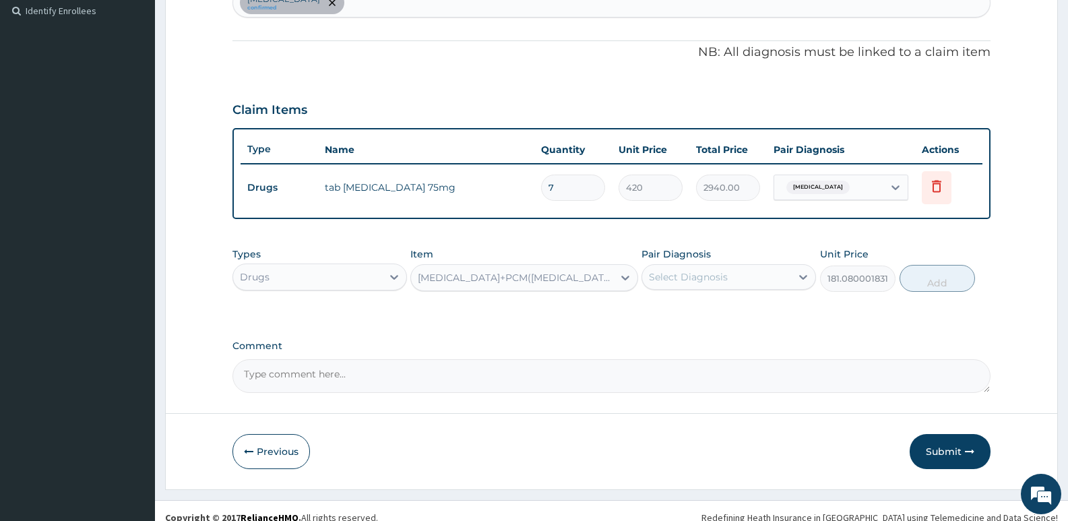
click at [720, 264] on div "Select Diagnosis" at bounding box center [729, 277] width 175 height 26
click at [728, 313] on label "Osteoarthritis" at bounding box center [706, 309] width 84 height 13
checkbox input "true"
click at [944, 281] on button "Add" at bounding box center [937, 278] width 75 height 27
type input "0"
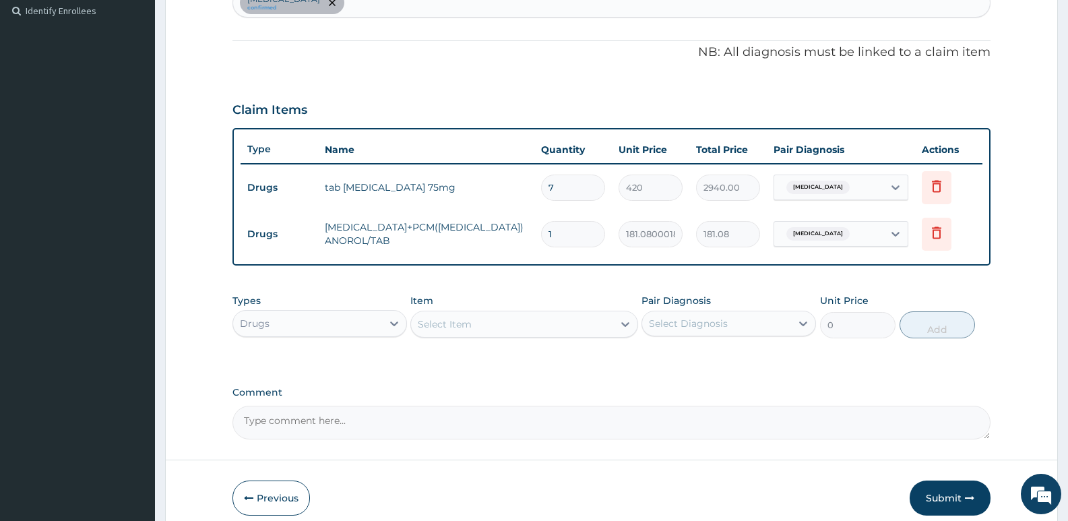
click at [302, 329] on div "Drugs" at bounding box center [307, 324] width 149 height 22
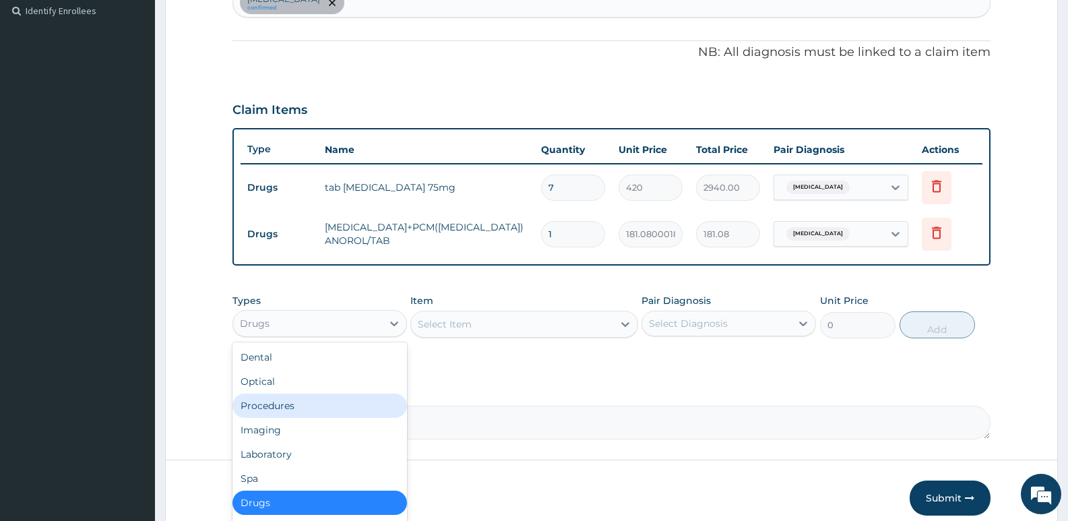
click at [292, 402] on div "Procedures" at bounding box center [320, 406] width 175 height 24
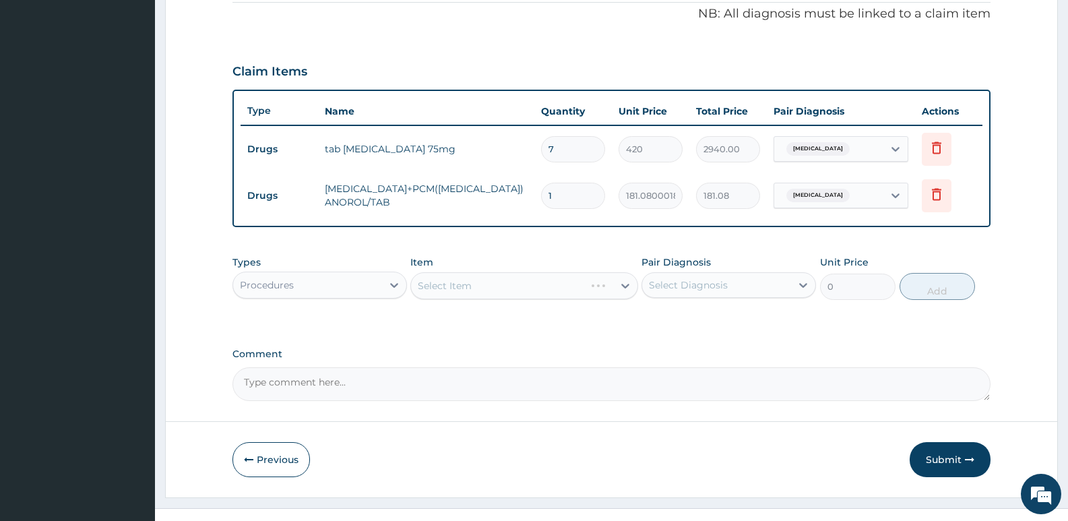
scroll to position [433, 0]
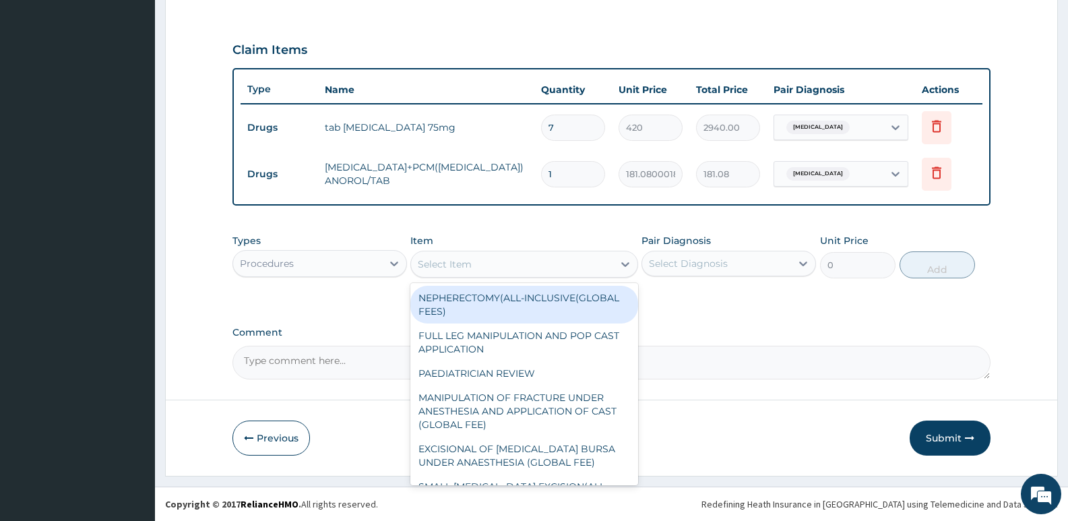
click at [472, 265] on div "Select Item" at bounding box center [445, 264] width 54 height 13
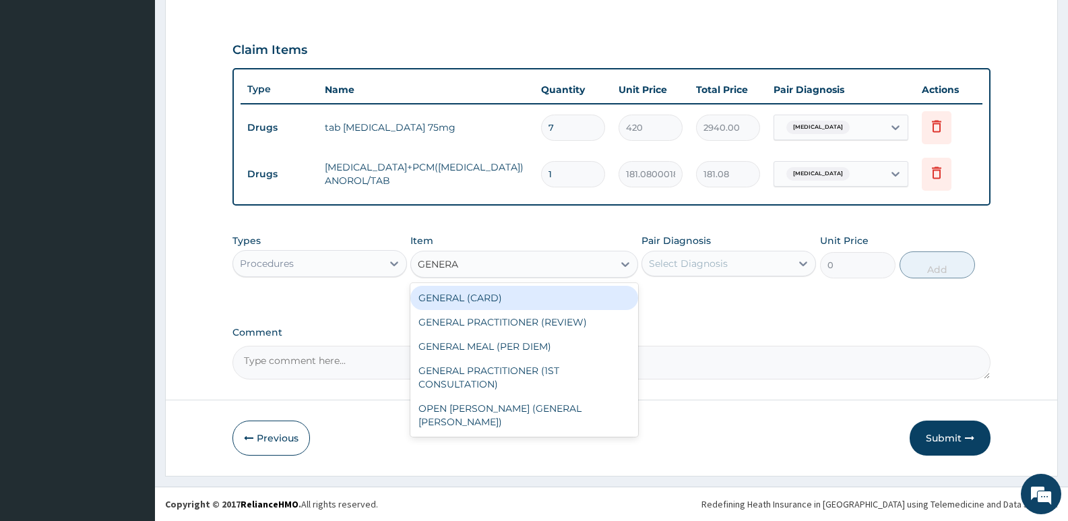
type input "GENERAL"
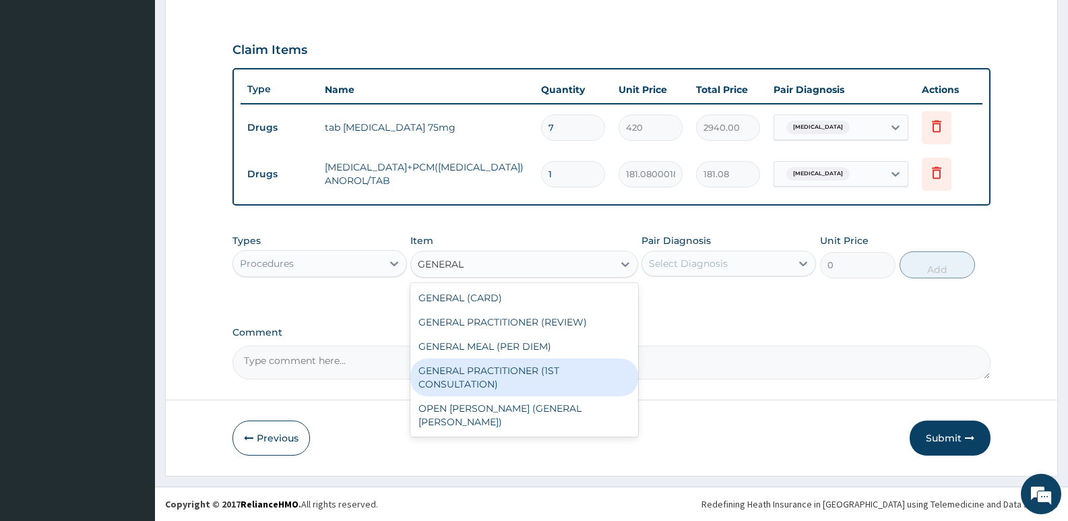
click at [546, 367] on div "GENERAL PRACTITIONER (1ST CONSULTATION)" at bounding box center [524, 378] width 227 height 38
type input "3490"
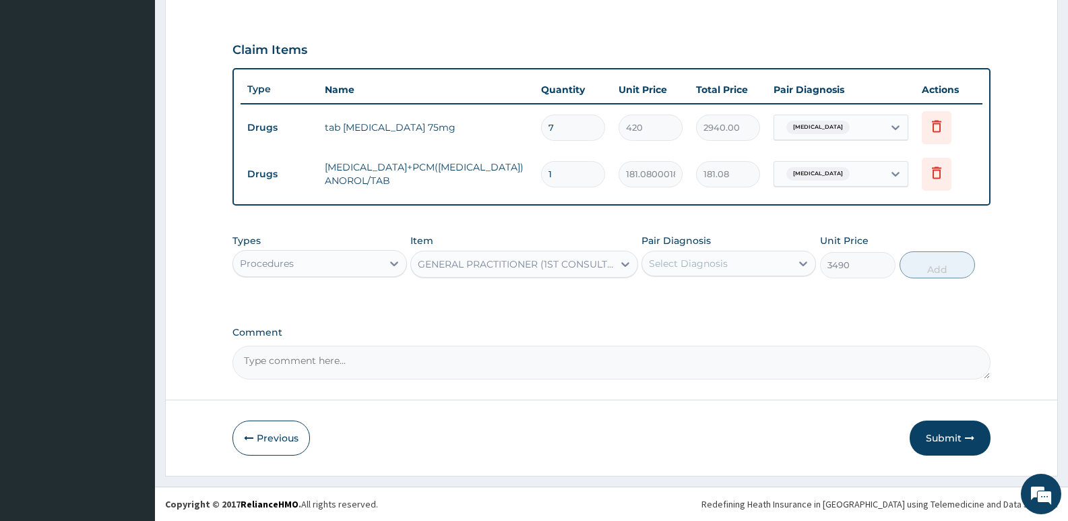
click at [682, 261] on div "Select Diagnosis" at bounding box center [688, 263] width 79 height 13
click at [707, 314] on div "Osteoarthritis" at bounding box center [729, 298] width 175 height 33
click at [729, 307] on div "Osteoarthritis" at bounding box center [729, 298] width 175 height 28
checkbox input "true"
click at [942, 270] on button "Add" at bounding box center [937, 264] width 75 height 27
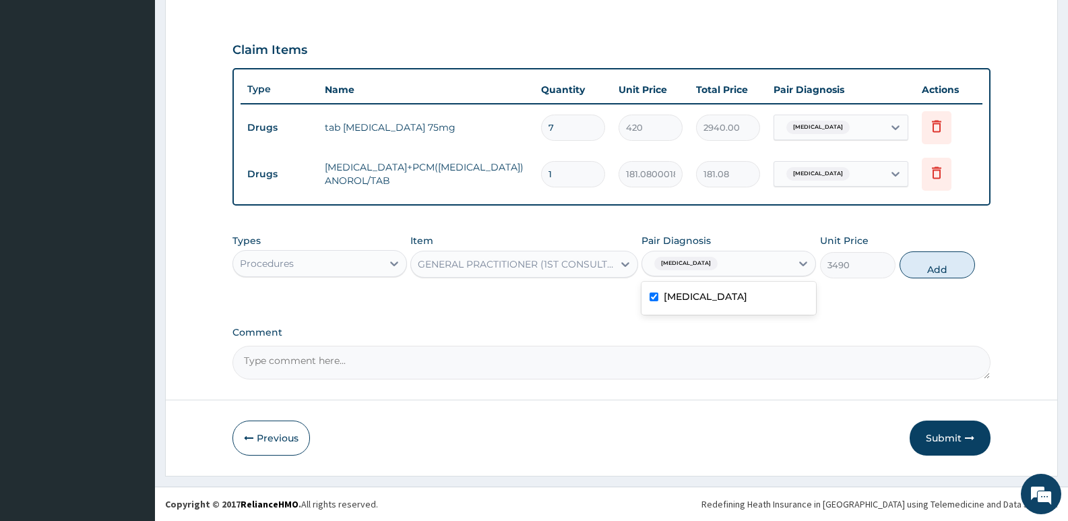
type input "0"
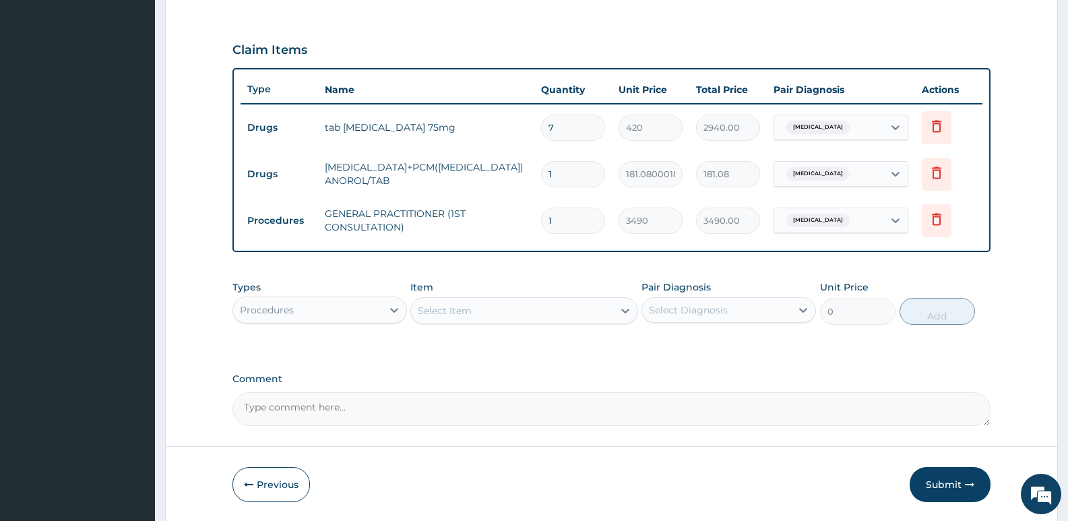
click at [574, 179] on input "1" at bounding box center [573, 174] width 64 height 26
type input "0.00"
type input "2"
type input "362.16"
type input "20"
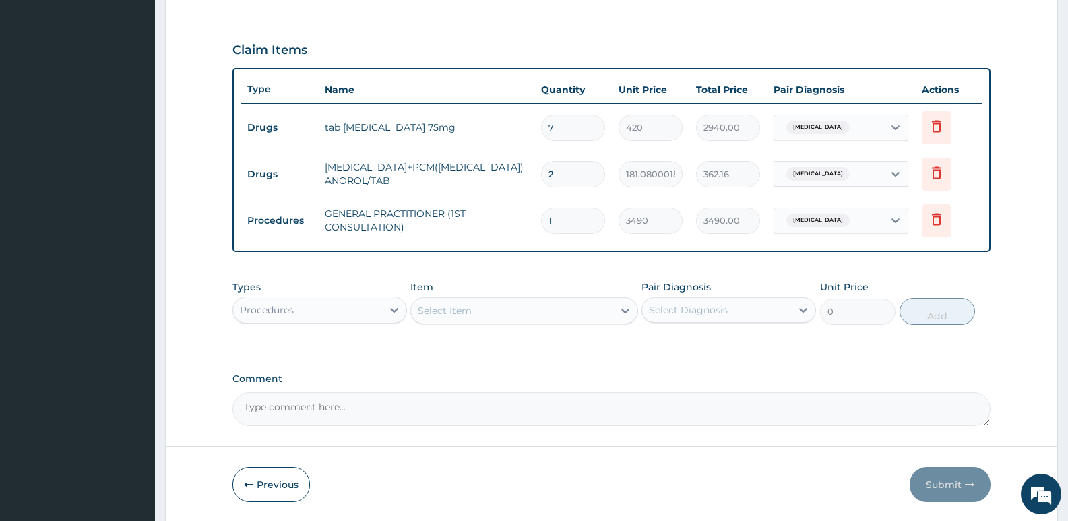
type input "3621.60"
type input "20"
click at [567, 360] on div "PA Code / Prescription Code PA/FD3298 Encounter Date 10-09-2025 Important Notic…" at bounding box center [612, 60] width 758 height 731
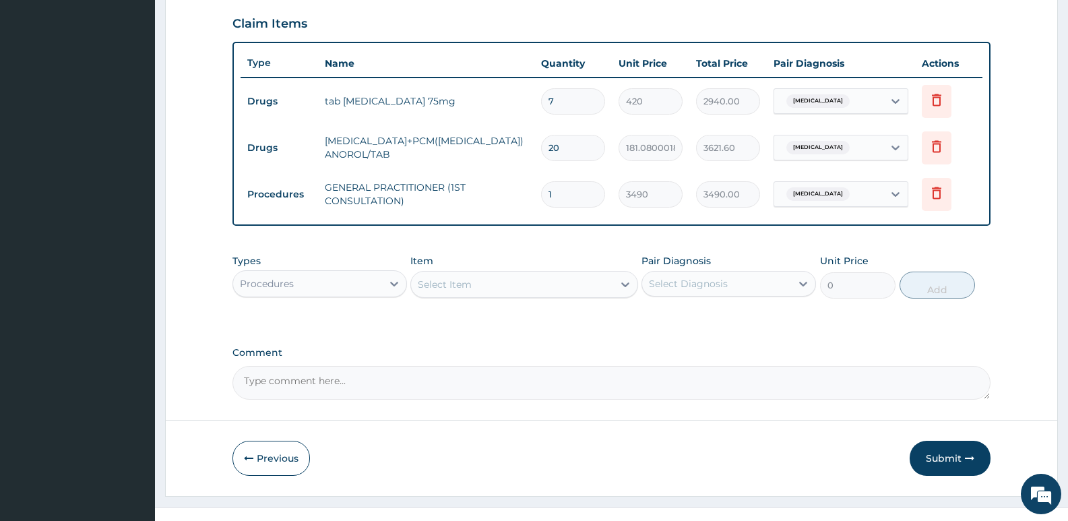
scroll to position [480, 0]
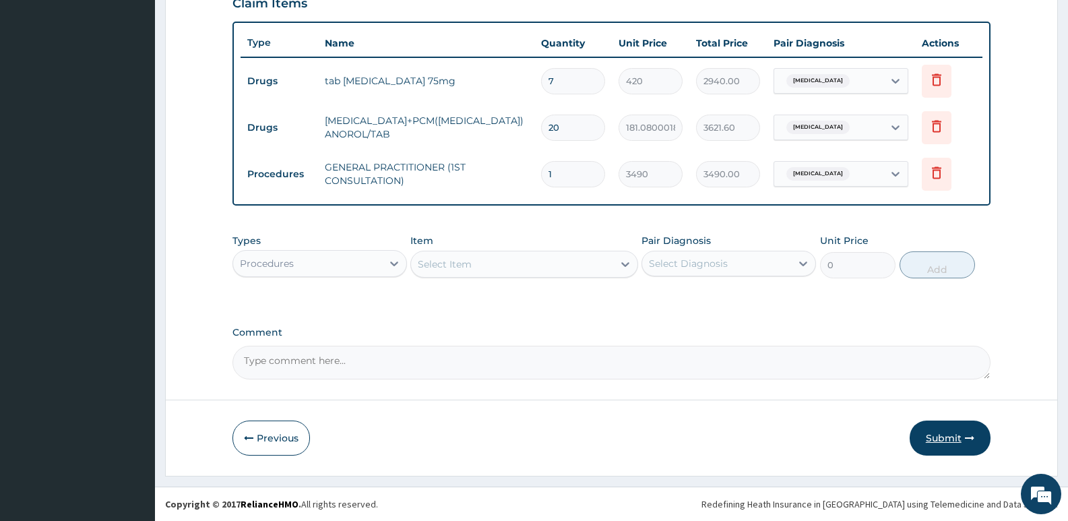
click at [945, 442] on button "Submit" at bounding box center [950, 438] width 81 height 35
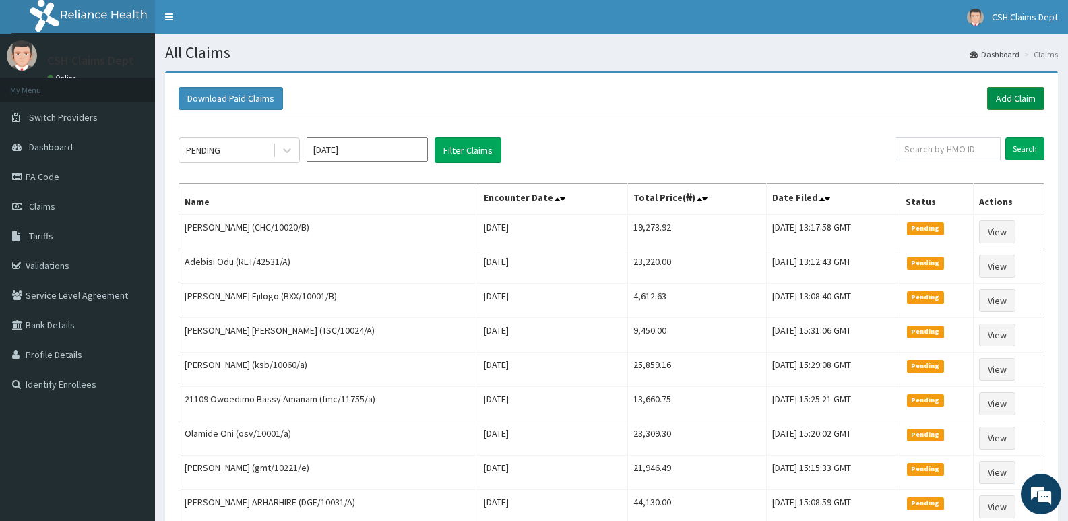
click at [1021, 96] on link "Add Claim" at bounding box center [1016, 98] width 57 height 23
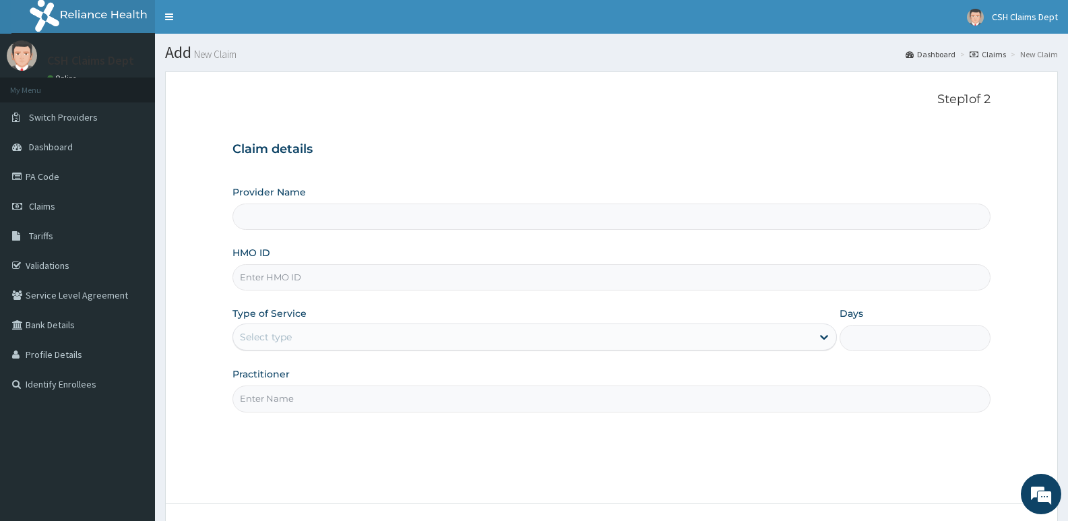
type input "Crystal Specialist Hospital"
click at [309, 280] on input "HMO ID" at bounding box center [612, 277] width 758 height 26
type input "CHL/10663/B"
click at [313, 342] on div "Select type" at bounding box center [522, 337] width 578 height 22
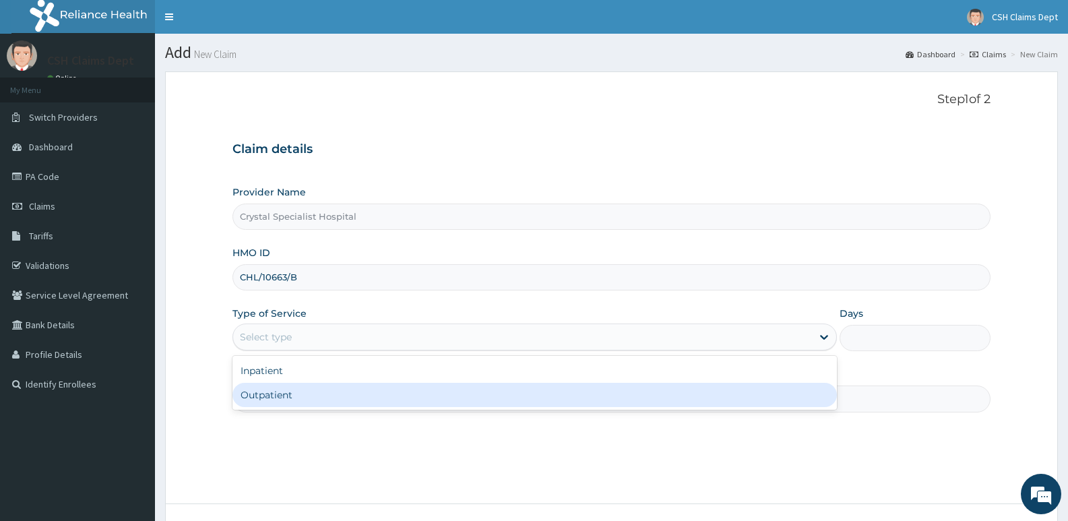
click at [314, 394] on div "Outpatient" at bounding box center [535, 395] width 604 height 24
type input "1"
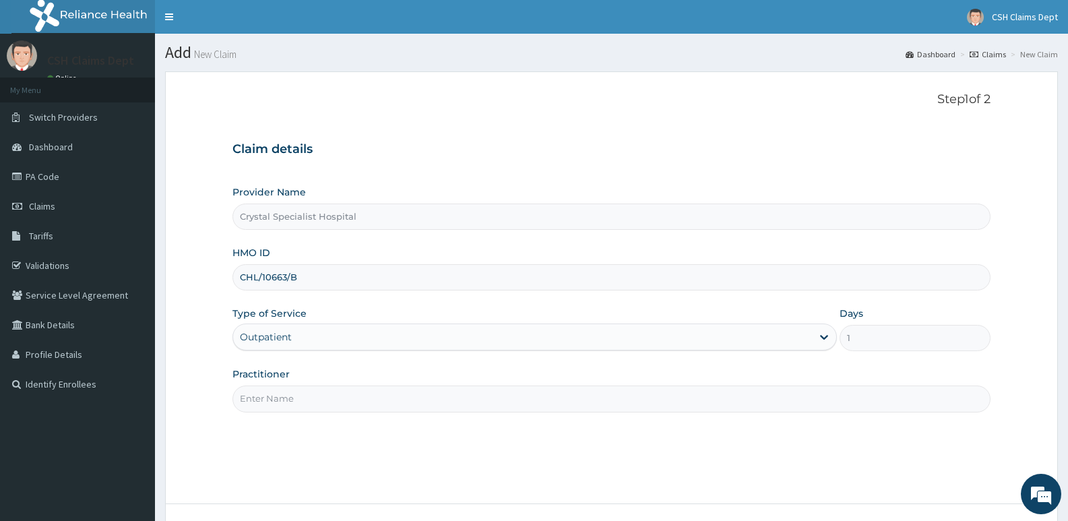
click at [307, 399] on input "Practitioner" at bounding box center [612, 399] width 758 height 26
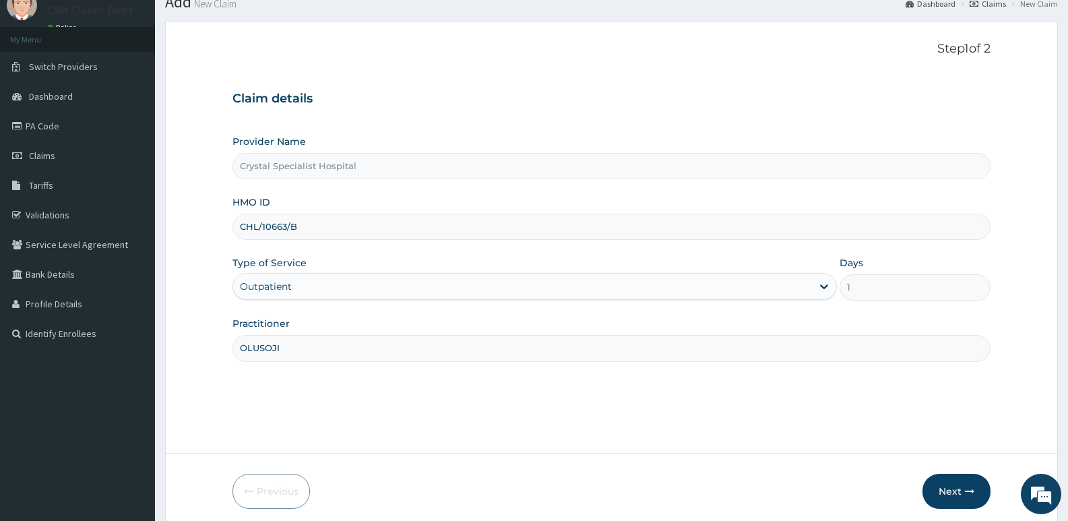
scroll to position [104, 0]
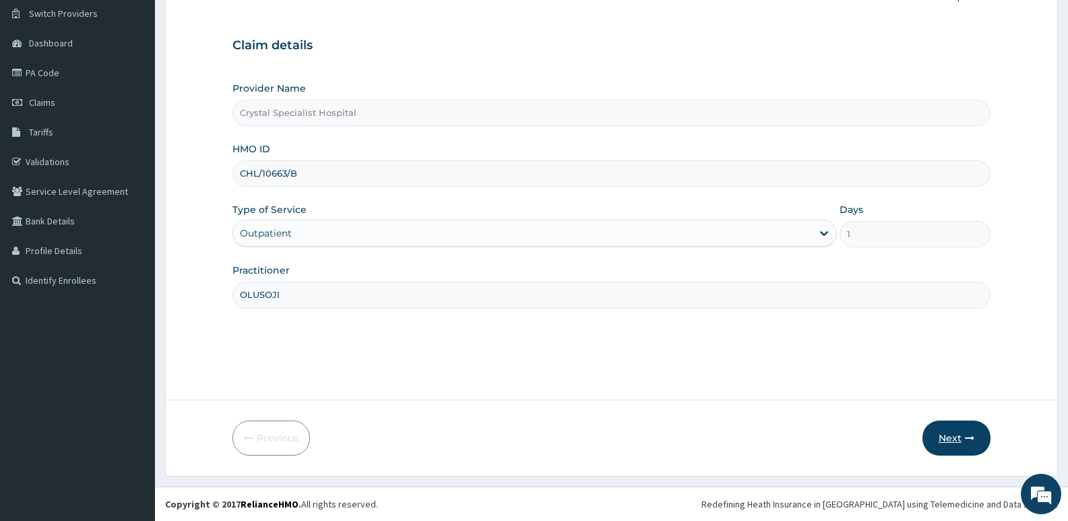
type input "OLUSOJI"
click at [942, 436] on button "Next" at bounding box center [957, 438] width 68 height 35
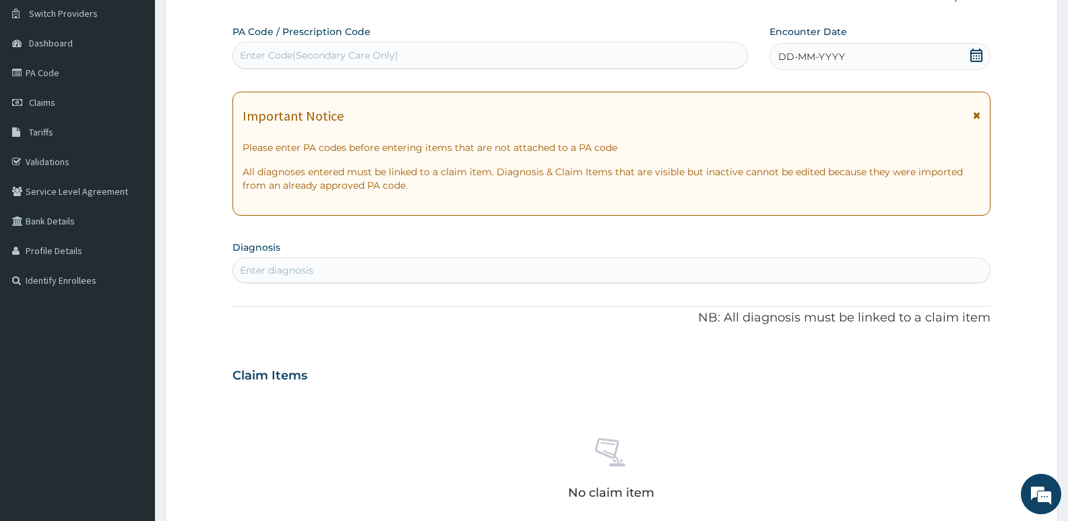
click at [979, 52] on icon at bounding box center [976, 55] width 13 height 13
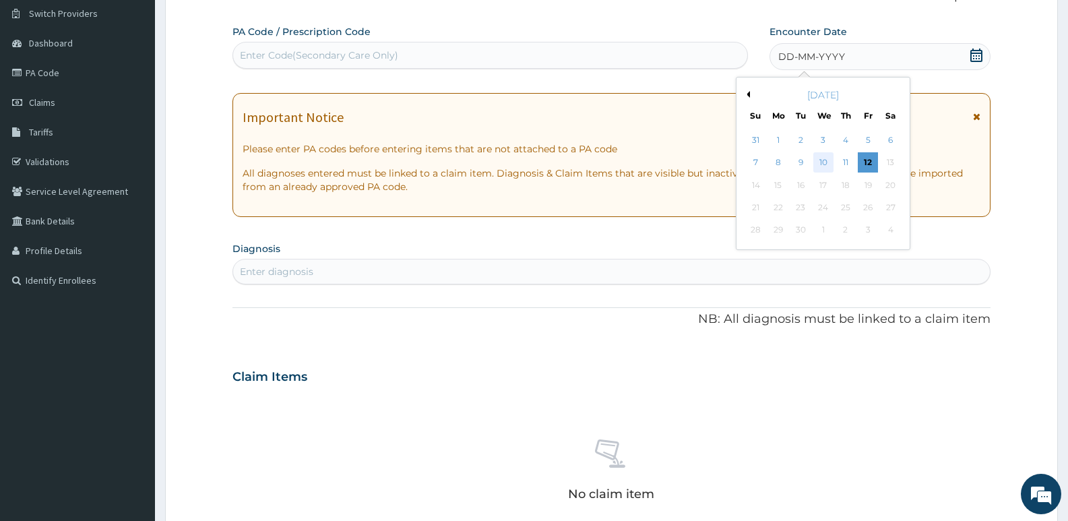
click at [824, 157] on div "10" at bounding box center [824, 163] width 20 height 20
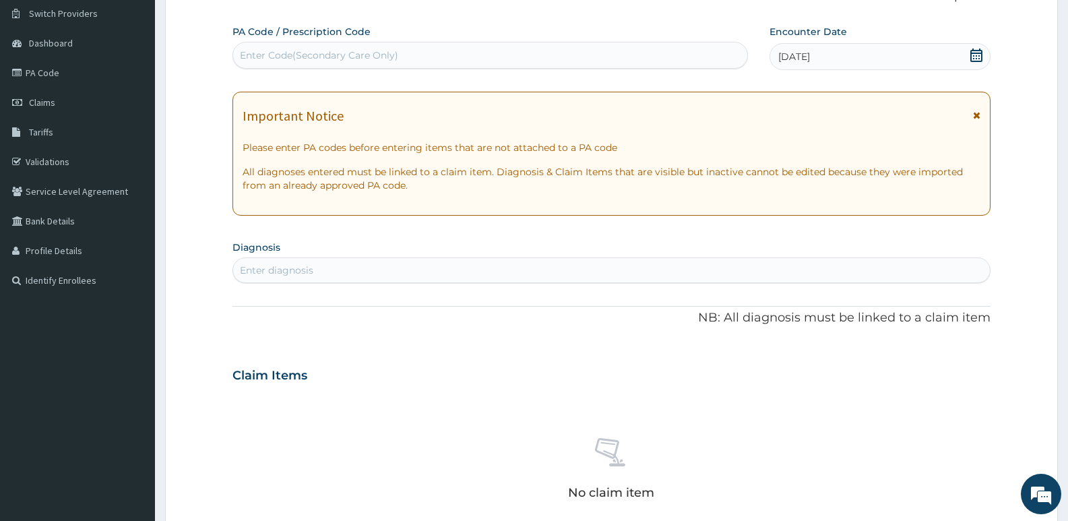
click at [481, 266] on div "Enter diagnosis" at bounding box center [611, 271] width 757 height 22
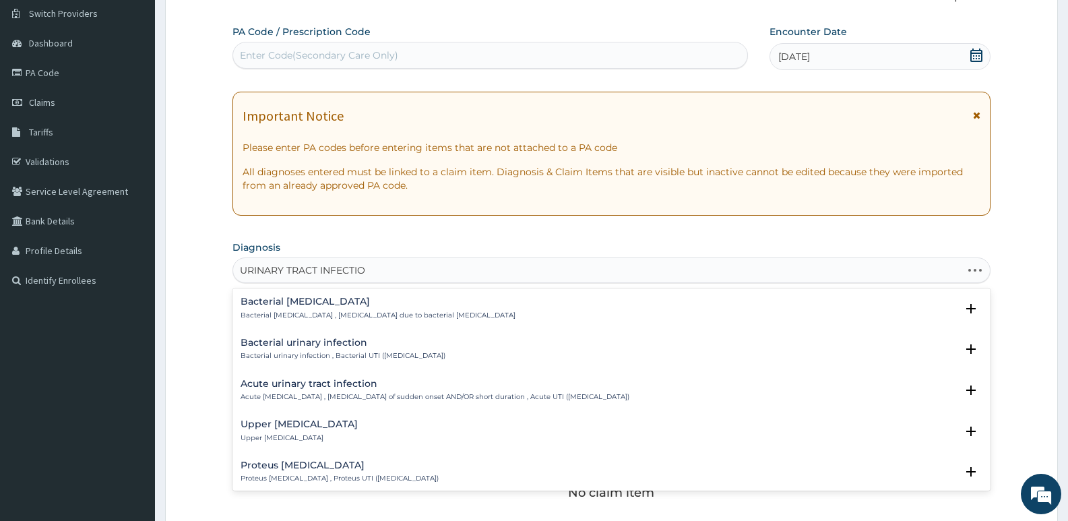
type input "URINARY TRACT INFECTION"
click at [321, 416] on div "Upper urinary tract infection Upper urinary tract infection Select Status Query…" at bounding box center [612, 434] width 758 height 41
click at [328, 423] on h4 "Upper urinary tract infection" at bounding box center [299, 424] width 117 height 10
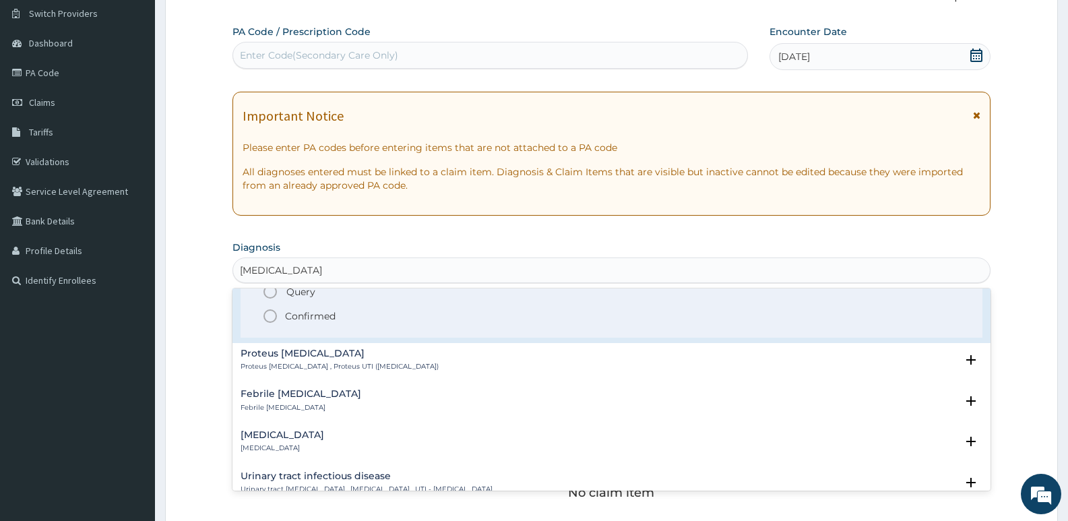
scroll to position [202, 0]
click at [305, 316] on p "Confirmed" at bounding box center [310, 311] width 51 height 13
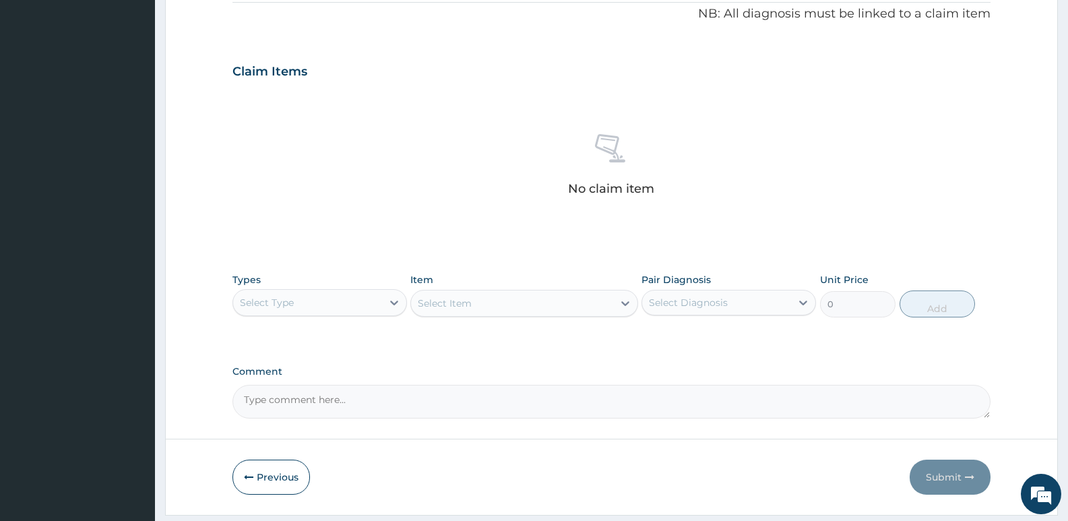
scroll to position [451, 0]
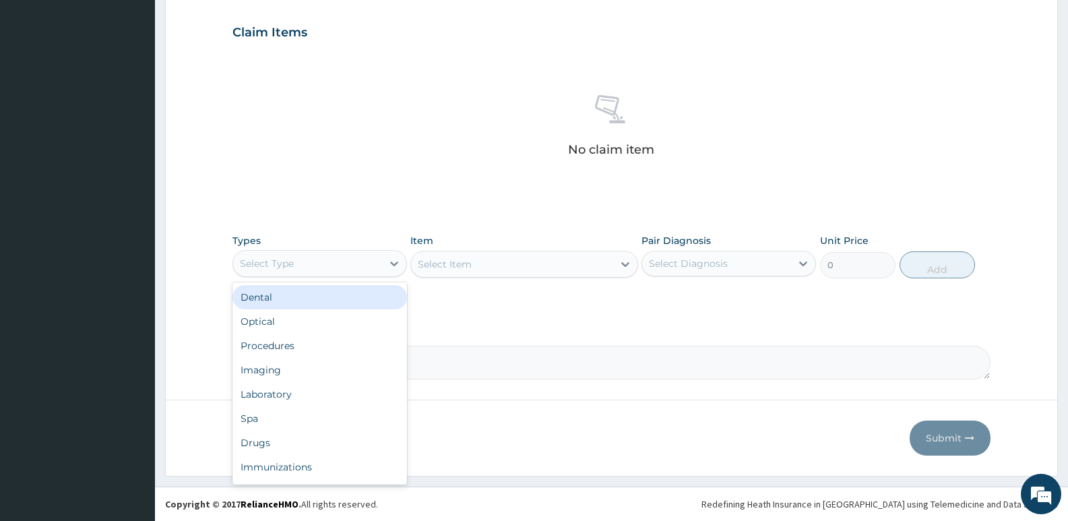
click at [299, 261] on div "Select Type" at bounding box center [307, 264] width 149 height 22
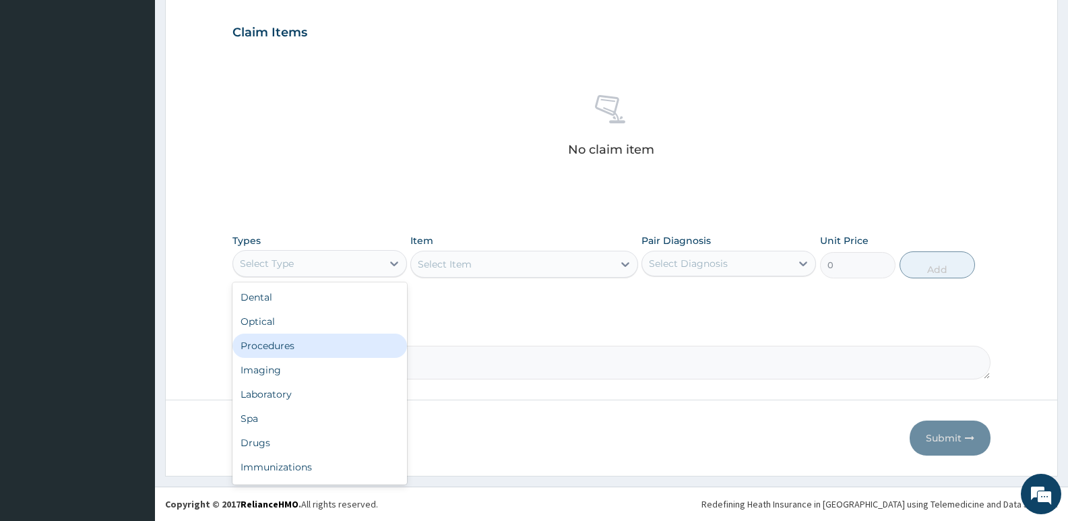
click at [306, 349] on div "Procedures" at bounding box center [320, 346] width 175 height 24
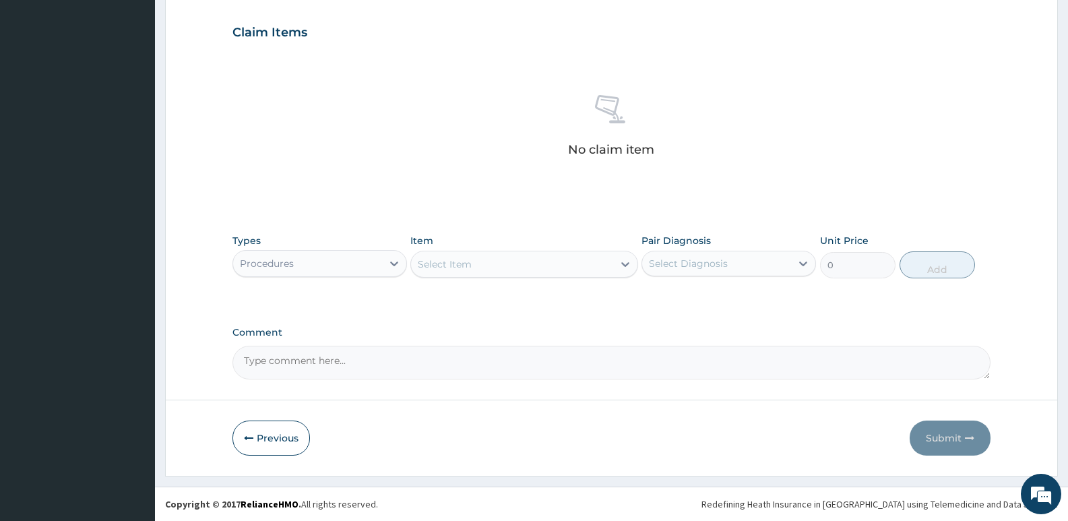
click at [470, 262] on div "Select Item" at bounding box center [445, 264] width 54 height 13
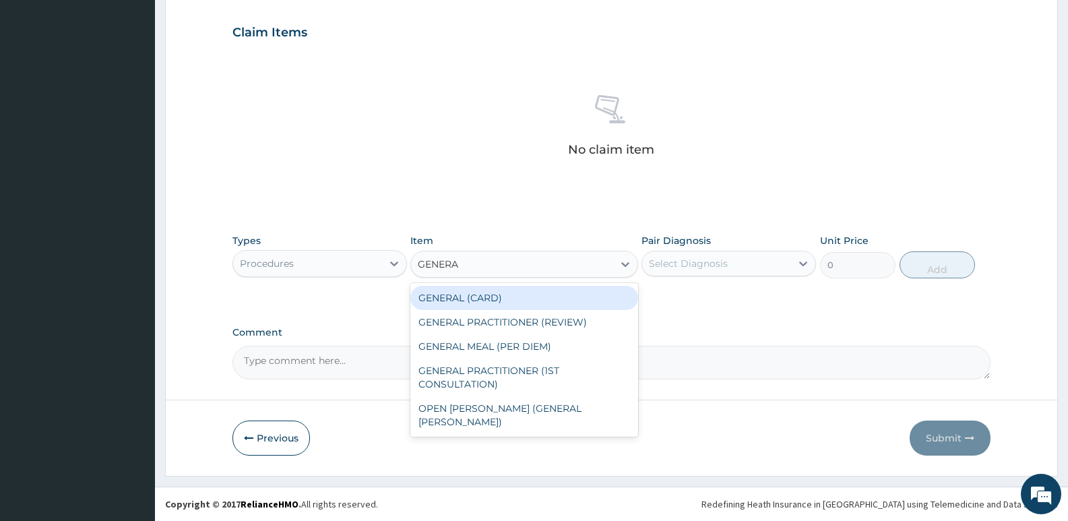
type input "GENERAL"
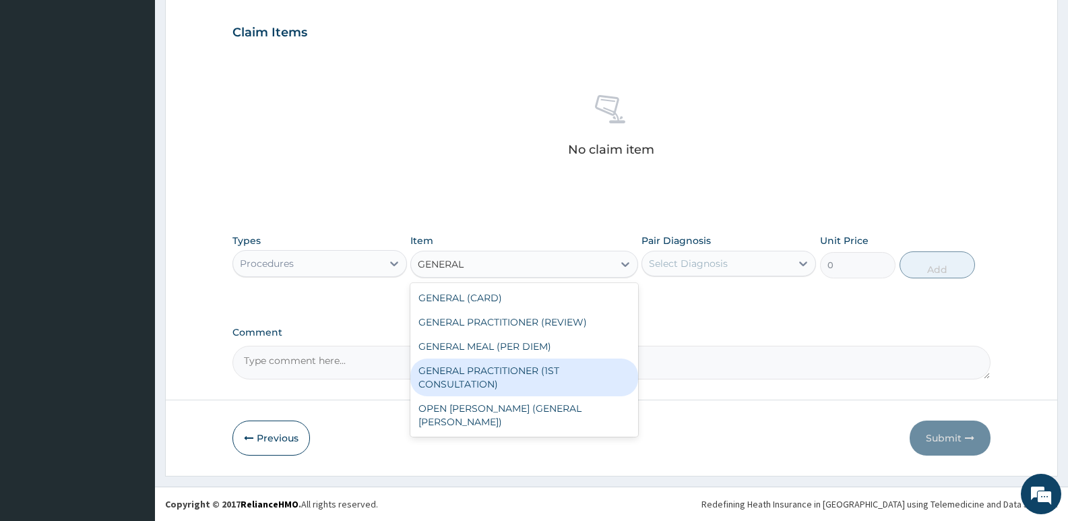
click at [516, 376] on div "GENERAL PRACTITIONER (1ST CONSULTATION)" at bounding box center [524, 378] width 227 height 38
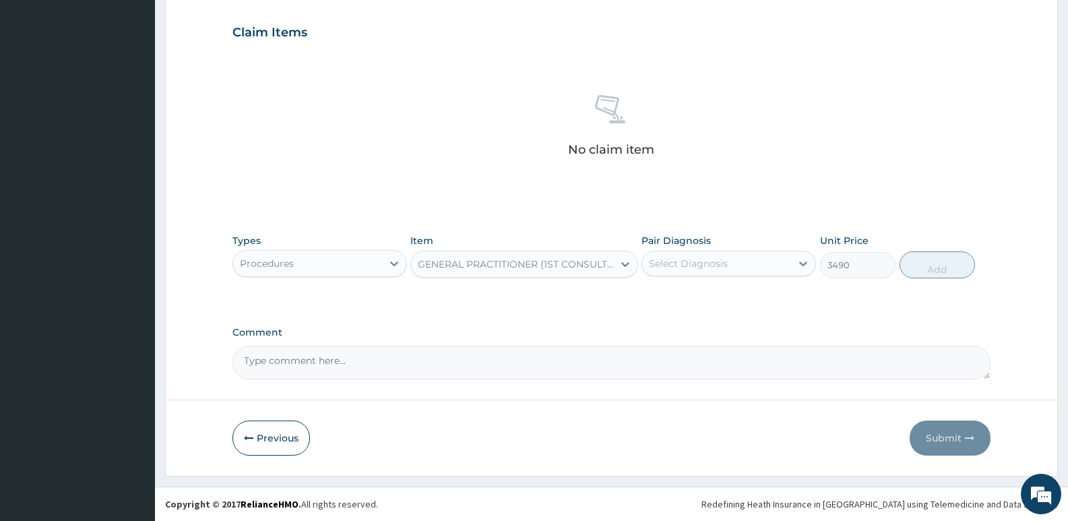
type input "3490"
click at [742, 267] on div "Select Diagnosis" at bounding box center [716, 264] width 149 height 22
click at [746, 293] on label "Upper urinary tract infection" at bounding box center [722, 296] width 117 height 13
checkbox input "true"
click at [919, 264] on button "Add" at bounding box center [937, 264] width 75 height 27
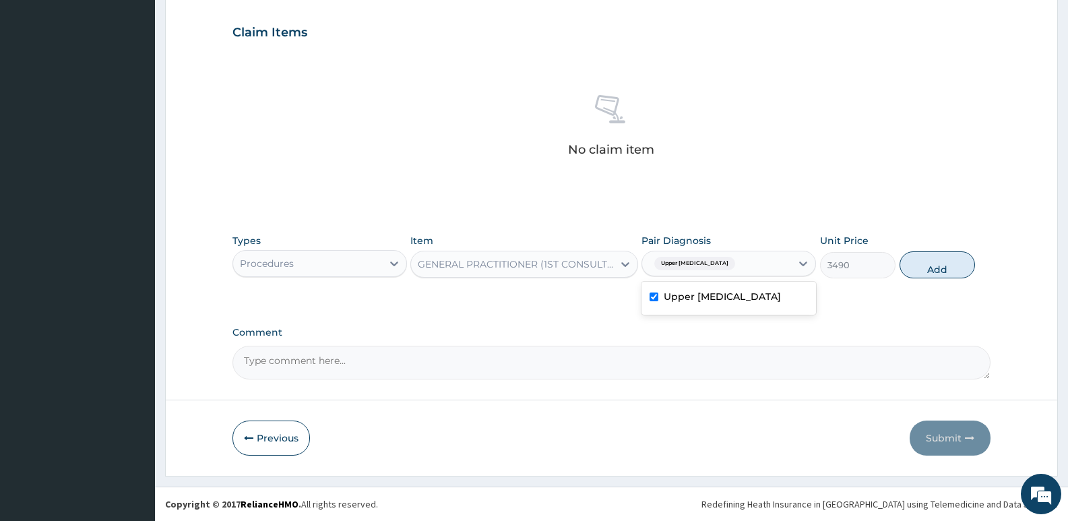
type input "0"
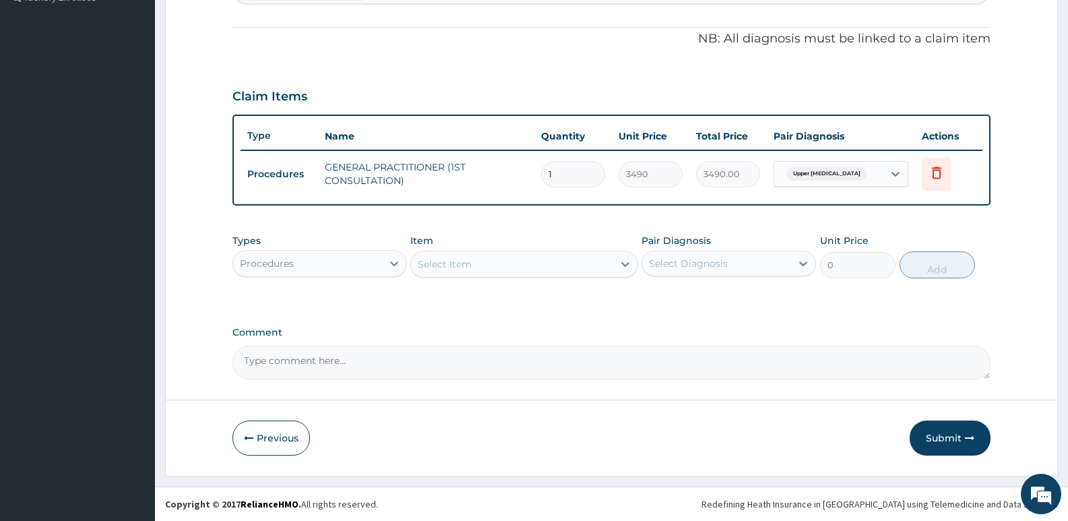
scroll to position [387, 0]
click at [277, 267] on div "Procedures" at bounding box center [267, 263] width 54 height 13
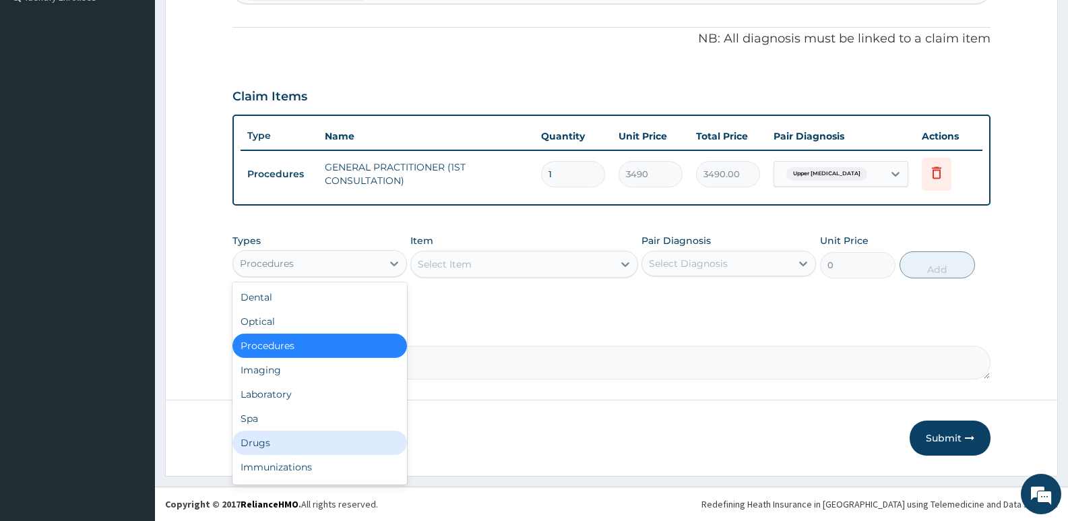
click at [278, 437] on div "Drugs" at bounding box center [320, 443] width 175 height 24
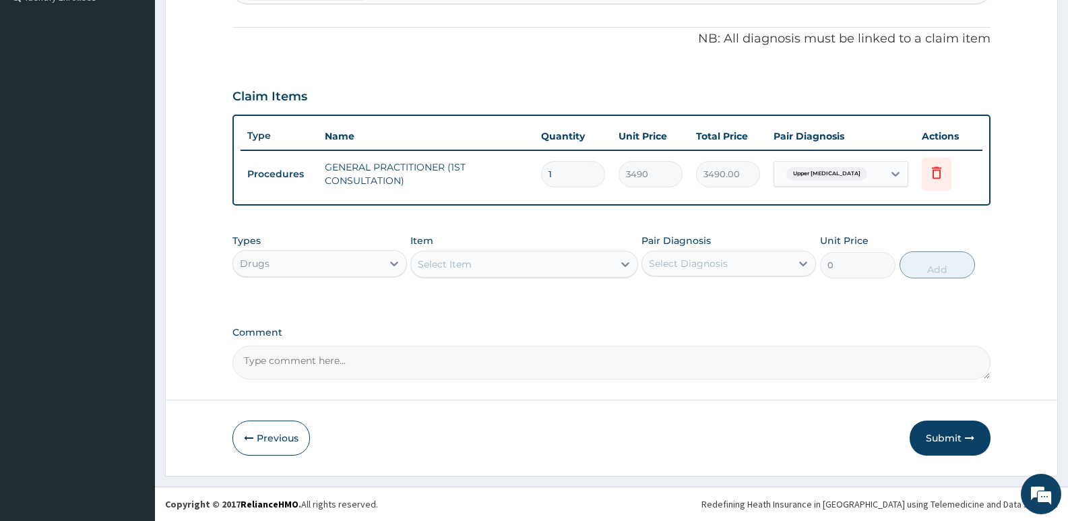
click at [468, 266] on div "Select Item" at bounding box center [445, 264] width 54 height 13
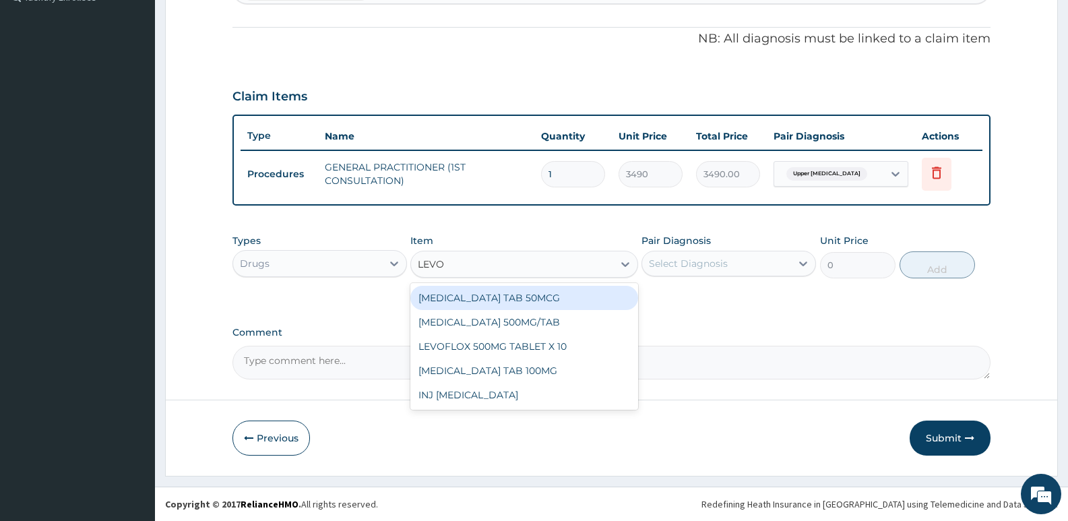
type input "LEVOF"
click at [523, 297] on div "LEVOFLOXACIN 500MG/TAB" at bounding box center [524, 298] width 227 height 24
type input "366.7699890136719"
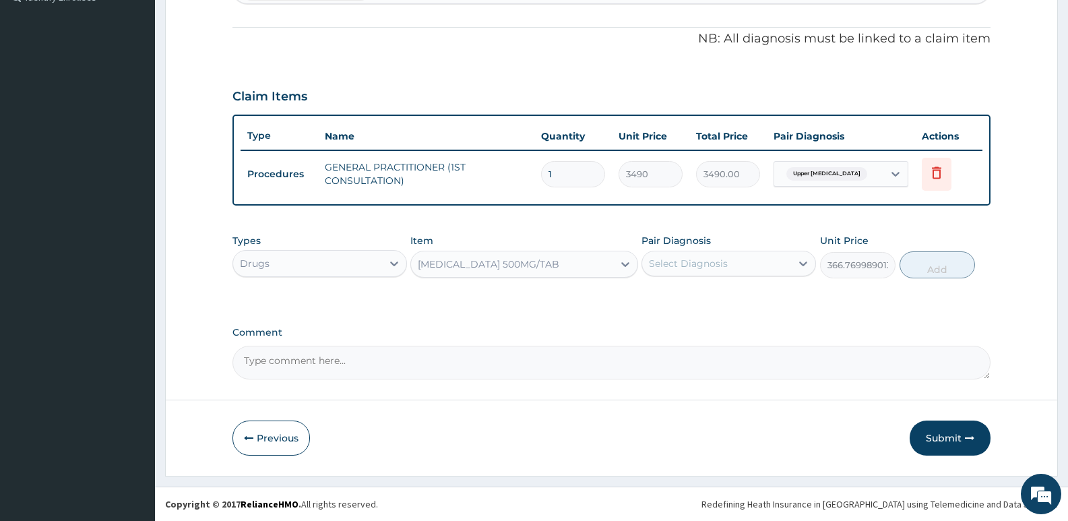
click at [715, 269] on div "Select Diagnosis" at bounding box center [688, 263] width 79 height 13
click at [712, 299] on label "Upper urinary tract infection" at bounding box center [722, 296] width 117 height 13
checkbox input "true"
click at [927, 265] on button "Add" at bounding box center [937, 264] width 75 height 27
type input "0"
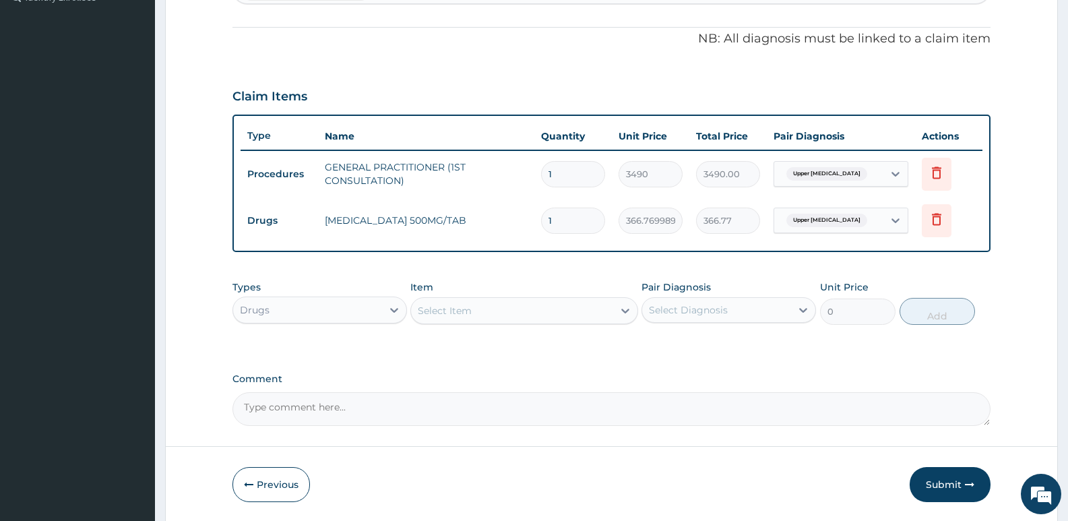
drag, startPoint x: 567, startPoint y: 213, endPoint x: 502, endPoint y: 226, distance: 66.8
click at [504, 226] on tr "Drugs LEVOFLOXACIN 500MG/TAB 1 366.7699890136719 366.77 Upper urinary tract inf…" at bounding box center [612, 221] width 742 height 47
type input "8"
type input "2934.16"
type input "8"
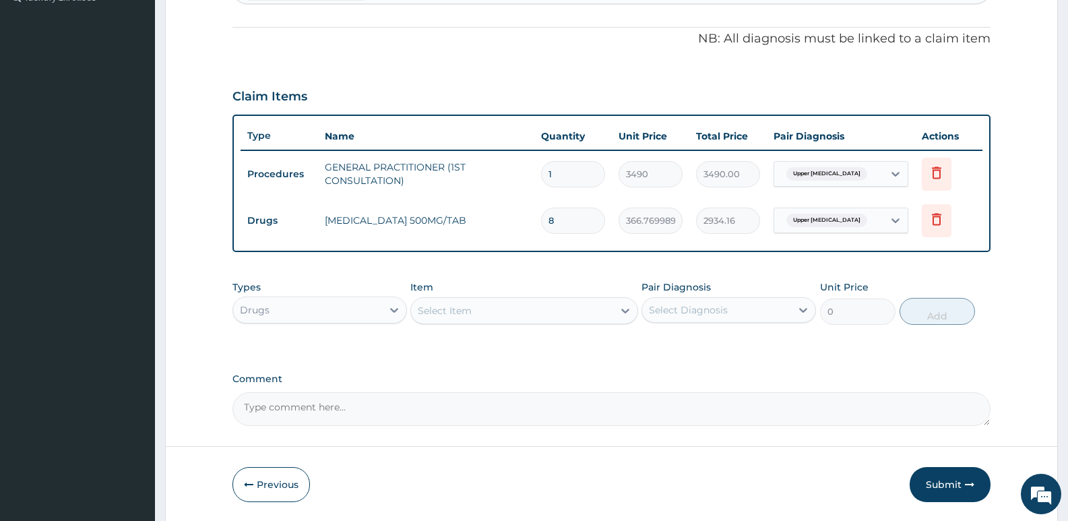
click at [693, 406] on textarea "Comment" at bounding box center [612, 409] width 758 height 34
click at [953, 476] on button "Submit" at bounding box center [950, 484] width 81 height 35
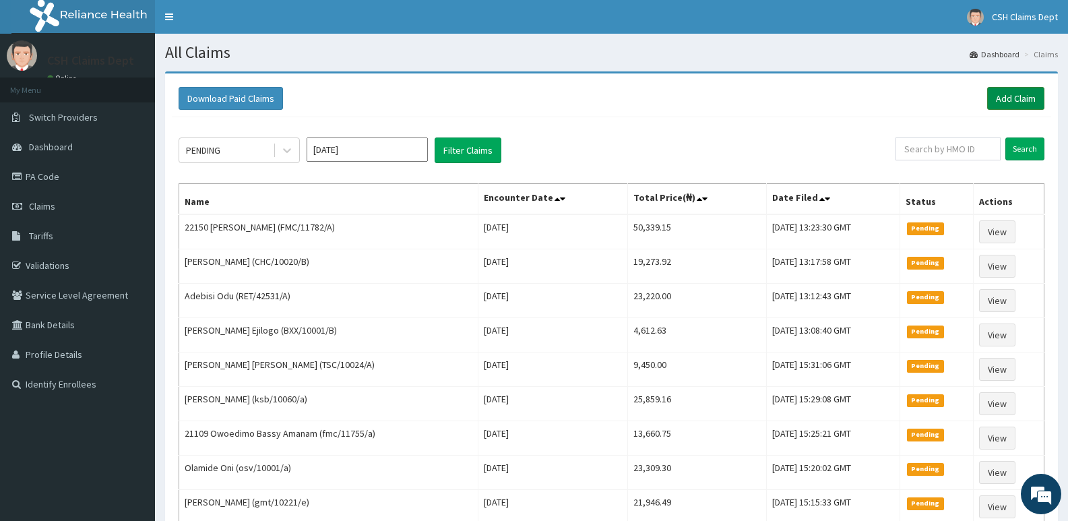
click at [1008, 94] on link "Add Claim" at bounding box center [1016, 98] width 57 height 23
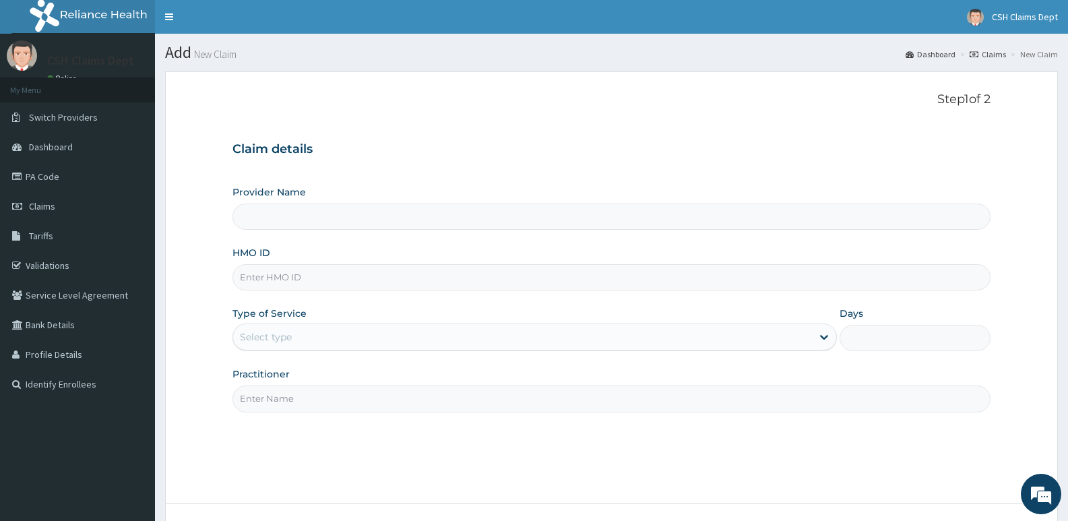
type input "Crystal Specialist Hospital"
click at [528, 276] on input "HMO ID" at bounding box center [612, 277] width 758 height 26
type input "PFN/10186/C"
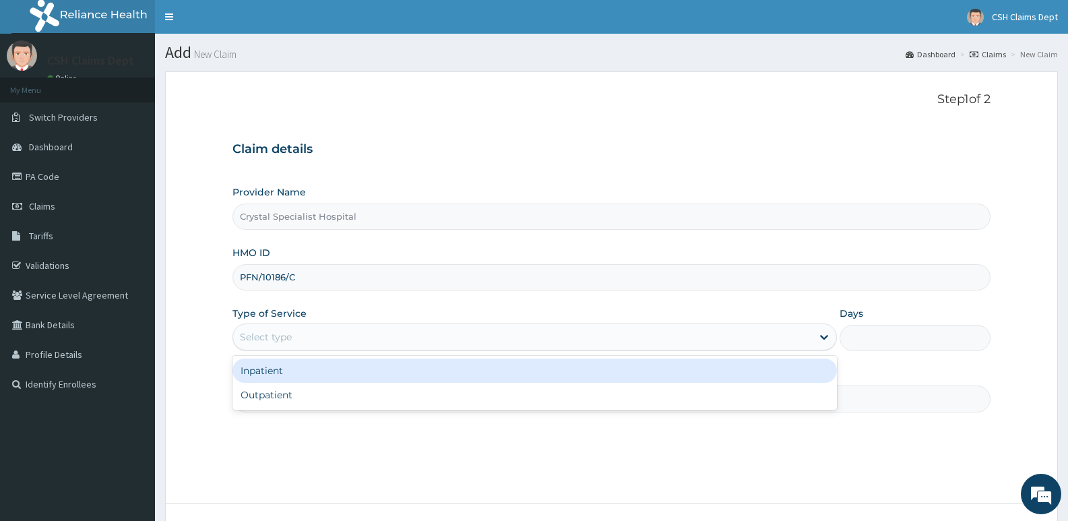
drag, startPoint x: 325, startPoint y: 335, endPoint x: 324, endPoint y: 370, distance: 35.1
click at [325, 336] on div "Select type" at bounding box center [522, 337] width 578 height 22
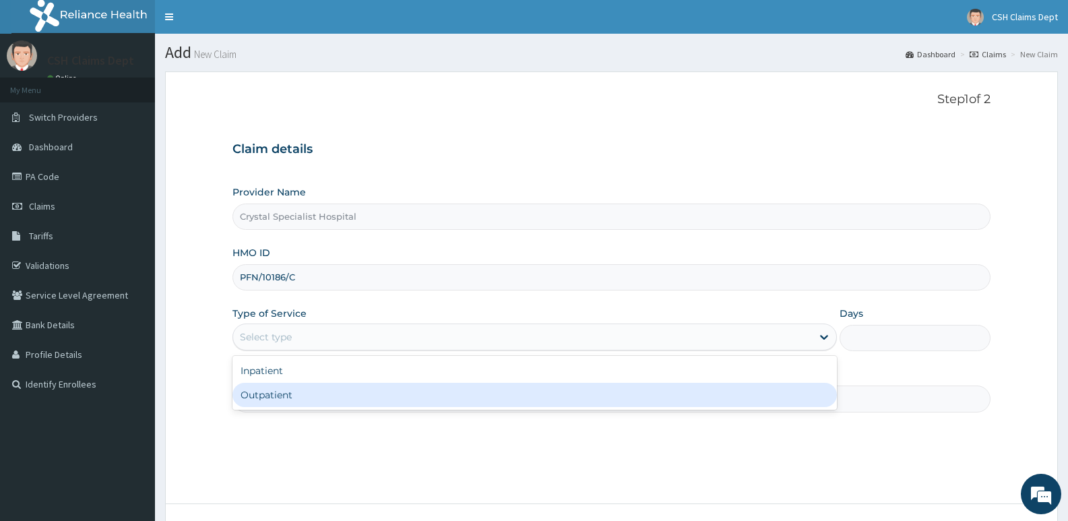
click at [318, 390] on div "Outpatient" at bounding box center [535, 395] width 604 height 24
type input "1"
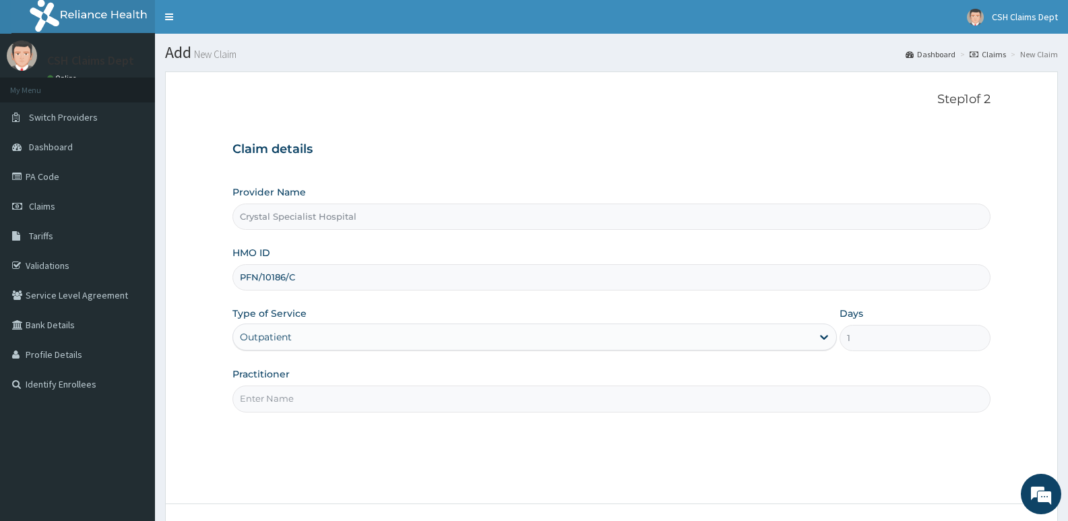
click at [258, 399] on input "Practitioner" at bounding box center [612, 399] width 758 height 26
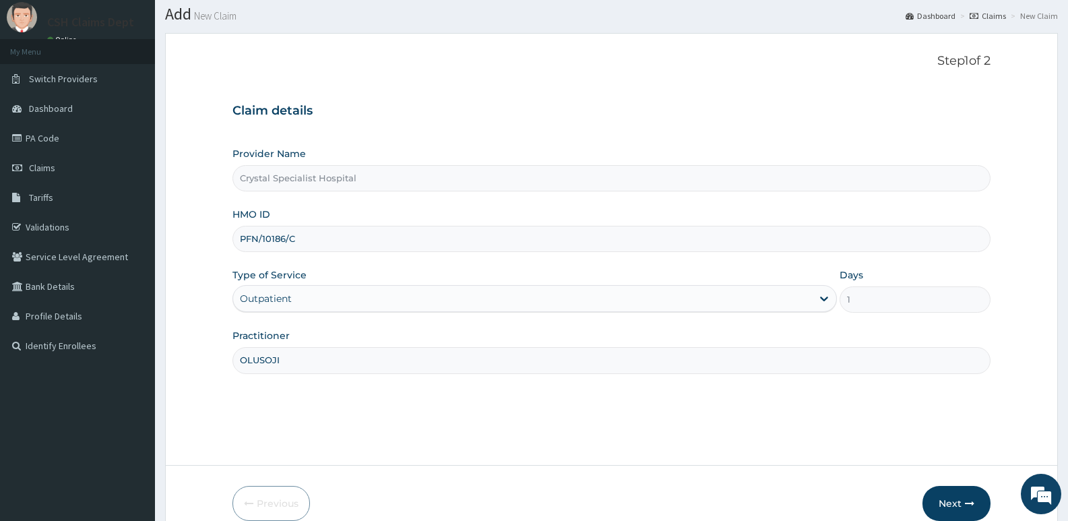
scroll to position [104, 0]
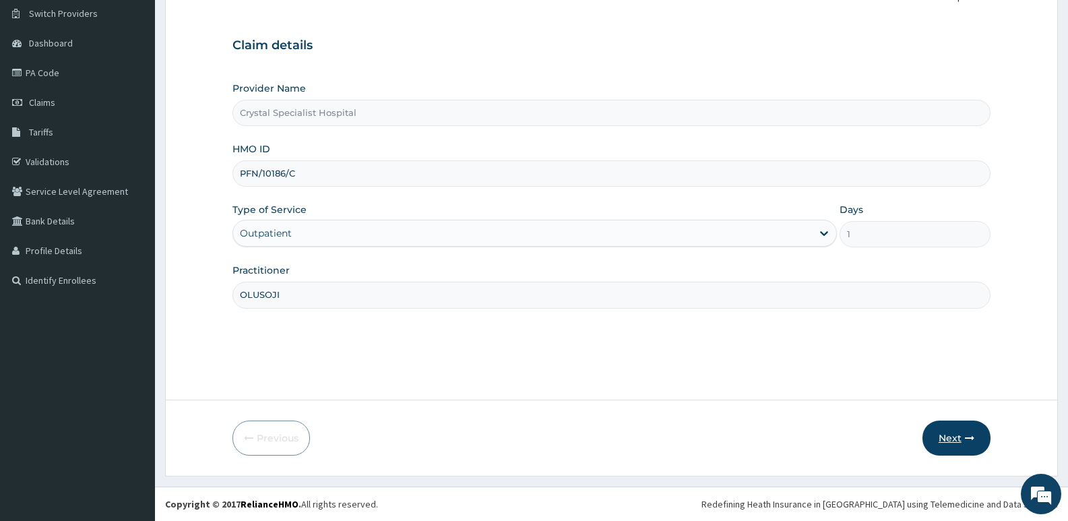
type input "OLUSOJI"
click at [952, 444] on button "Next" at bounding box center [957, 438] width 68 height 35
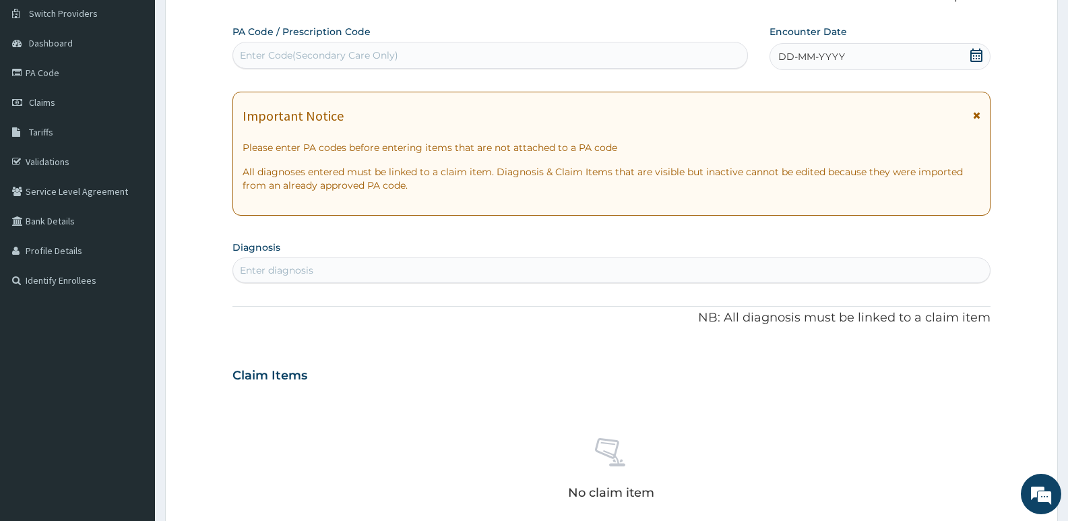
click at [372, 50] on div "Enter Code(Secondary Care Only)" at bounding box center [319, 55] width 158 height 13
type input "PA/AA0447"
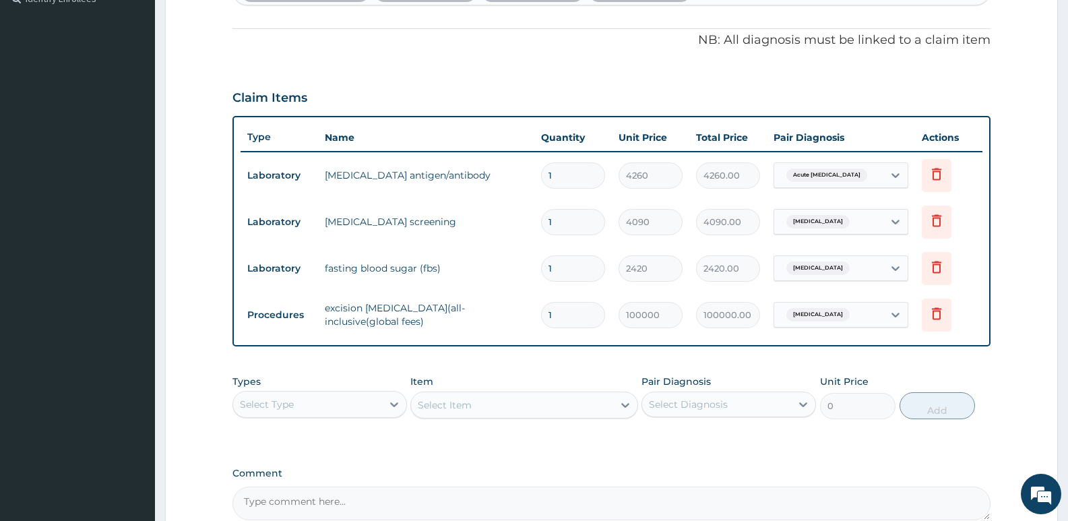
scroll to position [305, 0]
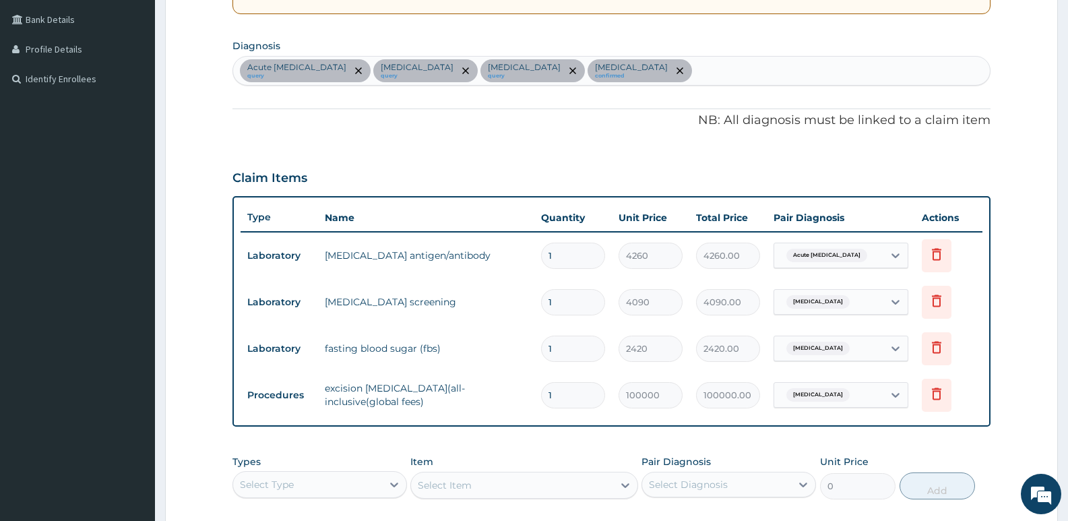
click at [644, 69] on div "Acute hepatitis query Immunosuppression query Hyperglycemia query Lipoma confir…" at bounding box center [611, 71] width 757 height 28
type input "[MEDICAL_DATA]"
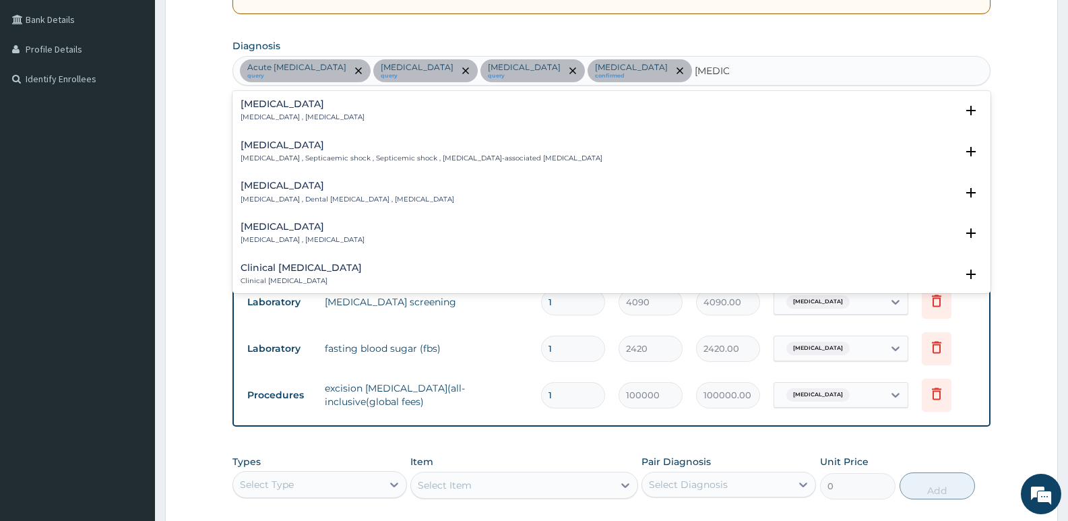
click at [274, 115] on p "[MEDICAL_DATA] , [MEDICAL_DATA]" at bounding box center [303, 117] width 124 height 9
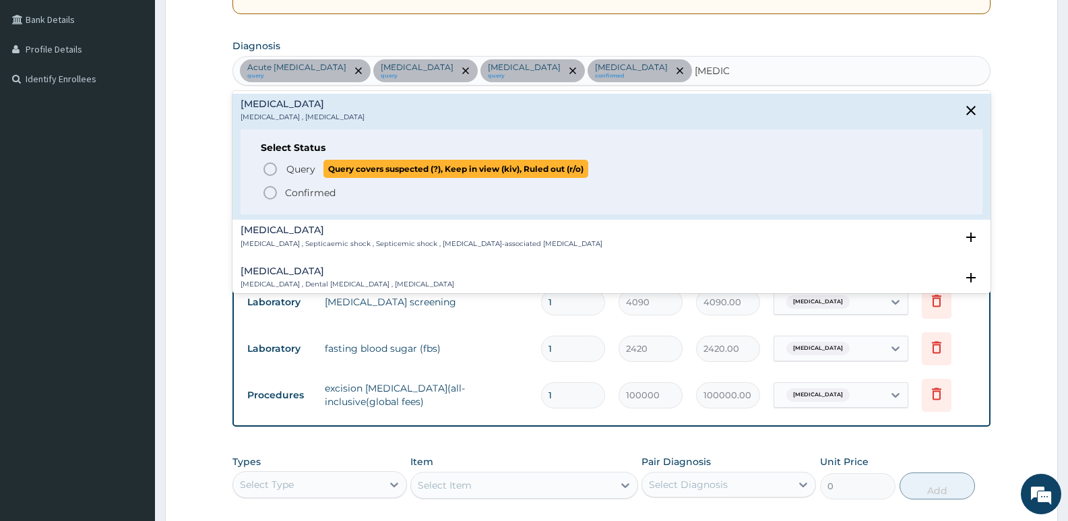
click at [305, 166] on span "Query" at bounding box center [300, 168] width 29 height 13
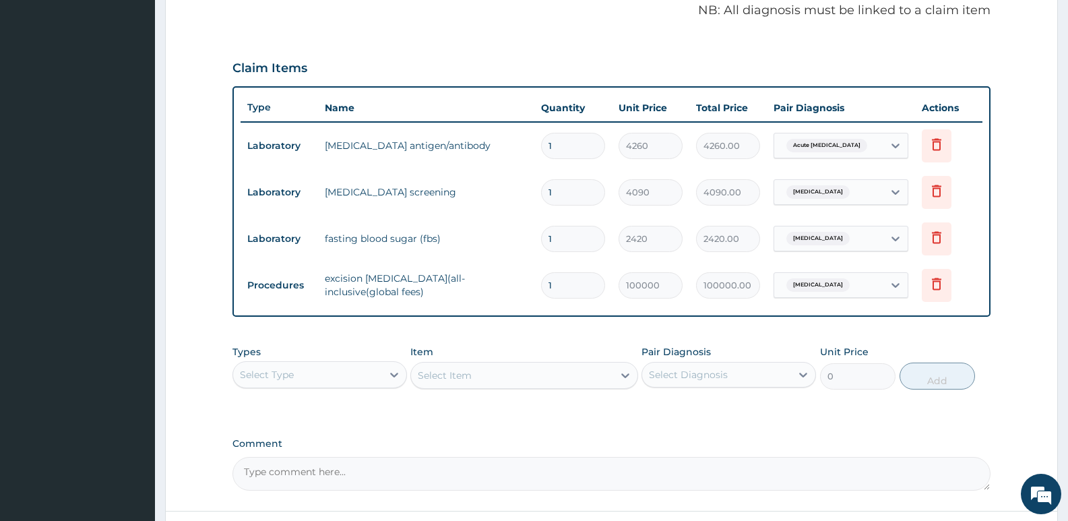
scroll to position [526, 0]
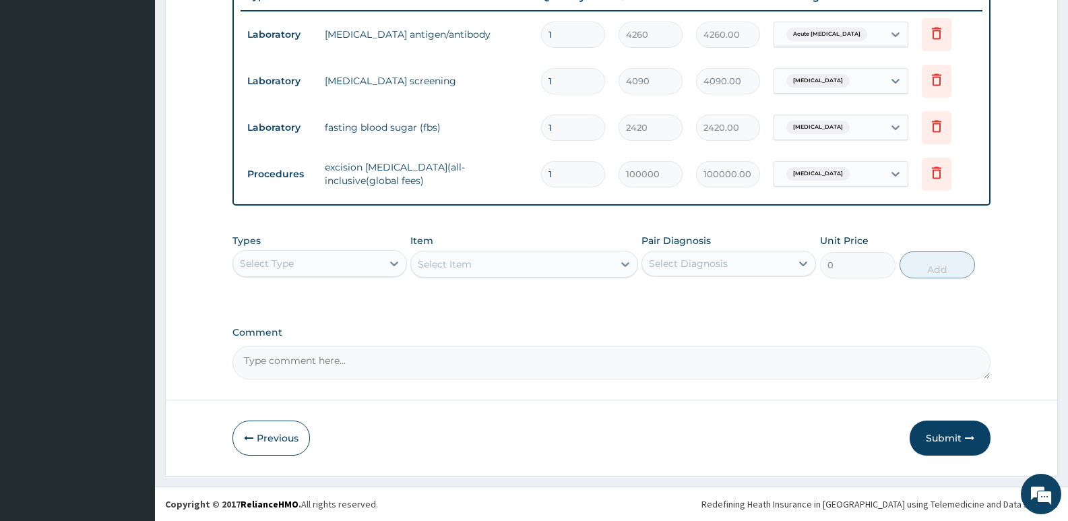
drag, startPoint x: 328, startPoint y: 265, endPoint x: 326, endPoint y: 274, distance: 9.2
click at [324, 266] on div "Select Type" at bounding box center [307, 264] width 149 height 22
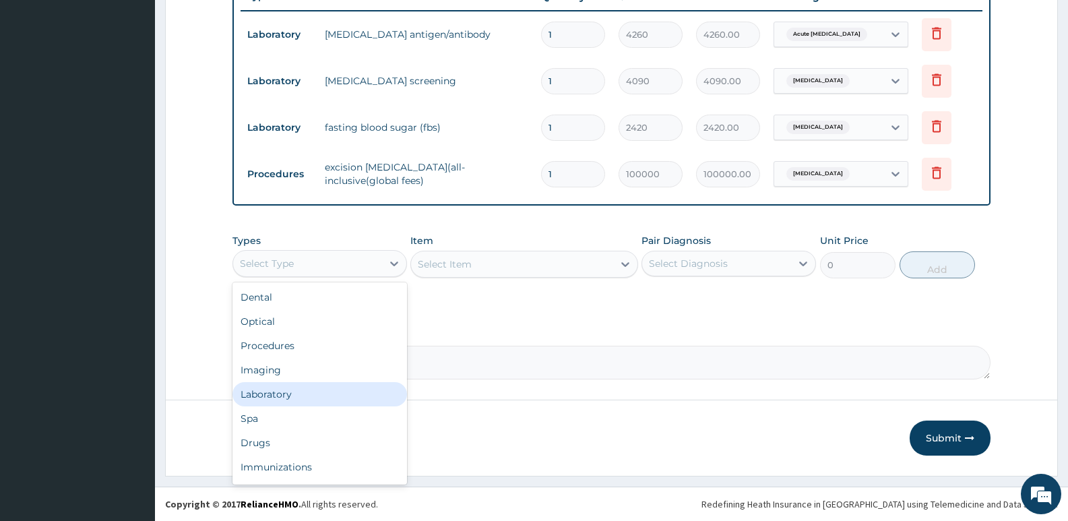
drag, startPoint x: 300, startPoint y: 391, endPoint x: 493, endPoint y: 218, distance: 259.7
click at [301, 392] on div "Laboratory" at bounding box center [320, 394] width 175 height 24
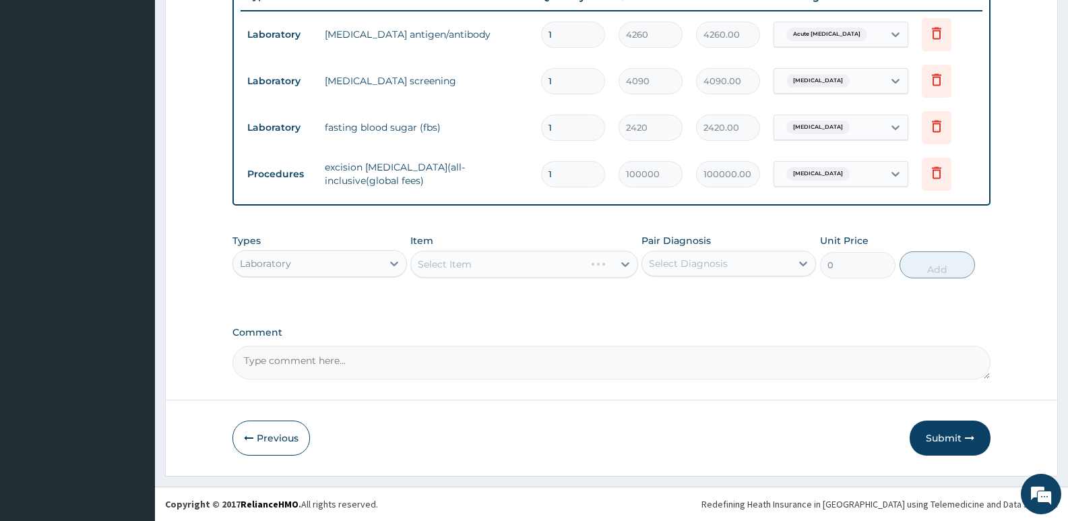
click at [477, 266] on div "Select Item" at bounding box center [497, 264] width 173 height 22
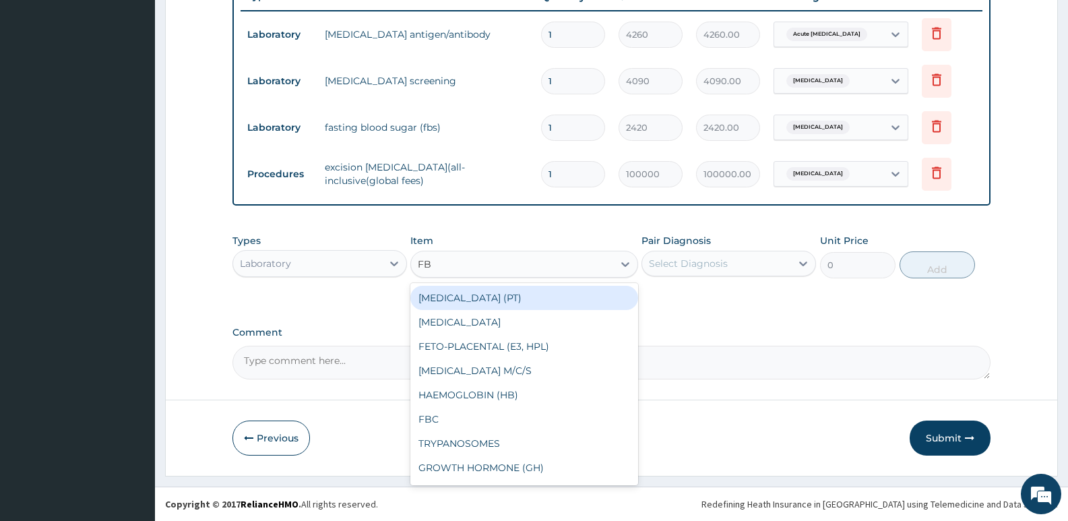
type input "FBC"
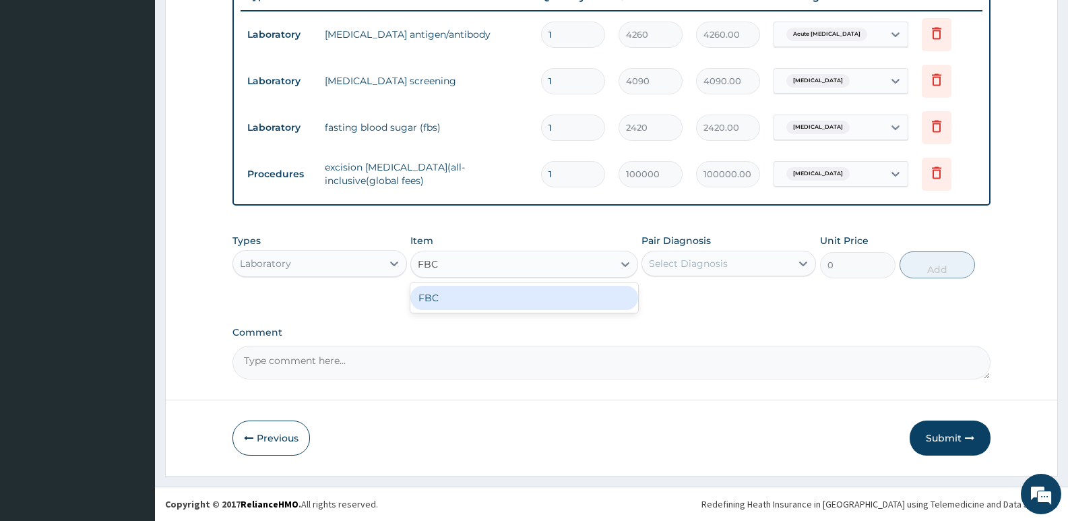
click at [454, 293] on div "FBC" at bounding box center [524, 298] width 227 height 24
type input "4700"
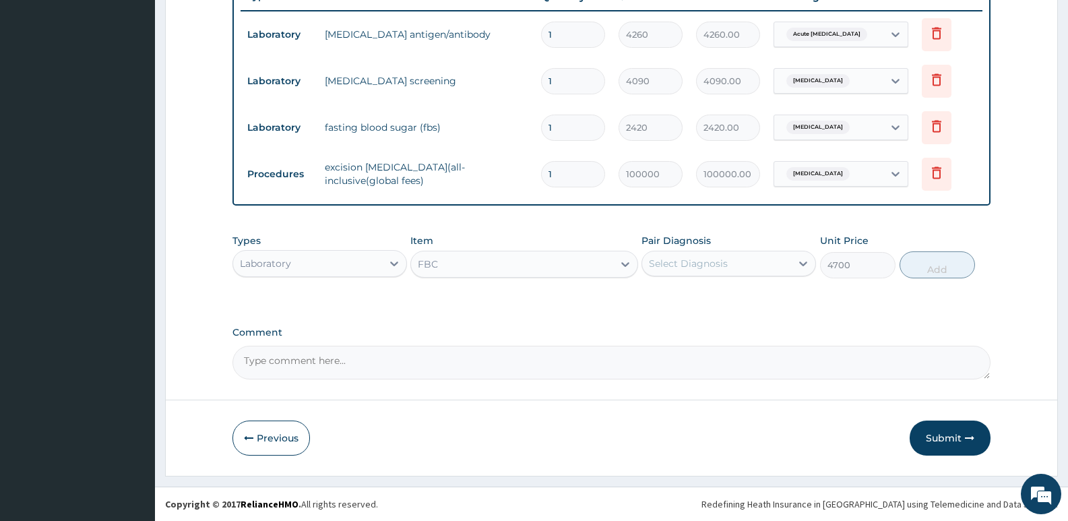
click at [695, 275] on div "Select Diagnosis" at bounding box center [729, 264] width 175 height 26
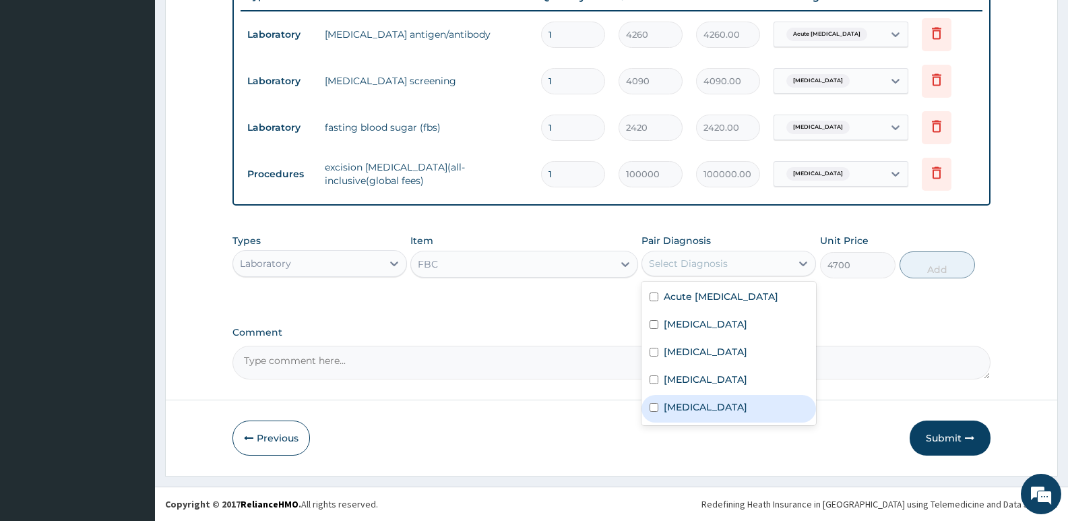
drag, startPoint x: 692, startPoint y: 411, endPoint x: 702, endPoint y: 404, distance: 12.0
click at [692, 411] on label "Sepsis" at bounding box center [706, 406] width 84 height 13
checkbox input "true"
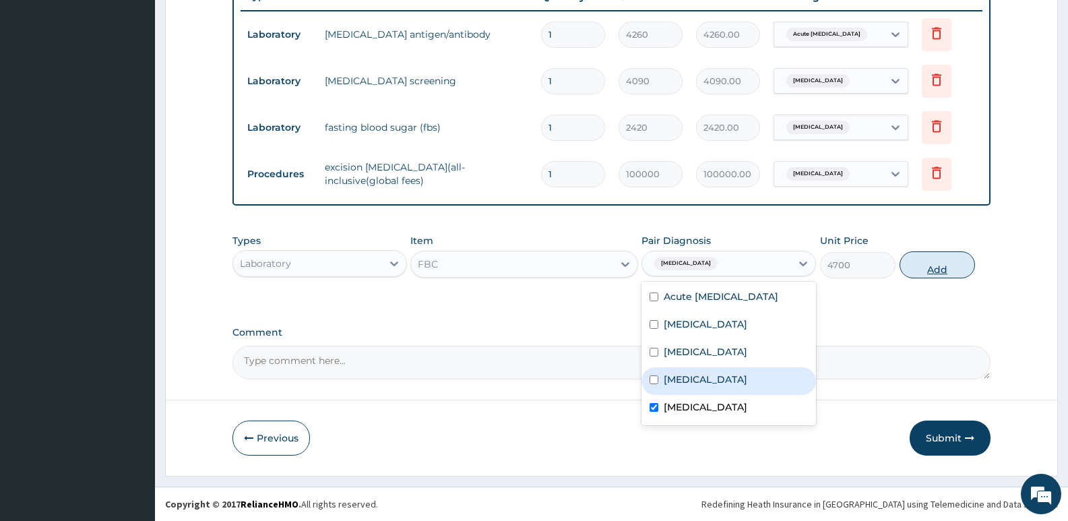
click at [939, 272] on button "Add" at bounding box center [937, 264] width 75 height 27
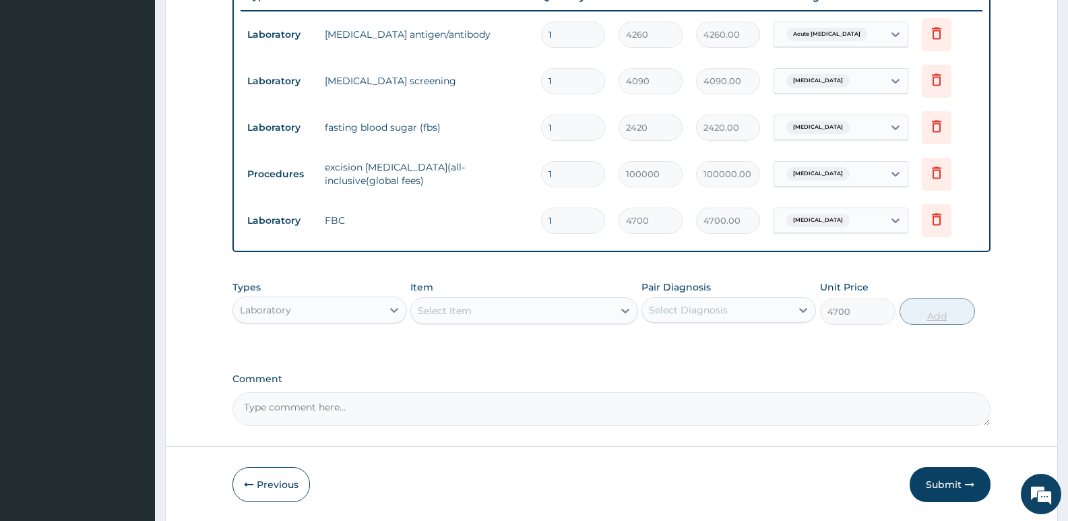
type input "0"
click at [952, 489] on button "Submit" at bounding box center [950, 484] width 81 height 35
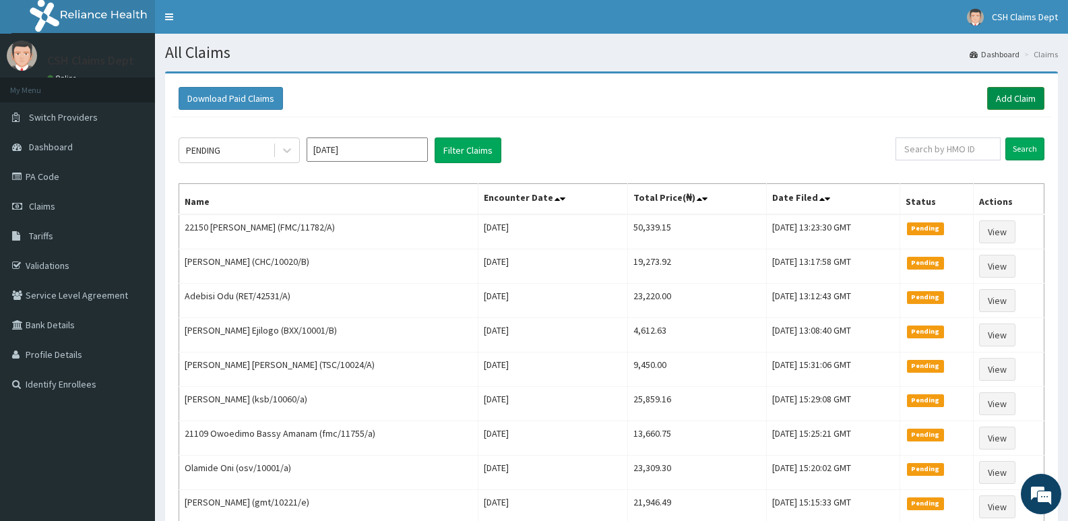
click at [1007, 100] on link "Add Claim" at bounding box center [1016, 98] width 57 height 23
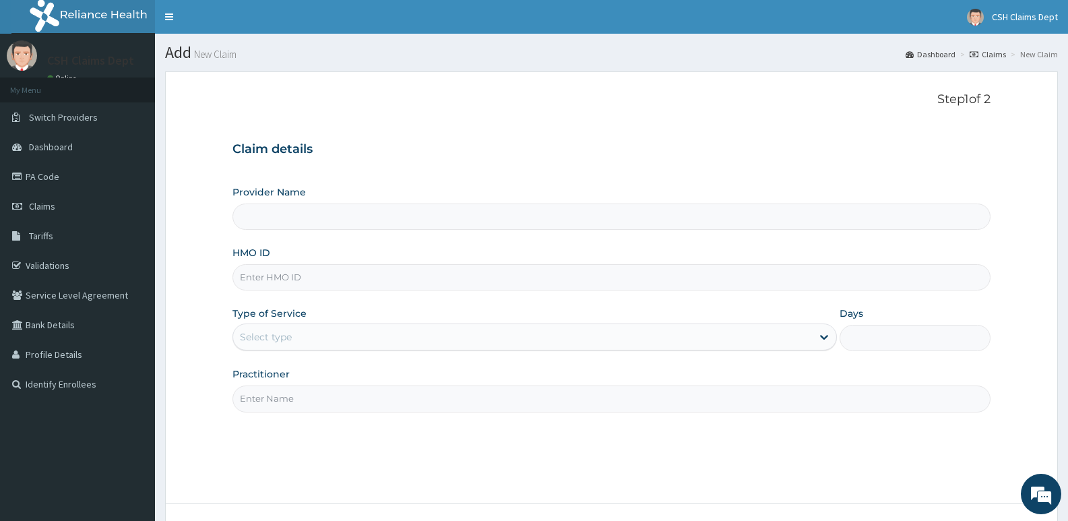
type input "Crystal Specialist Hospital"
click at [354, 276] on input "HMO ID" at bounding box center [612, 277] width 758 height 26
type input "ORE/10015/A"
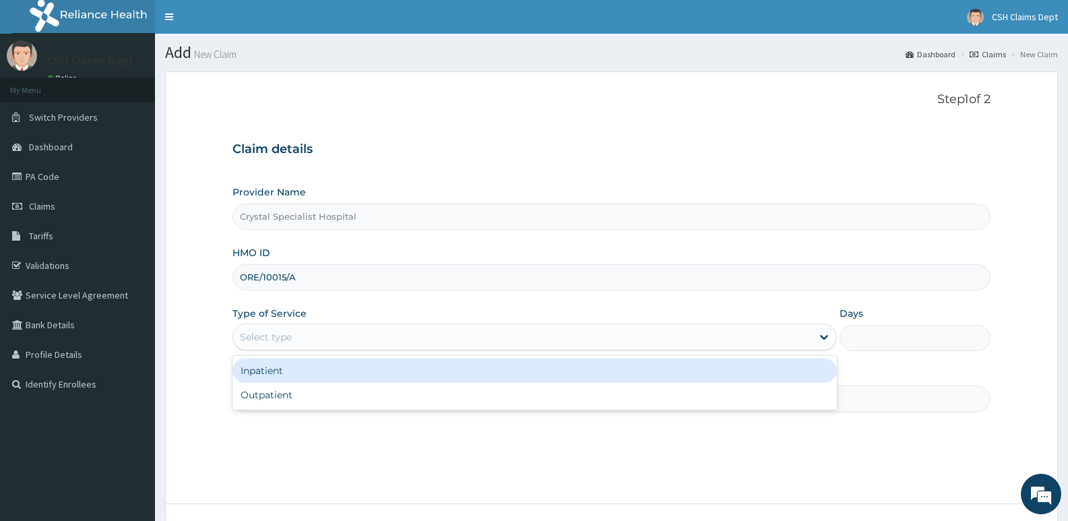
click at [284, 343] on div "Select type" at bounding box center [266, 336] width 52 height 13
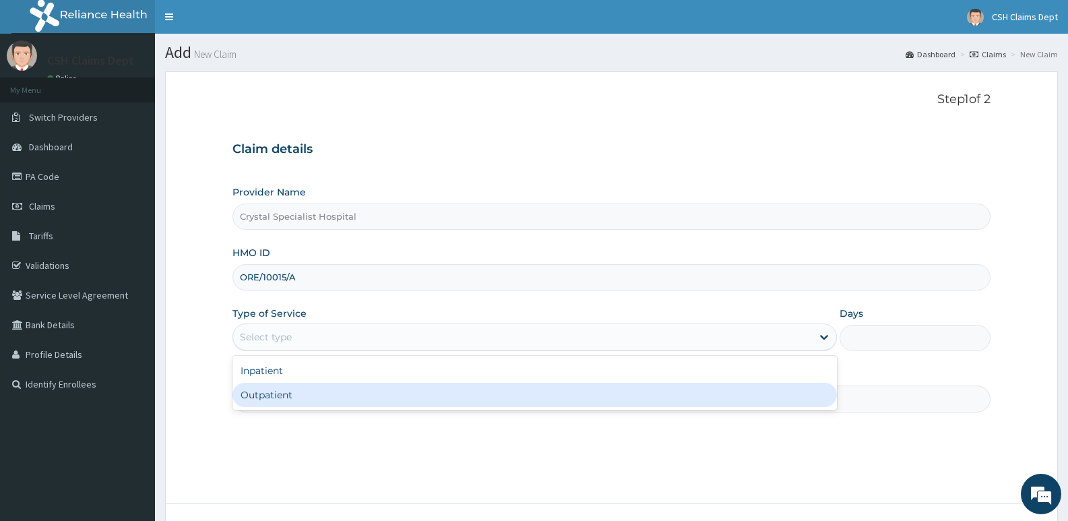
click at [284, 396] on div "Outpatient" at bounding box center [535, 395] width 604 height 24
type input "1"
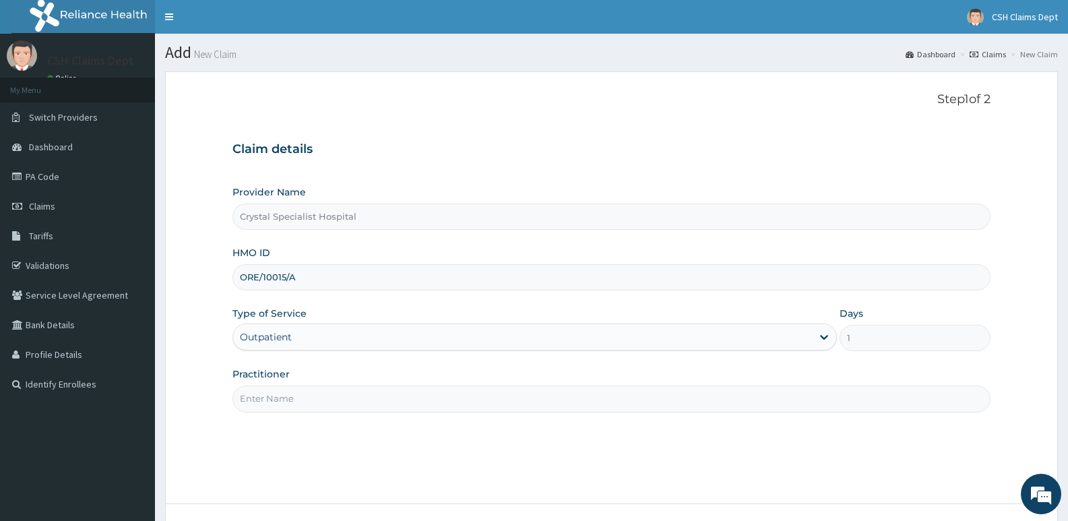
click at [284, 398] on input "Practitioner" at bounding box center [612, 399] width 758 height 26
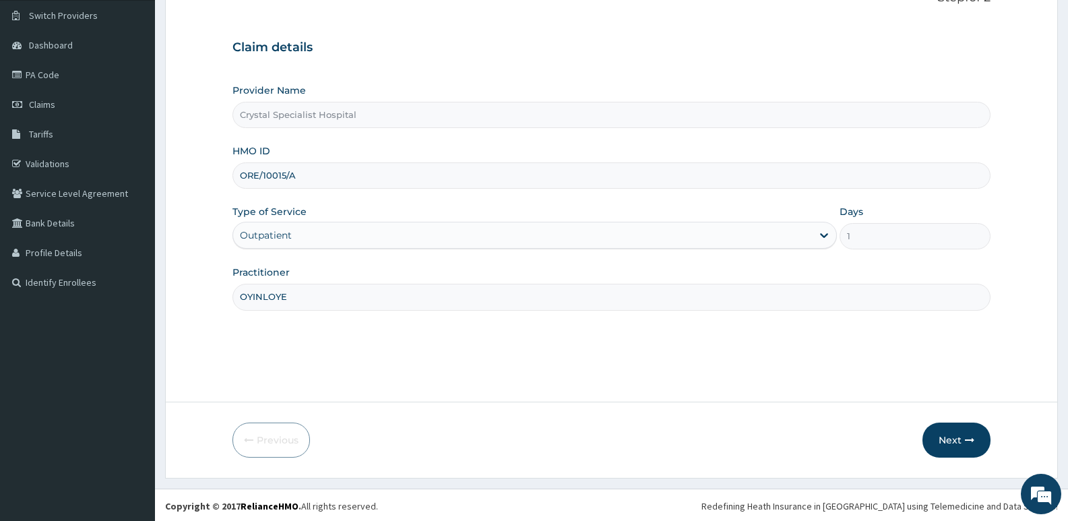
scroll to position [104, 0]
type input "OYINLOYE"
click at [943, 446] on button "Next" at bounding box center [957, 438] width 68 height 35
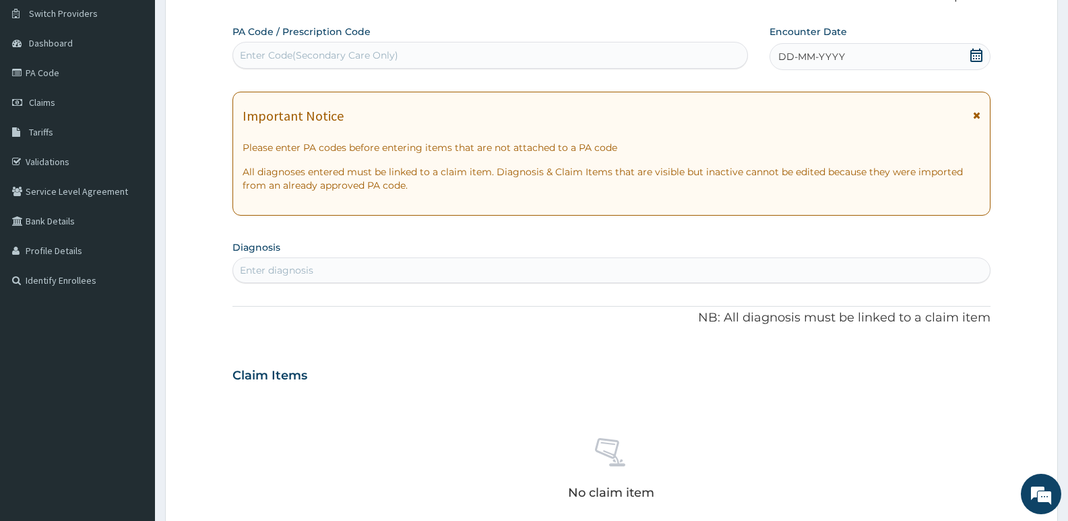
click at [975, 58] on icon at bounding box center [976, 55] width 13 height 13
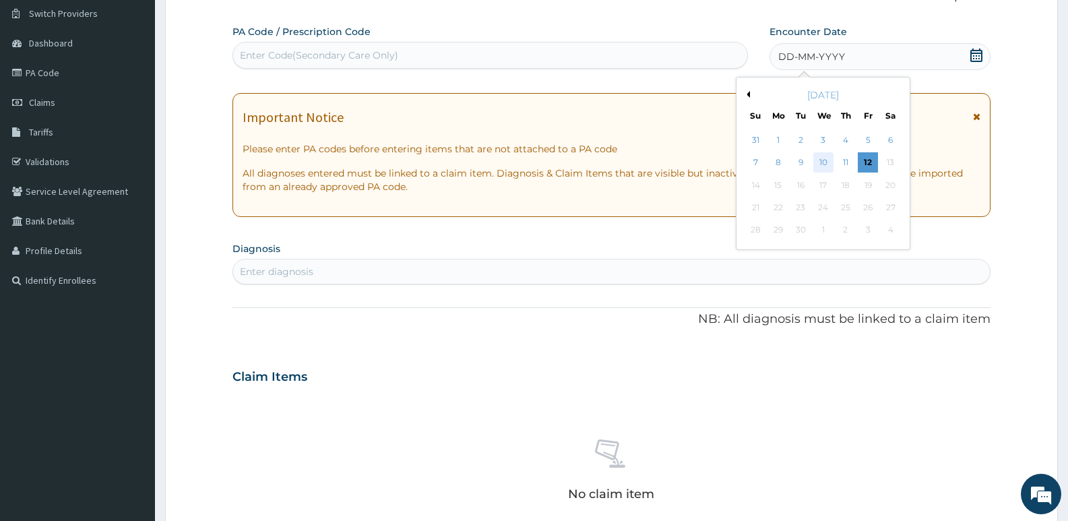
click at [826, 158] on div "10" at bounding box center [824, 163] width 20 height 20
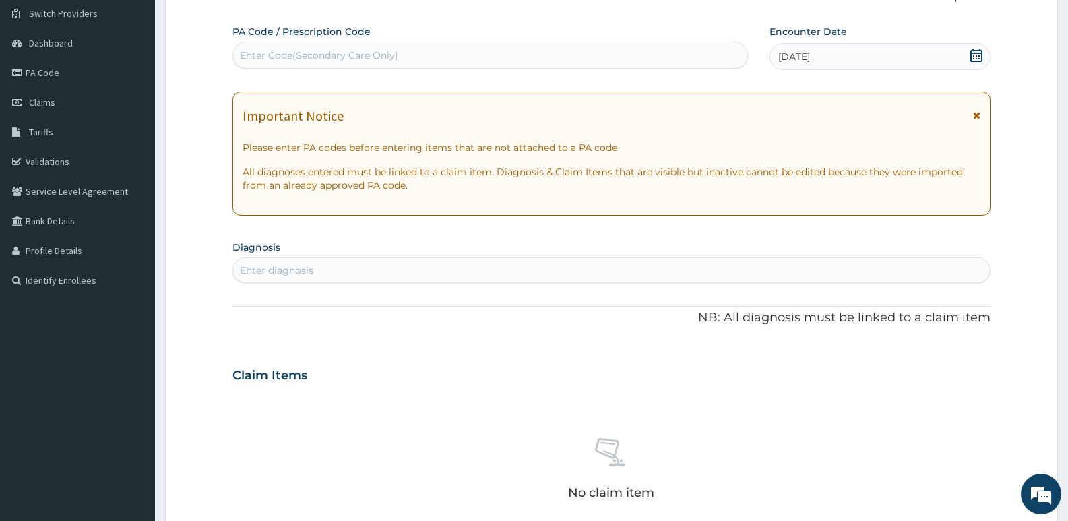
click at [363, 264] on div "Enter diagnosis" at bounding box center [611, 271] width 757 height 22
type input "[MEDICAL_DATA]"
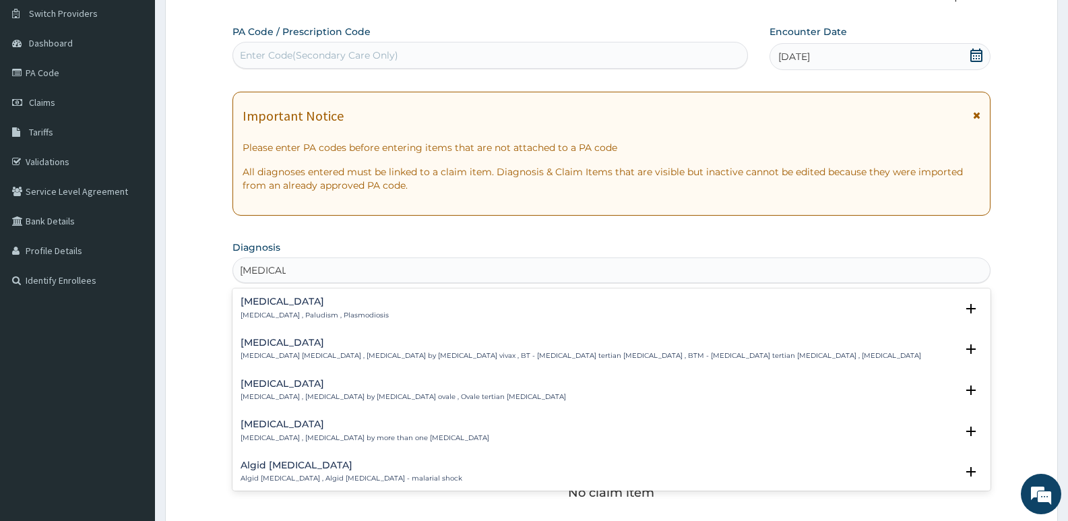
click at [309, 313] on p "[MEDICAL_DATA] , Paludism , Plasmodiosis" at bounding box center [315, 315] width 148 height 9
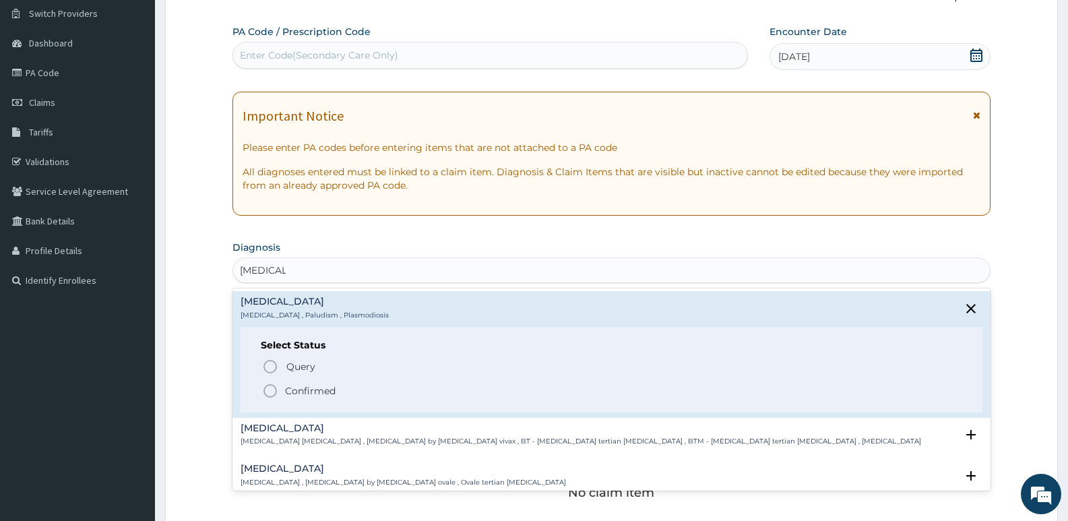
click at [318, 389] on p "Confirmed" at bounding box center [310, 390] width 51 height 13
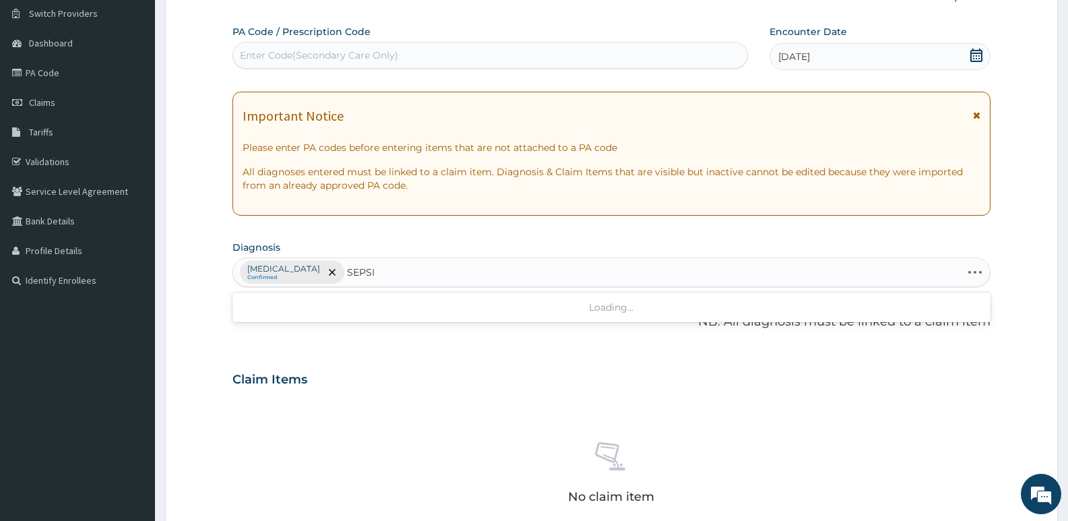
type input "[MEDICAL_DATA]"
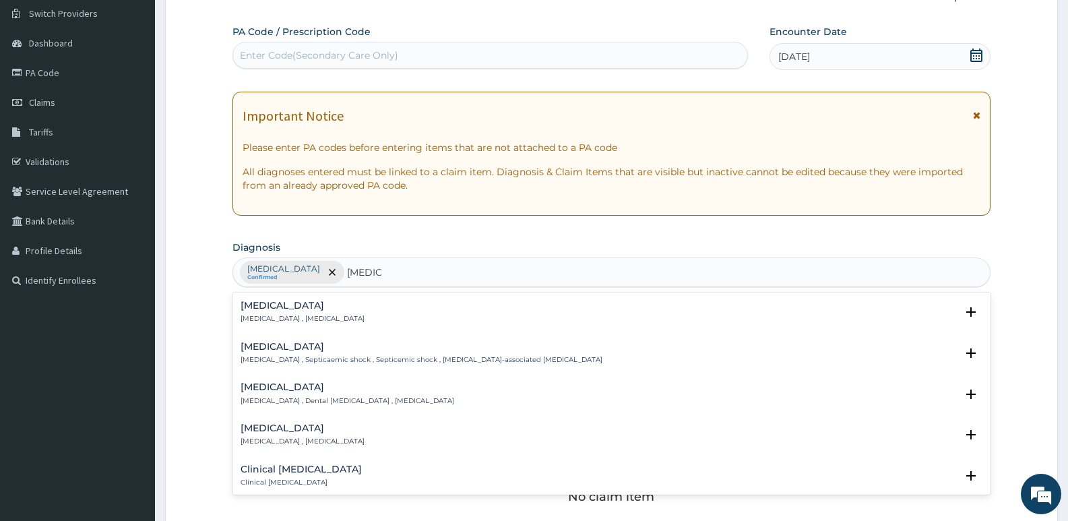
click at [273, 312] on div "[MEDICAL_DATA] [MEDICAL_DATA] , [MEDICAL_DATA]" at bounding box center [303, 313] width 124 height 24
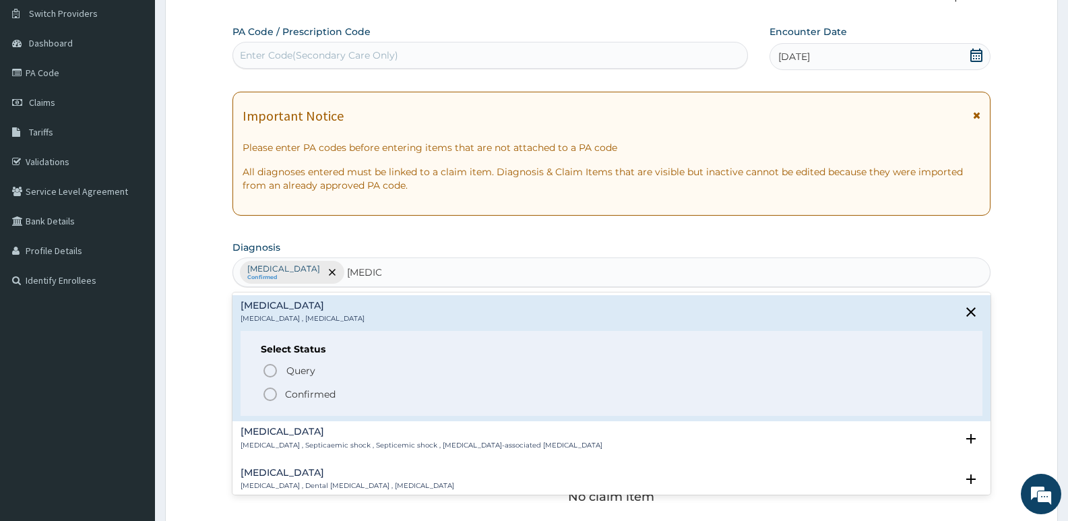
click at [304, 394] on p "Confirmed" at bounding box center [310, 394] width 51 height 13
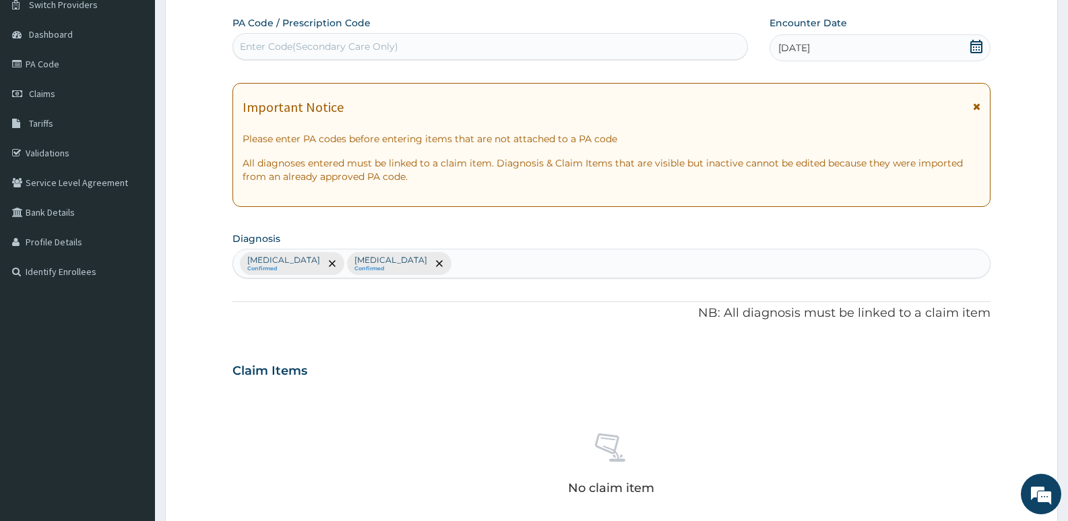
scroll to position [441, 0]
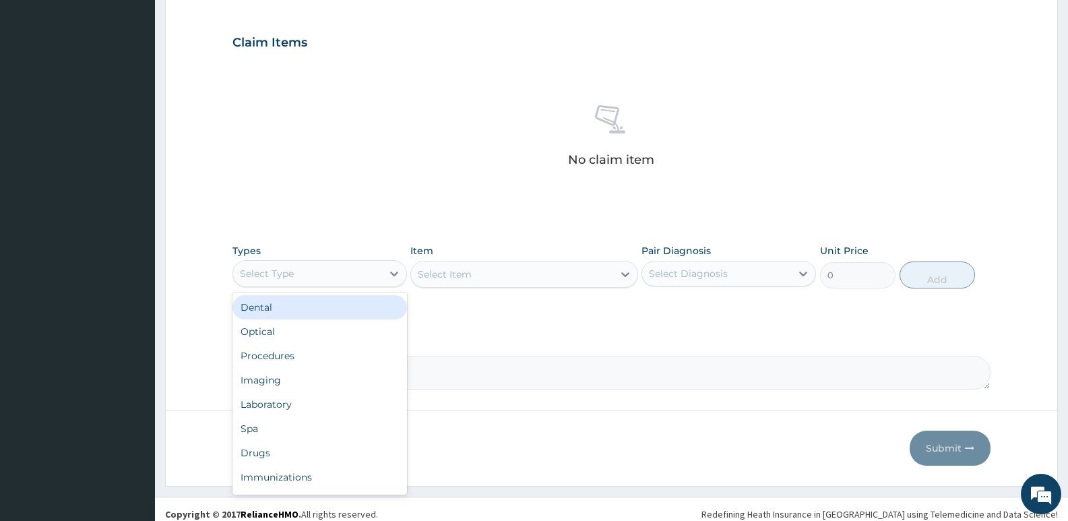
click at [311, 282] on div "Select Type" at bounding box center [307, 274] width 149 height 22
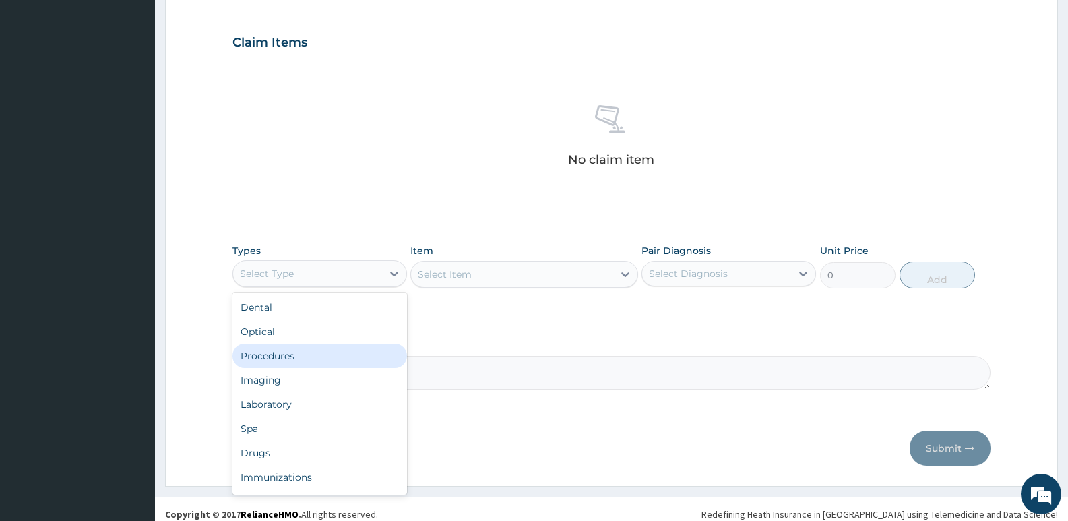
click at [299, 355] on div "Procedures" at bounding box center [320, 356] width 175 height 24
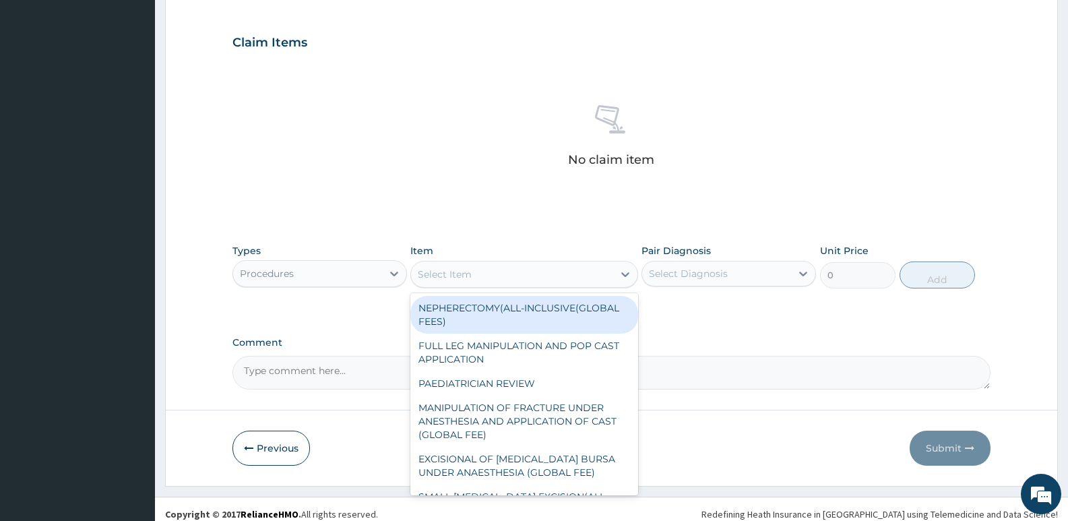
click at [451, 264] on div "Select Item" at bounding box center [512, 275] width 202 height 22
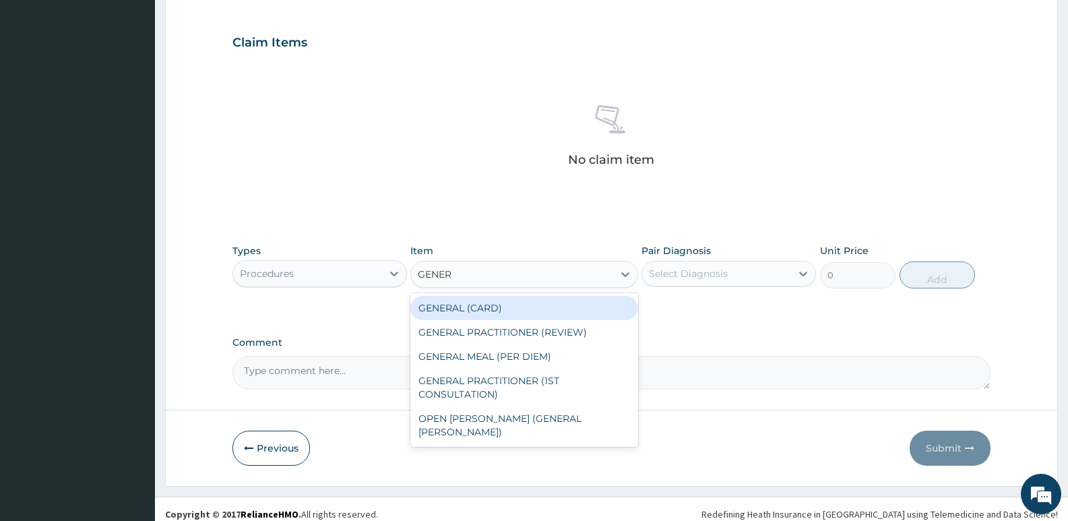
type input "GENERA"
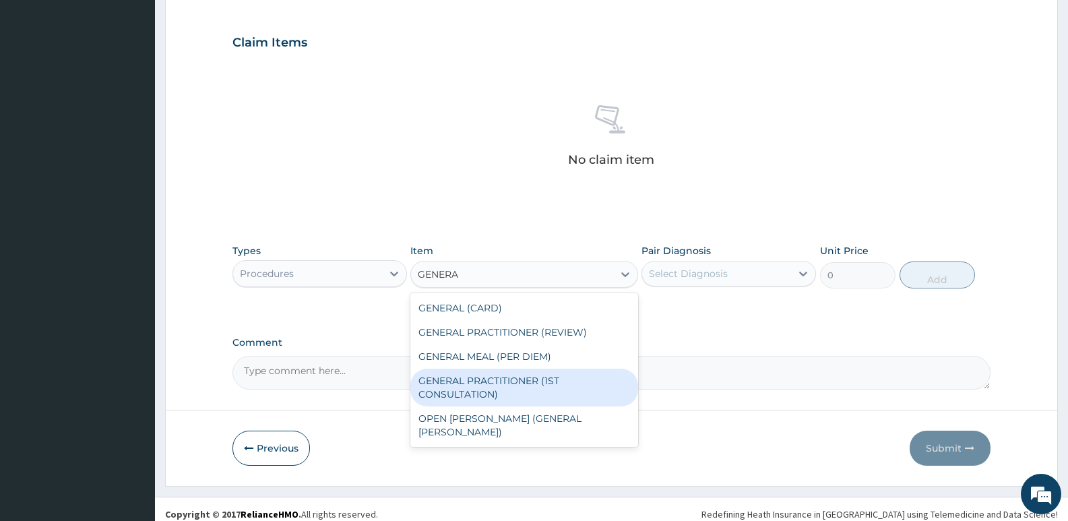
click at [544, 387] on div "GENERAL PRACTITIONER (1ST CONSULTATION)" at bounding box center [524, 388] width 227 height 38
type input "3490"
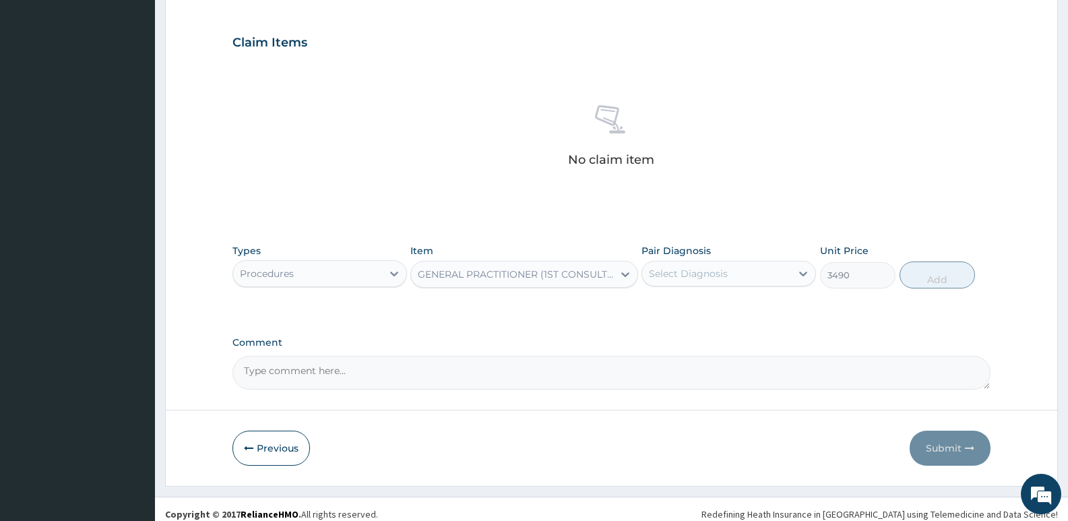
click at [725, 264] on div "Select Diagnosis" at bounding box center [716, 274] width 149 height 22
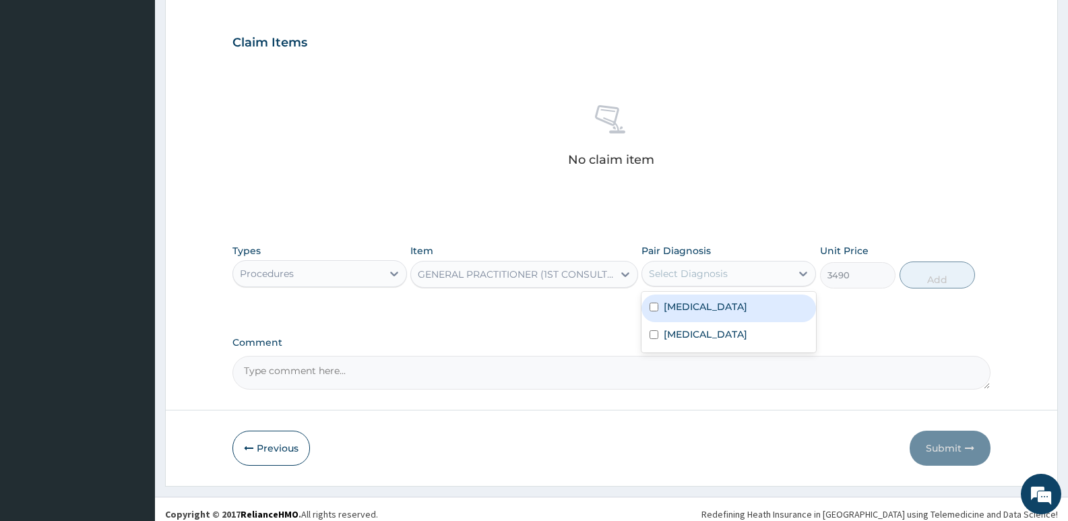
drag, startPoint x: 731, startPoint y: 311, endPoint x: 726, endPoint y: 332, distance: 21.4
click at [731, 313] on div "Malaria" at bounding box center [729, 309] width 175 height 28
checkbox input "true"
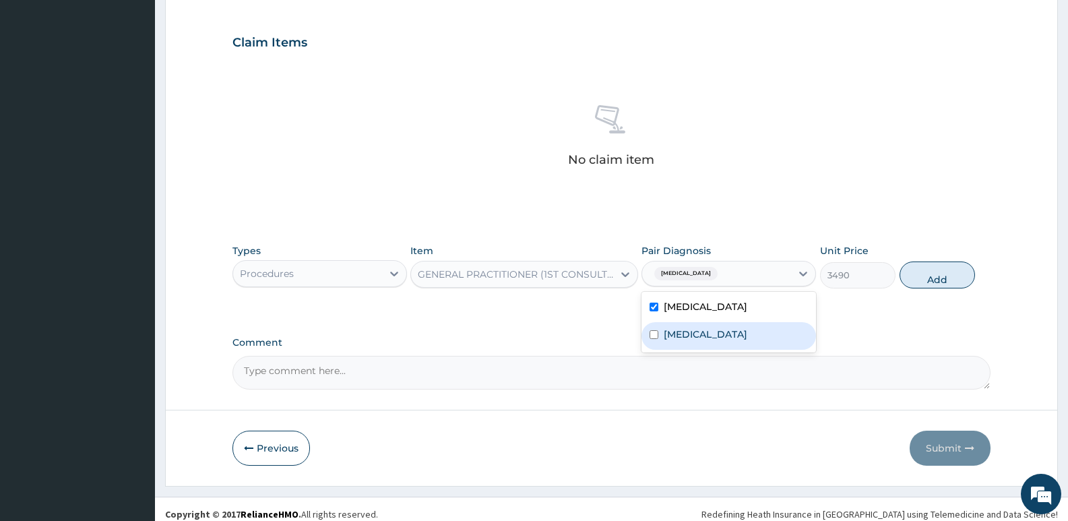
click at [725, 334] on div "Sepsis" at bounding box center [729, 336] width 175 height 28
checkbox input "true"
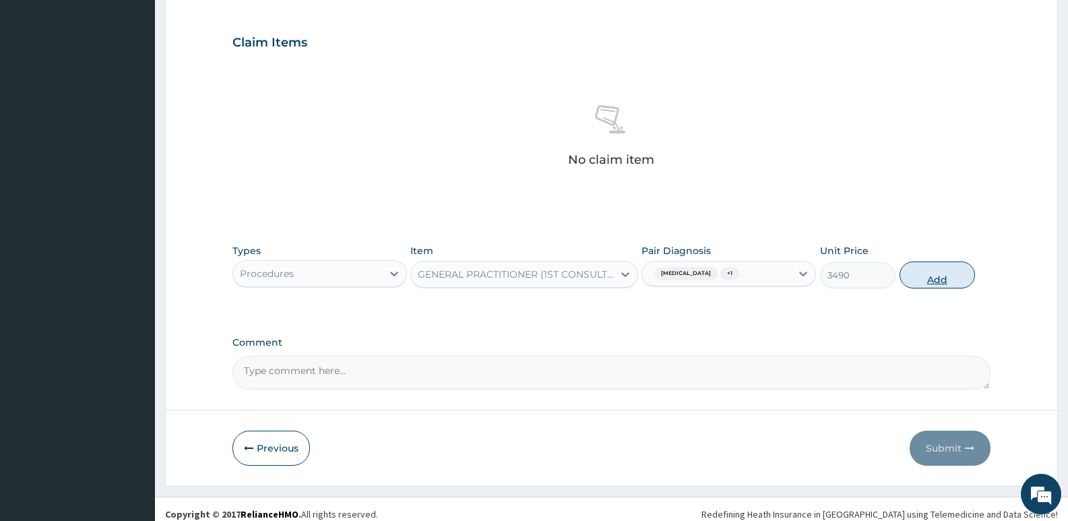
click at [934, 272] on button "Add" at bounding box center [937, 275] width 75 height 27
type input "0"
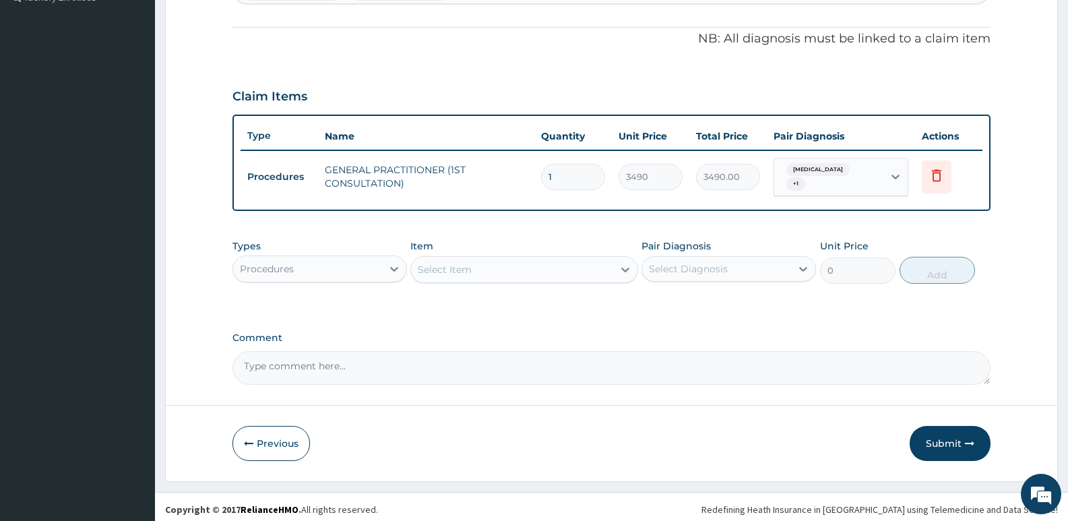
click at [320, 262] on div "Procedures" at bounding box center [307, 269] width 149 height 22
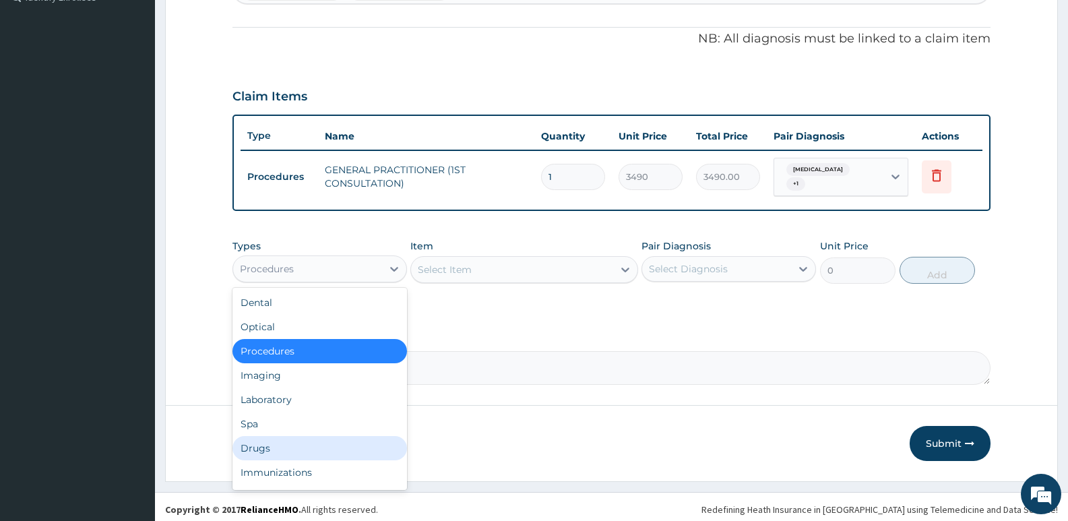
click at [283, 439] on div "Drugs" at bounding box center [320, 448] width 175 height 24
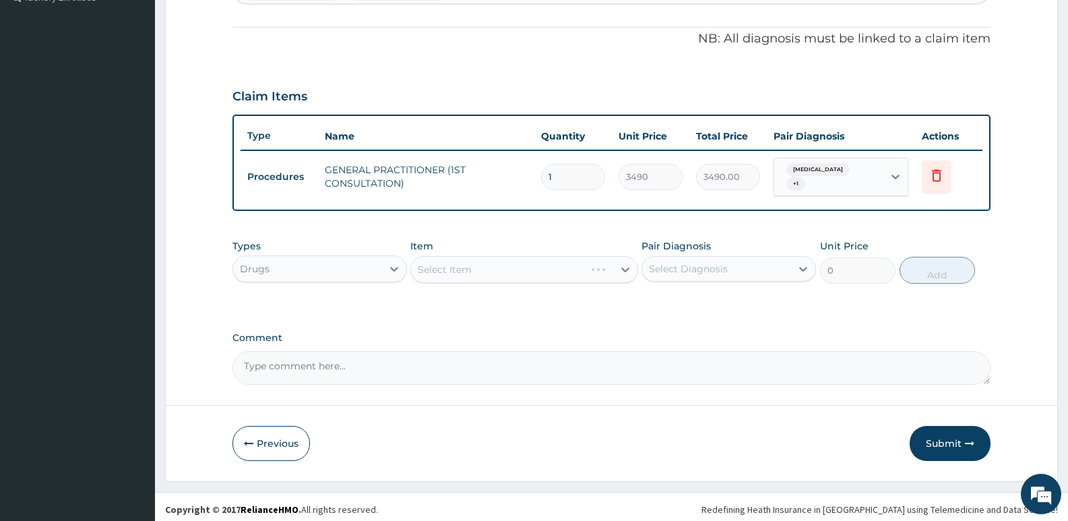
click at [519, 262] on div "Select Item" at bounding box center [524, 269] width 227 height 27
click at [520, 264] on div "Select Item" at bounding box center [524, 269] width 227 height 27
click at [446, 264] on div "Select Item" at bounding box center [445, 269] width 54 height 13
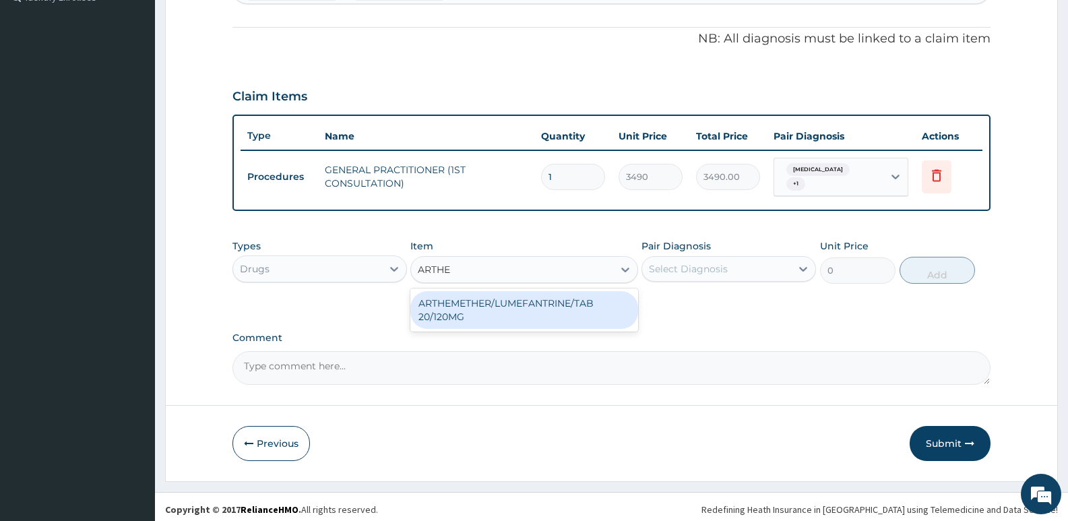
type input "ARTHEM"
click at [597, 300] on div "ARTHEMETHER/LUMEFANTRINE/TAB 20/120MG" at bounding box center [524, 310] width 227 height 38
type input "130"
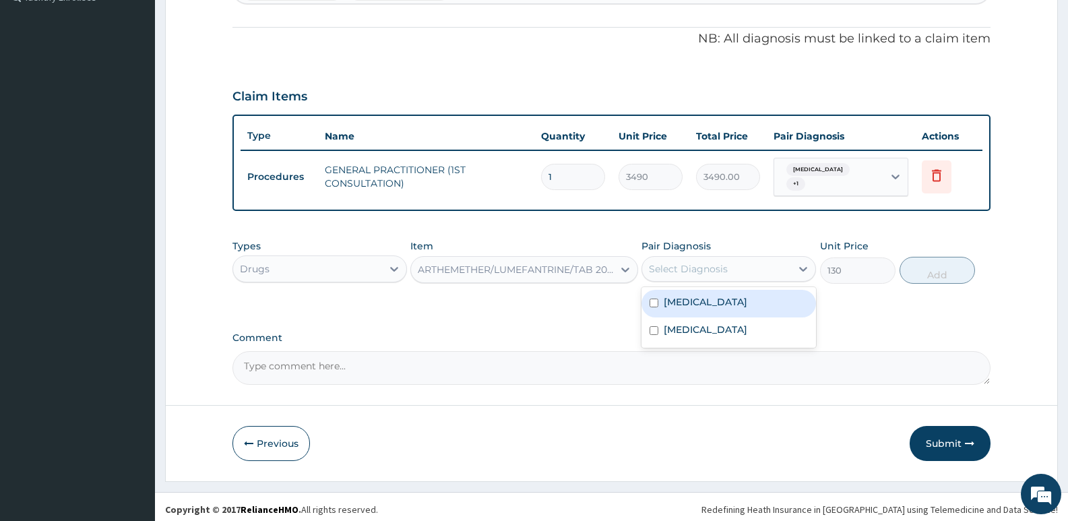
click at [710, 266] on div "Select Diagnosis" at bounding box center [688, 268] width 79 height 13
click at [717, 308] on div "Malaria" at bounding box center [729, 304] width 175 height 28
checkbox input "true"
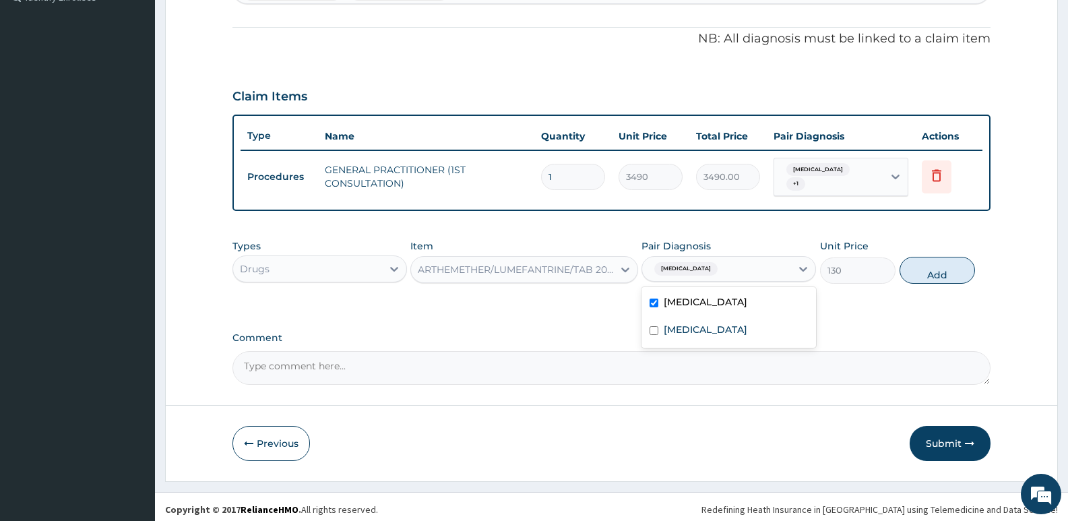
click at [934, 276] on button "Add" at bounding box center [937, 270] width 75 height 27
type input "0"
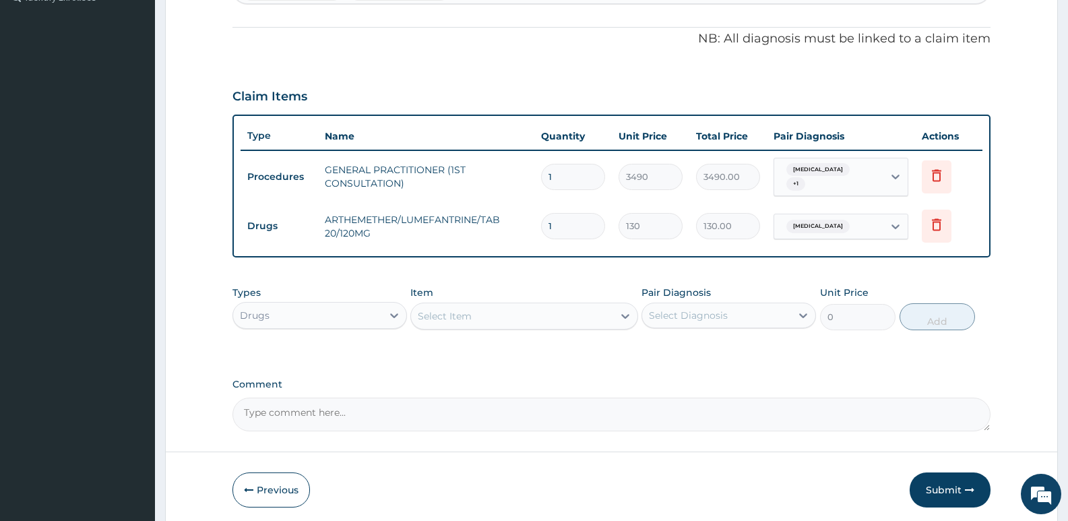
click at [550, 320] on div "Select Item" at bounding box center [512, 316] width 202 height 22
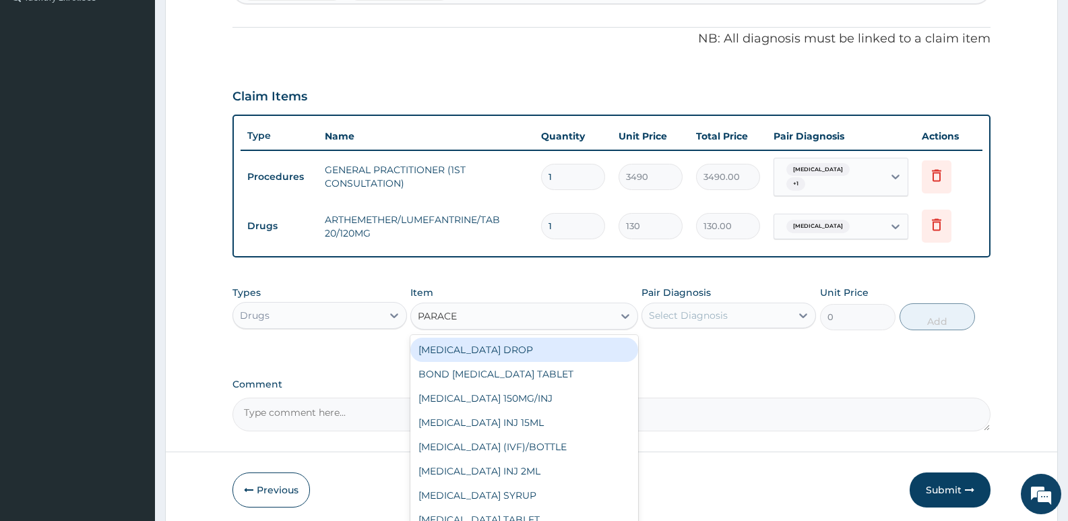
type input "PARACET"
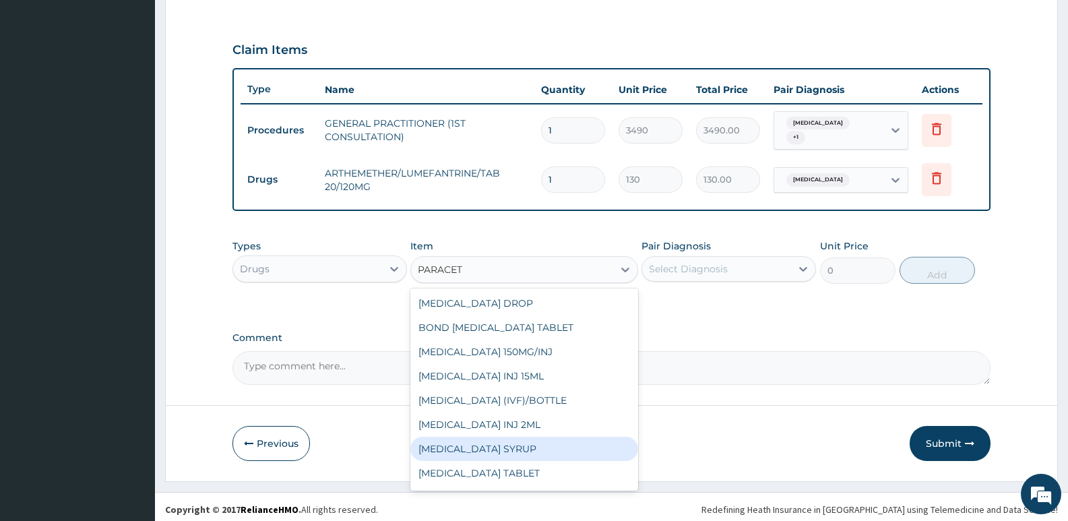
scroll to position [22, 0]
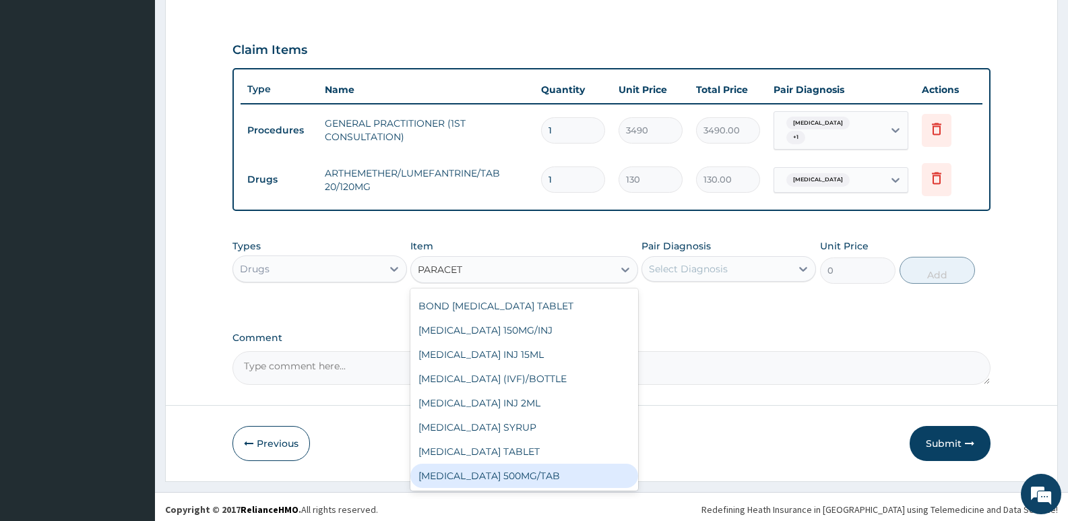
click at [538, 469] on div "PARACETAMOL 500MG/TAB" at bounding box center [524, 476] width 227 height 24
type input "22.625"
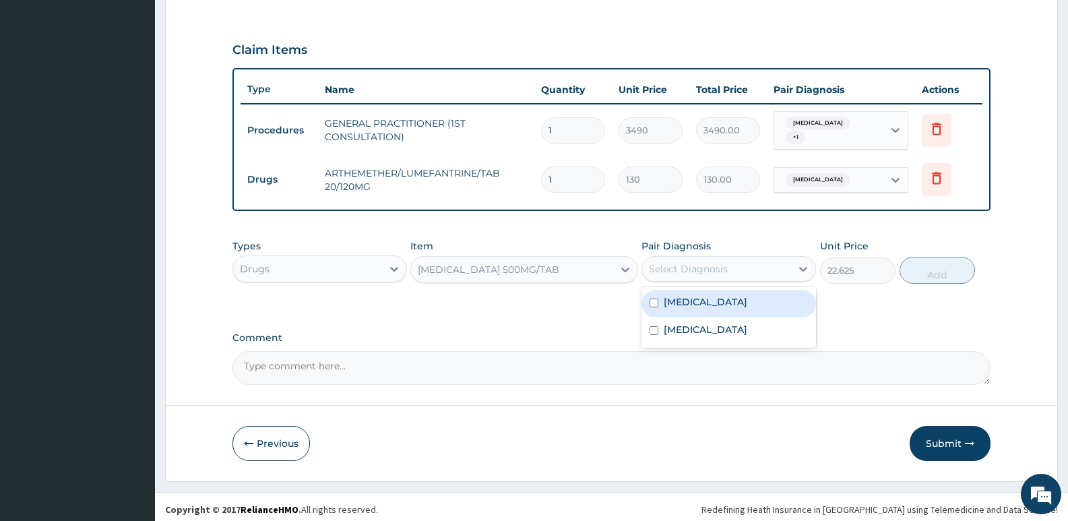
click at [693, 262] on div "Select Diagnosis" at bounding box center [688, 268] width 79 height 13
click at [708, 301] on div "Malaria" at bounding box center [729, 304] width 175 height 28
checkbox input "true"
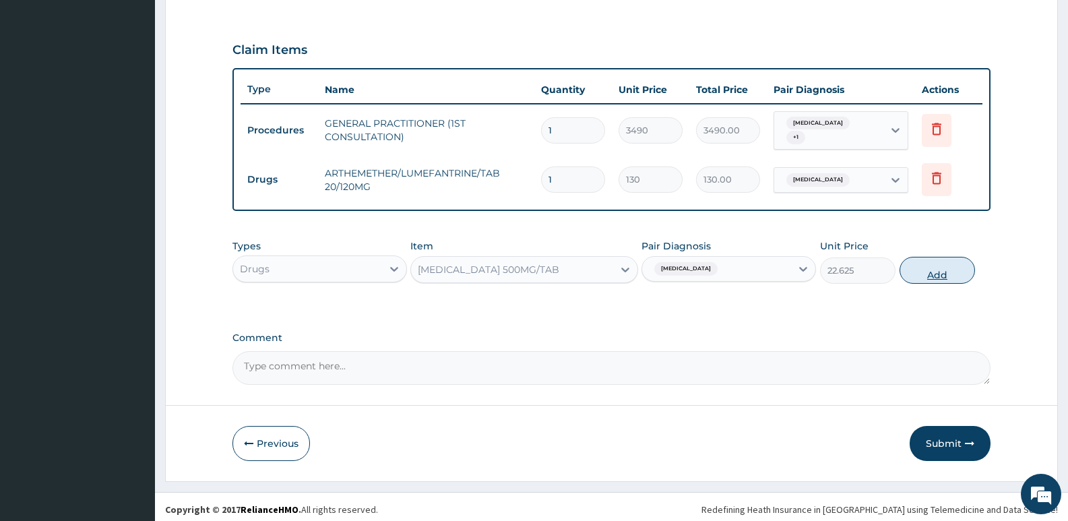
click at [937, 267] on button "Add" at bounding box center [937, 270] width 75 height 27
type input "0"
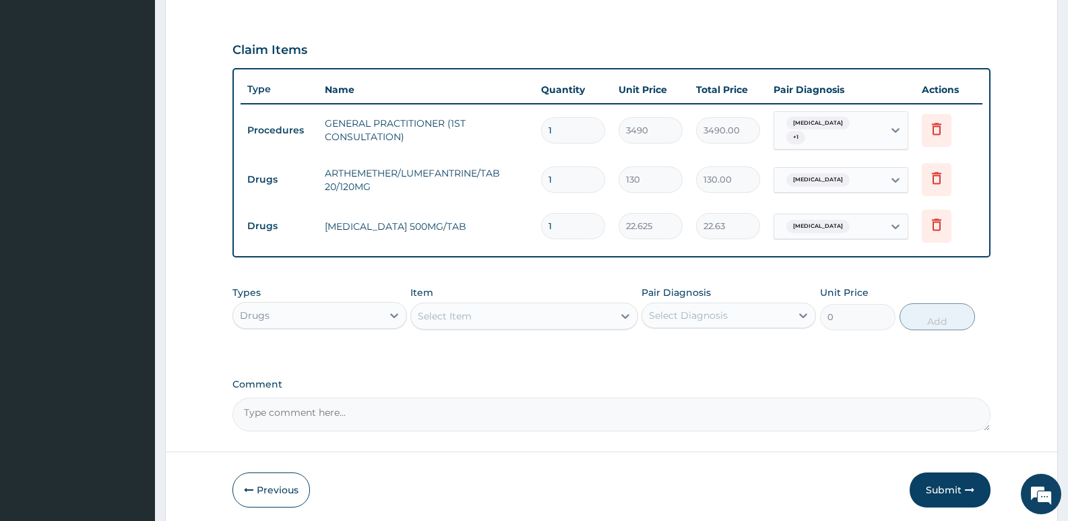
click at [542, 309] on div "Select Item" at bounding box center [512, 316] width 202 height 22
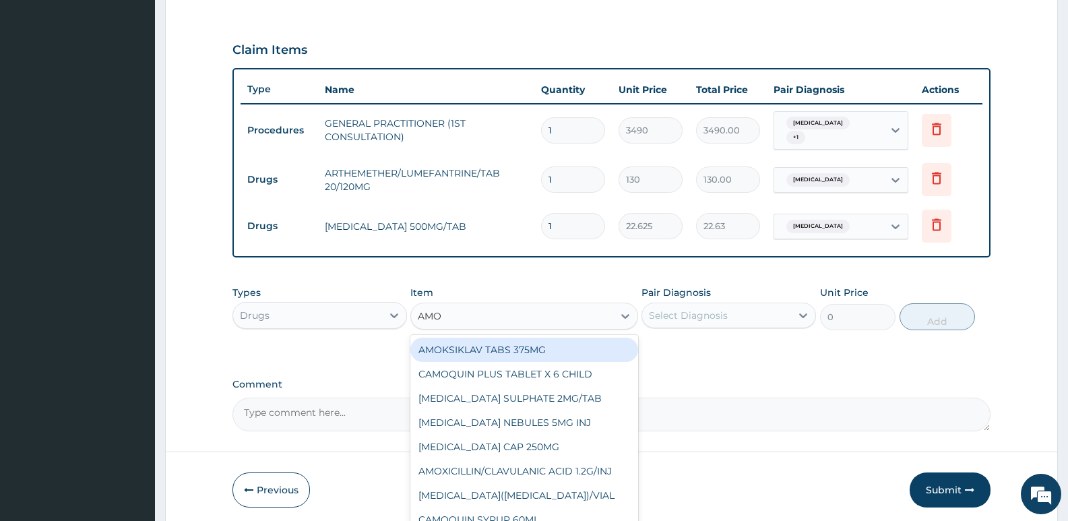
type input "AMOX"
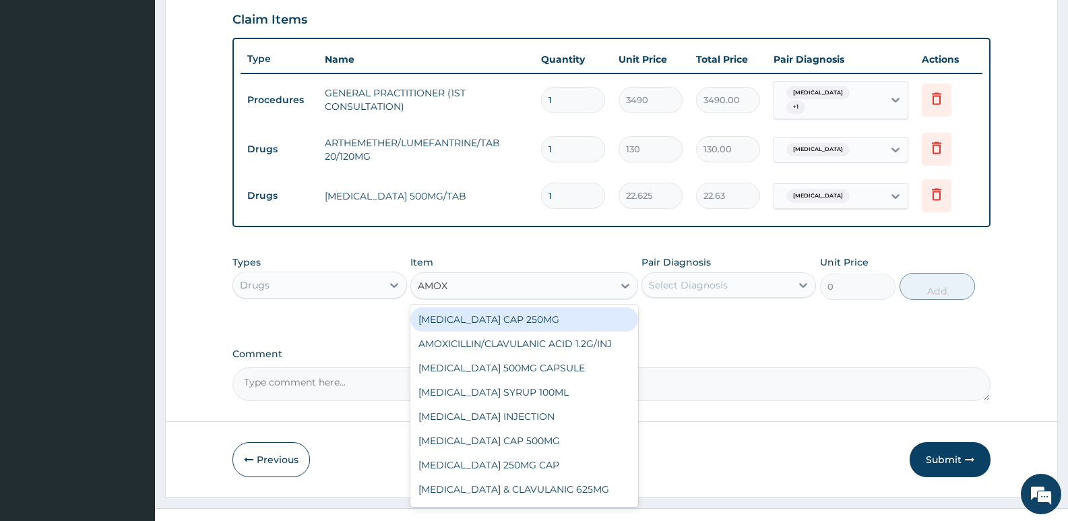
scroll to position [480, 0]
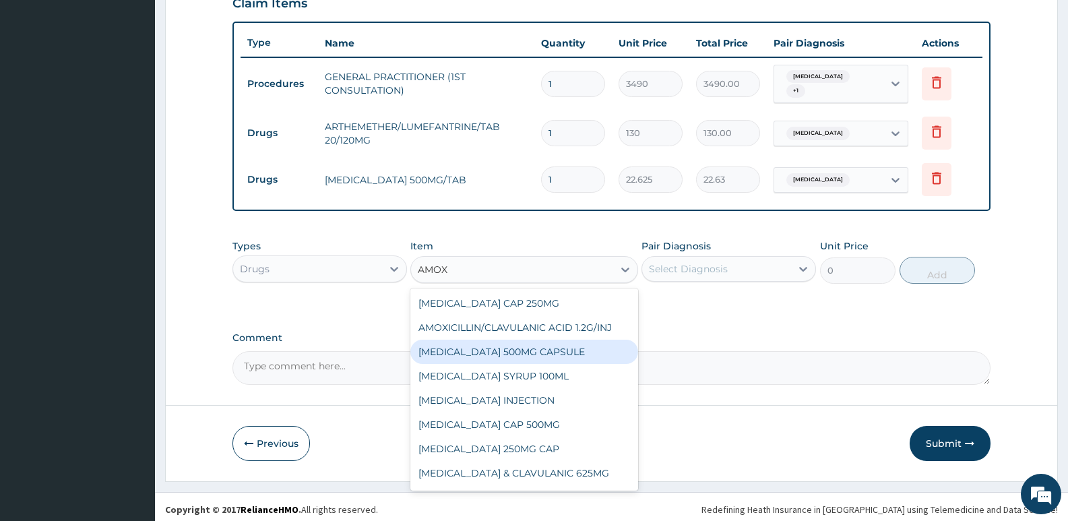
click at [500, 351] on div "AMOXIL 500MG CAPSULE" at bounding box center [524, 352] width 227 height 24
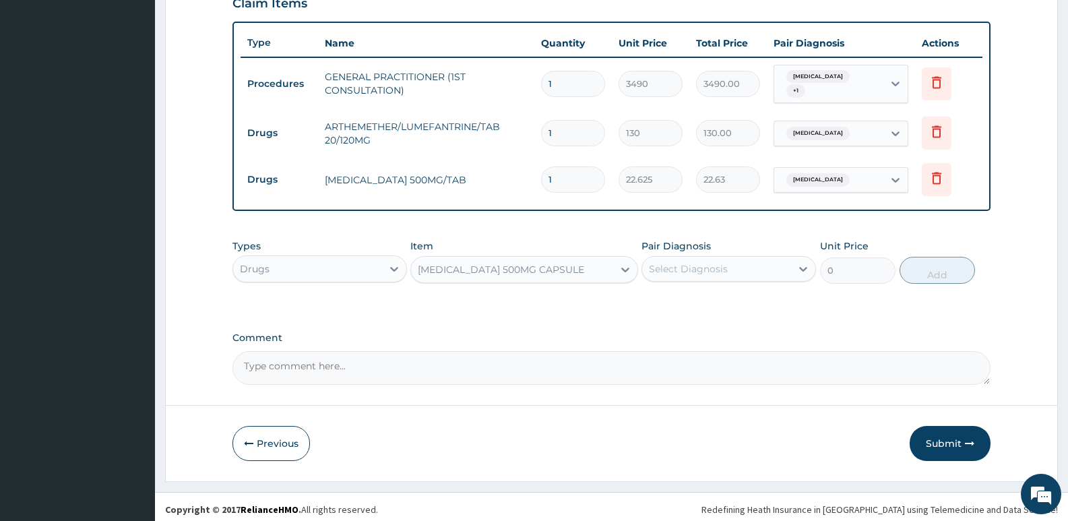
type input "225.8099975585938"
click at [733, 249] on div "Pair Diagnosis Select Diagnosis" at bounding box center [729, 261] width 175 height 44
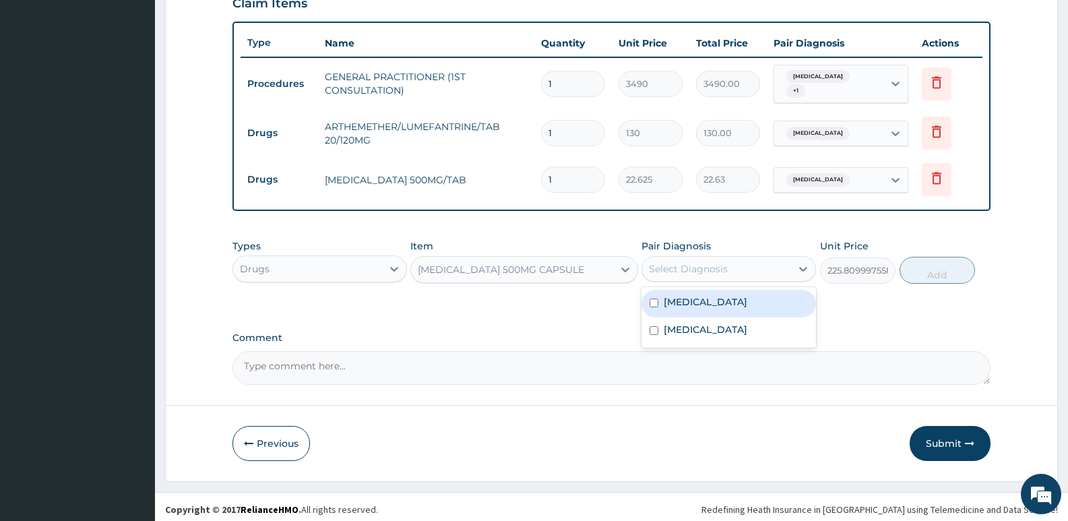
click at [731, 264] on div "Select Diagnosis" at bounding box center [716, 269] width 149 height 22
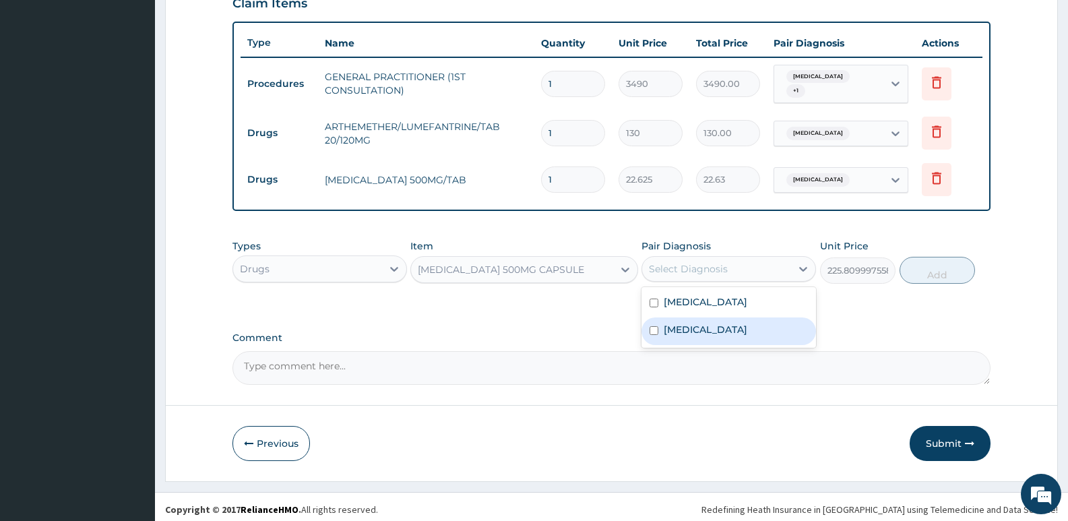
click at [702, 318] on div "Sepsis" at bounding box center [729, 332] width 175 height 28
checkbox input "true"
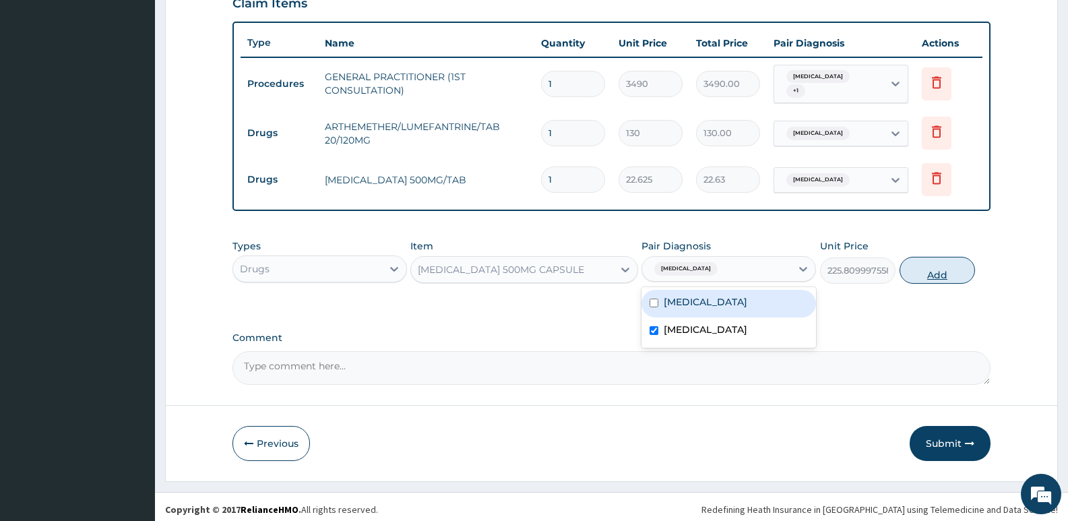
click at [946, 265] on button "Add" at bounding box center [937, 270] width 75 height 27
type input "0"
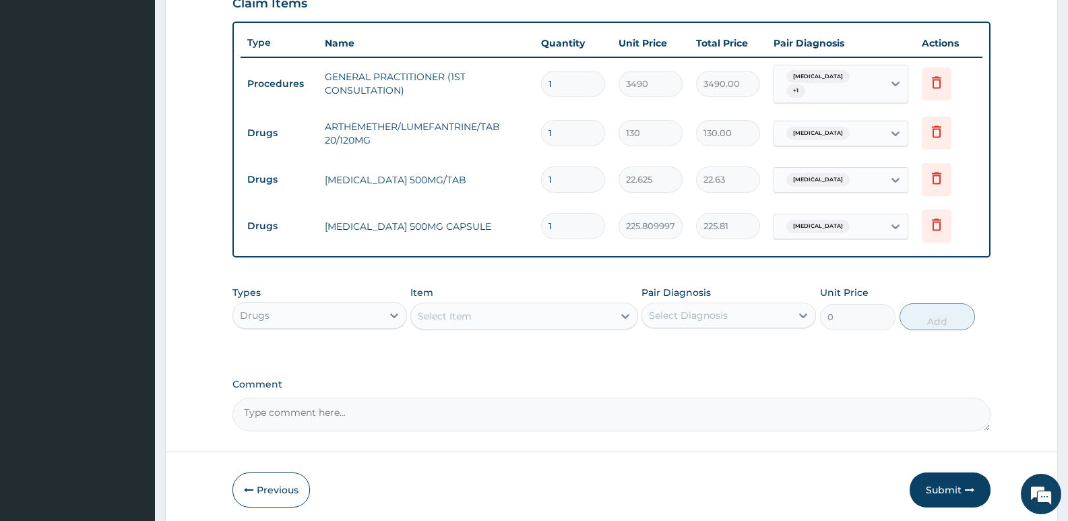
type input "15"
type input "3387.15"
type input "15"
click at [573, 167] on input "1" at bounding box center [573, 180] width 64 height 26
type input "18"
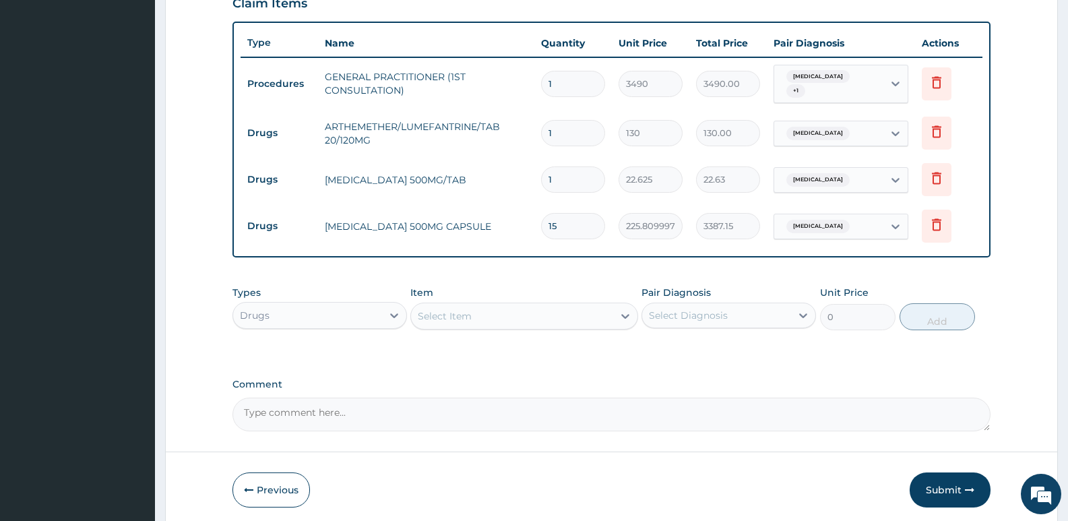
type input "407.25"
type input "18"
drag, startPoint x: 562, startPoint y: 125, endPoint x: 497, endPoint y: 124, distance: 64.7
click at [497, 124] on tr "Drugs ARTHEMETHER/LUMEFANTRINE/TAB 20/120MG 1 130 130.00 Malaria Delete" at bounding box center [612, 133] width 742 height 47
type input "2"
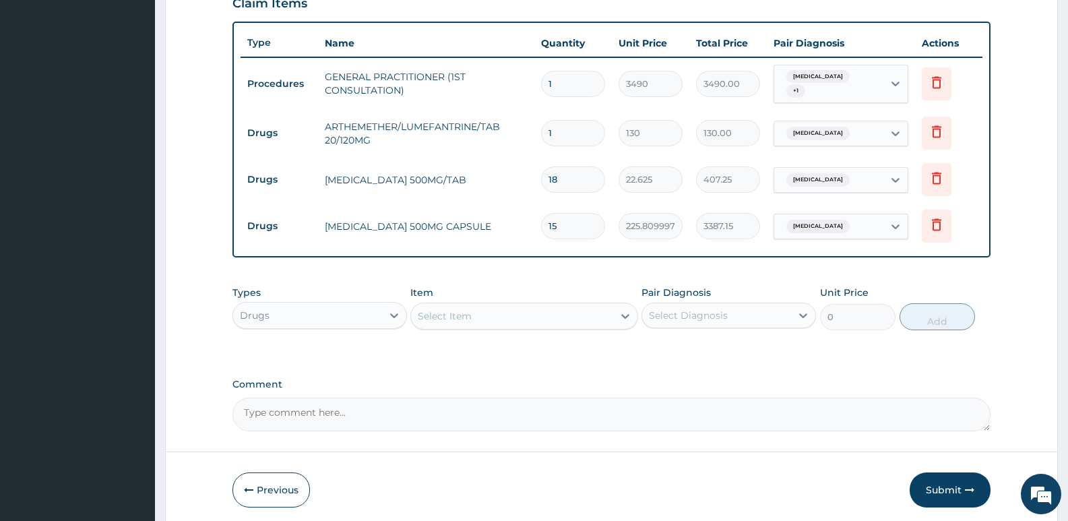
type input "260.00"
type input "24"
type input "3120.00"
type input "24"
click at [970, 485] on icon "button" at bounding box center [969, 489] width 9 height 9
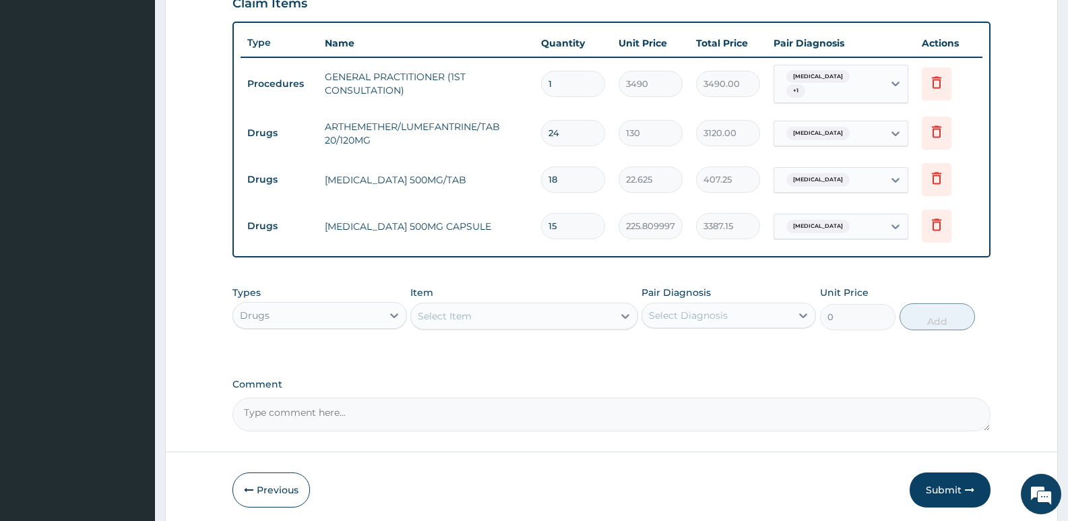
scroll to position [38, 0]
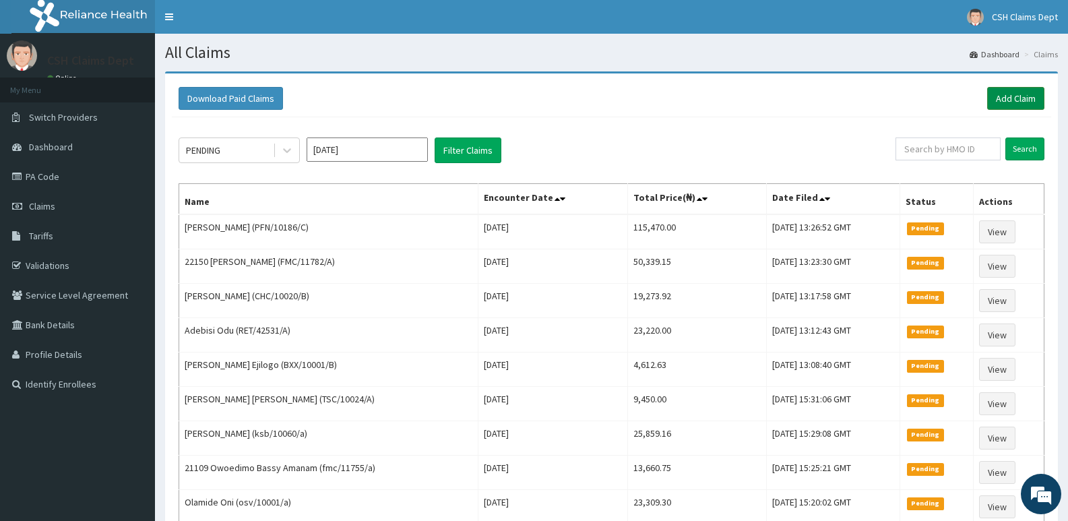
click at [1020, 93] on link "Add Claim" at bounding box center [1016, 98] width 57 height 23
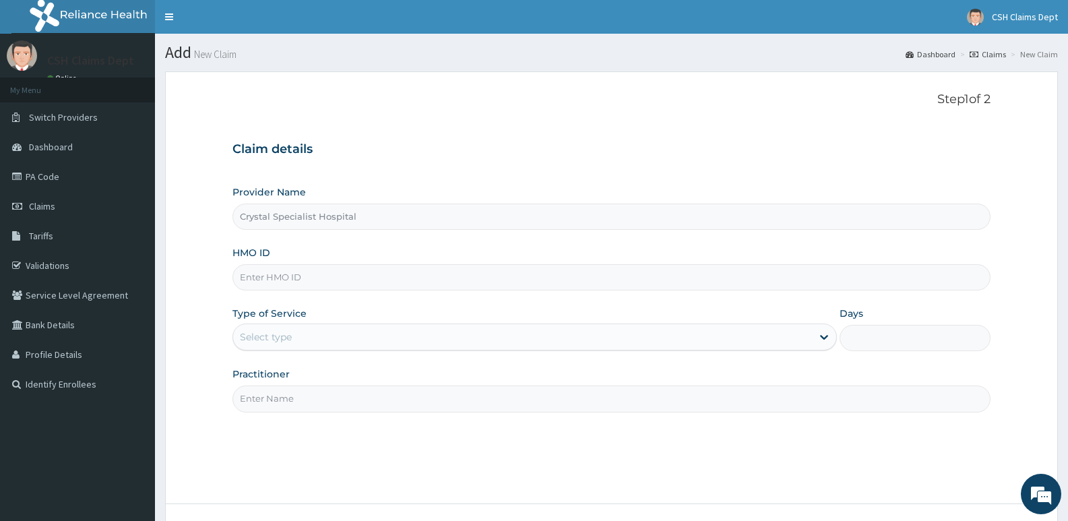
click at [328, 283] on input "HMO ID" at bounding box center [612, 277] width 758 height 26
type input "PFN/10020/B"
click at [379, 338] on div "Select type" at bounding box center [522, 337] width 578 height 22
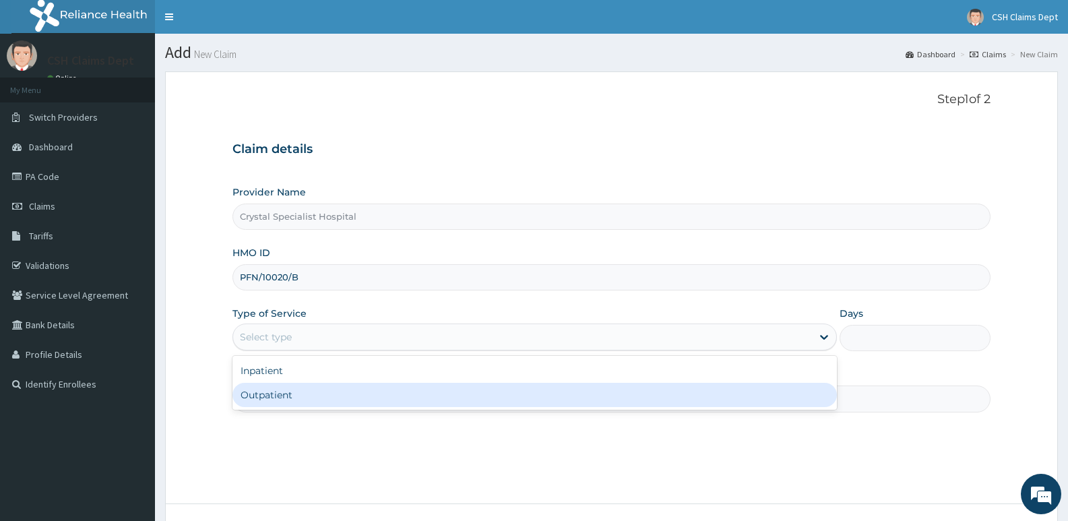
click at [343, 403] on div "Outpatient" at bounding box center [535, 395] width 604 height 24
type input "1"
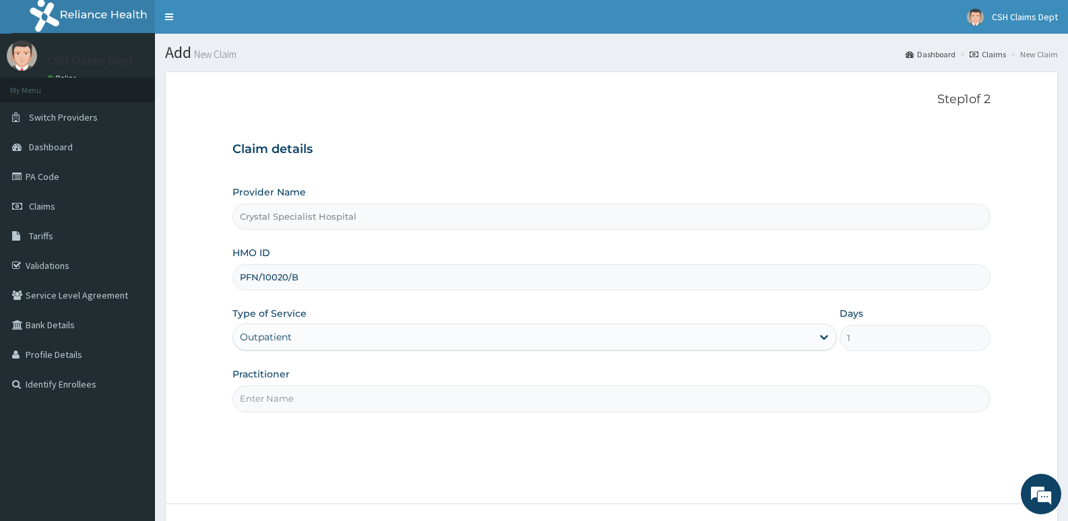
click at [325, 398] on input "Practitioner" at bounding box center [612, 399] width 758 height 26
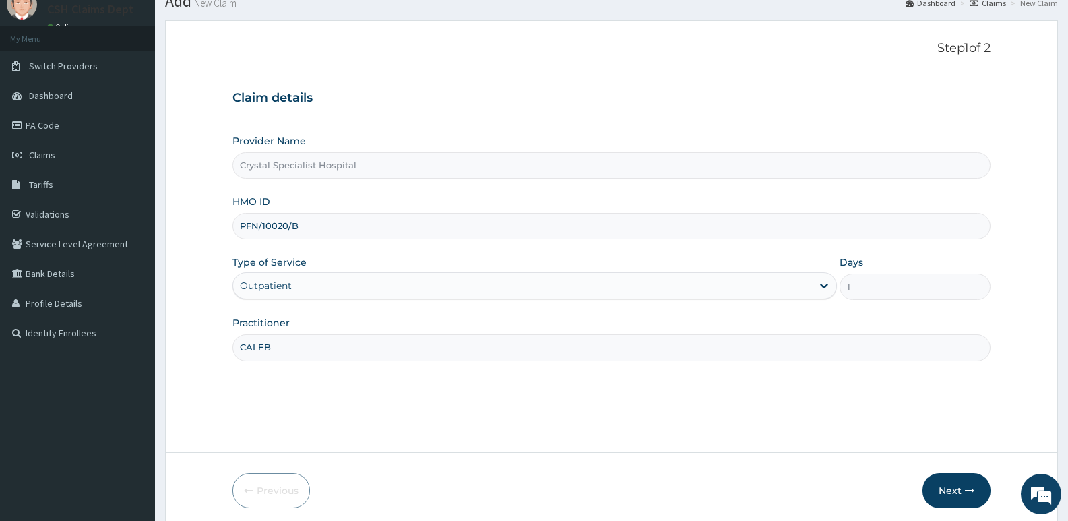
scroll to position [104, 0]
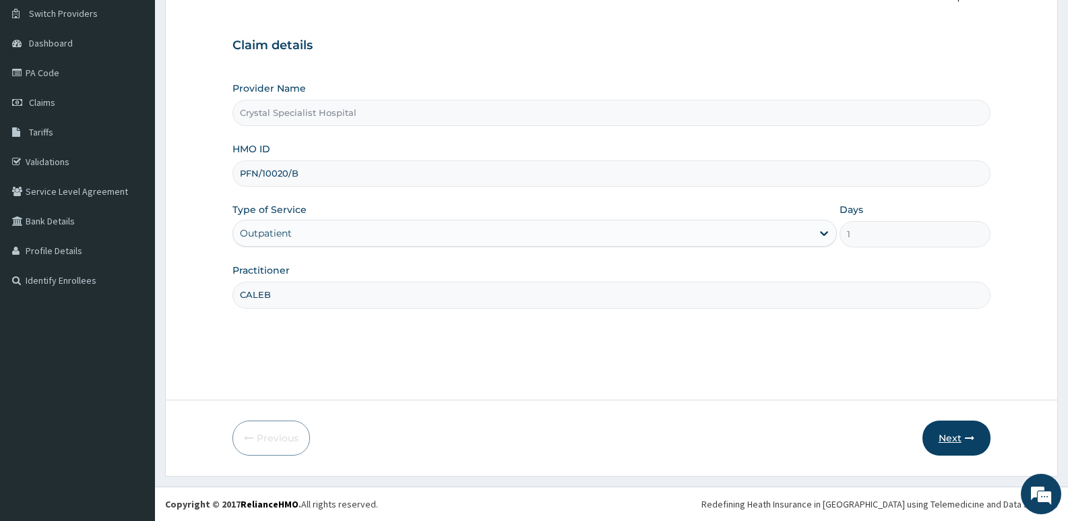
type input "CALEB"
click at [961, 448] on button "Next" at bounding box center [957, 438] width 68 height 35
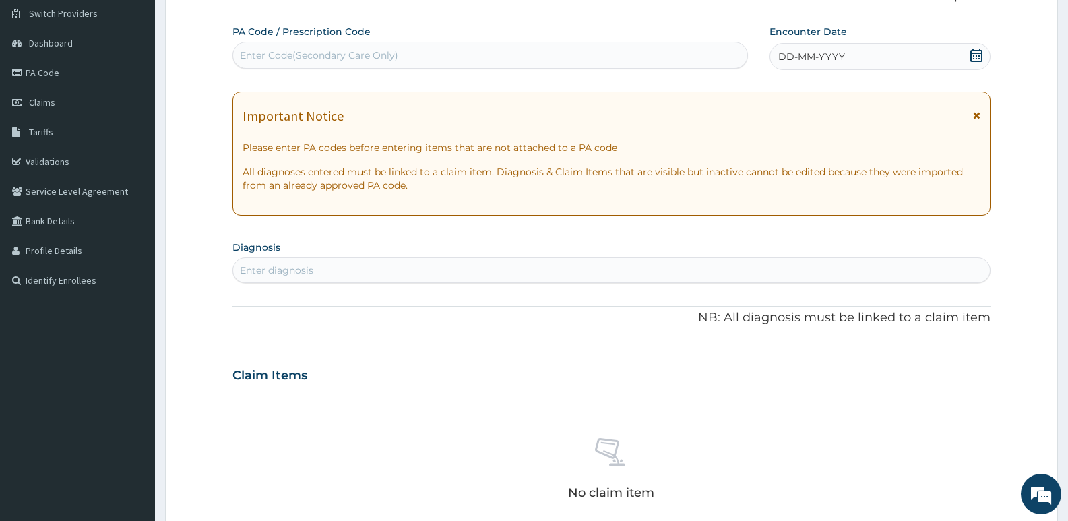
click at [437, 49] on div "Enter Code(Secondary Care Only)" at bounding box center [490, 55] width 514 height 22
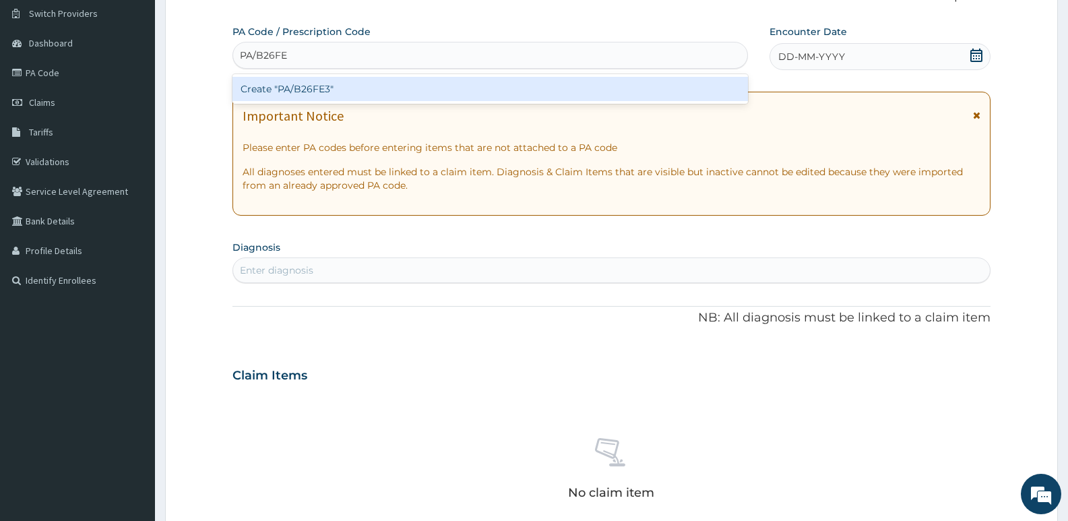
type input "PA/B26FE3"
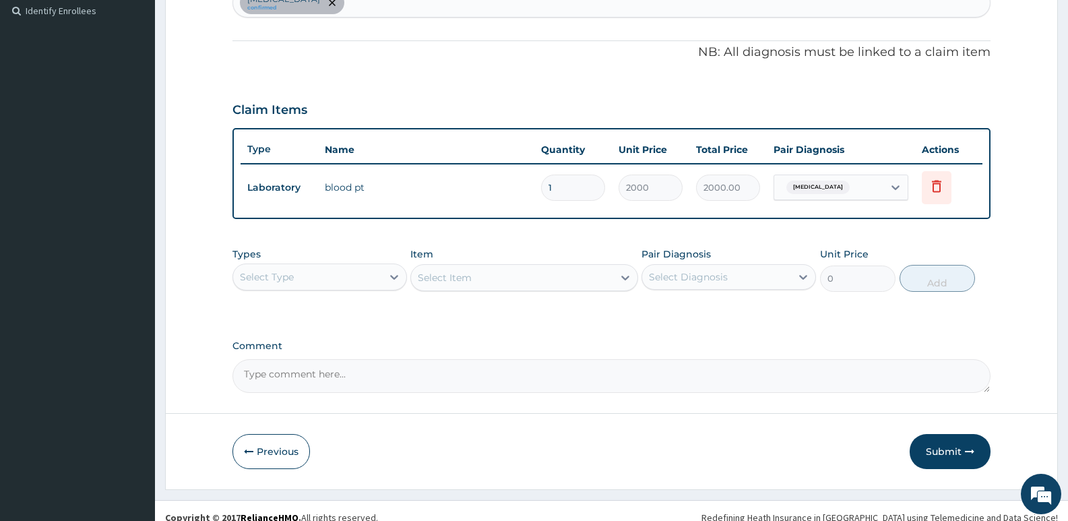
scroll to position [387, 0]
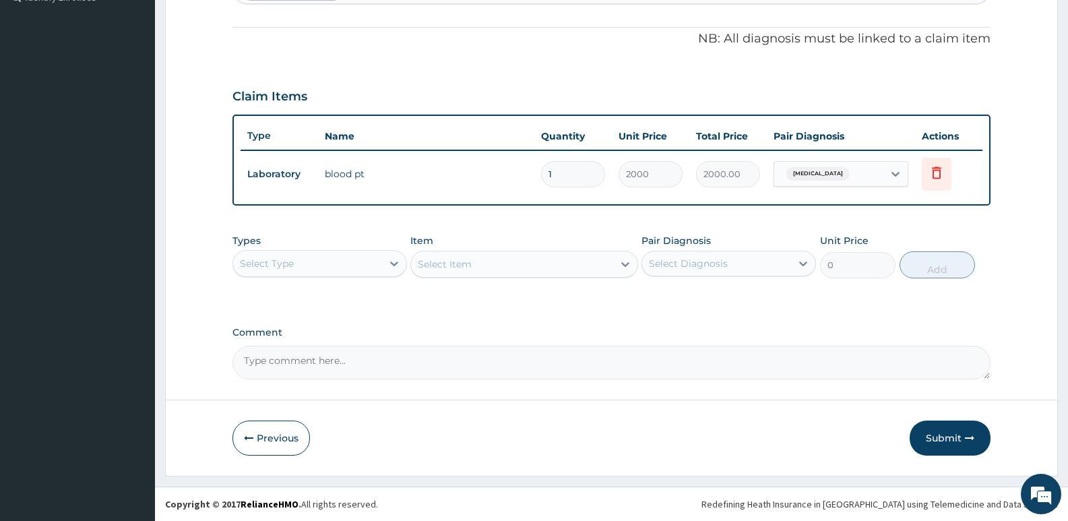
drag, startPoint x: 260, startPoint y: 266, endPoint x: 274, endPoint y: 281, distance: 21.0
click at [260, 266] on div "Select Type" at bounding box center [267, 263] width 54 height 13
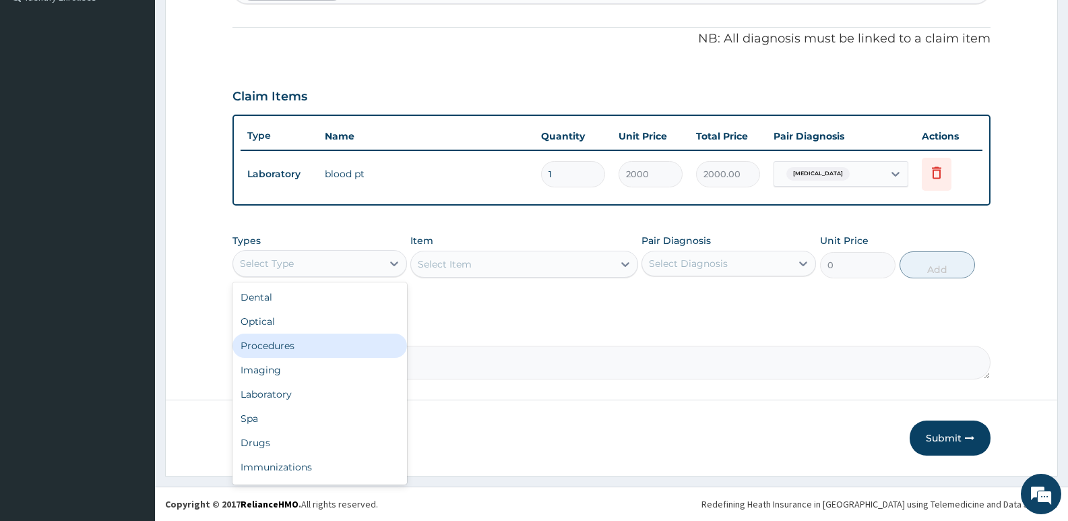
click at [305, 342] on div "Procedures" at bounding box center [320, 346] width 175 height 24
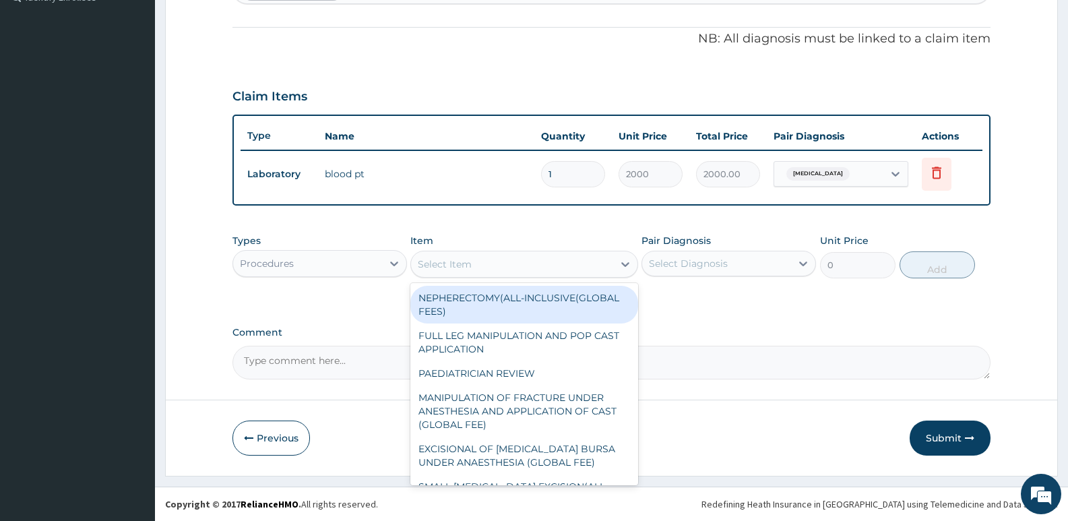
click at [543, 266] on div "Select Item" at bounding box center [512, 264] width 202 height 22
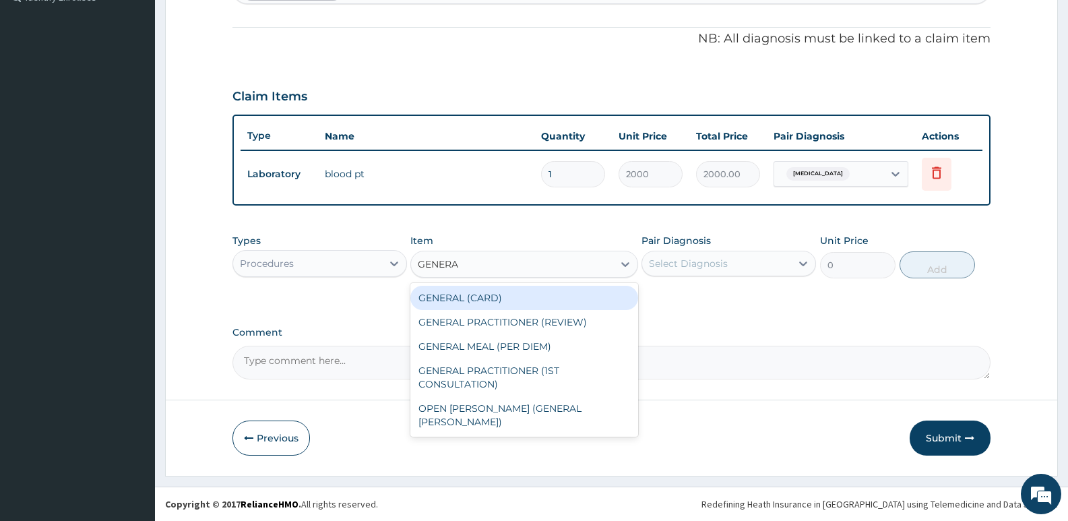
type input "GENERAL"
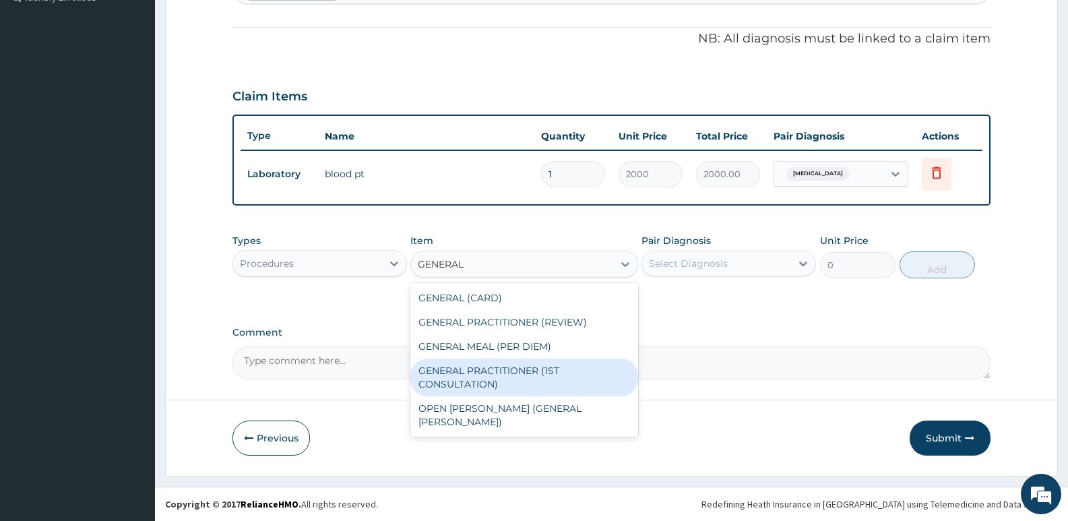
click at [541, 373] on div "GENERAL PRACTITIONER (1ST CONSULTATION)" at bounding box center [524, 378] width 227 height 38
type input "3490"
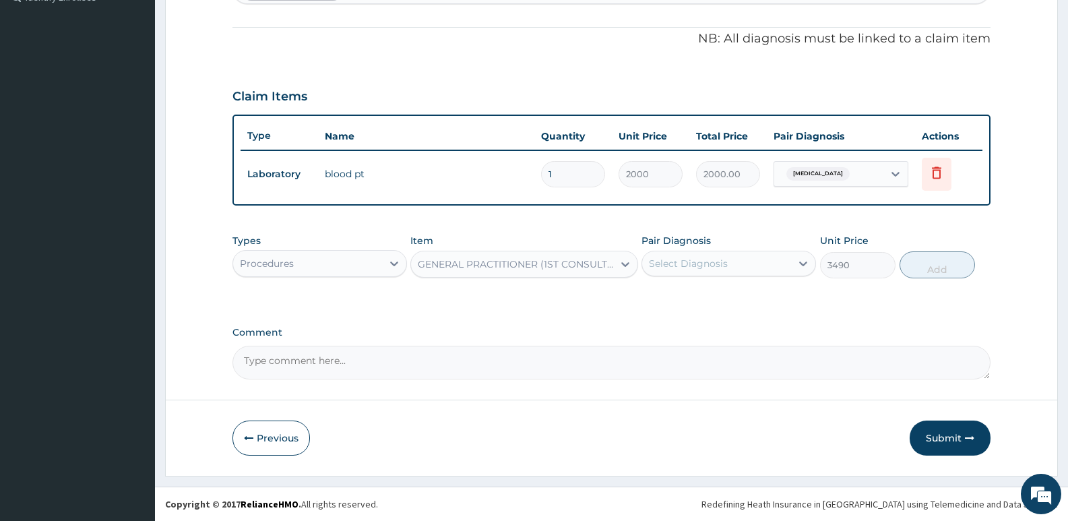
click at [709, 271] on div "Select Diagnosis" at bounding box center [716, 264] width 149 height 22
click at [721, 297] on label "[MEDICAL_DATA]" at bounding box center [706, 296] width 84 height 13
checkbox input "true"
click at [928, 268] on button "Add" at bounding box center [937, 264] width 75 height 27
type input "0"
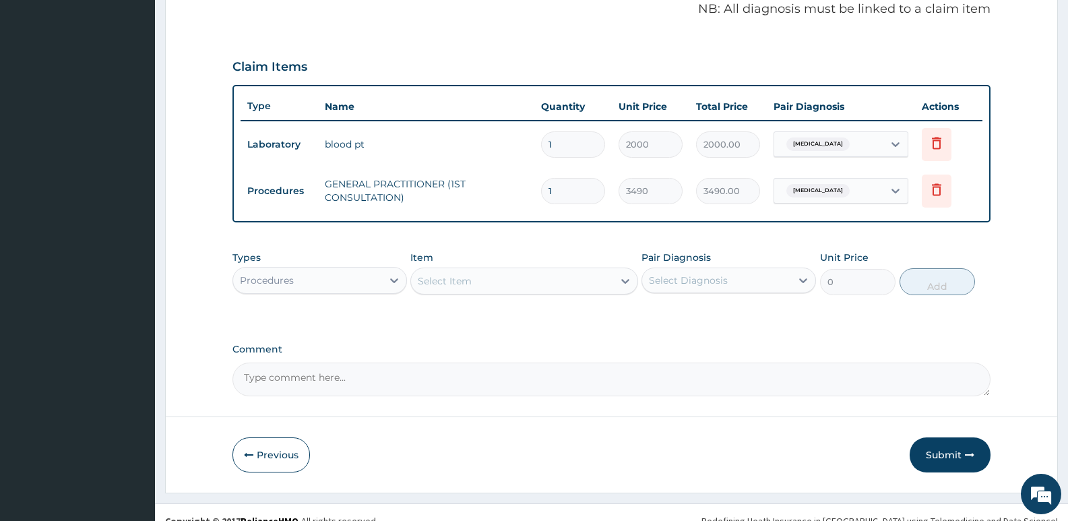
scroll to position [433, 0]
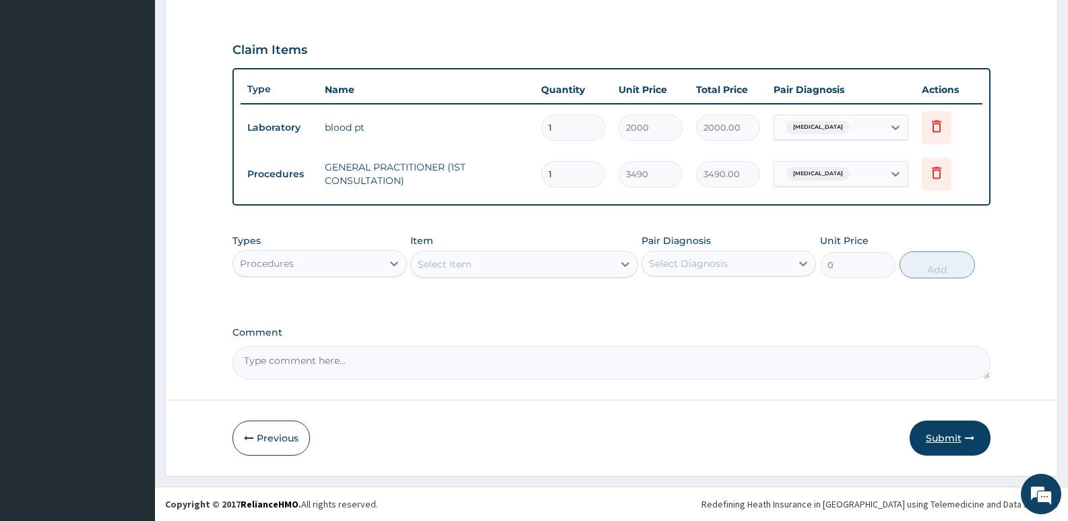
click at [944, 435] on button "Submit" at bounding box center [950, 438] width 81 height 35
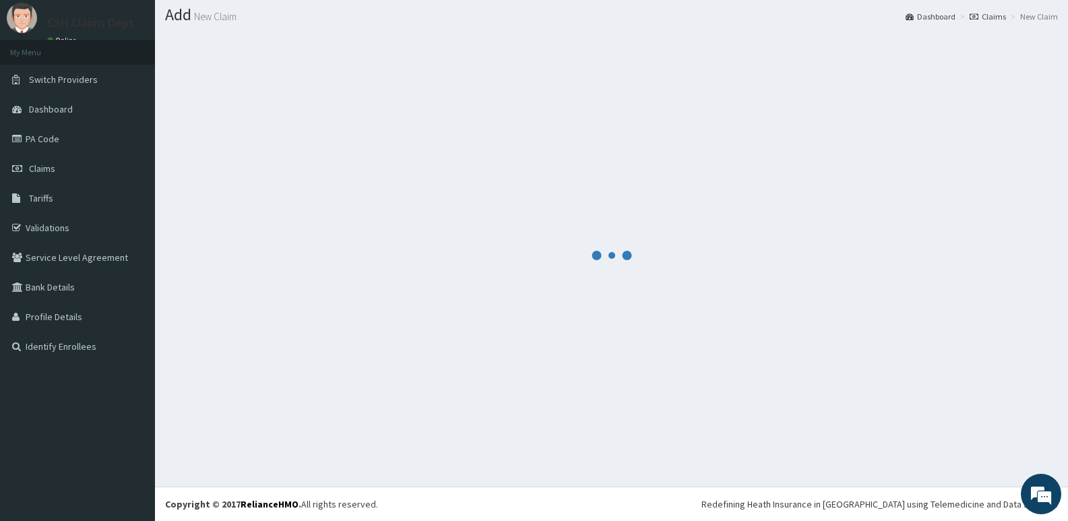
scroll to position [38, 0]
